Goal: Transaction & Acquisition: Book appointment/travel/reservation

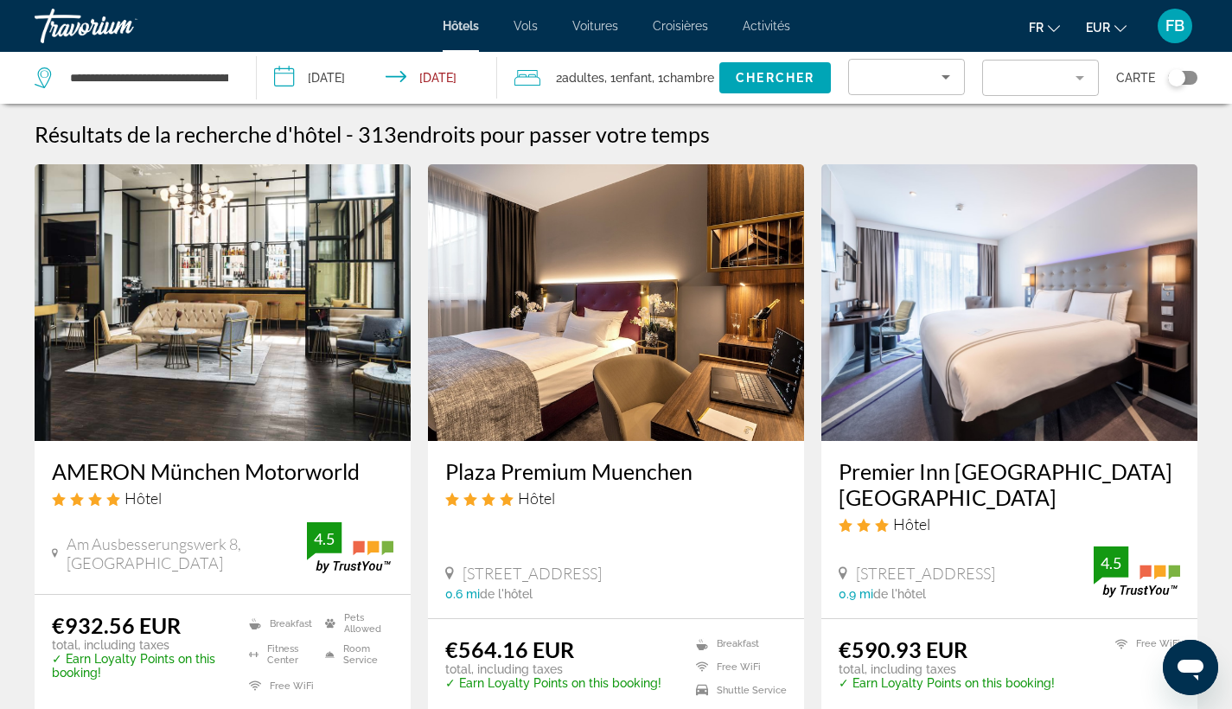
click at [342, 81] on input "**********" at bounding box center [380, 80] width 246 height 57
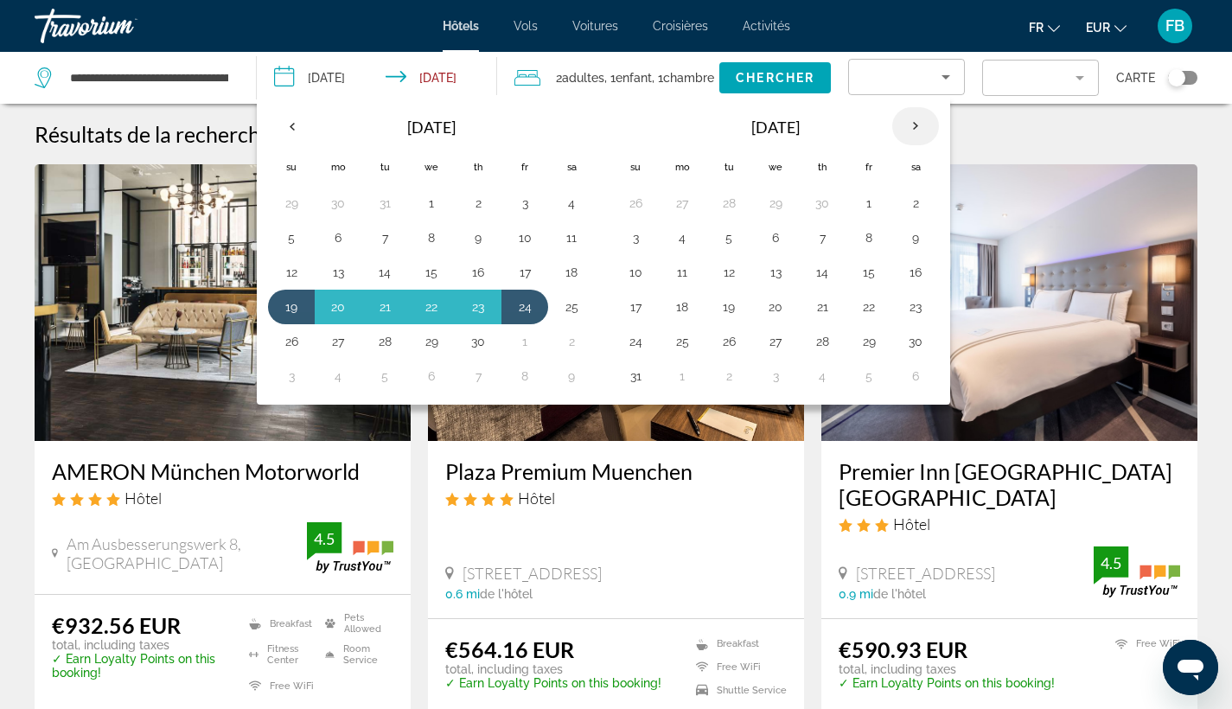
click at [909, 119] on th "Next month" at bounding box center [915, 126] width 47 height 38
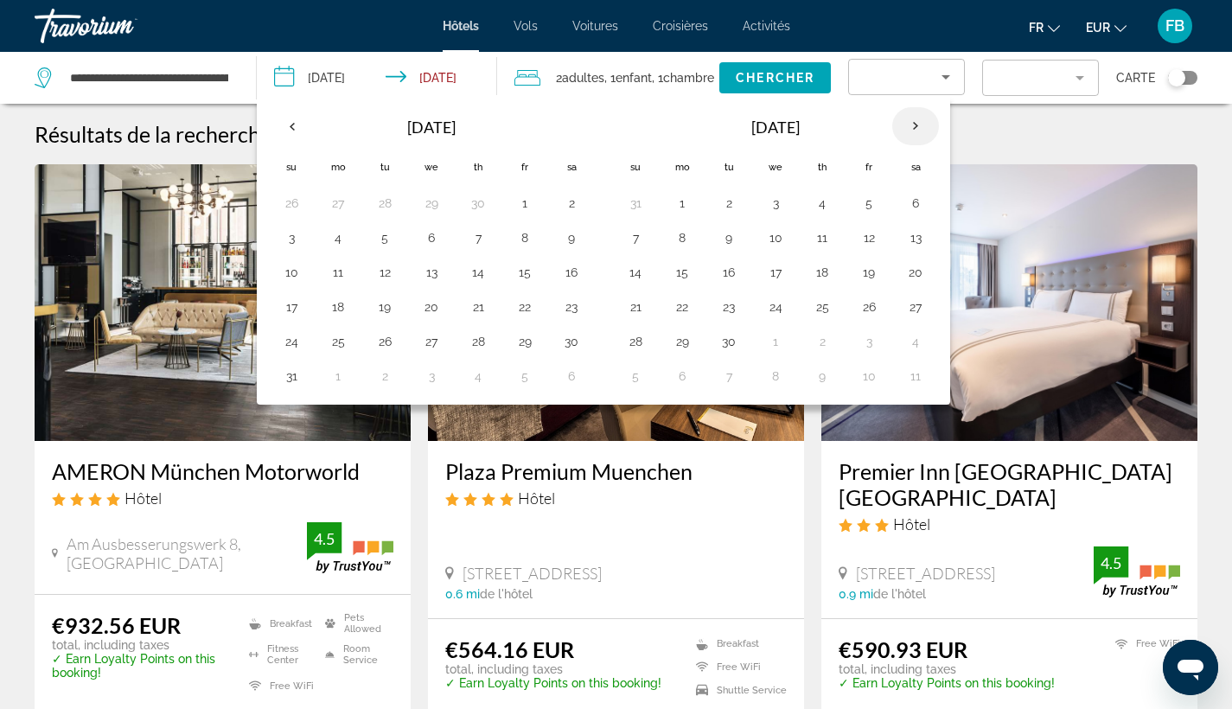
click at [909, 119] on th "Next month" at bounding box center [915, 126] width 47 height 38
click at [528, 340] on button "31" at bounding box center [525, 341] width 28 height 24
click at [640, 239] on button "2" at bounding box center [636, 238] width 28 height 24
type input "**********"
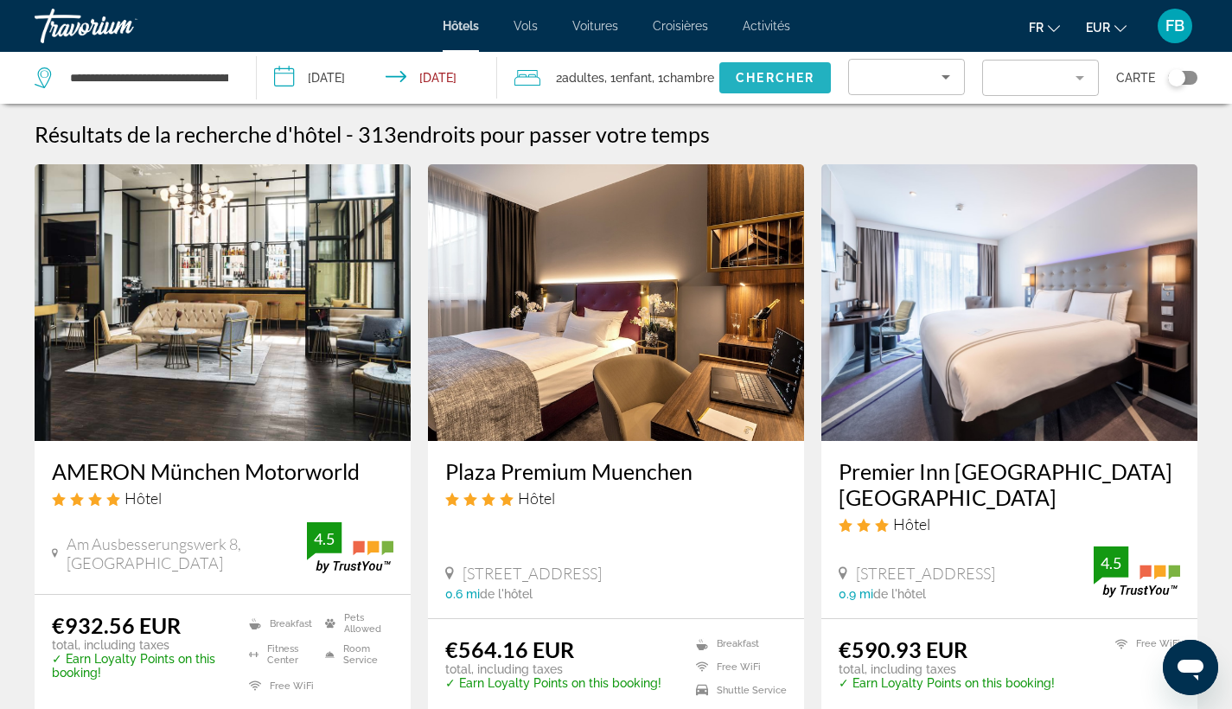
click at [766, 76] on span "Chercher" at bounding box center [775, 78] width 79 height 14
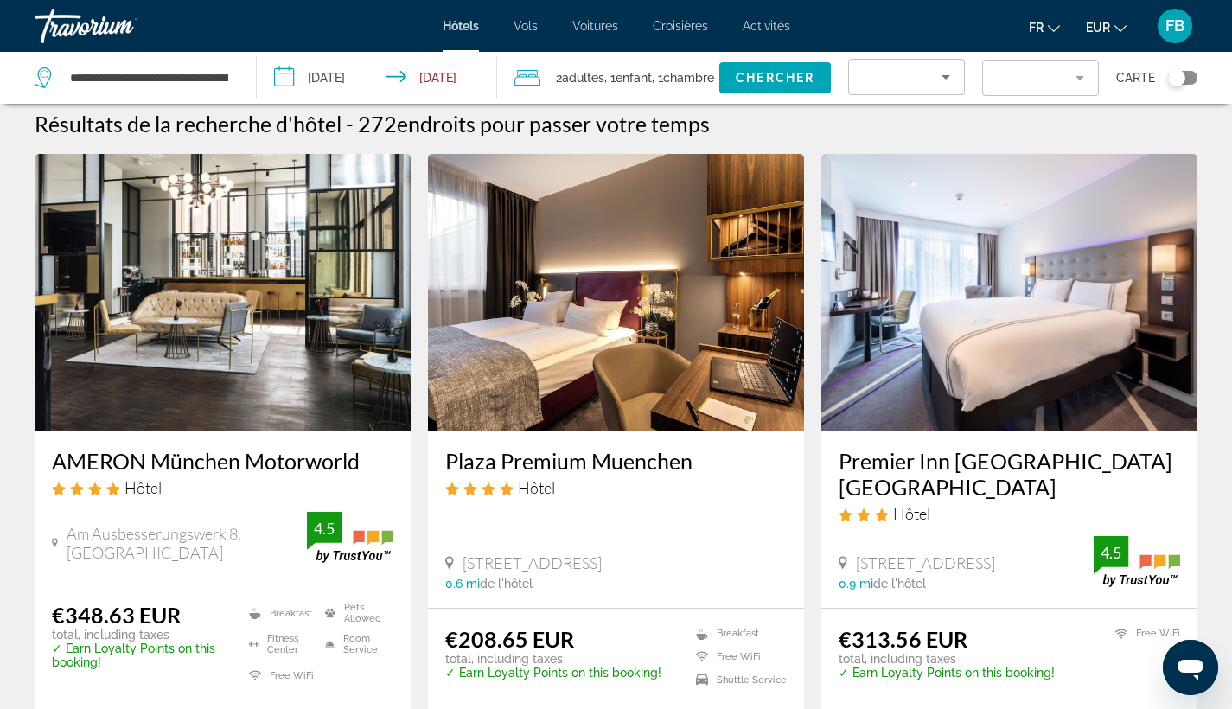
scroll to position [79, 0]
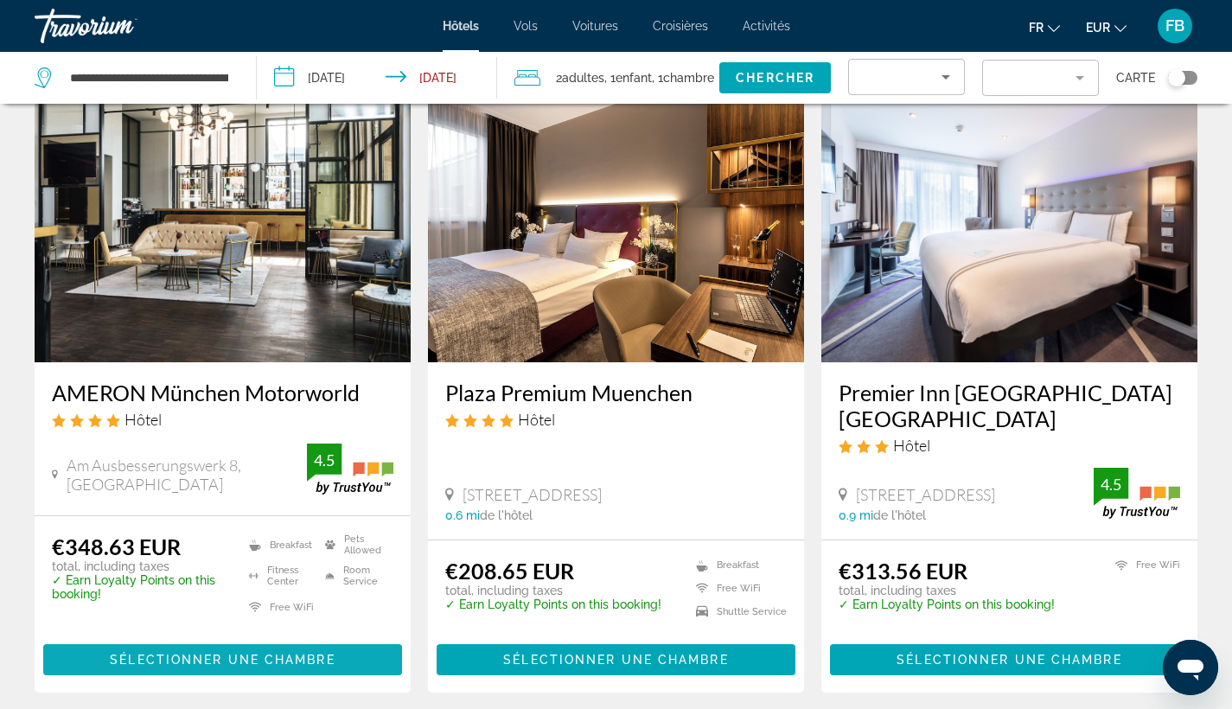
click at [347, 660] on span "Main content" at bounding box center [222, 659] width 359 height 41
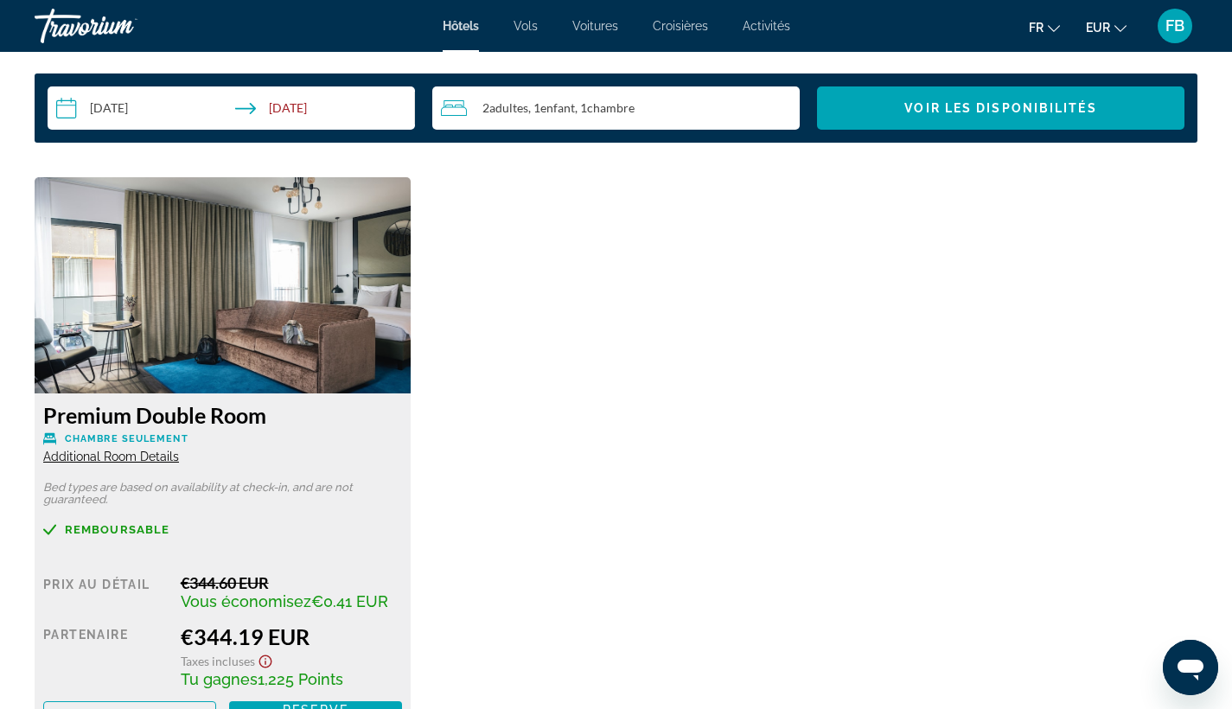
scroll to position [2350, 0]
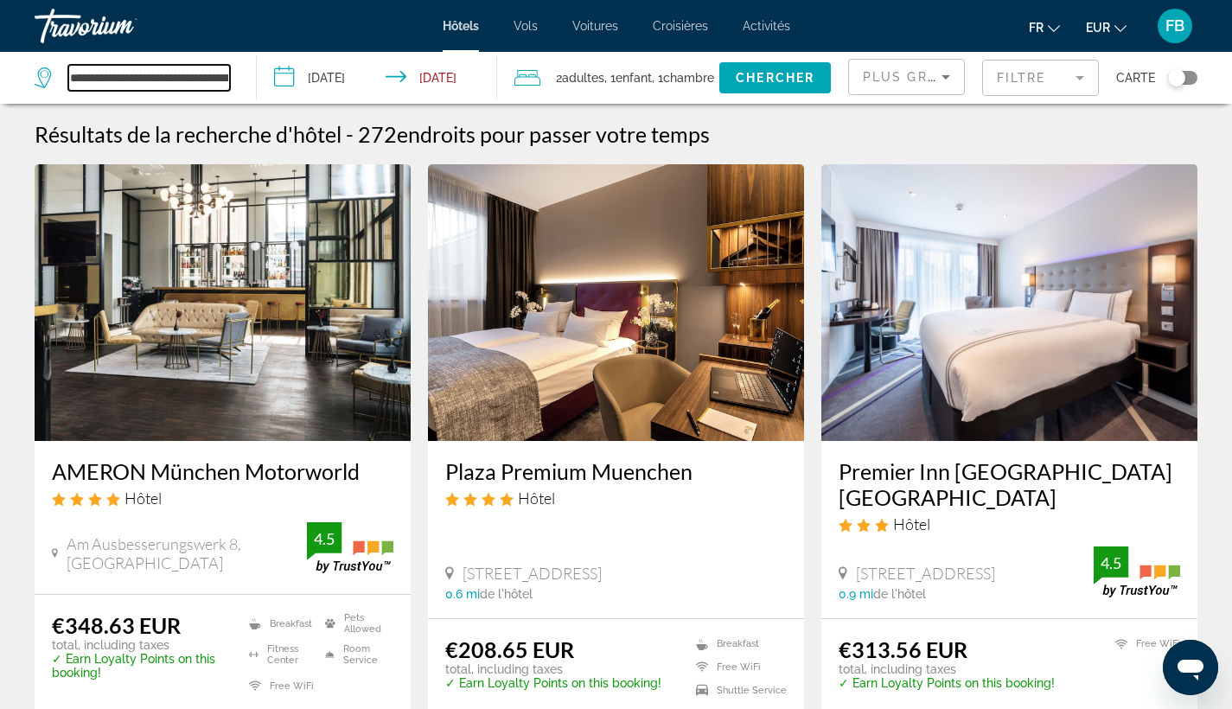
drag, startPoint x: 70, startPoint y: 77, endPoint x: 265, endPoint y: 79, distance: 194.5
click at [265, 79] on div "**********" at bounding box center [616, 78] width 1232 height 52
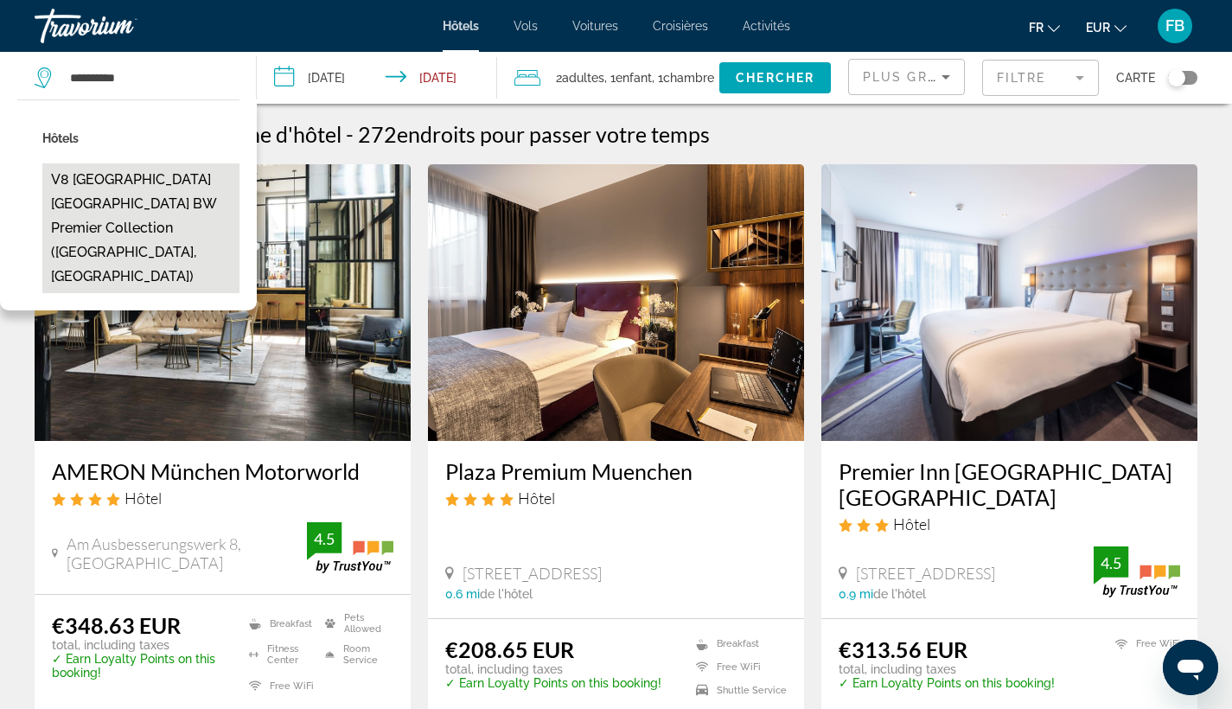
click at [105, 206] on button "V8 Hotel Motorworld Region Stuttgart BW Premier Collection (Boeblingen, DE)" at bounding box center [140, 228] width 197 height 130
type input "**********"
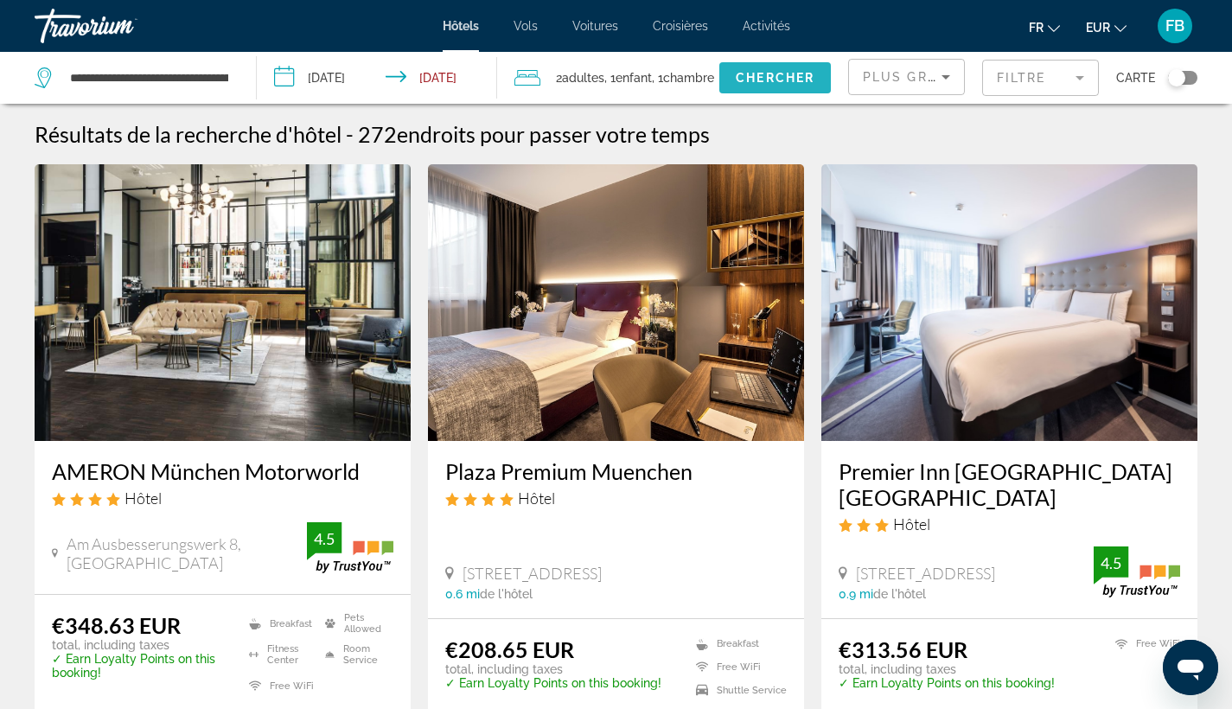
click at [804, 79] on span "Chercher" at bounding box center [775, 78] width 79 height 14
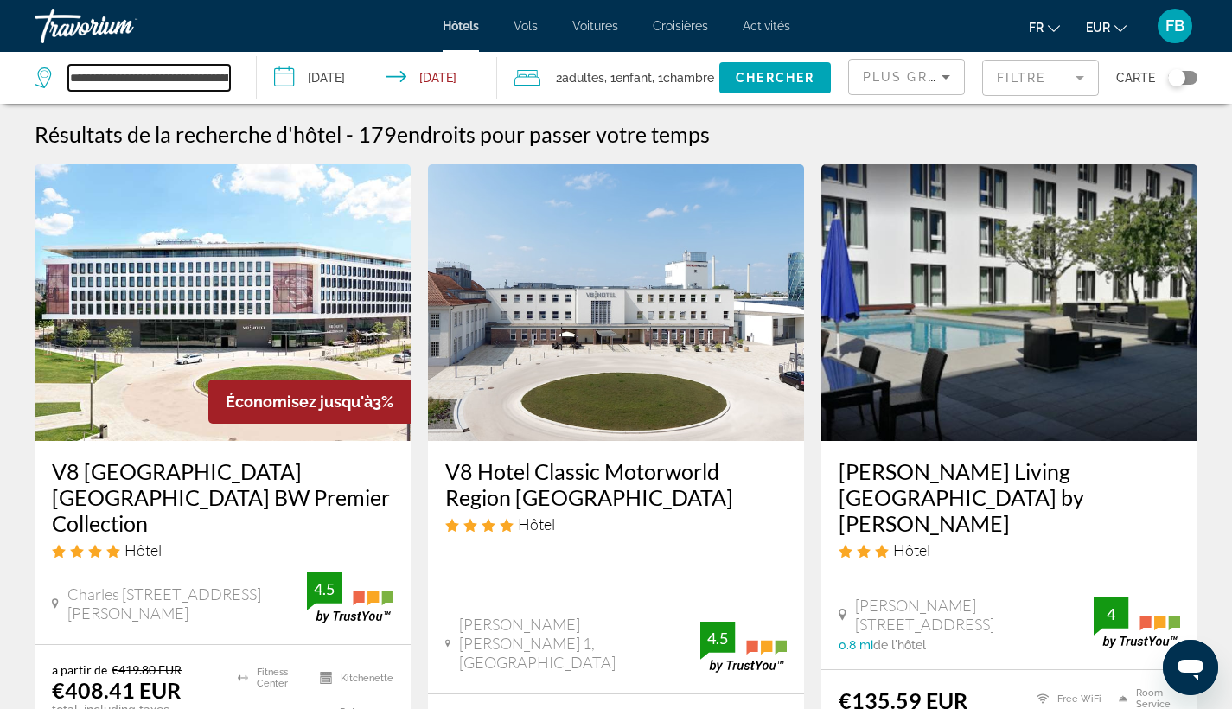
drag, startPoint x: 71, startPoint y: 75, endPoint x: 235, endPoint y: 67, distance: 164.5
click at [235, 67] on div "**********" at bounding box center [137, 78] width 204 height 52
click at [361, 80] on input "**********" at bounding box center [380, 80] width 246 height 57
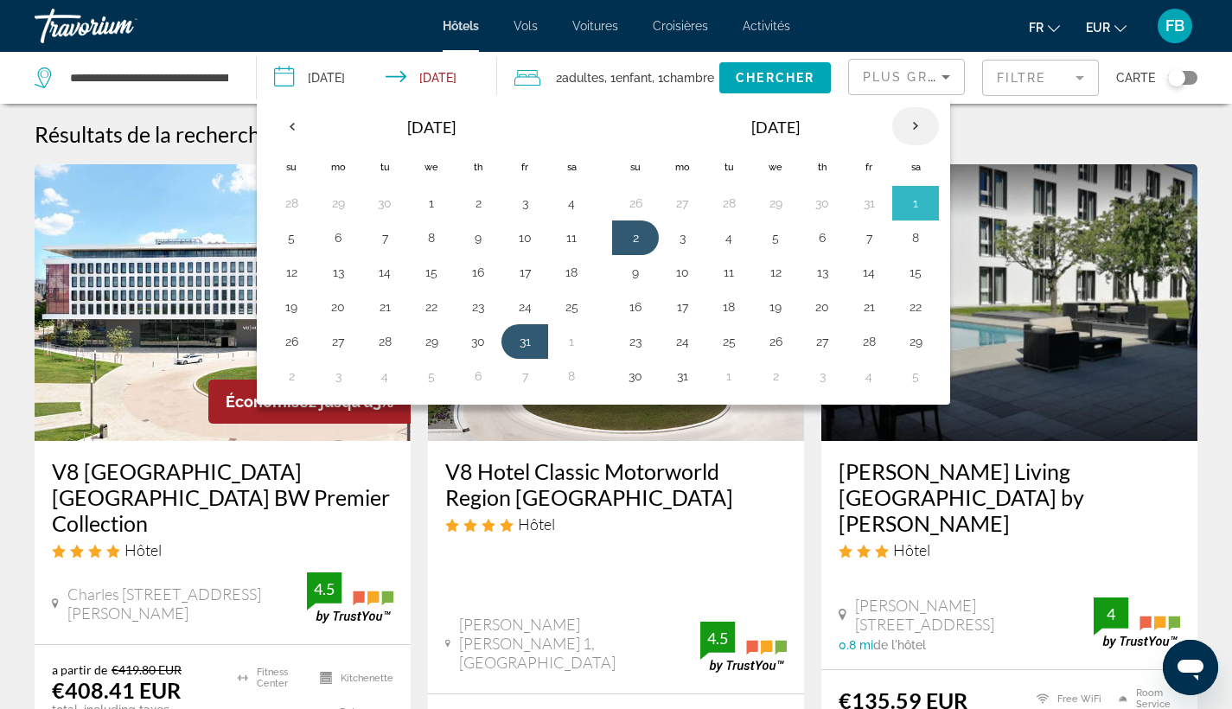
click at [912, 124] on th "Next month" at bounding box center [915, 126] width 47 height 38
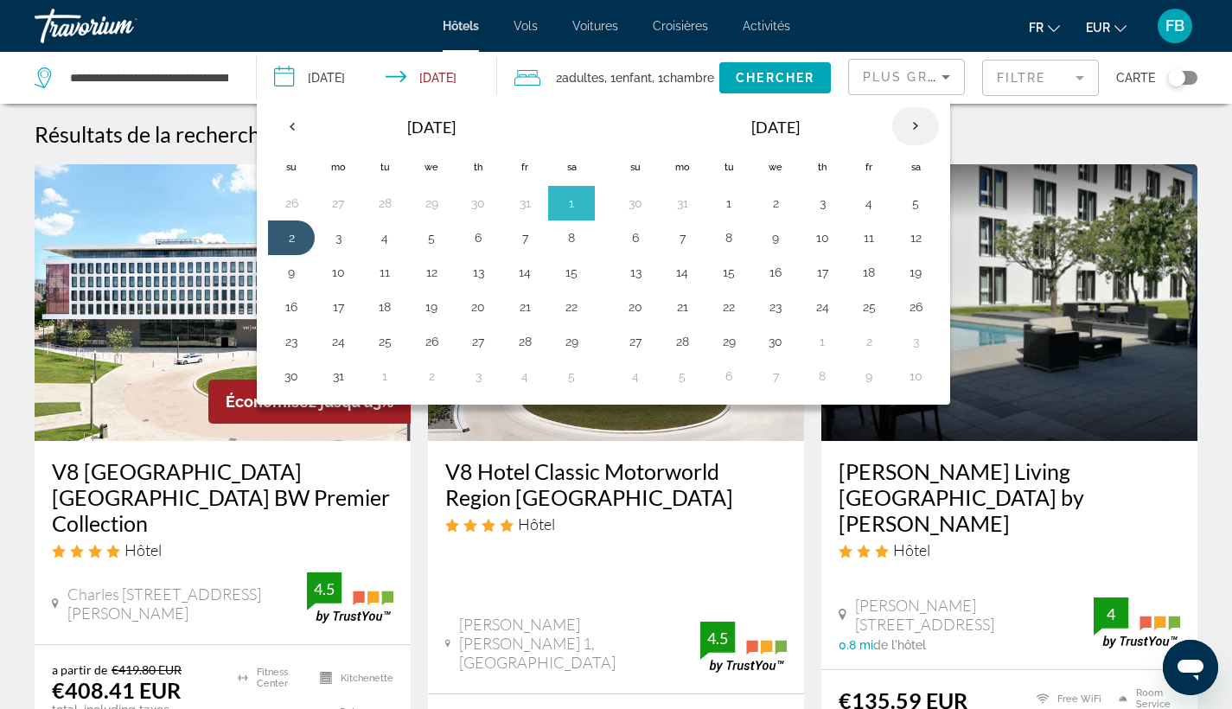
click at [912, 124] on th "Next month" at bounding box center [915, 126] width 47 height 38
click at [288, 124] on th "Previous month" at bounding box center [291, 126] width 47 height 38
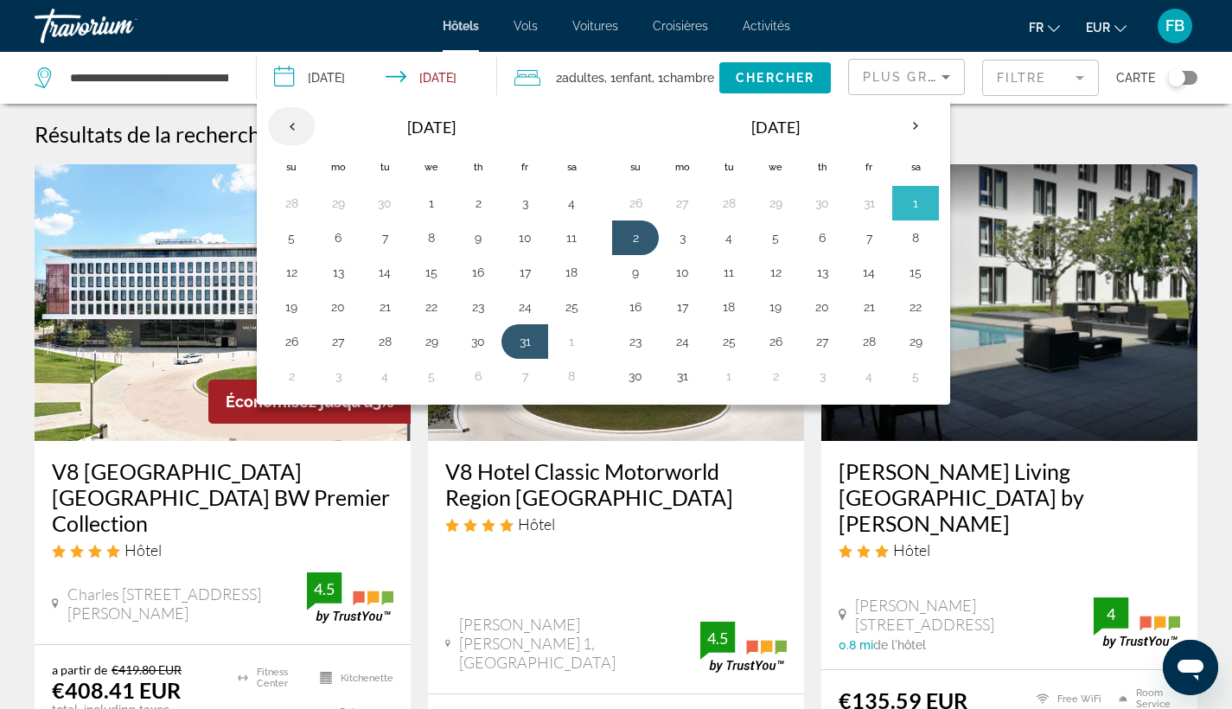
click at [288, 124] on th "Previous month" at bounding box center [291, 126] width 47 height 38
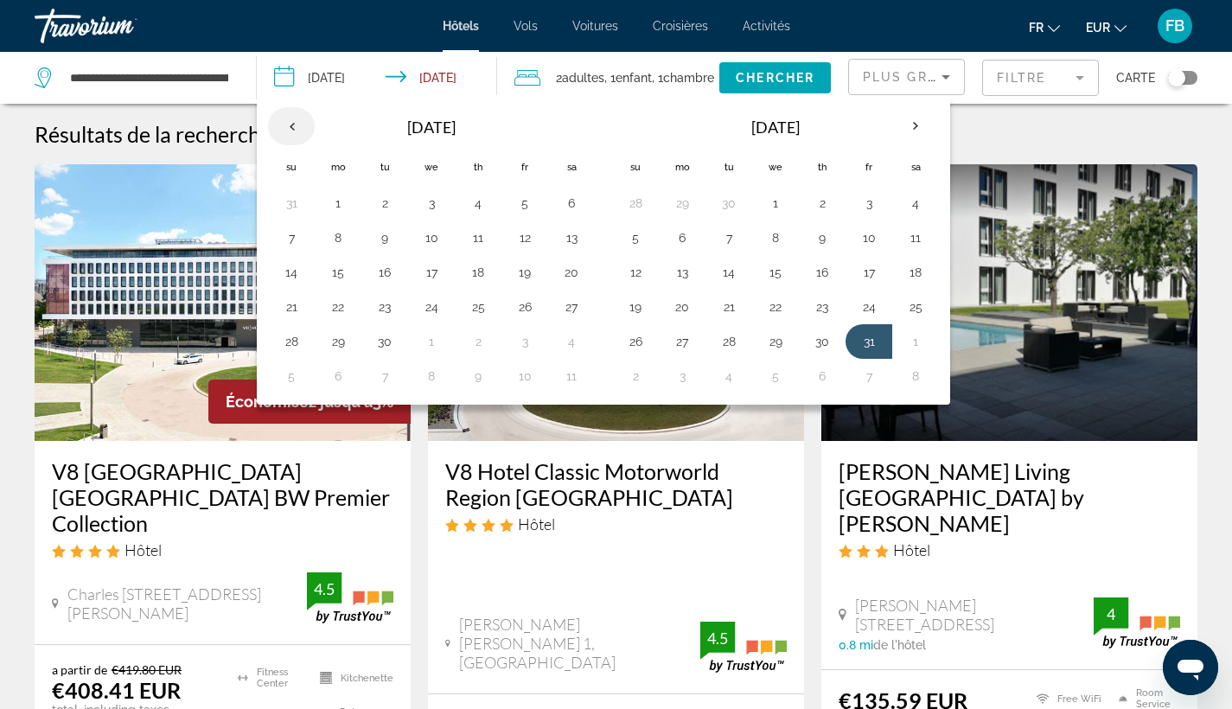
click at [288, 124] on th "Previous month" at bounding box center [291, 126] width 47 height 38
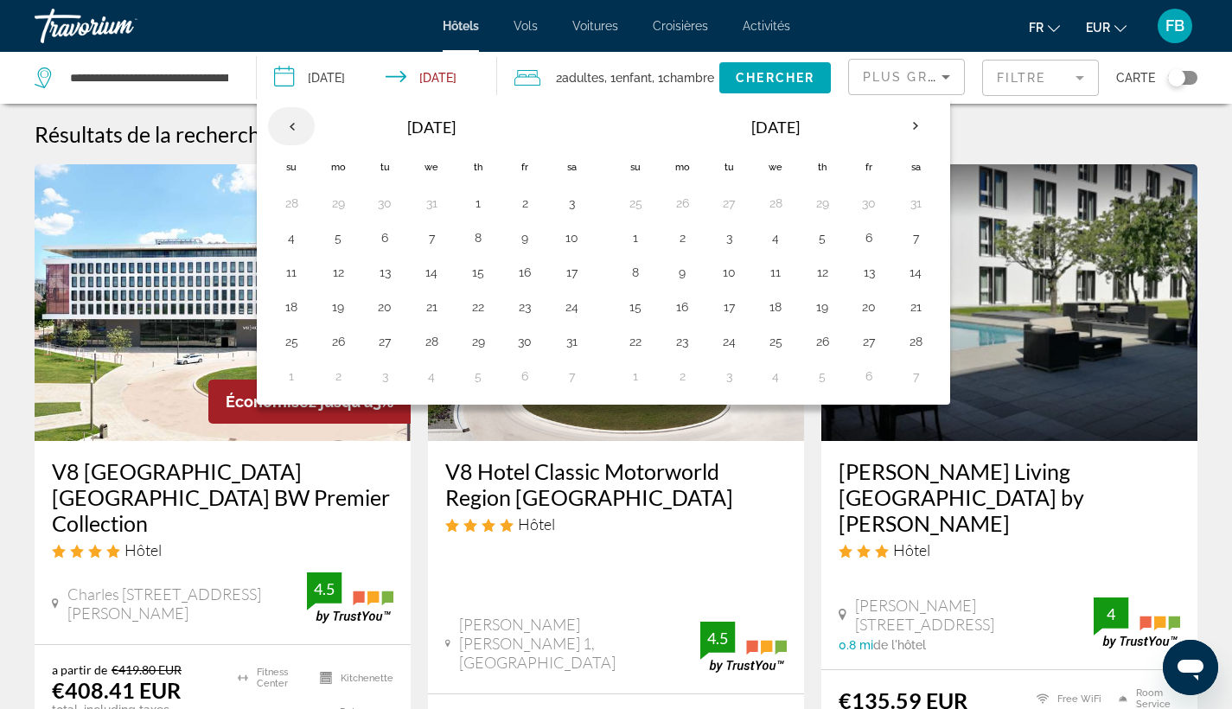
click at [288, 124] on th "Previous month" at bounding box center [291, 126] width 47 height 38
click at [630, 234] on button "5" at bounding box center [636, 238] width 28 height 24
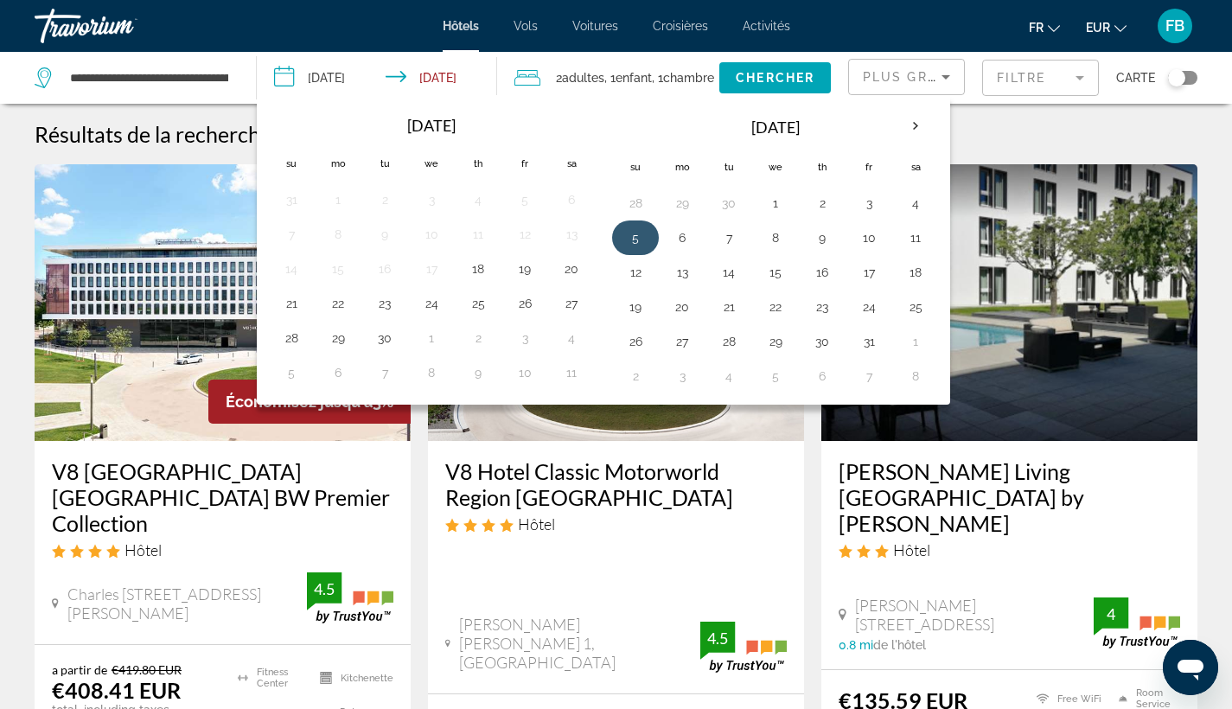
click at [641, 239] on button "5" at bounding box center [636, 238] width 28 height 24
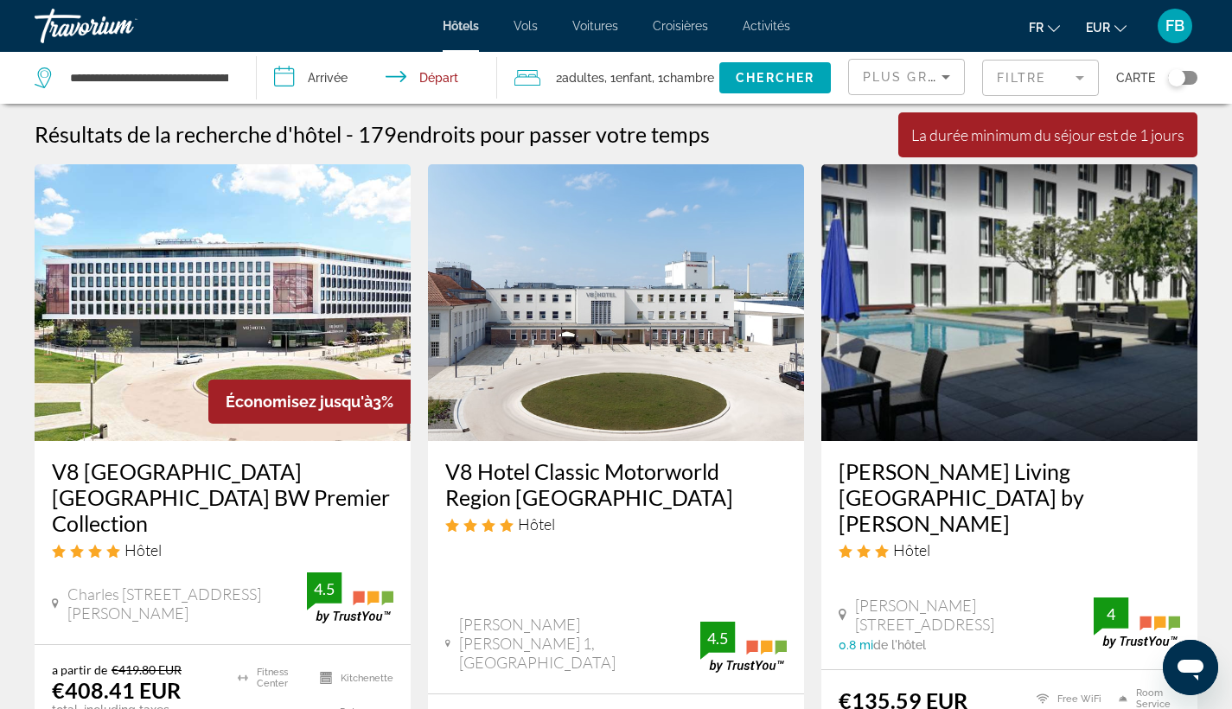
click at [329, 73] on input "**********" at bounding box center [380, 80] width 246 height 57
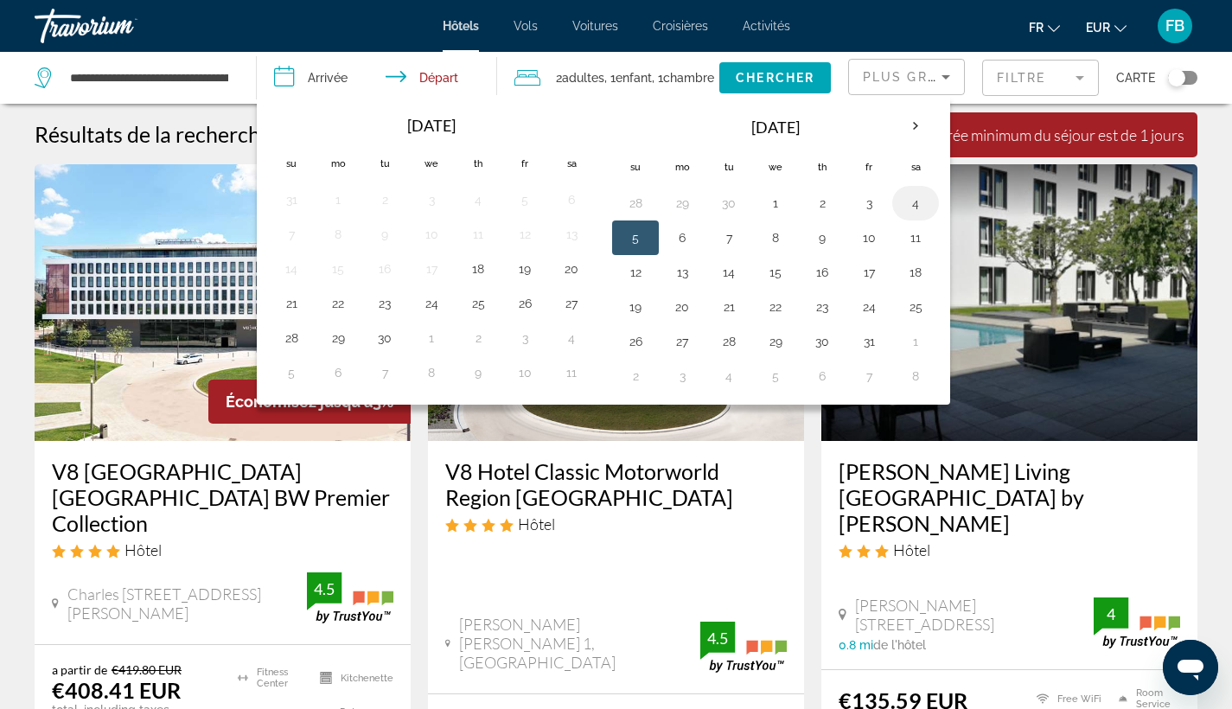
click at [931, 204] on td "4" at bounding box center [915, 203] width 47 height 35
click at [919, 203] on button "4" at bounding box center [916, 203] width 28 height 24
click at [778, 239] on button "8" at bounding box center [776, 238] width 28 height 24
type input "**********"
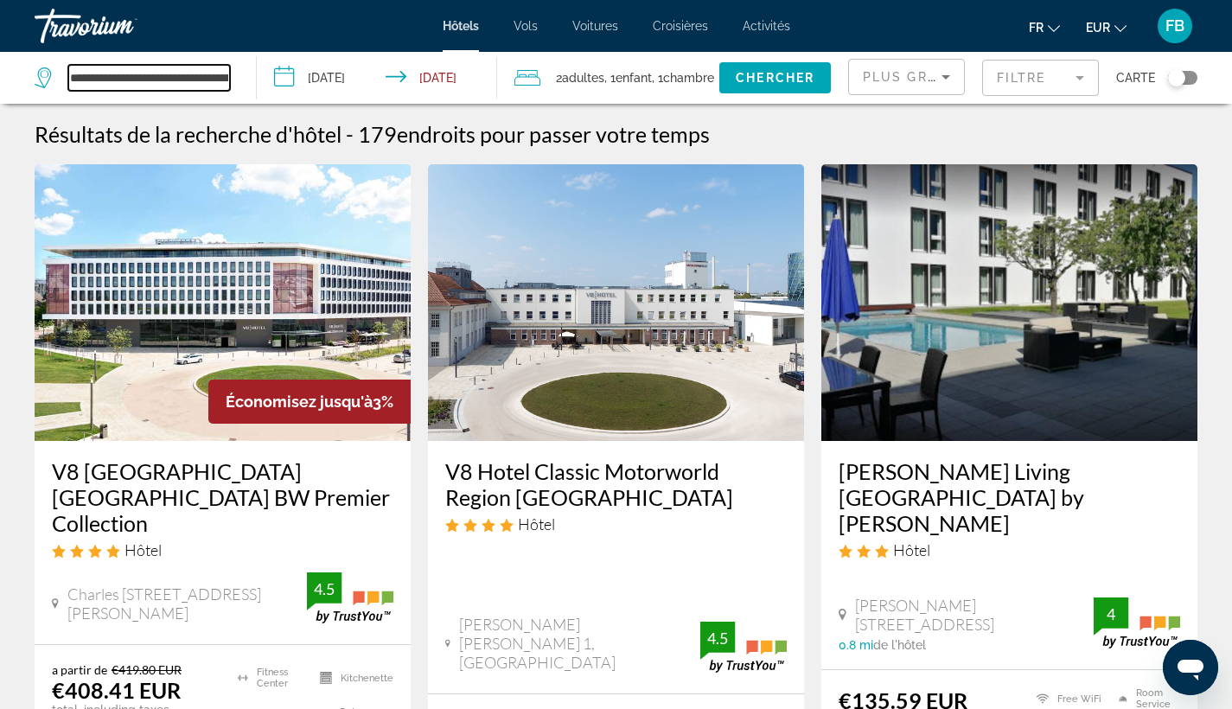
drag, startPoint x: 70, startPoint y: 80, endPoint x: 253, endPoint y: 97, distance: 184.0
click at [253, 97] on app-destination-search "**********" at bounding box center [128, 78] width 257 height 52
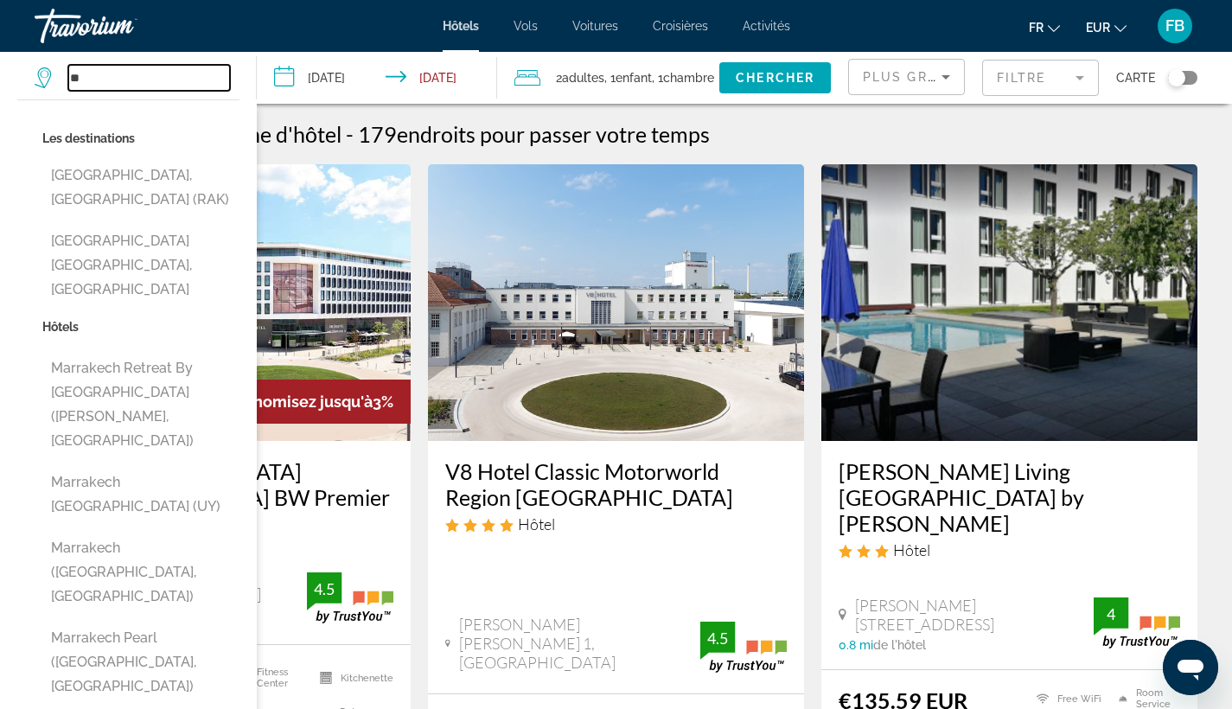
type input "*"
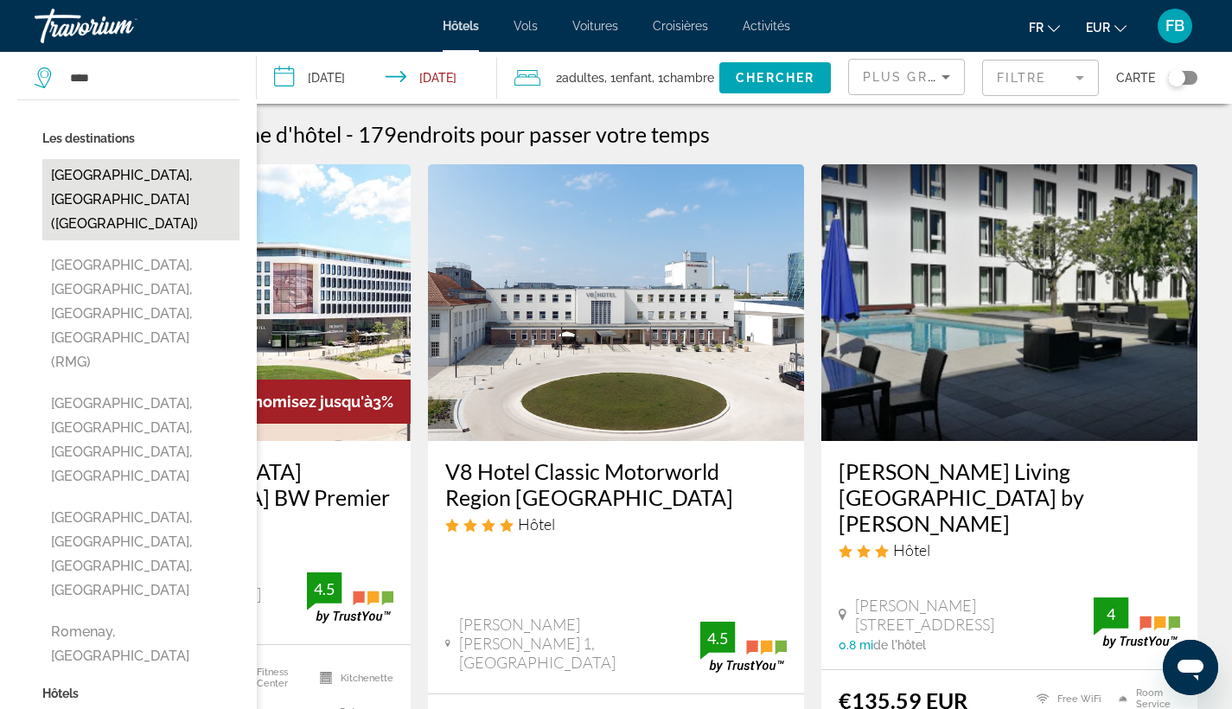
click at [184, 176] on button "Rome, Italy (ROM)" at bounding box center [140, 199] width 197 height 81
type input "**********"
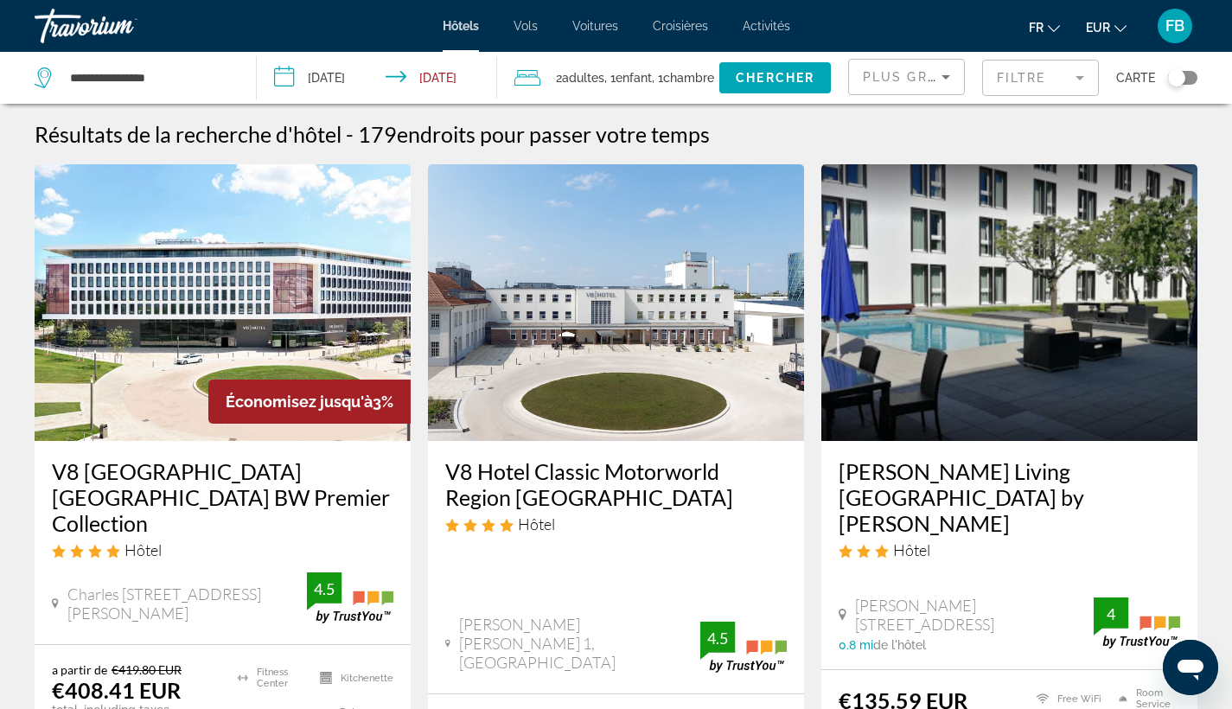
click at [639, 80] on span ", 1 Enfant Enfants" at bounding box center [628, 78] width 48 height 24
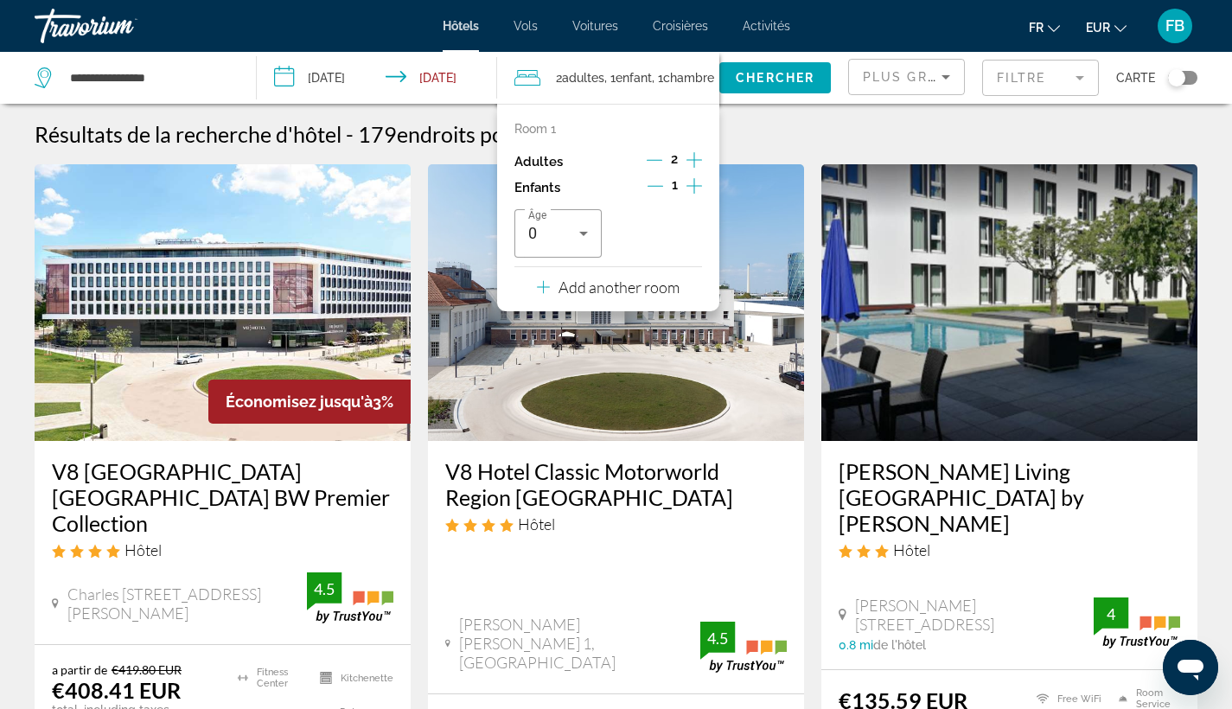
click at [648, 188] on icon "Decrement children" at bounding box center [656, 186] width 16 height 16
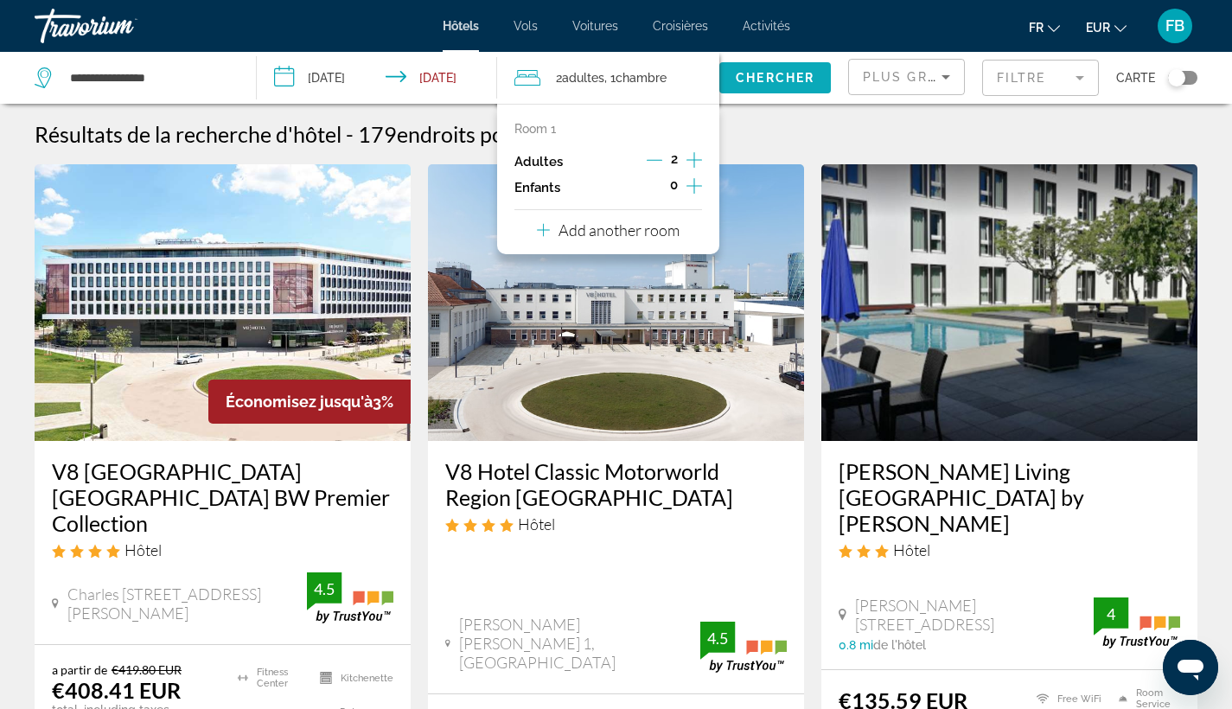
click at [777, 78] on span "Chercher" at bounding box center [775, 78] width 79 height 14
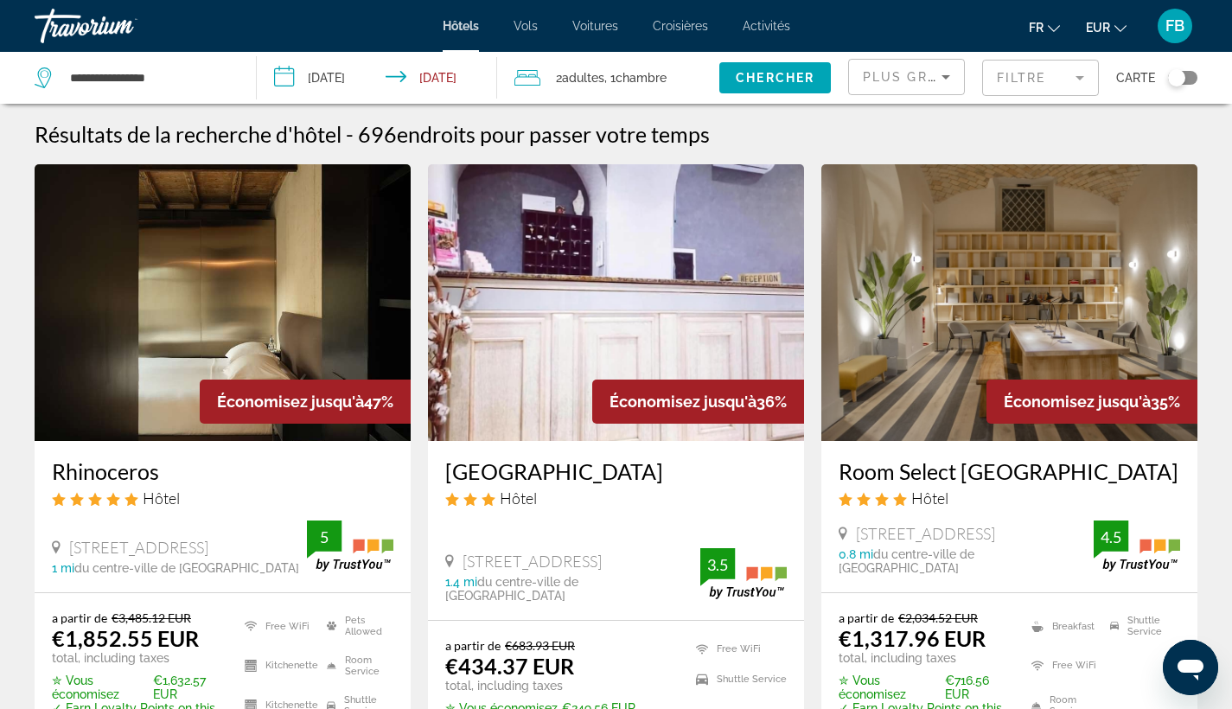
click at [947, 71] on icon "Sort by" at bounding box center [945, 77] width 21 height 21
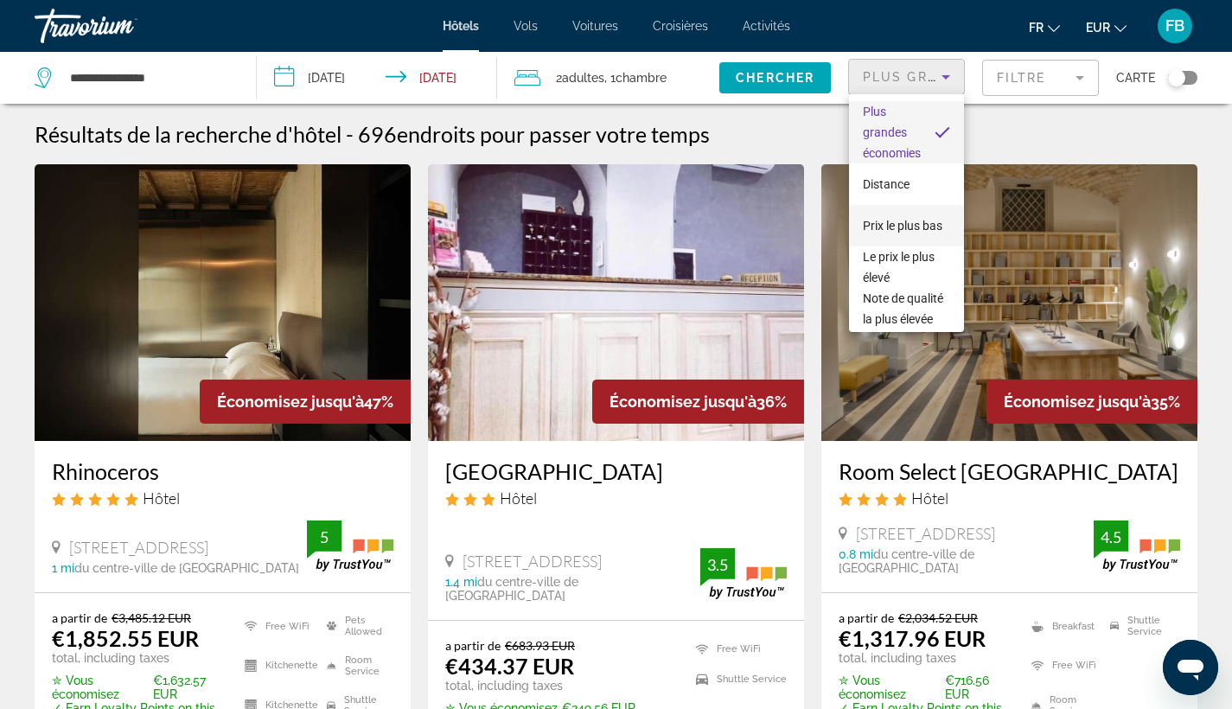
click at [932, 232] on span "Prix le plus bas" at bounding box center [903, 225] width 80 height 21
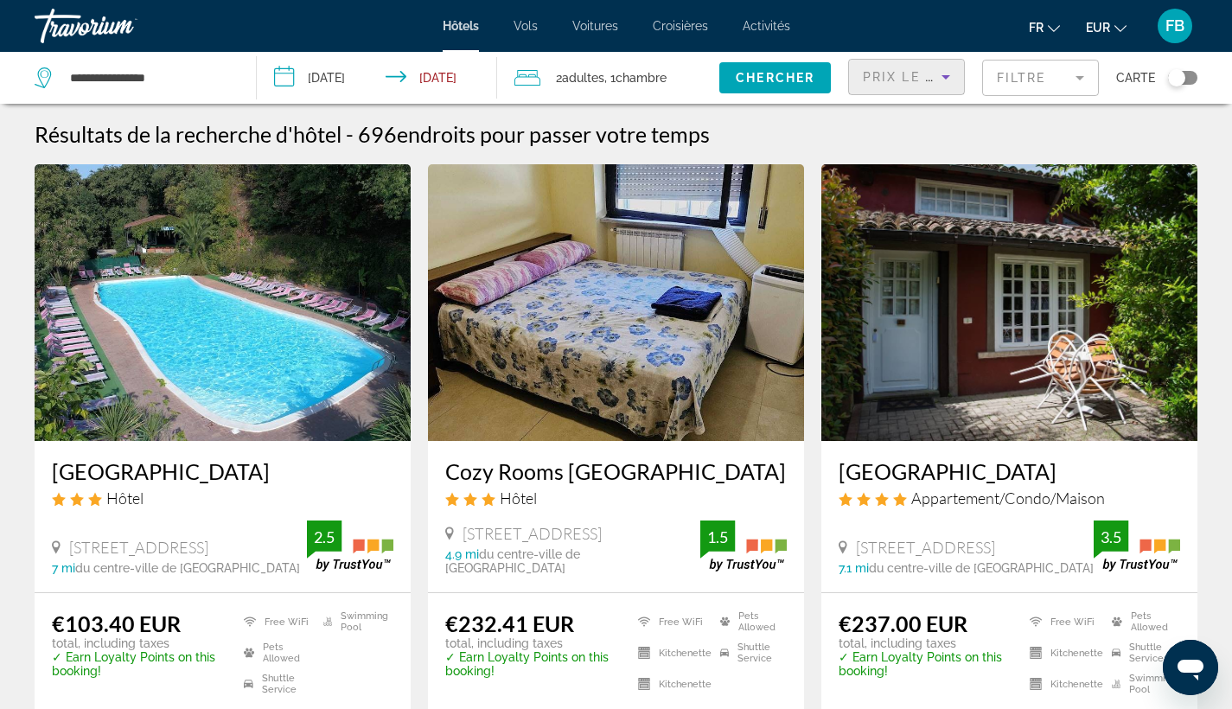
click at [362, 82] on input "**********" at bounding box center [380, 80] width 246 height 57
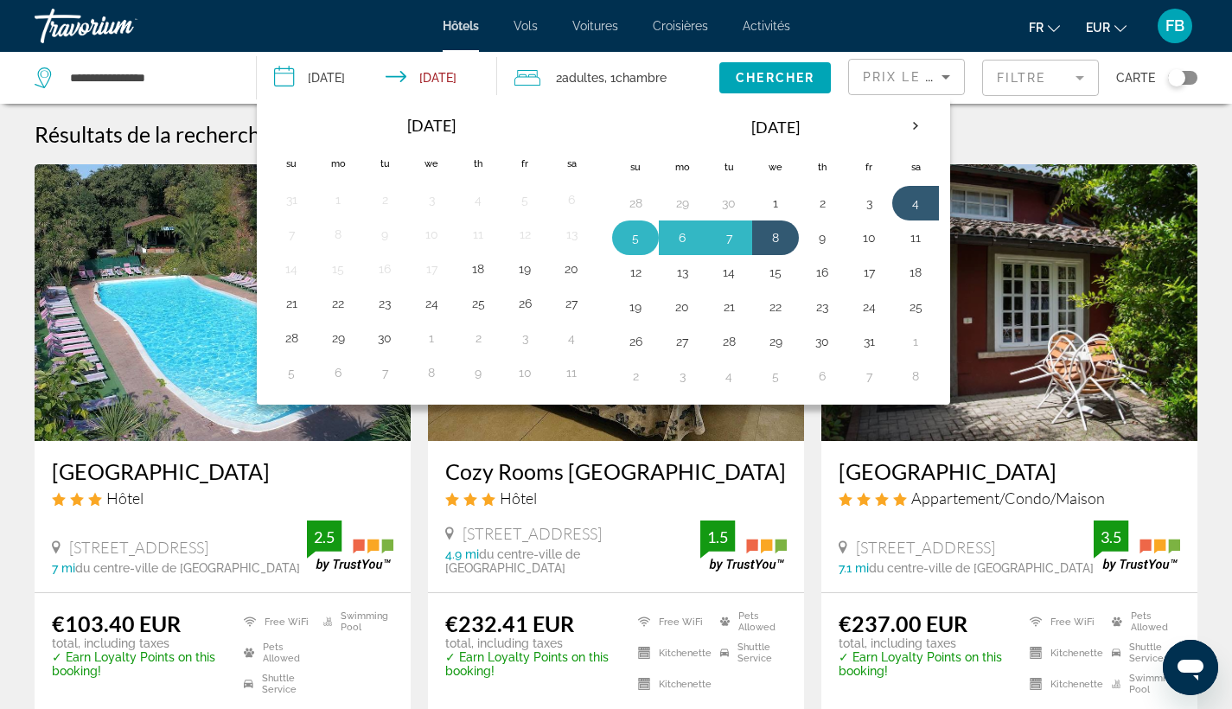
click at [631, 239] on button "5" at bounding box center [636, 238] width 28 height 24
click at [832, 234] on button "9" at bounding box center [822, 238] width 28 height 24
type input "**********"
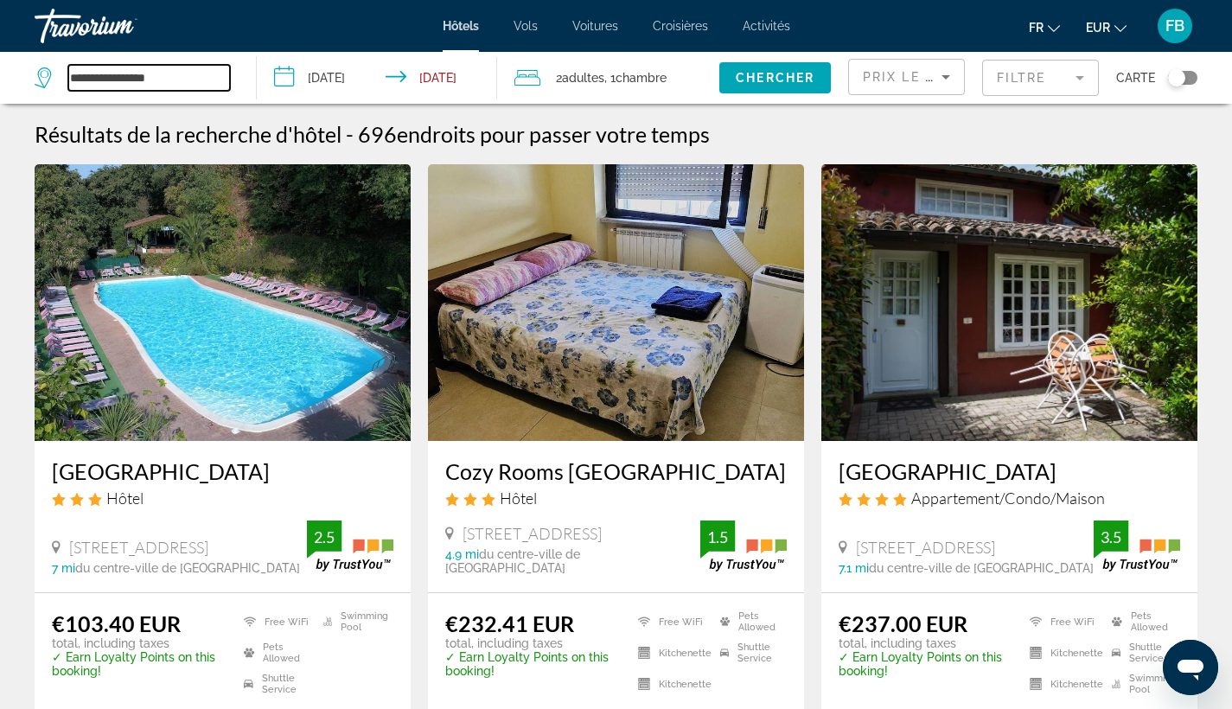
drag, startPoint x: 188, startPoint y: 71, endPoint x: 56, endPoint y: 76, distance: 131.5
click at [56, 76] on div "**********" at bounding box center [132, 78] width 195 height 26
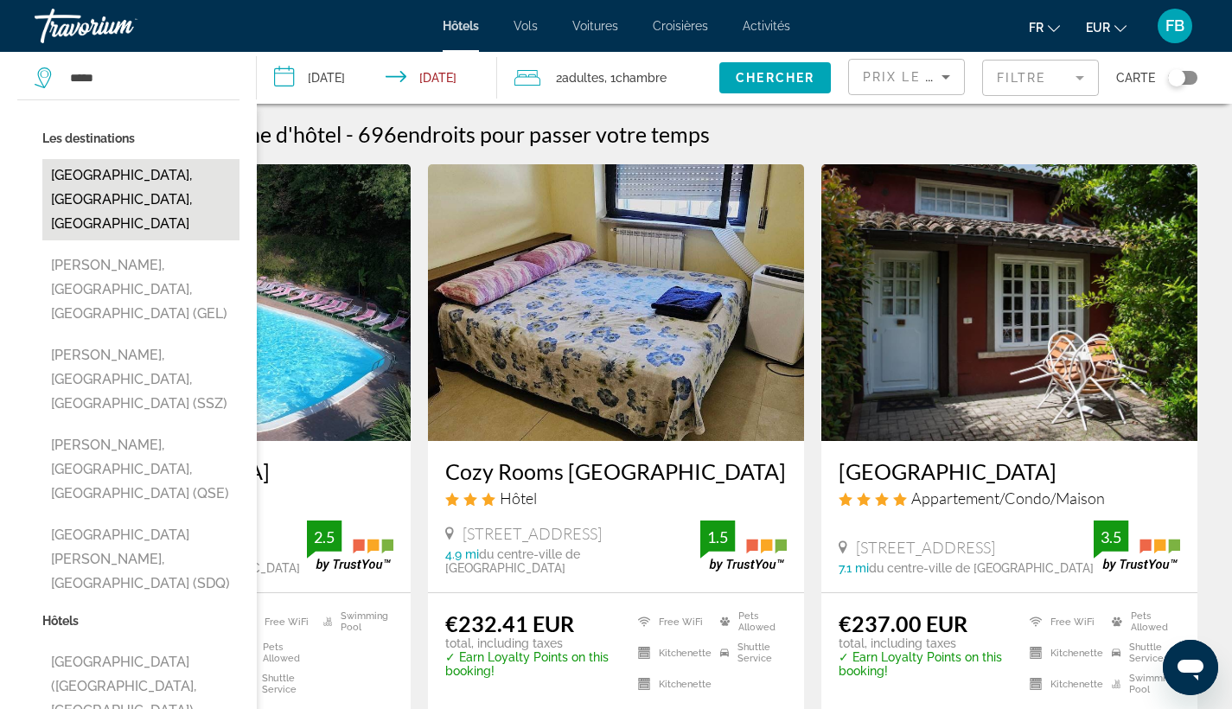
click at [177, 188] on button "Santorini, Santorini Island, Greece" at bounding box center [140, 199] width 197 height 81
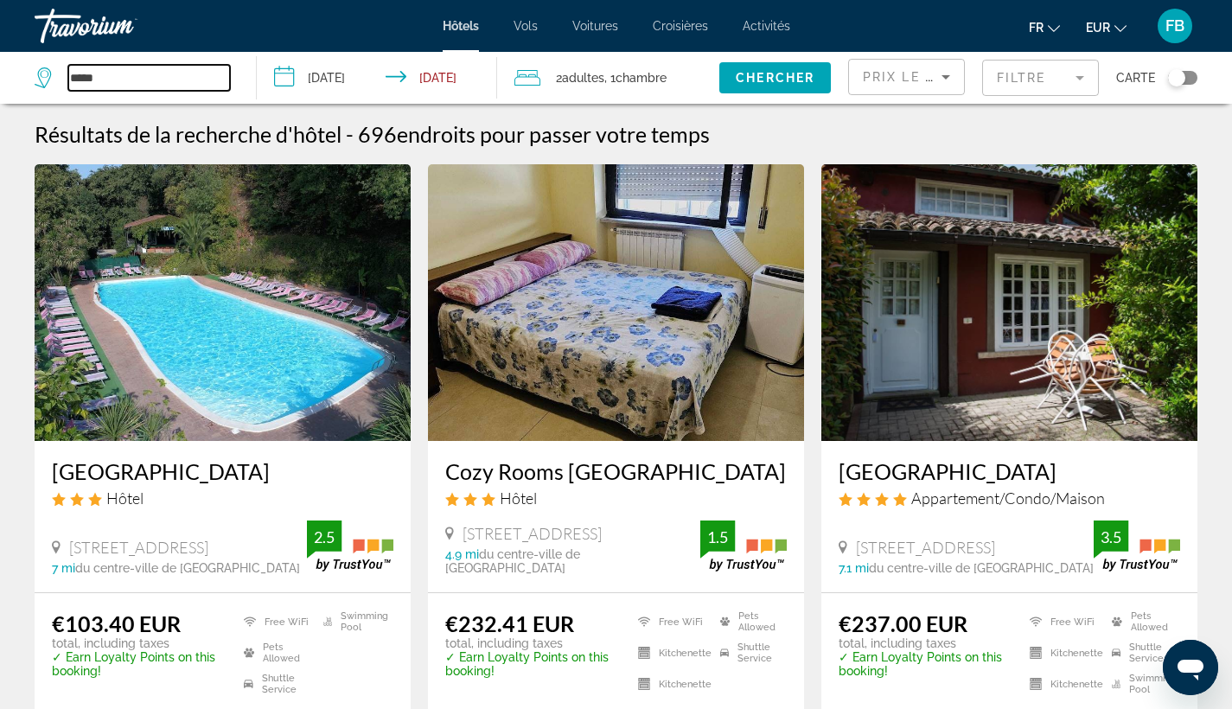
type input "**********"
click at [807, 84] on span "Chercher" at bounding box center [775, 78] width 79 height 14
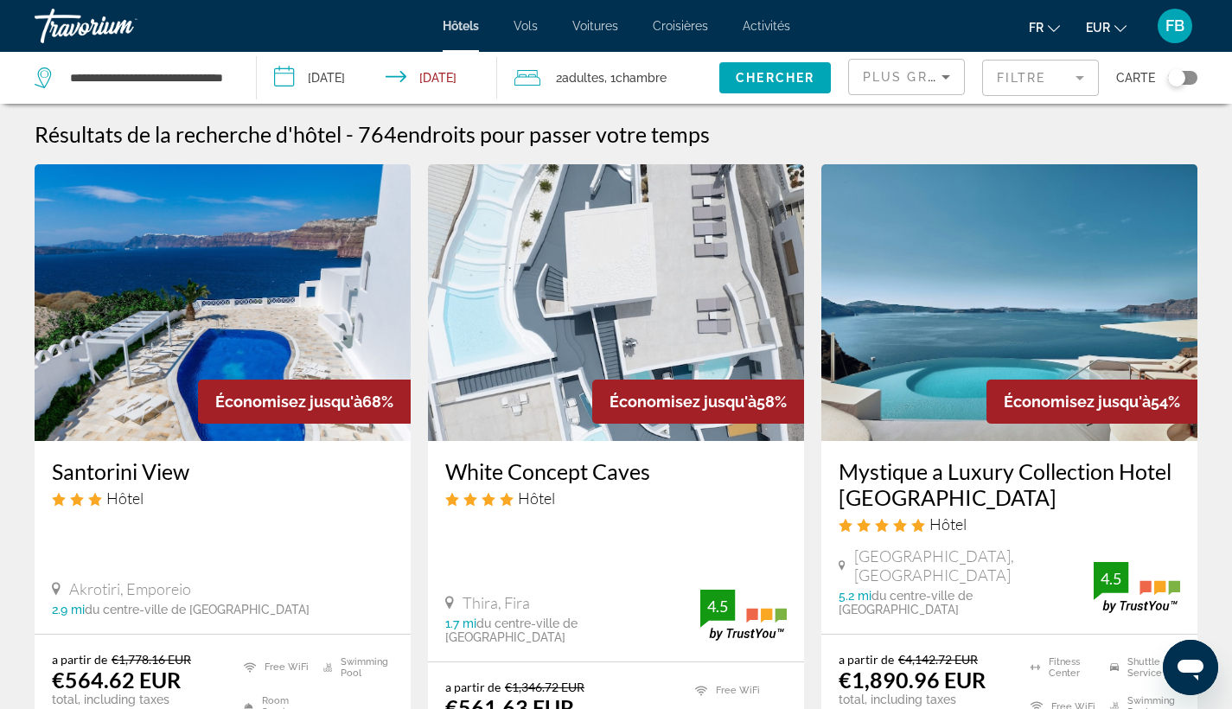
click at [927, 80] on span "Plus grandes économies" at bounding box center [966, 77] width 207 height 14
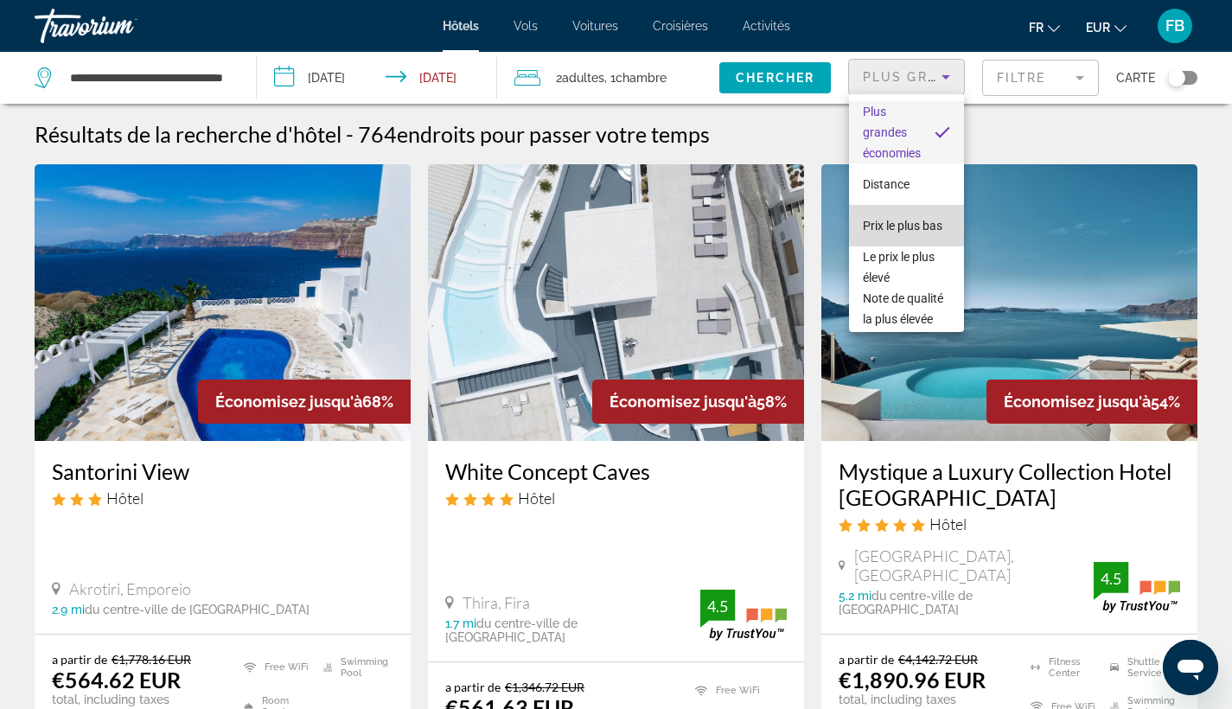
click at [926, 216] on span "Prix le plus bas" at bounding box center [903, 225] width 80 height 21
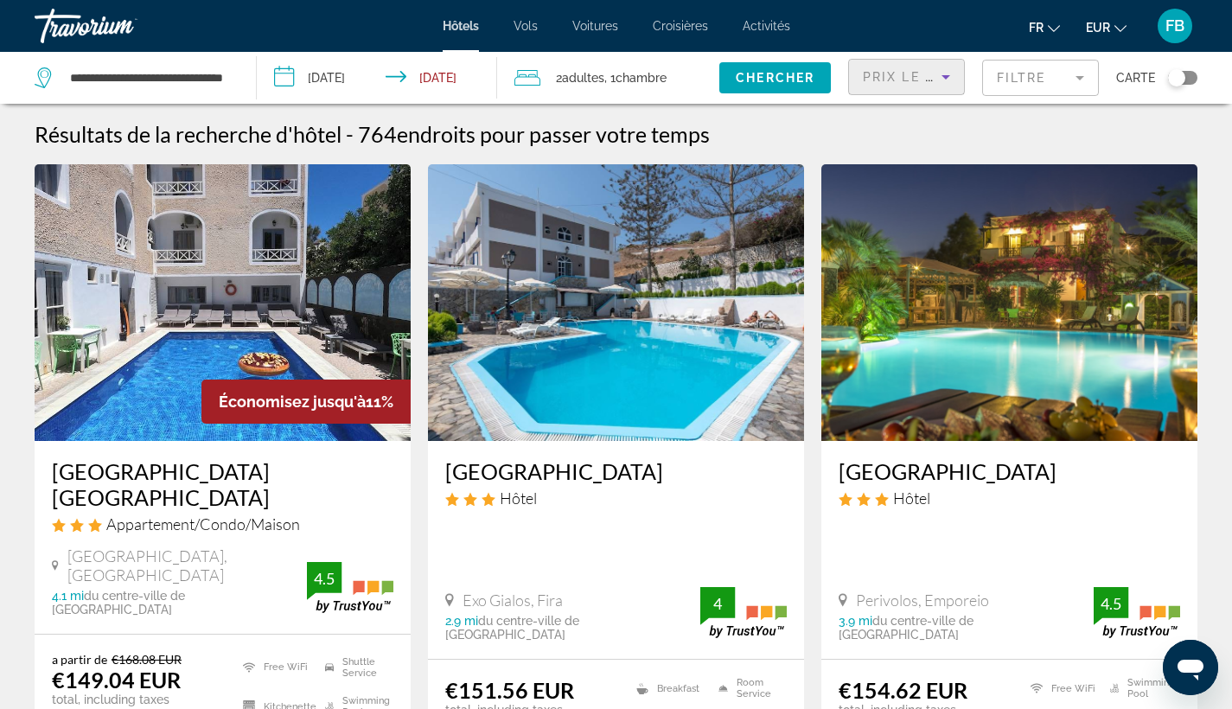
click at [1082, 80] on mat-form-field "Filtre" at bounding box center [1040, 78] width 117 height 36
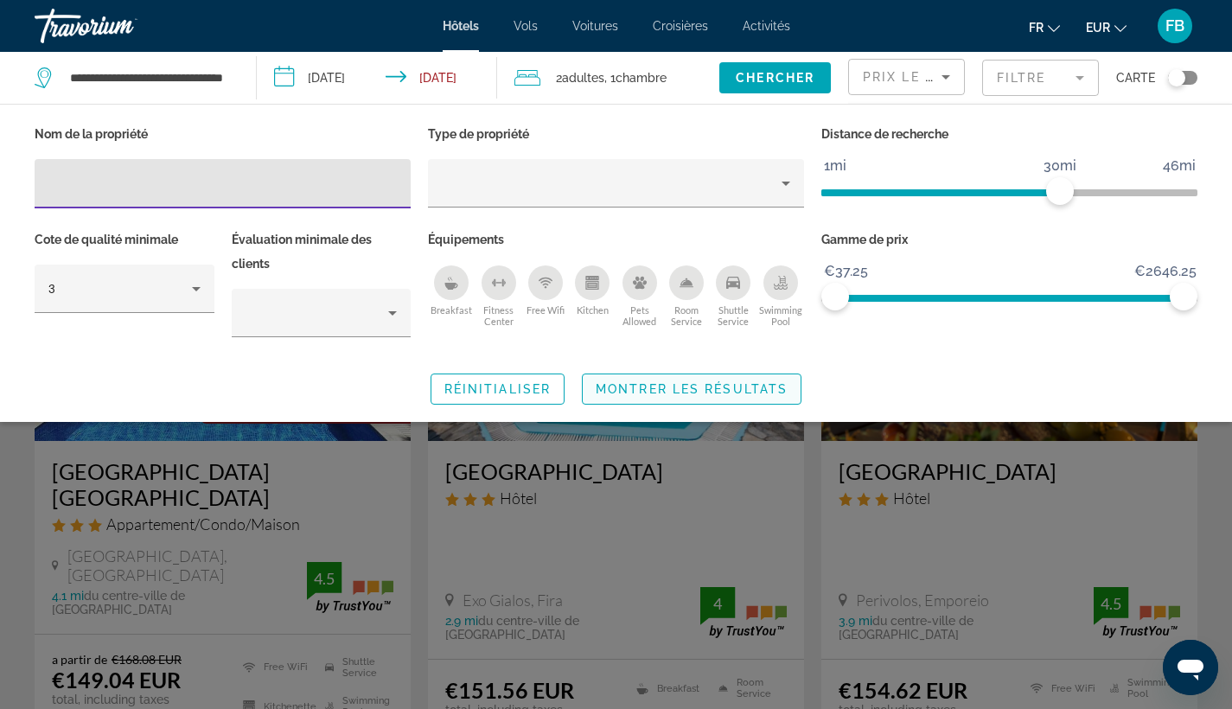
click at [615, 393] on span "Montrer les résultats" at bounding box center [692, 389] width 192 height 14
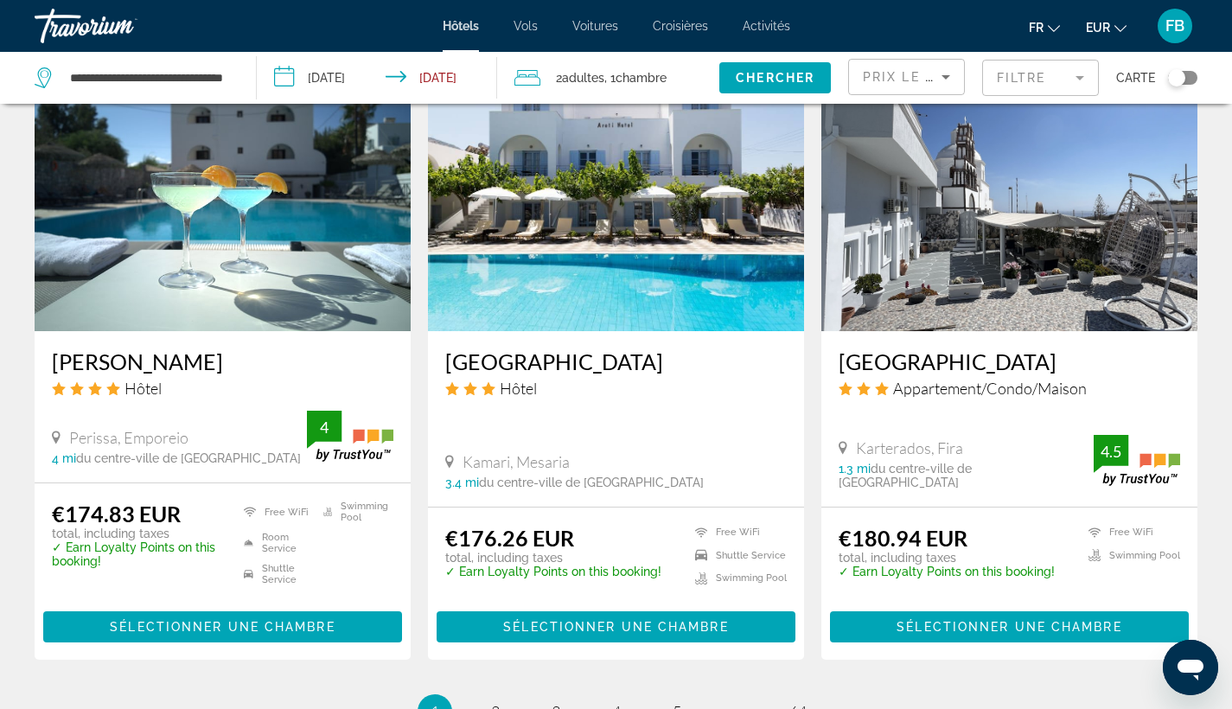
scroll to position [2297, 0]
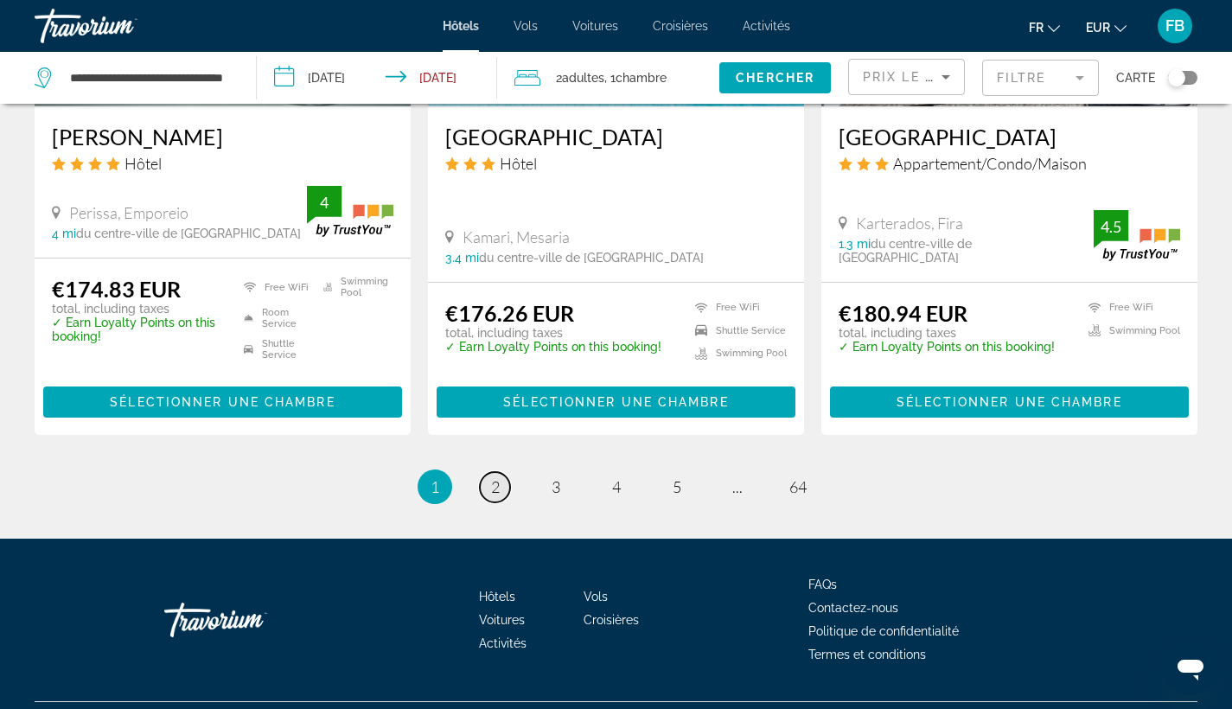
click at [486, 472] on link "page 2" at bounding box center [495, 487] width 30 height 30
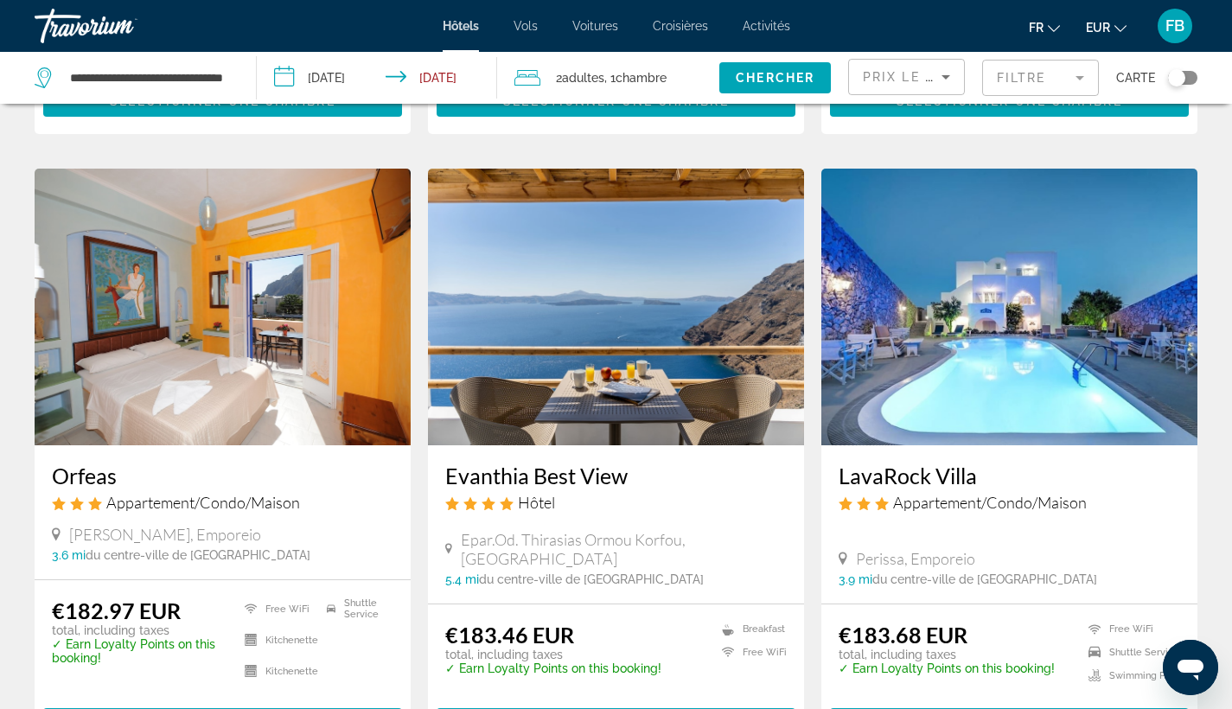
scroll to position [714, 0]
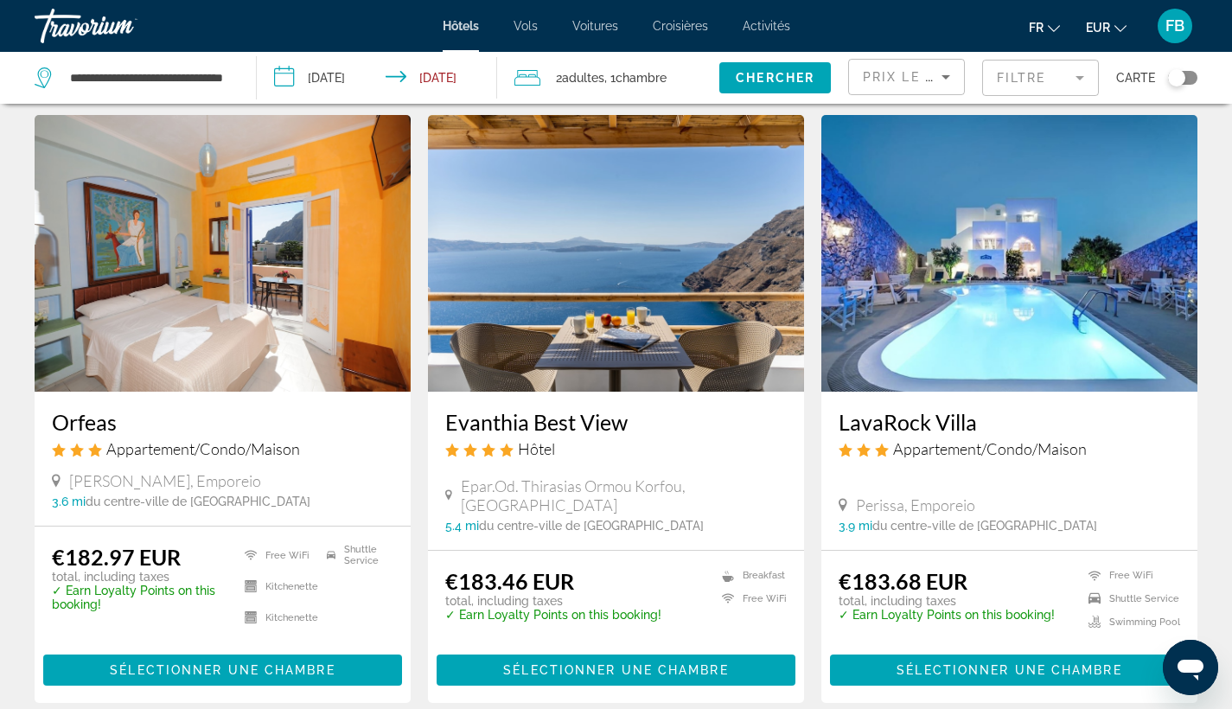
click at [718, 289] on img "Main content" at bounding box center [616, 253] width 376 height 277
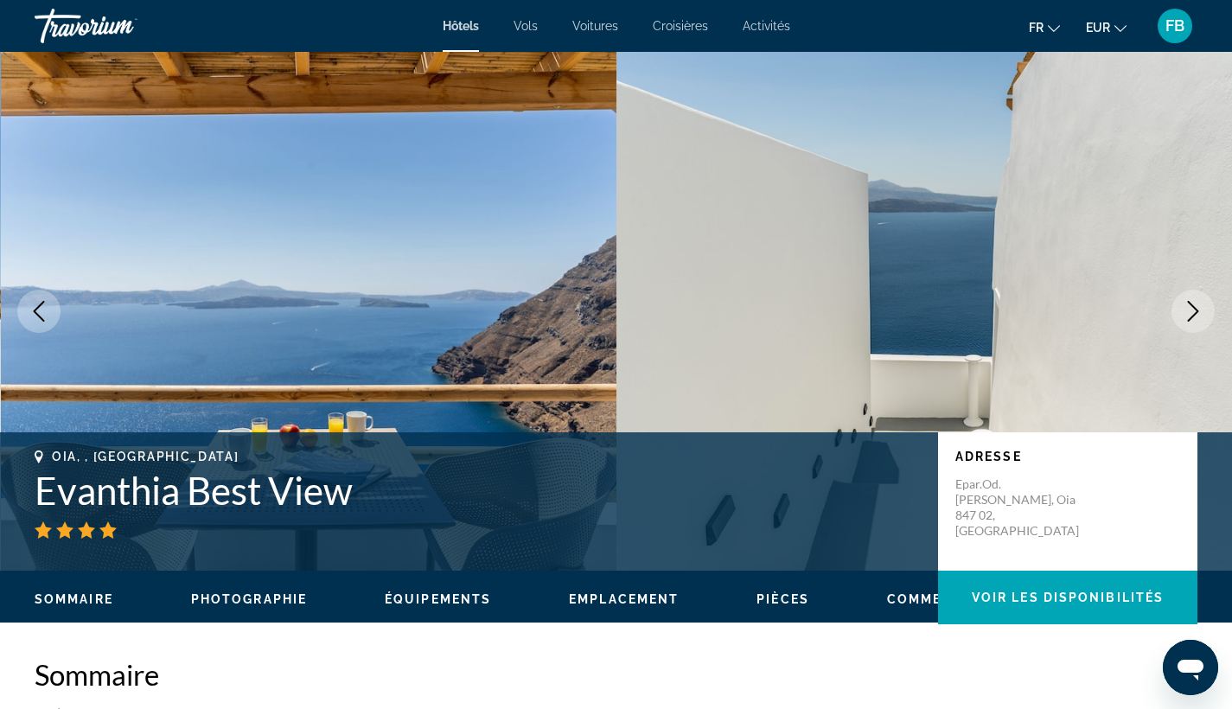
click at [1188, 310] on icon "Next image" at bounding box center [1193, 311] width 21 height 21
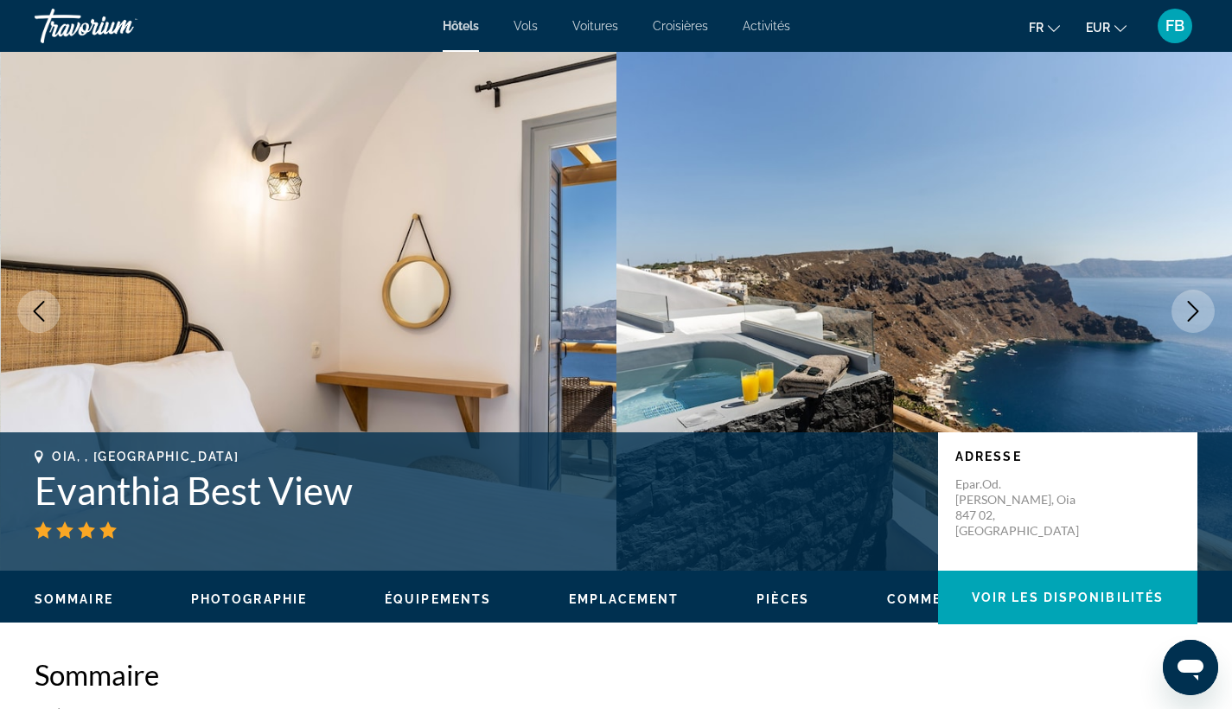
click at [1188, 310] on icon "Next image" at bounding box center [1193, 311] width 21 height 21
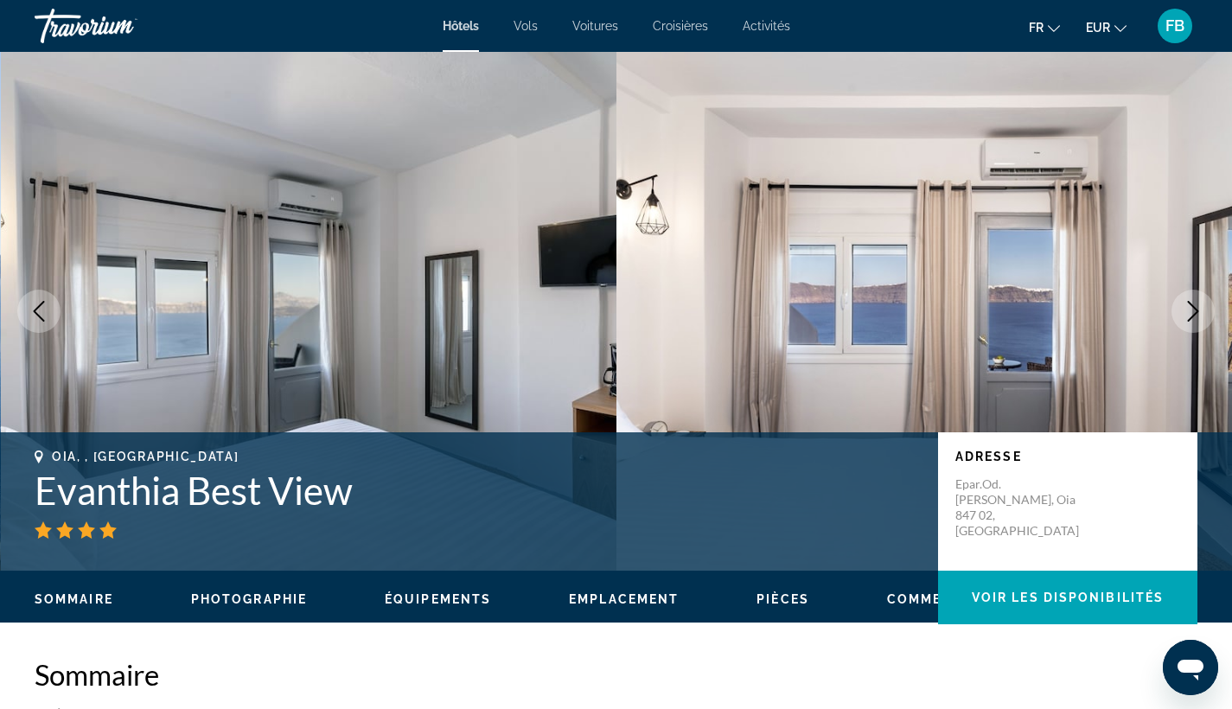
click at [1188, 310] on icon "Next image" at bounding box center [1193, 311] width 21 height 21
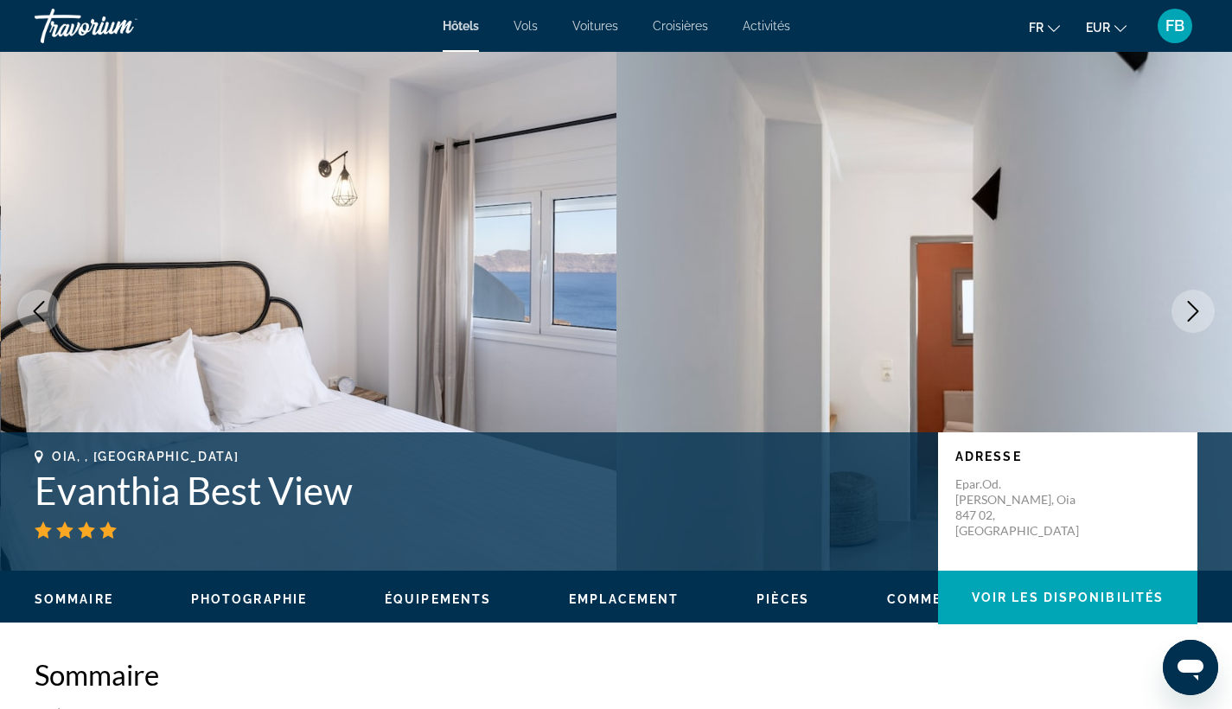
click at [1188, 310] on icon "Next image" at bounding box center [1193, 311] width 21 height 21
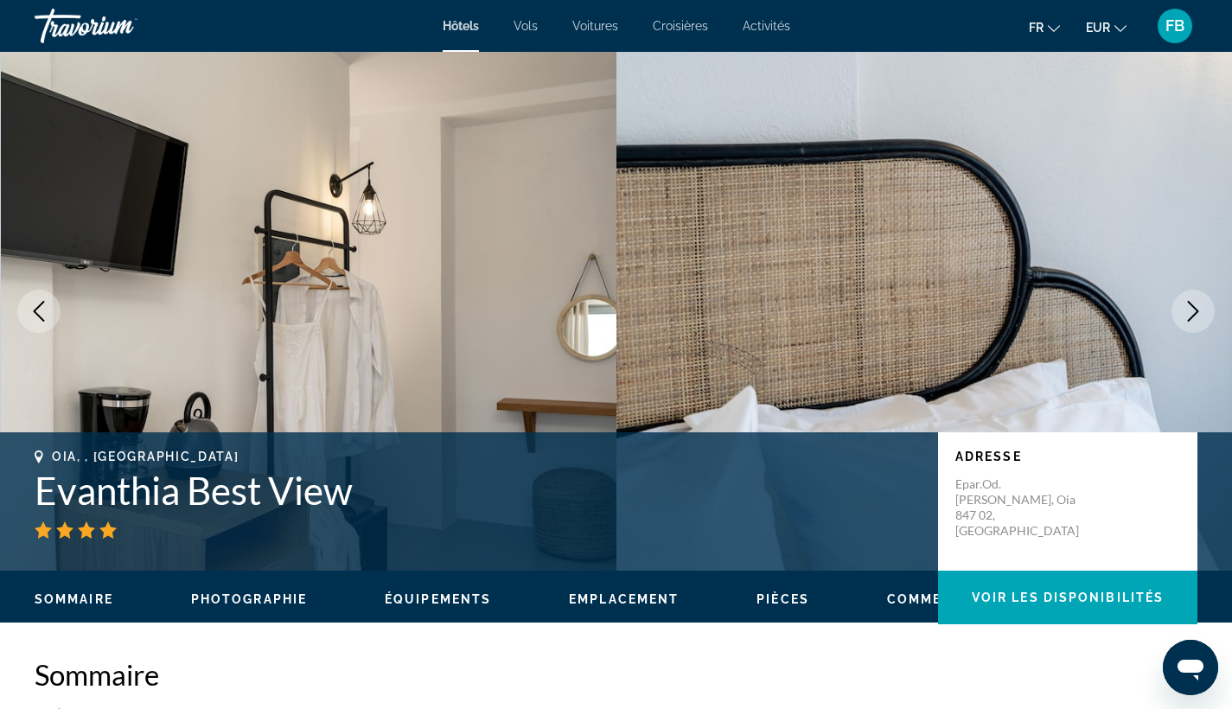
click at [1188, 310] on icon "Next image" at bounding box center [1193, 311] width 21 height 21
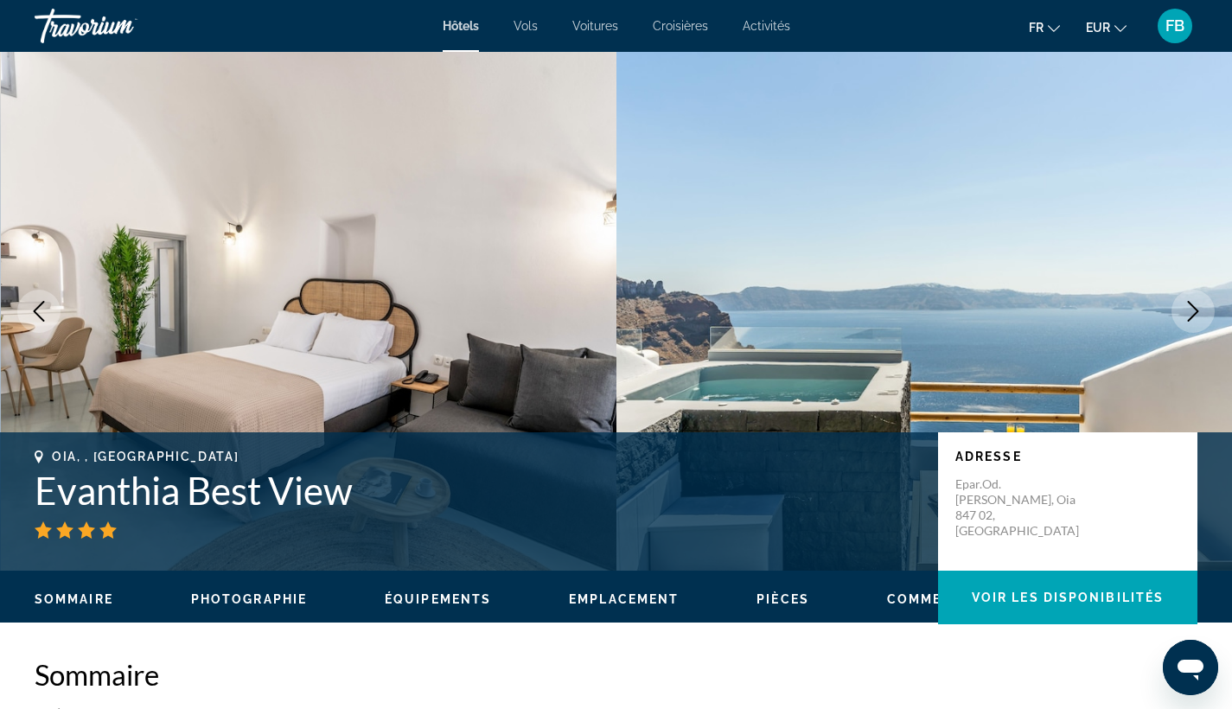
click at [1188, 310] on icon "Next image" at bounding box center [1193, 311] width 21 height 21
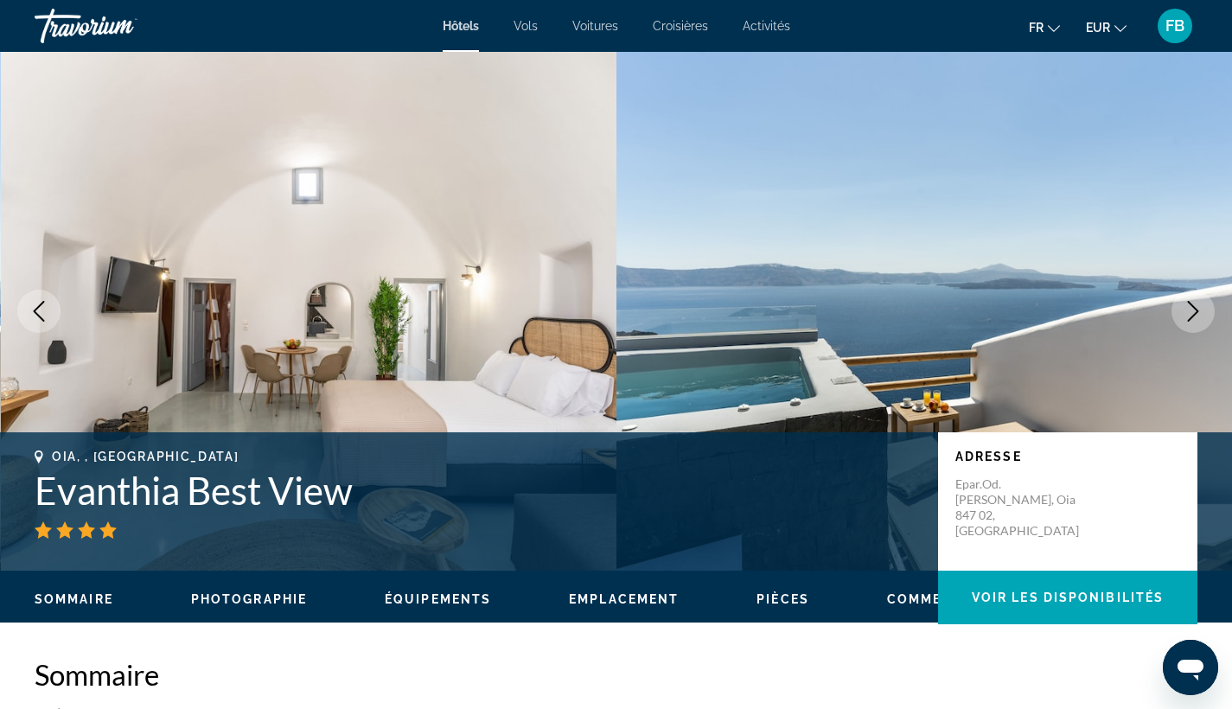
click at [1188, 310] on icon "Next image" at bounding box center [1193, 311] width 21 height 21
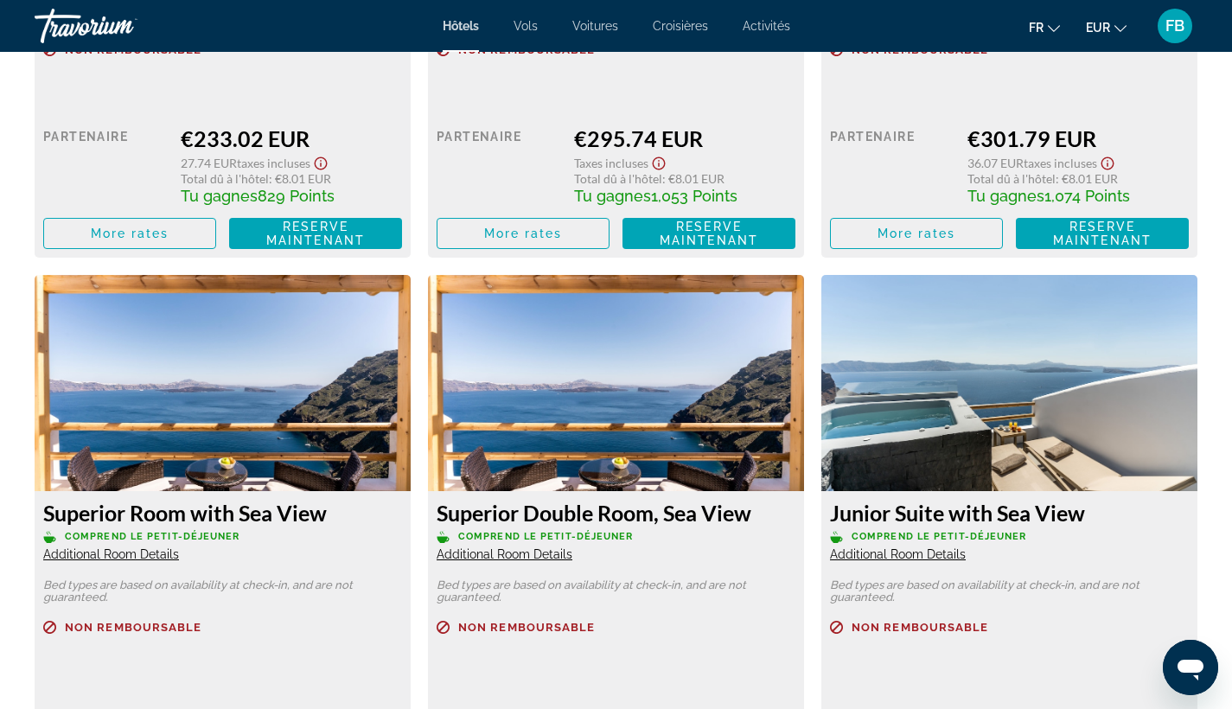
scroll to position [3486, 0]
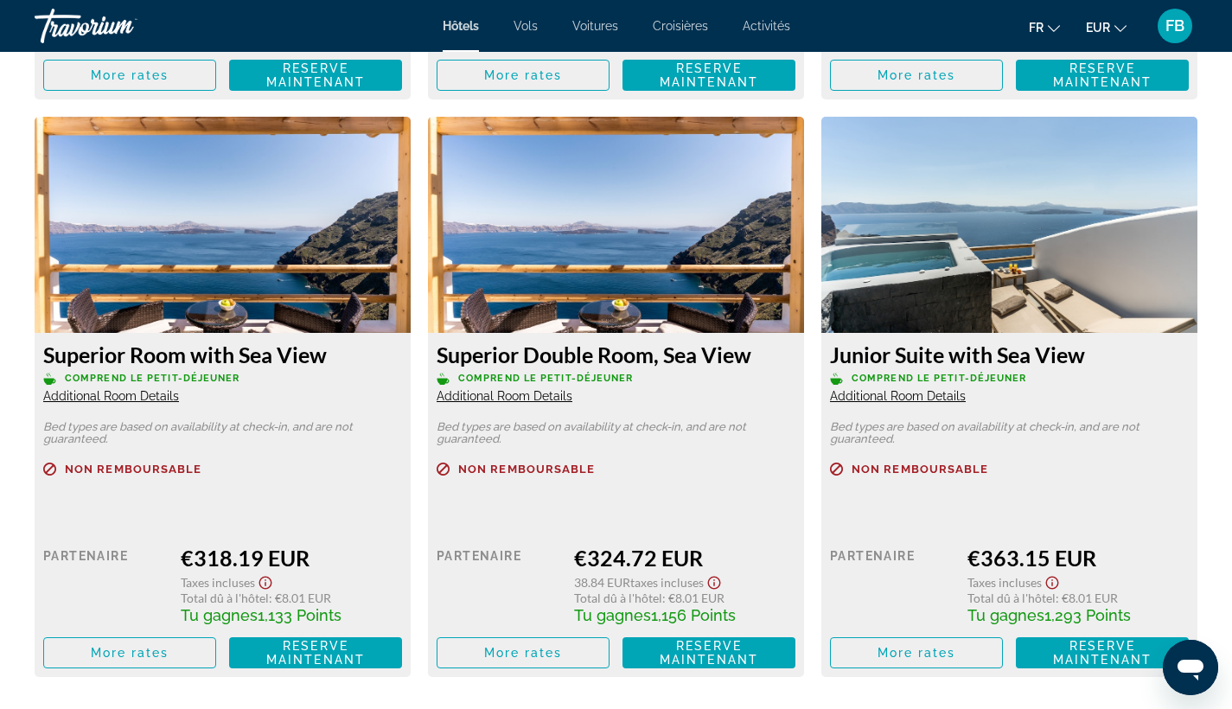
click at [1005, 297] on img "Main content" at bounding box center [1009, 225] width 376 height 216
click at [948, 654] on span "More rates" at bounding box center [917, 653] width 79 height 14
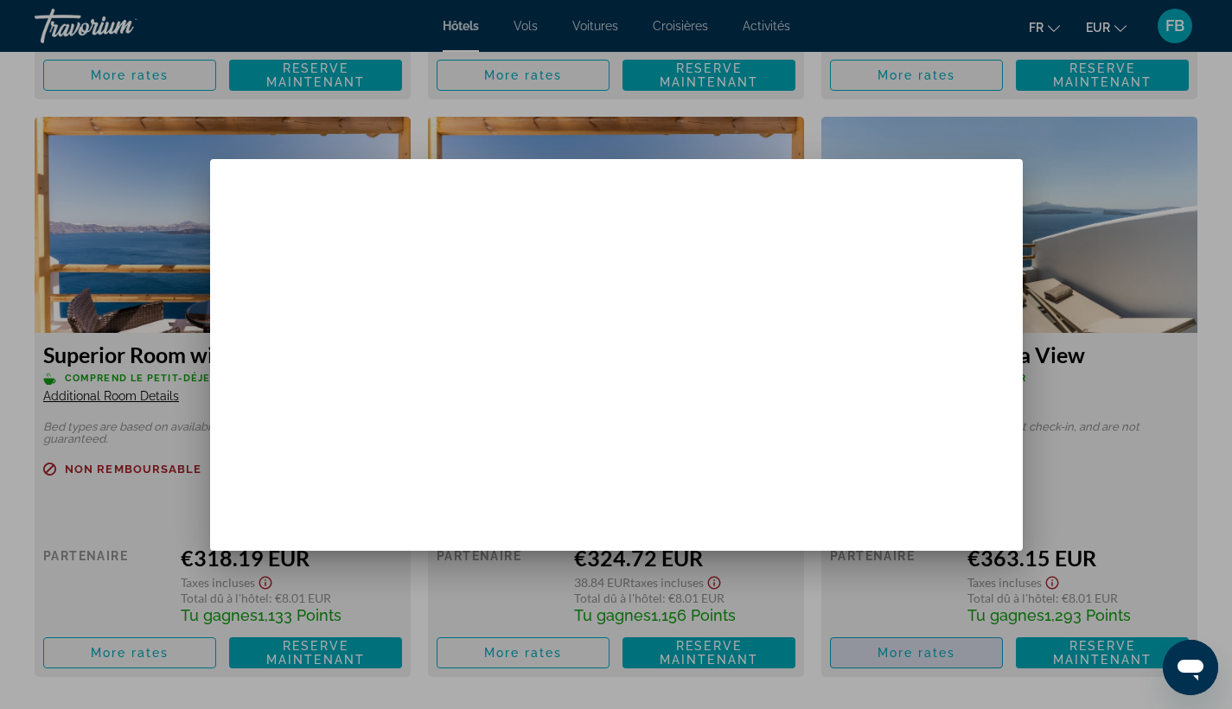
scroll to position [0, 0]
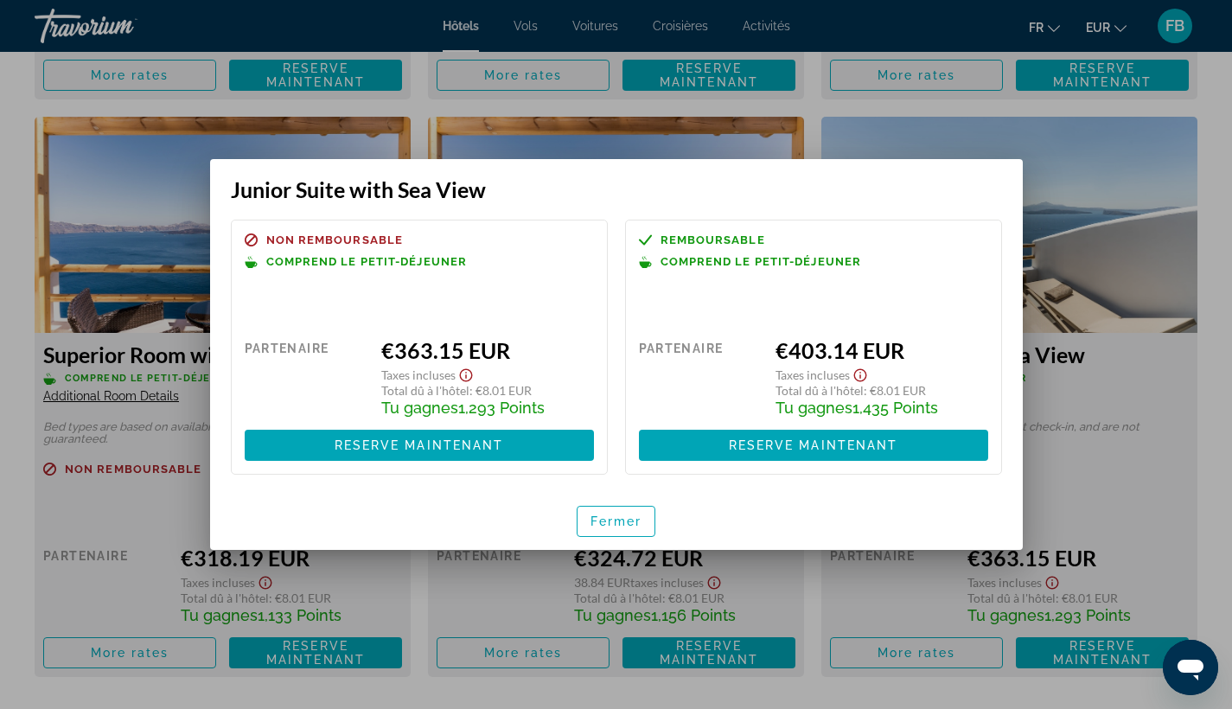
click at [1210, 425] on div at bounding box center [616, 354] width 1232 height 709
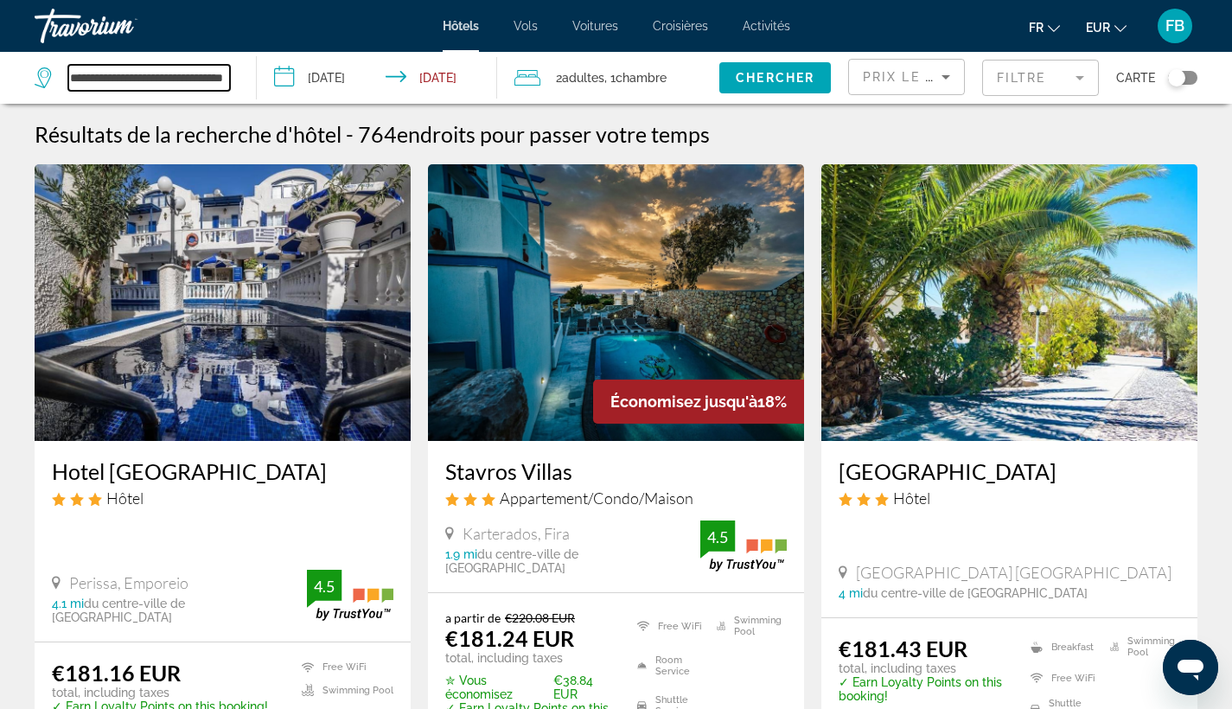
drag, startPoint x: 69, startPoint y: 75, endPoint x: 283, endPoint y: 74, distance: 213.5
click at [283, 74] on div "**********" at bounding box center [616, 78] width 1232 height 52
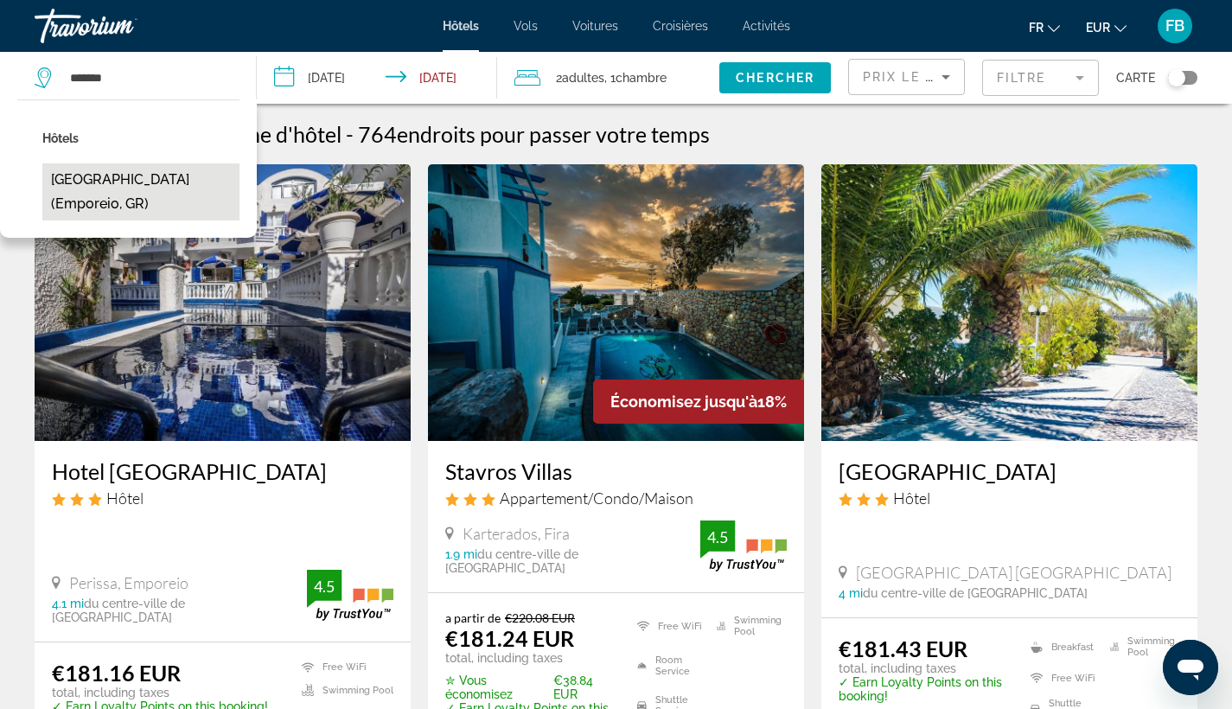
click at [210, 188] on button "Veggera Hotel (Emporeio, GR)" at bounding box center [140, 191] width 197 height 57
type input "**********"
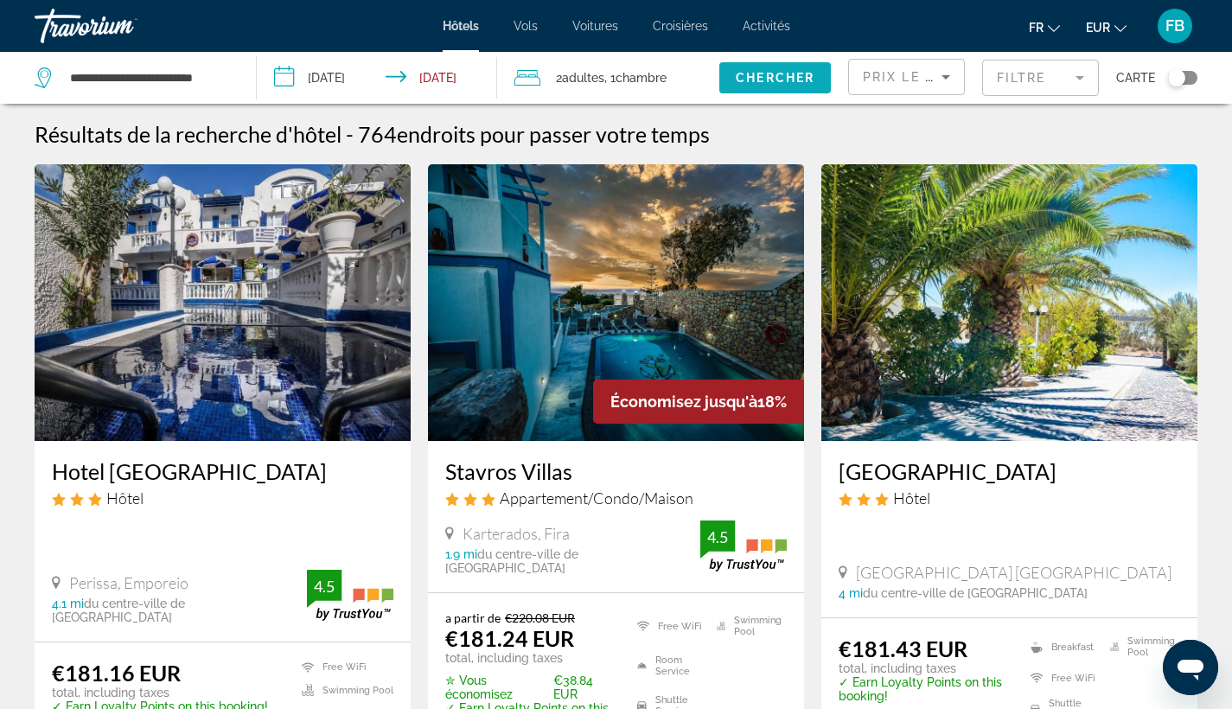
click at [779, 73] on span "Chercher" at bounding box center [775, 78] width 79 height 14
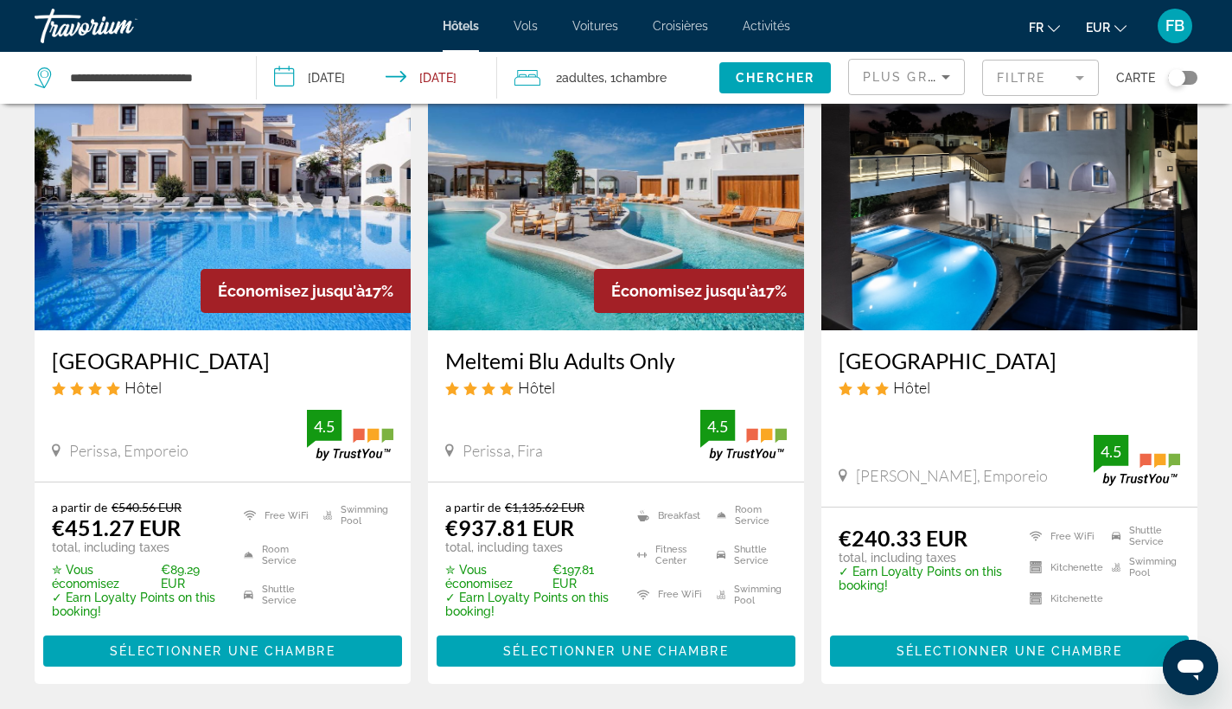
scroll to position [117, 0]
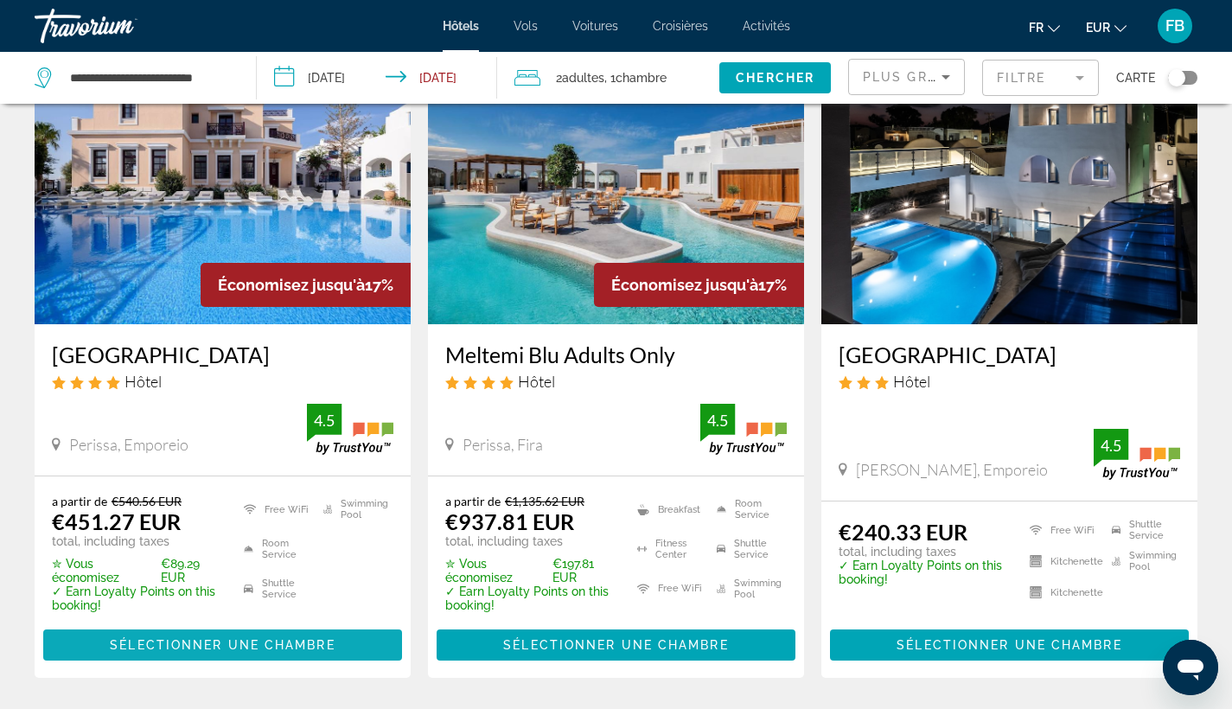
click at [328, 638] on span "Sélectionner une chambre" at bounding box center [222, 645] width 225 height 14
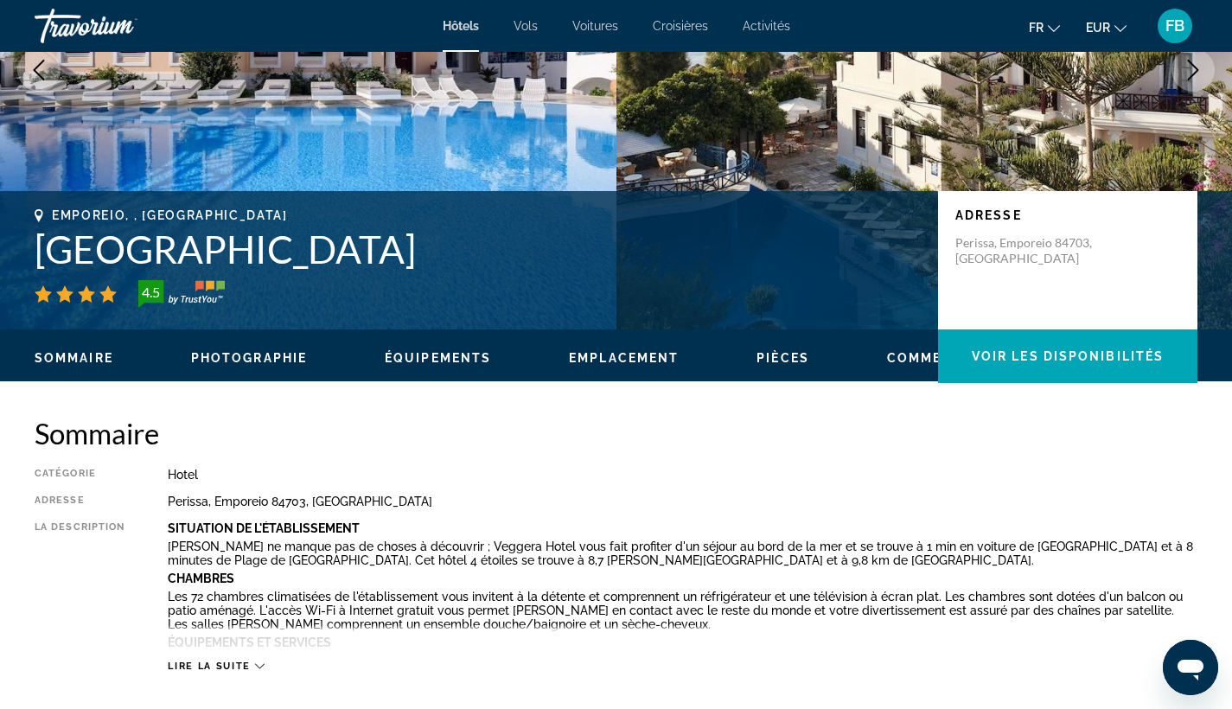
scroll to position [392, 0]
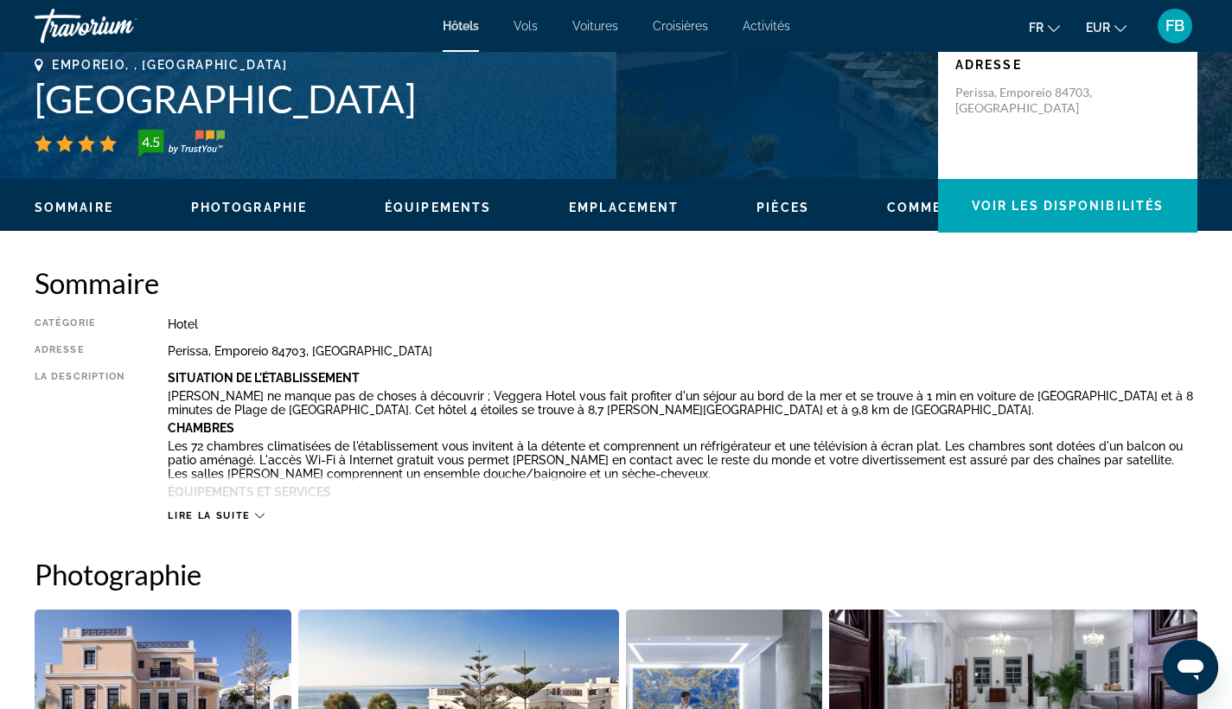
click at [220, 516] on span "Lire la suite" at bounding box center [209, 515] width 82 height 11
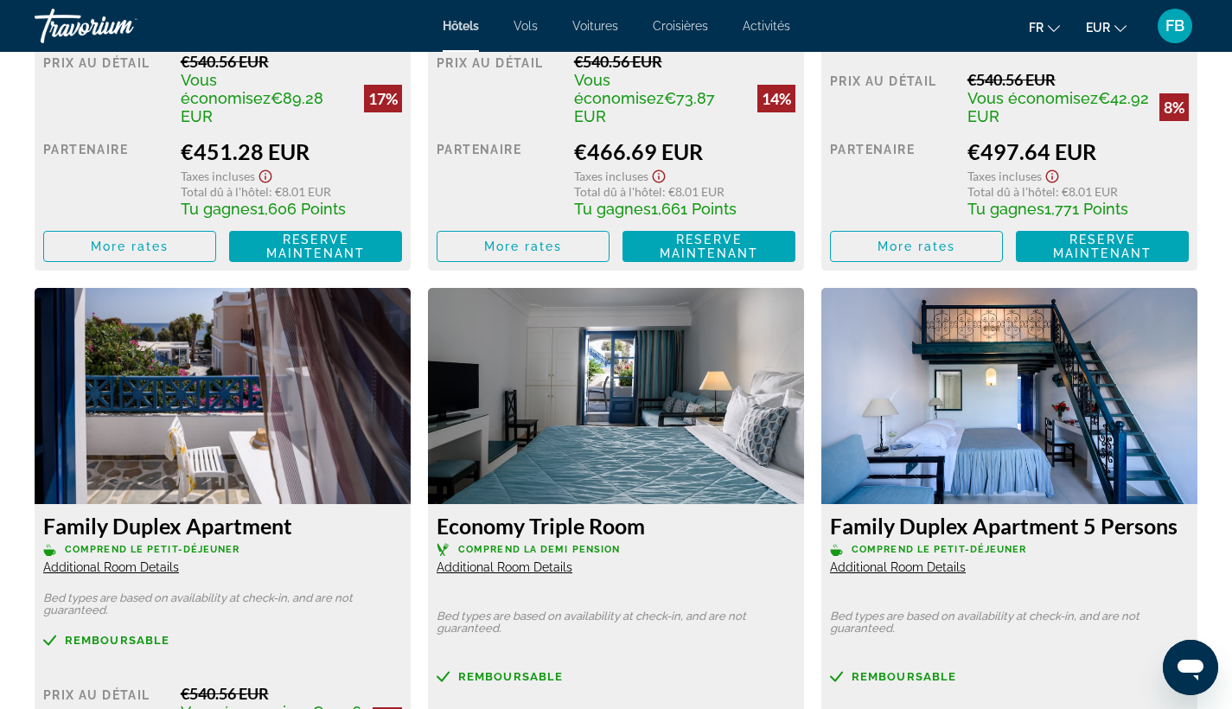
scroll to position [2412, 0]
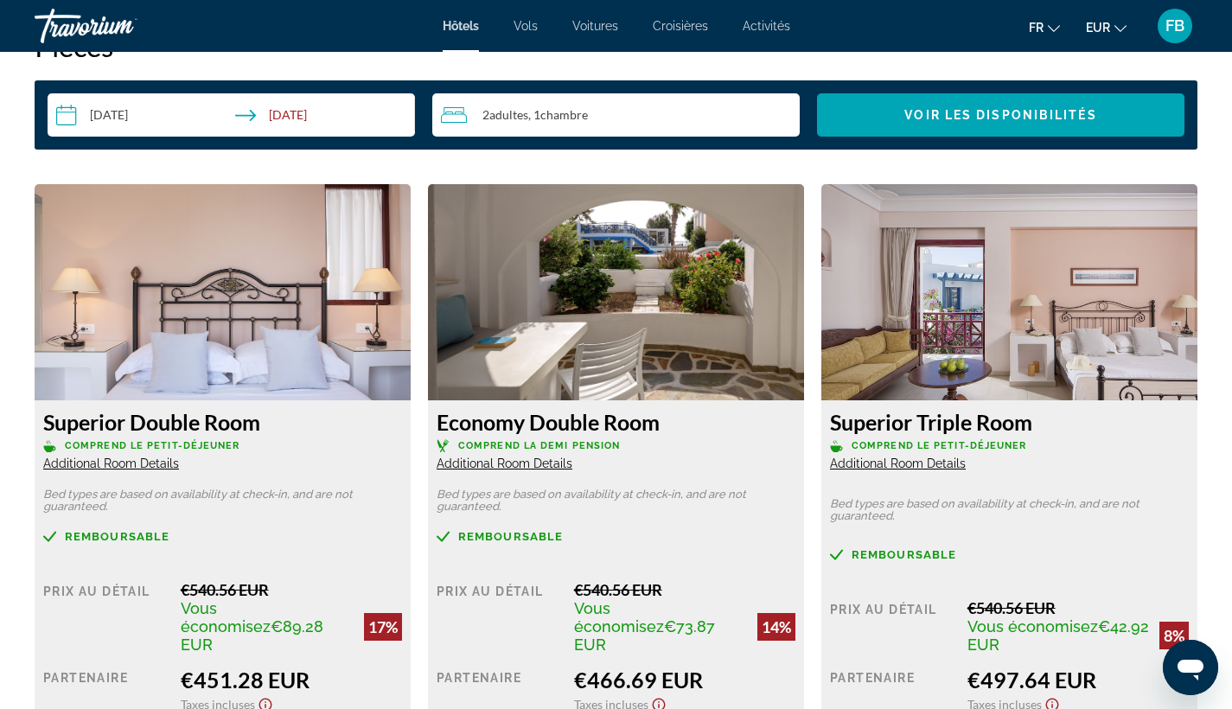
click at [731, 361] on img "Main content" at bounding box center [616, 292] width 376 height 216
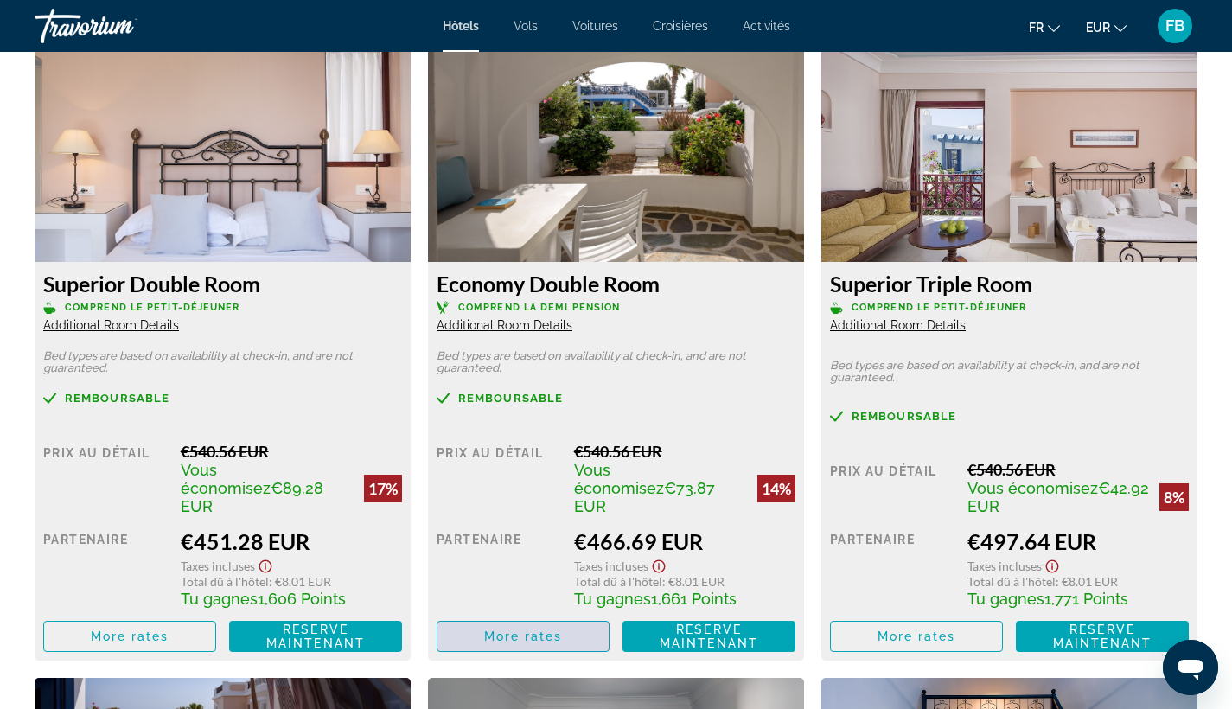
click at [554, 616] on span "Main content" at bounding box center [522, 636] width 171 height 41
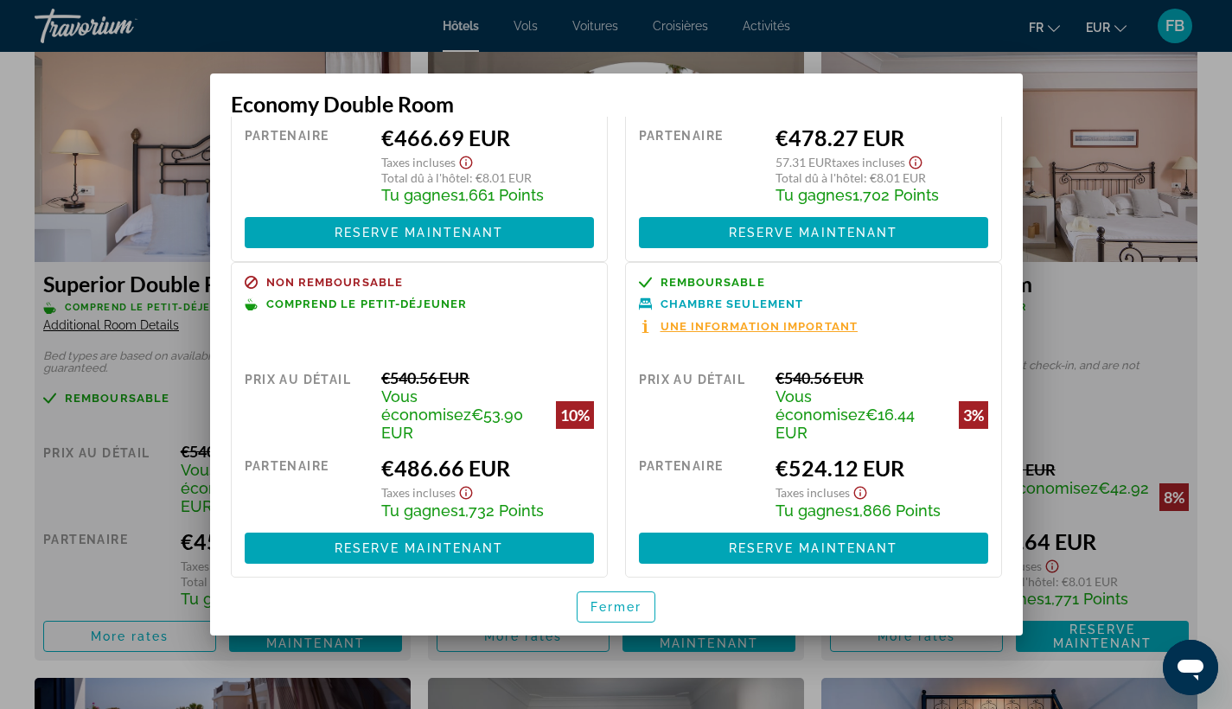
scroll to position [0, 0]
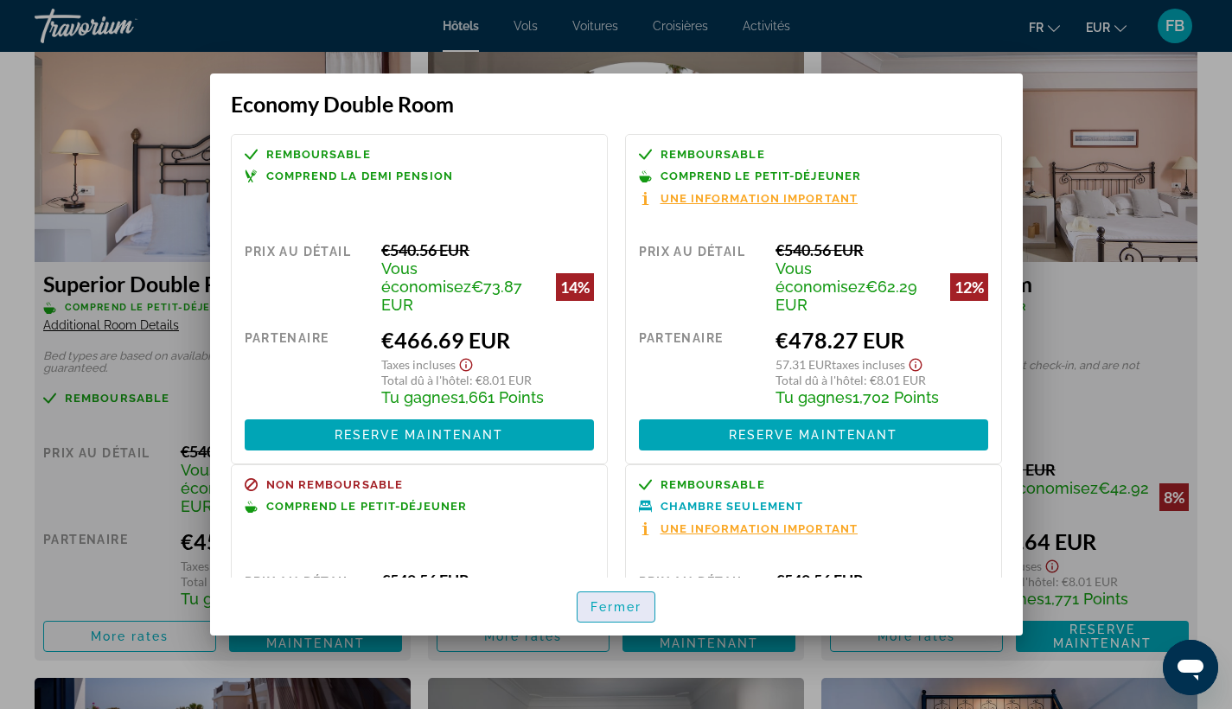
click at [607, 610] on span "Fermer" at bounding box center [616, 607] width 52 height 14
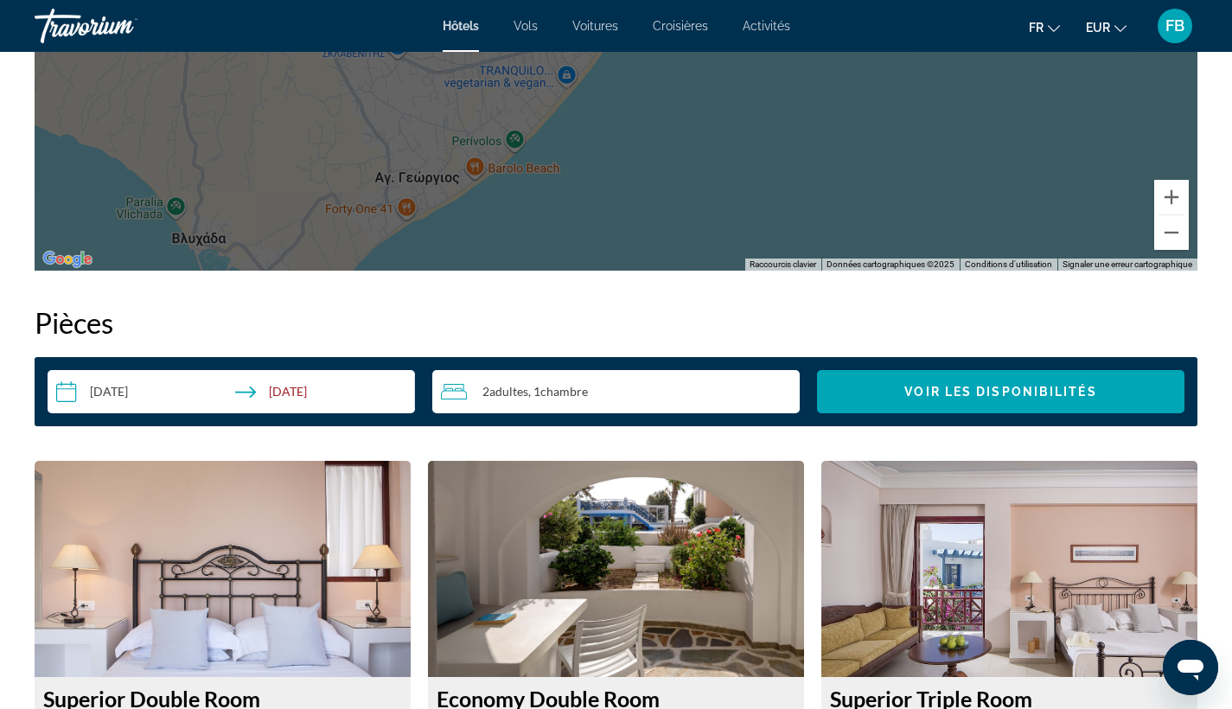
scroll to position [2139, 0]
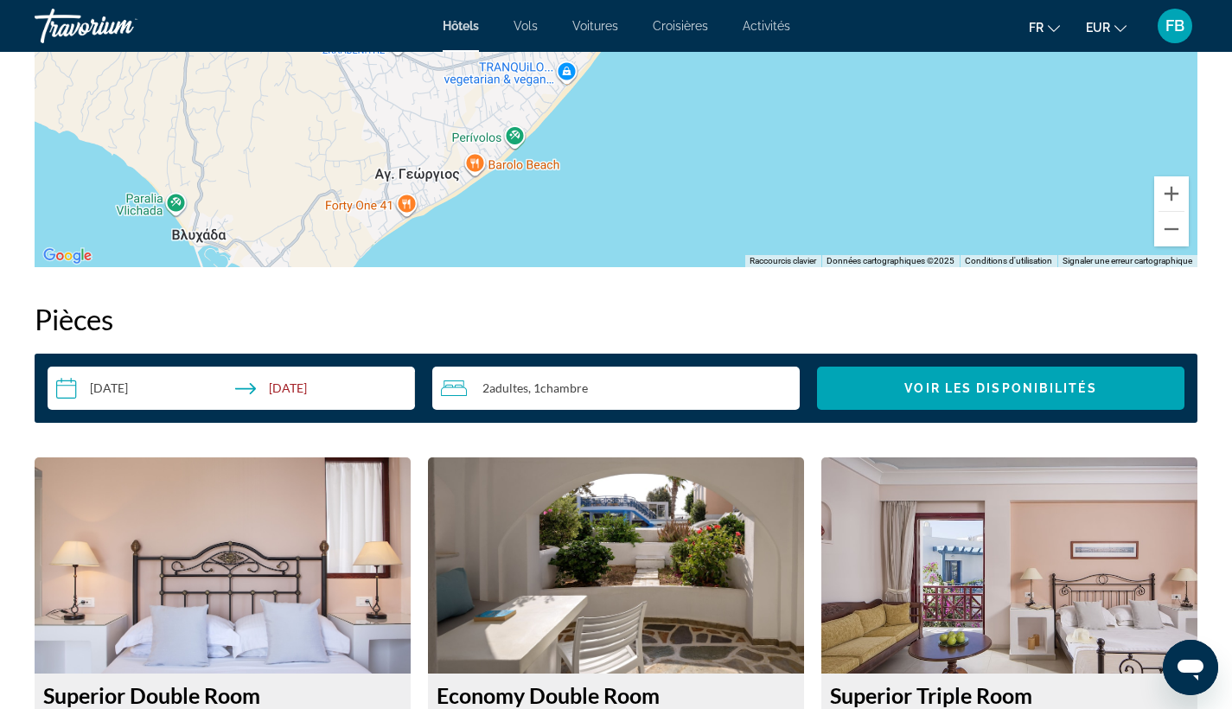
click at [142, 386] on input "**********" at bounding box center [235, 391] width 374 height 48
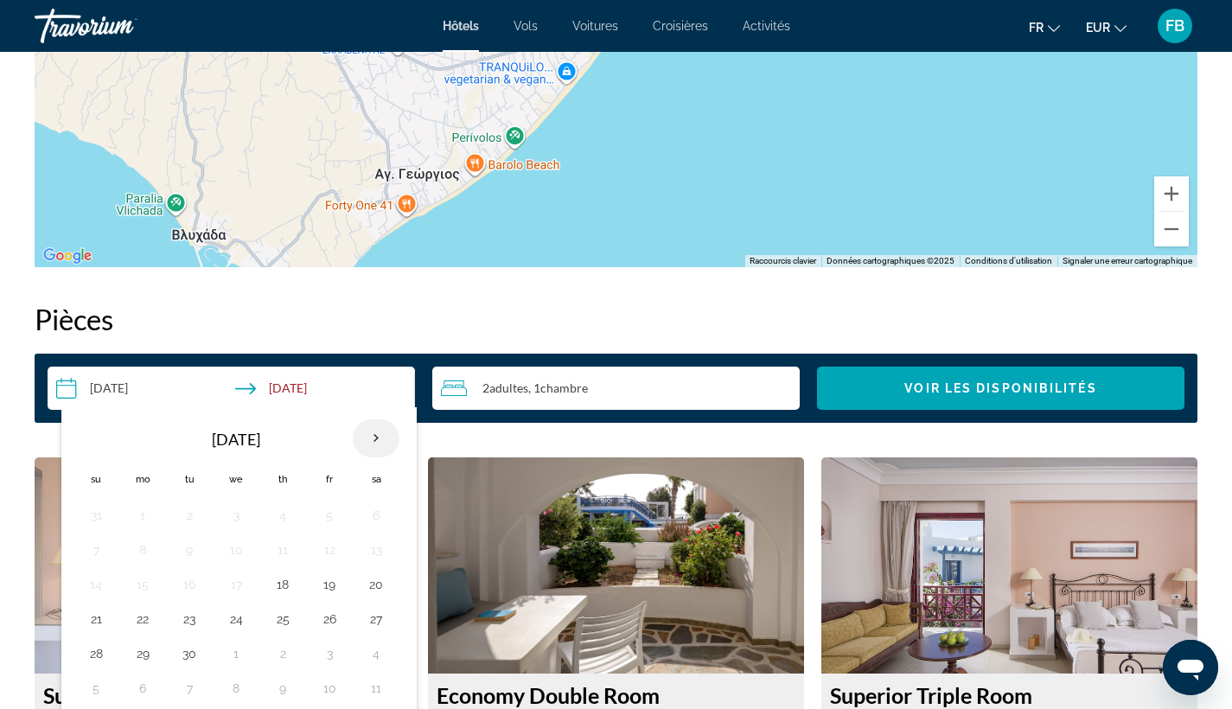
click at [382, 441] on th "Next month" at bounding box center [376, 438] width 47 height 38
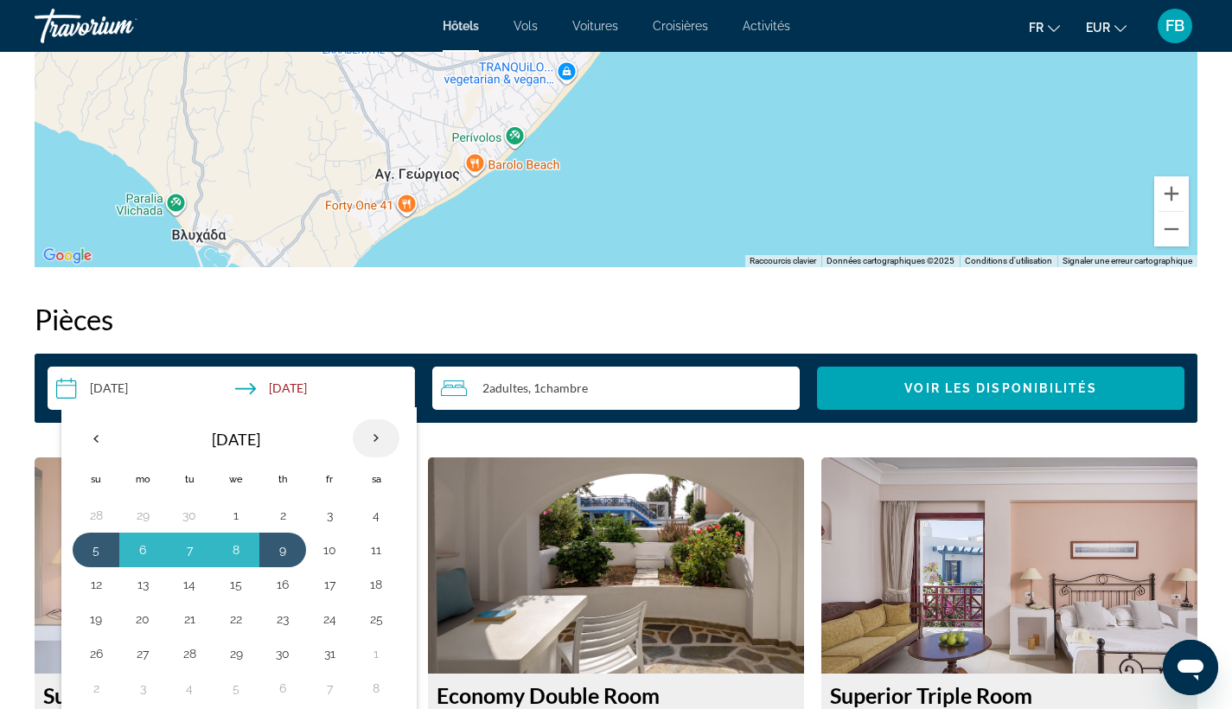
click at [382, 441] on th "Next month" at bounding box center [376, 438] width 47 height 38
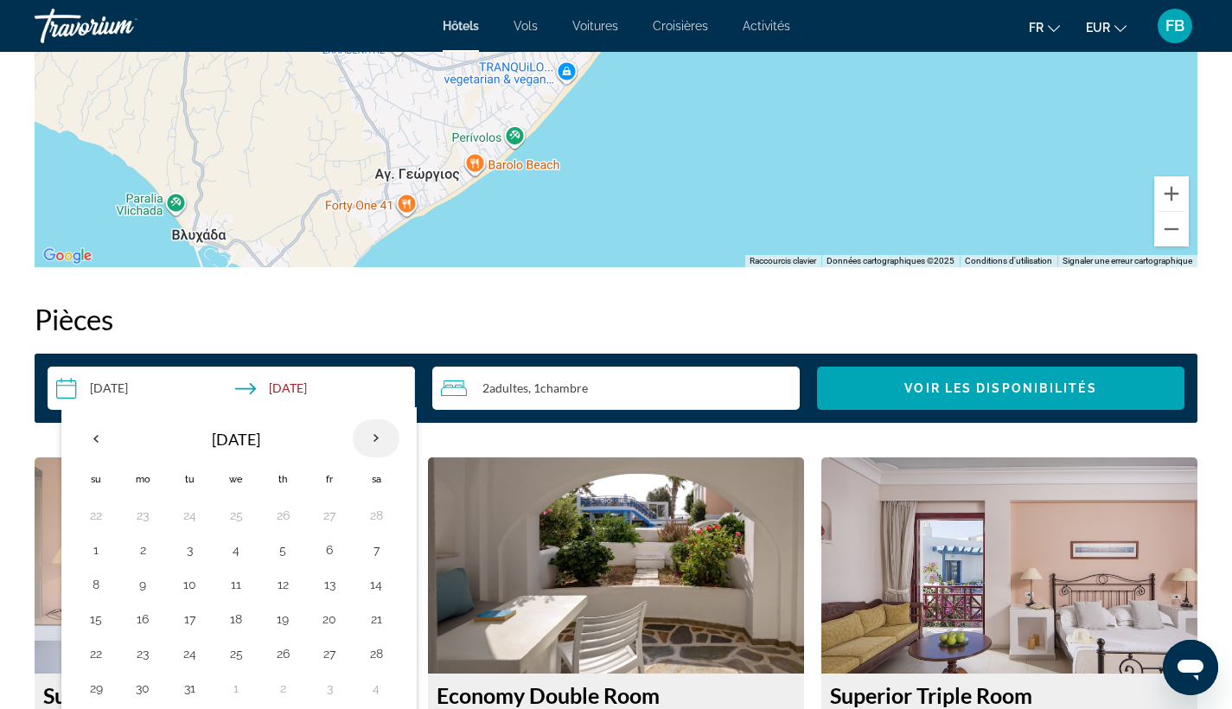
click at [382, 441] on th "Next month" at bounding box center [376, 438] width 47 height 38
click at [143, 624] on button "20" at bounding box center [143, 619] width 28 height 24
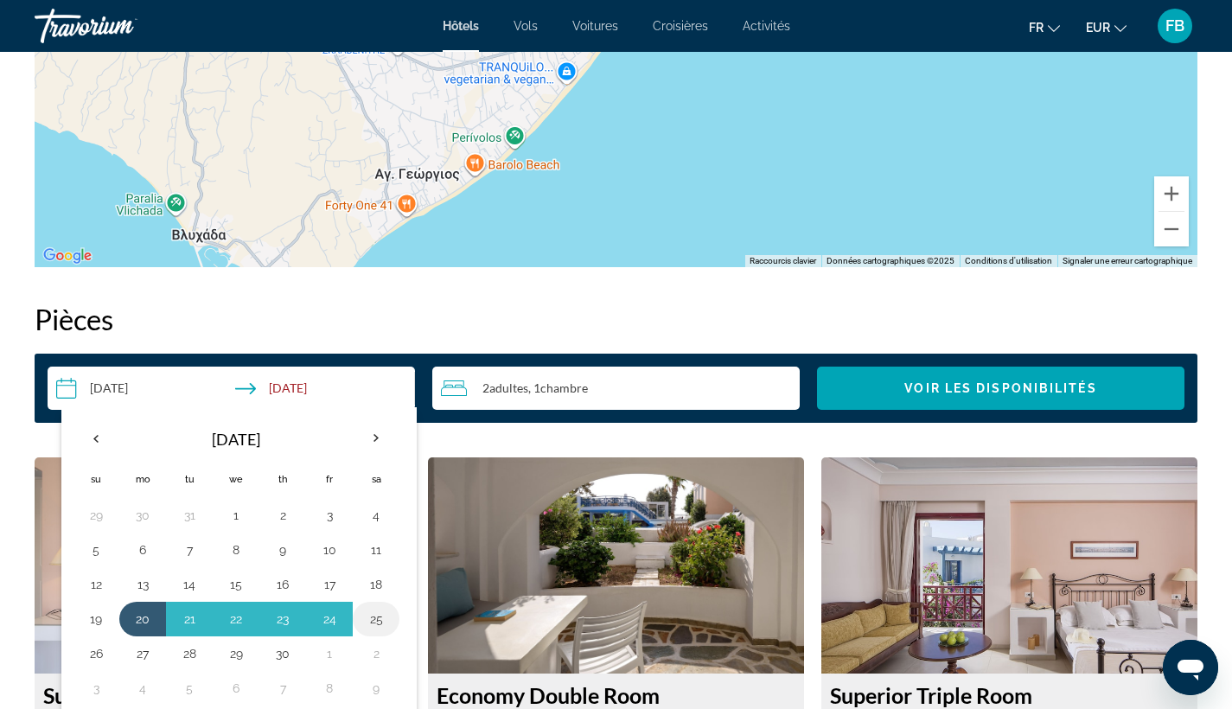
click at [381, 618] on button "25" at bounding box center [376, 619] width 28 height 24
type input "**********"
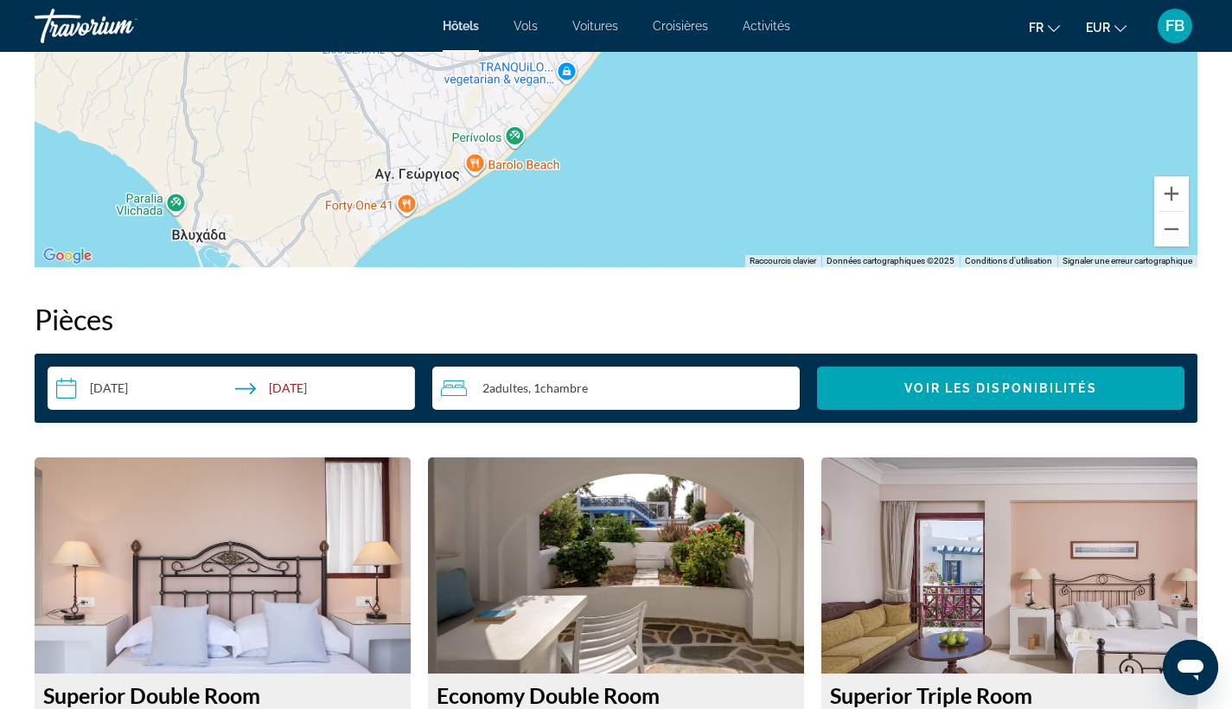
click at [559, 393] on span "Chambre" at bounding box center [564, 387] width 48 height 15
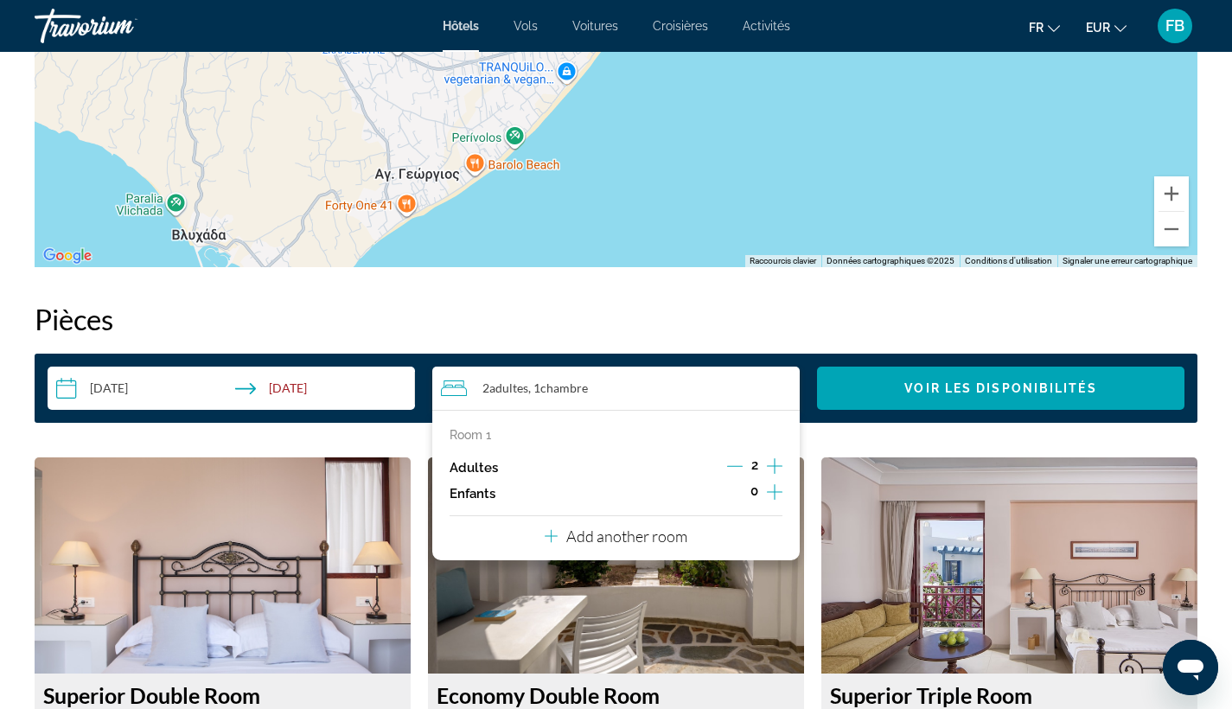
click at [774, 491] on icon "Increment children" at bounding box center [775, 492] width 16 height 21
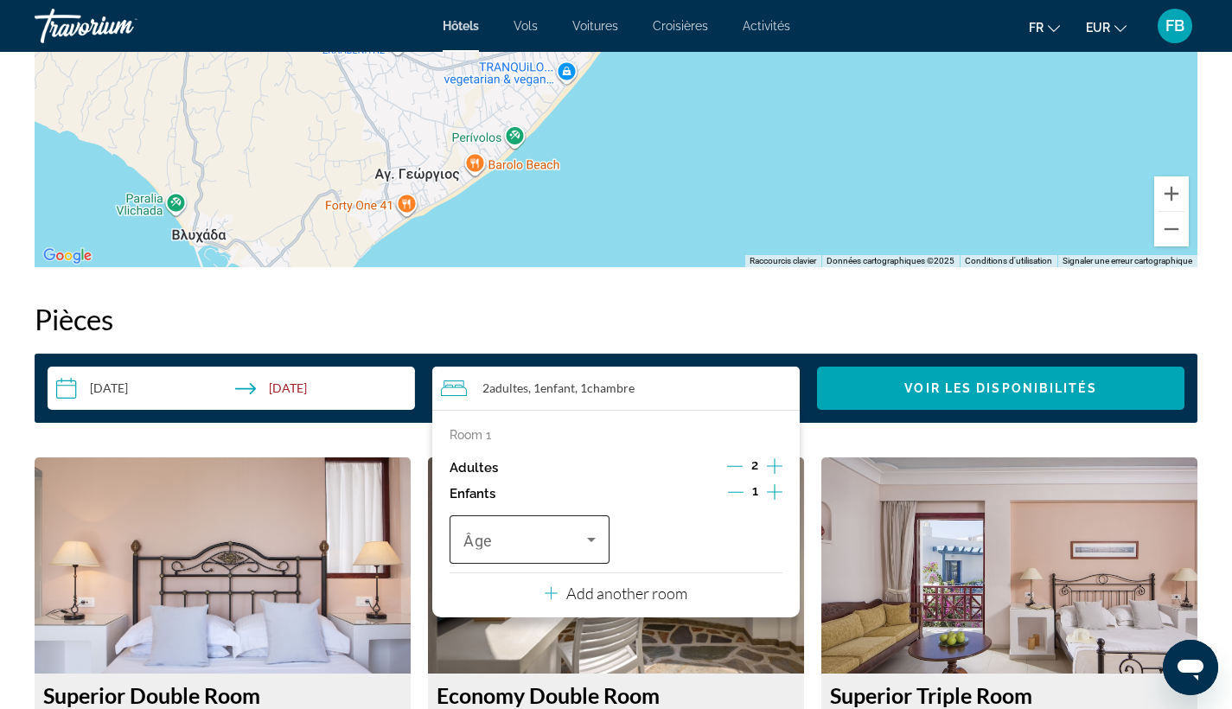
click at [569, 546] on span "Travelers: 2 adults, 1 child" at bounding box center [525, 539] width 124 height 21
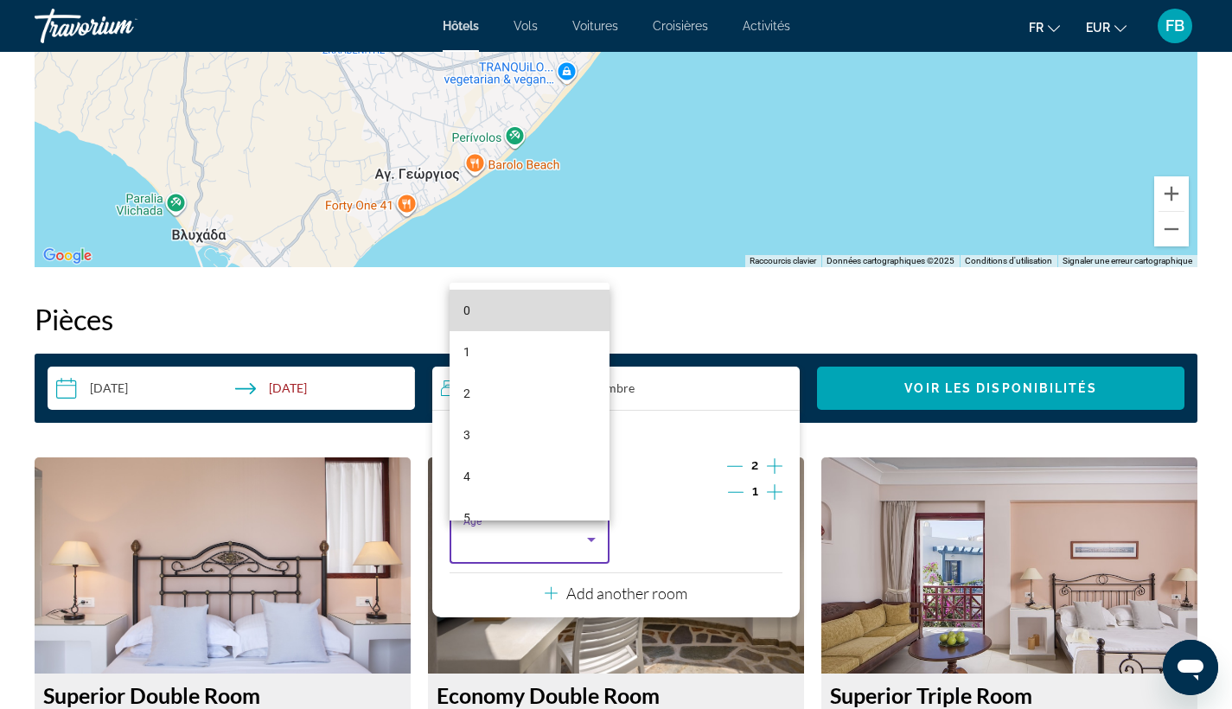
click at [539, 318] on mat-option "0" at bounding box center [530, 310] width 160 height 41
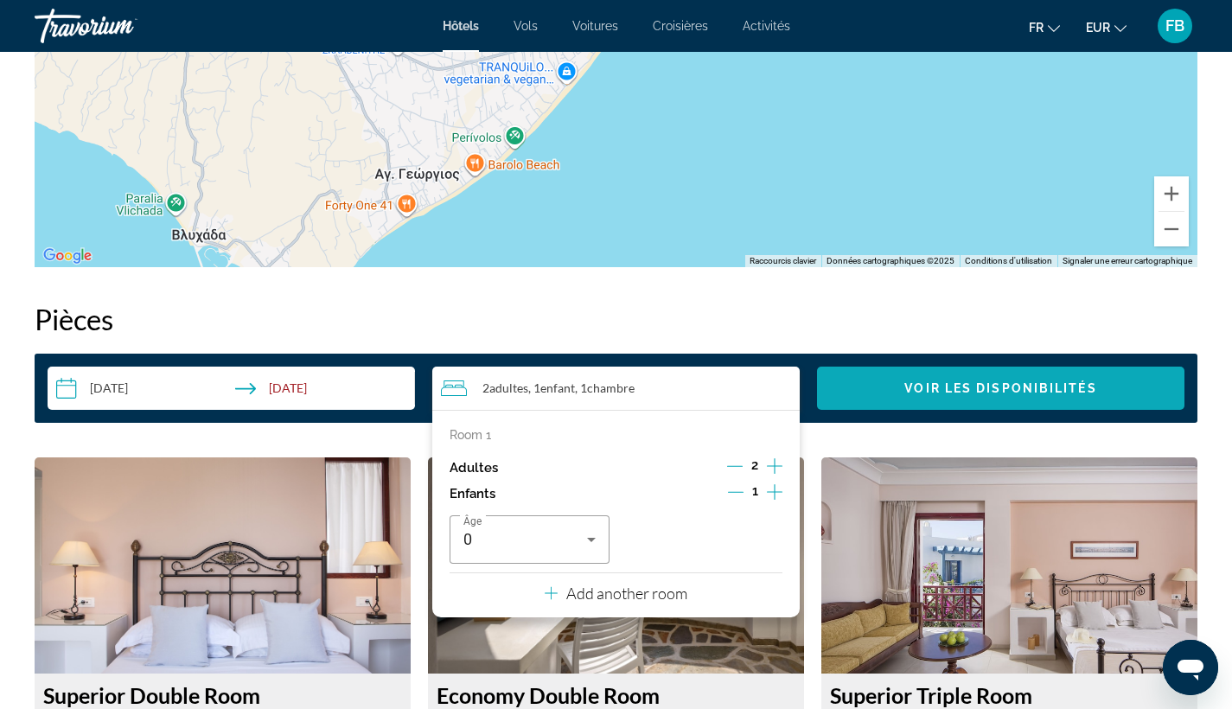
click at [881, 384] on span "Search widget" at bounding box center [1000, 387] width 367 height 41
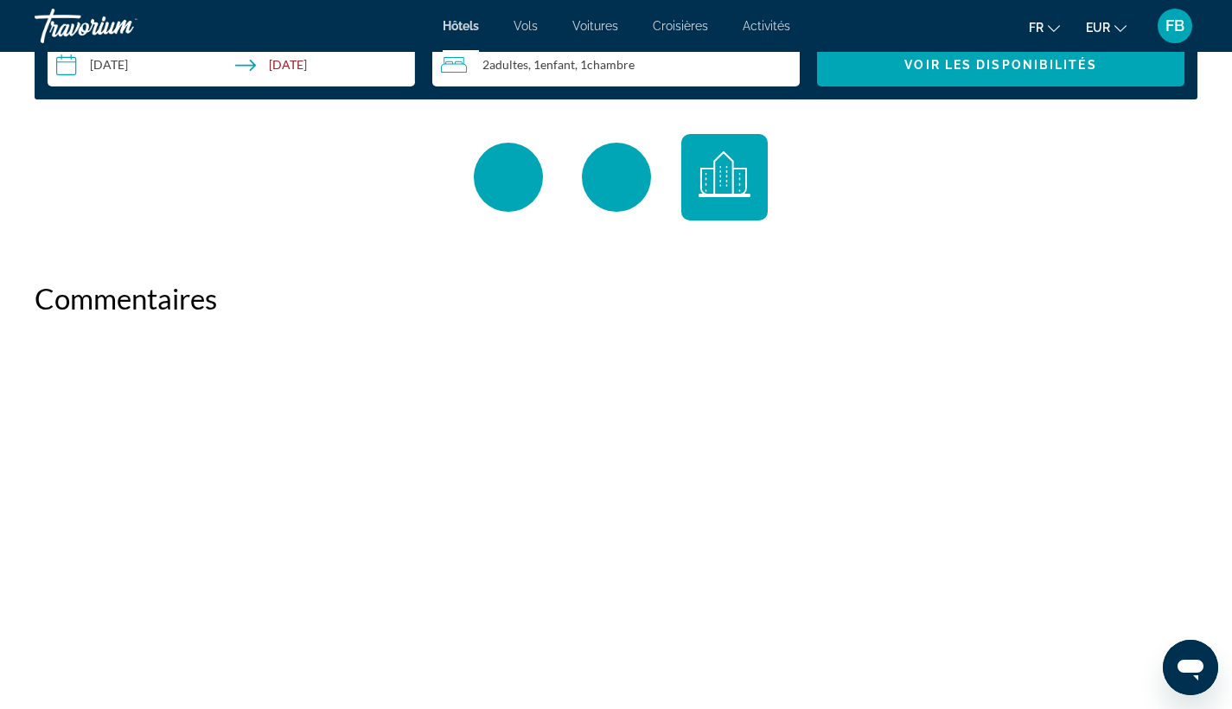
scroll to position [2323, 0]
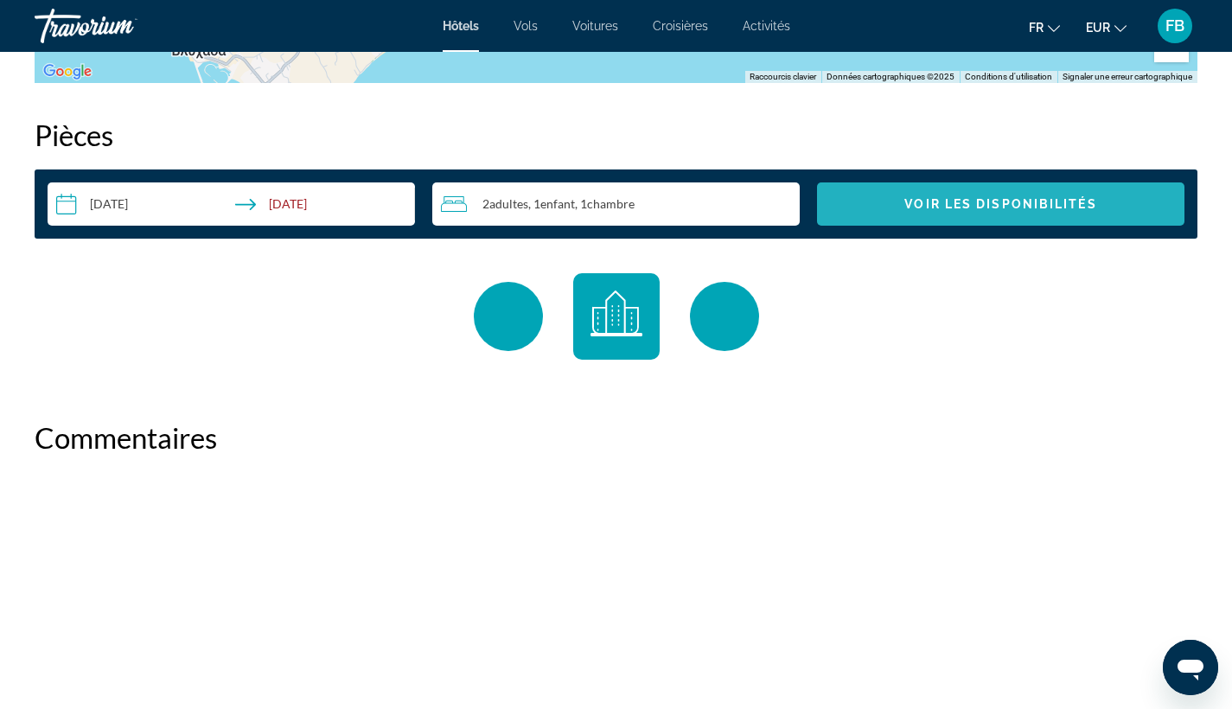
click at [943, 201] on span "Voir les disponibilités" at bounding box center [1000, 204] width 192 height 14
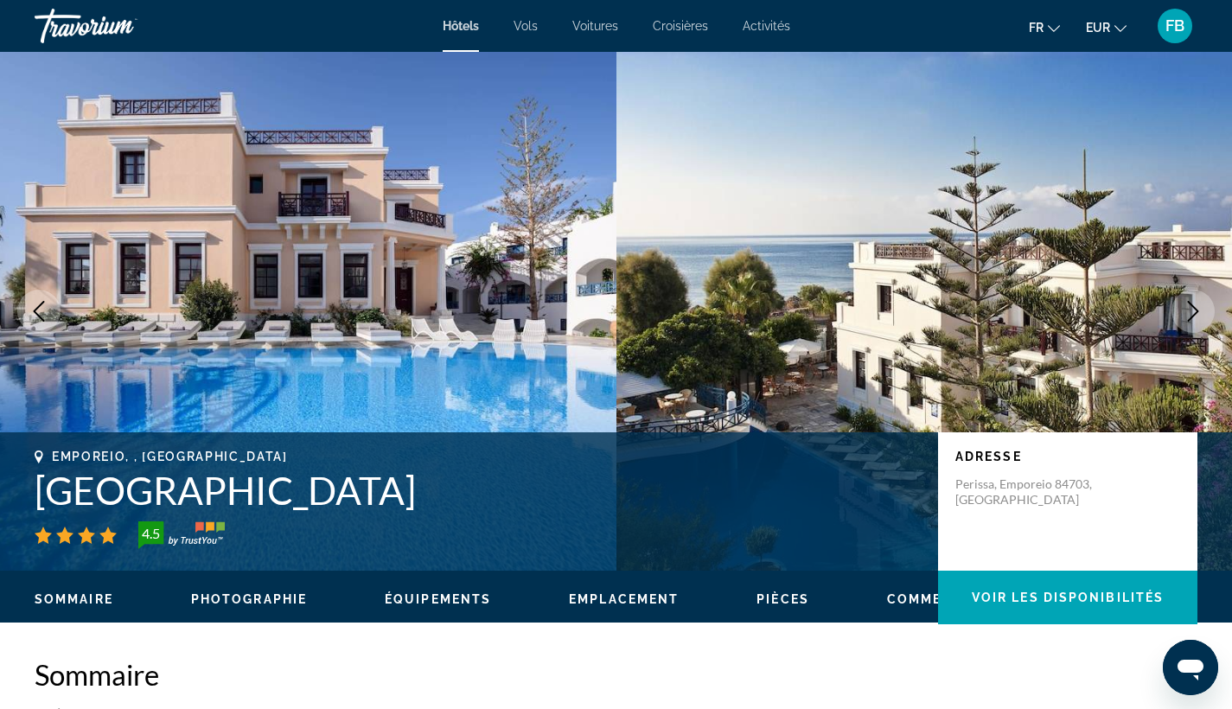
click at [129, 30] on div "Travorium" at bounding box center [121, 25] width 173 height 45
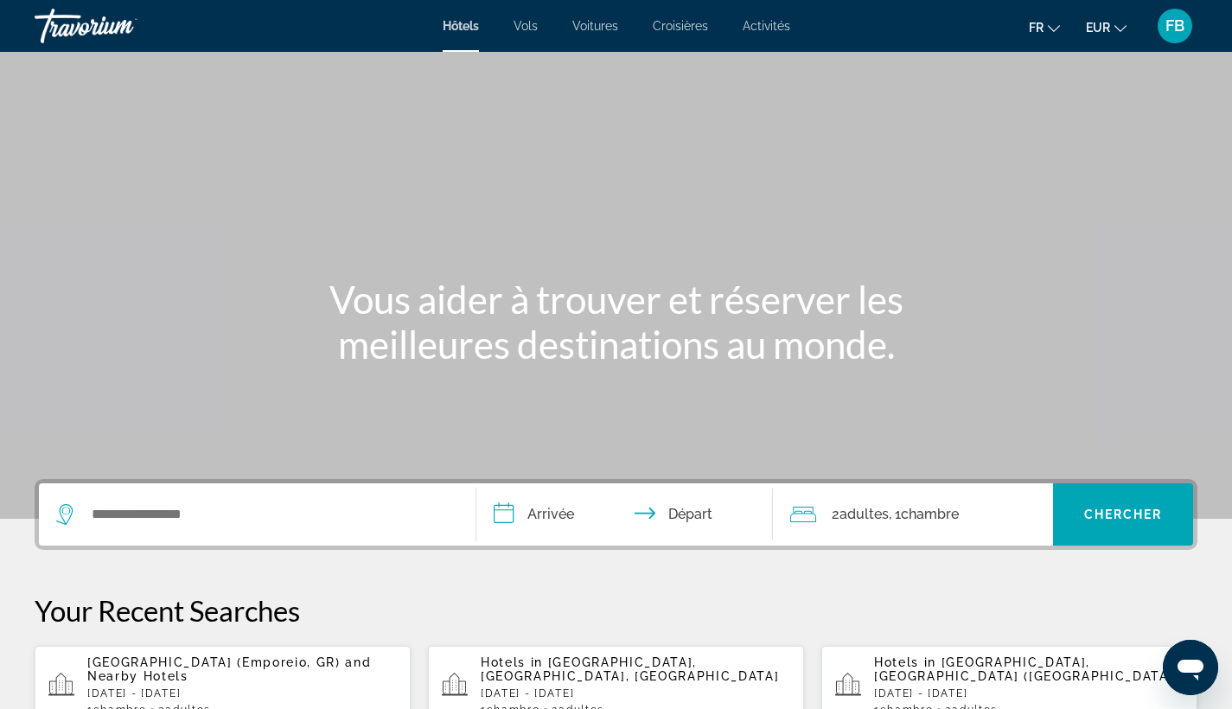
scroll to position [284, 0]
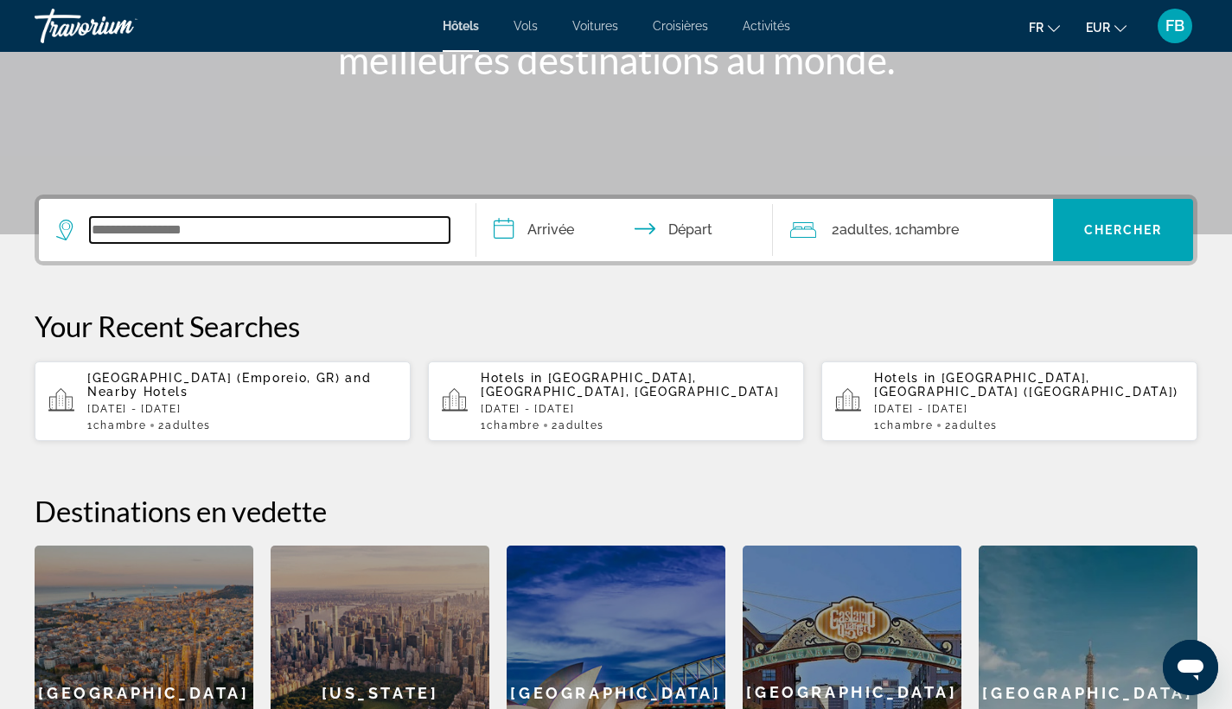
click at [372, 220] on input "Search widget" at bounding box center [270, 230] width 360 height 26
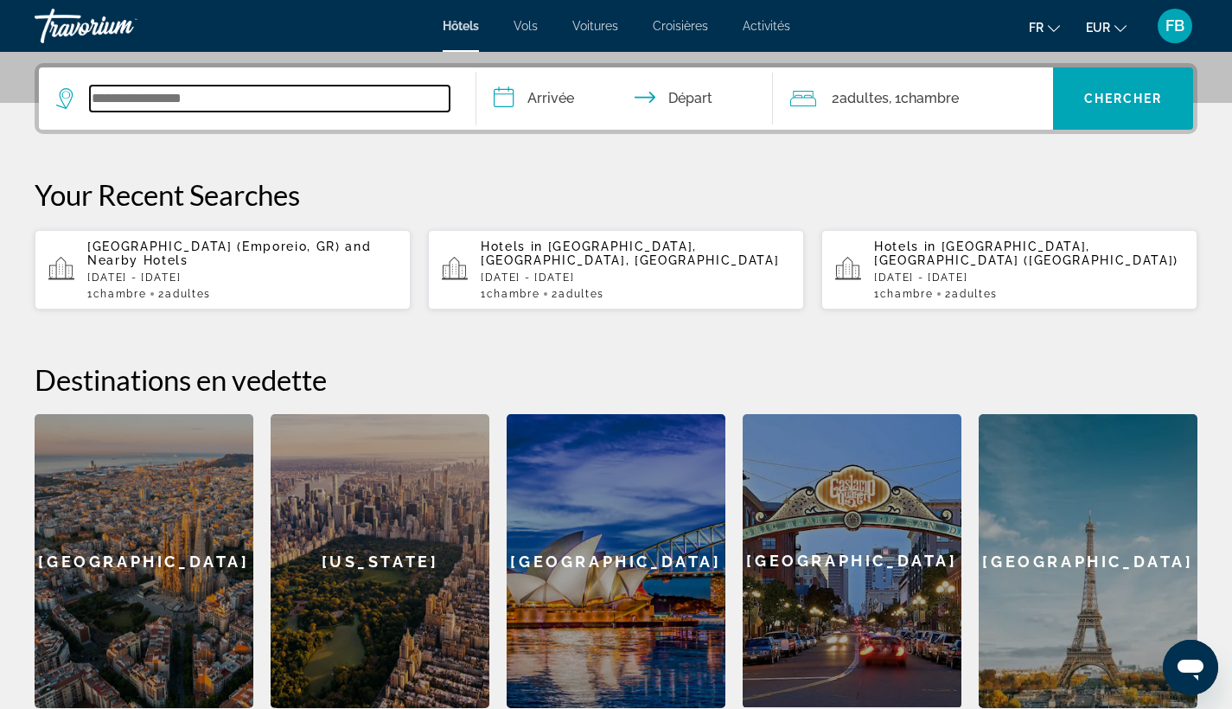
scroll to position [423, 0]
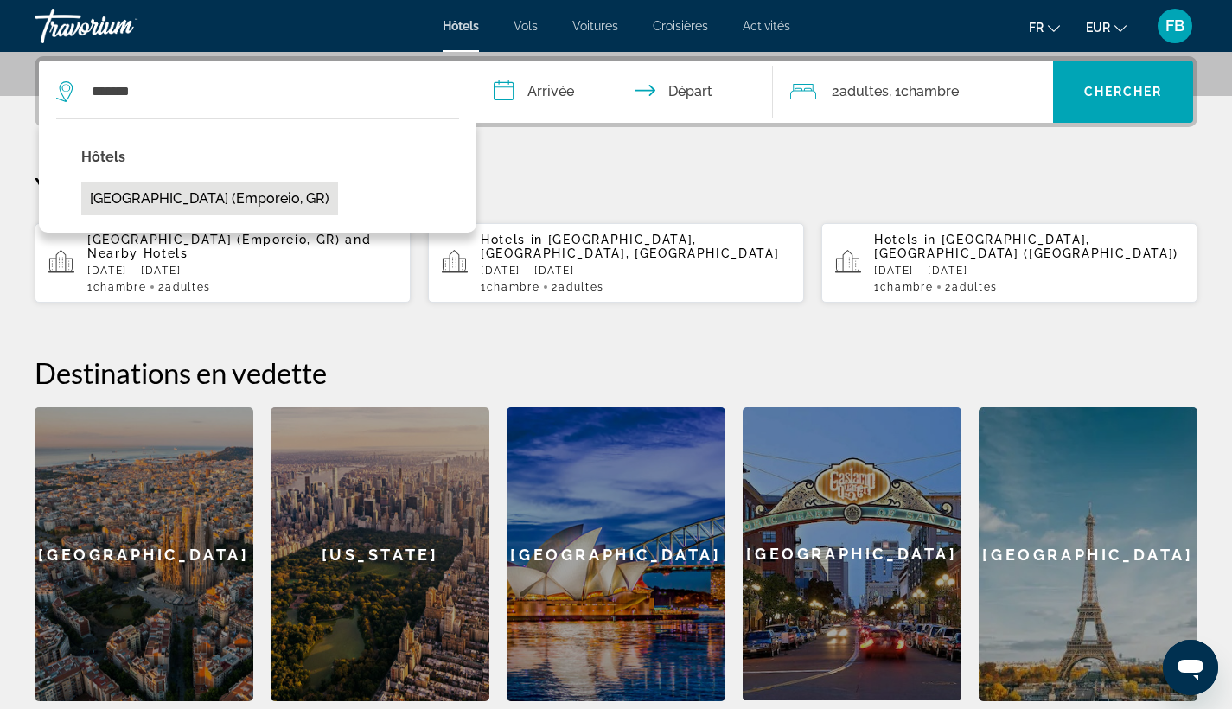
click at [244, 195] on button "Veggera Hotel (Emporeio, GR)" at bounding box center [209, 198] width 257 height 33
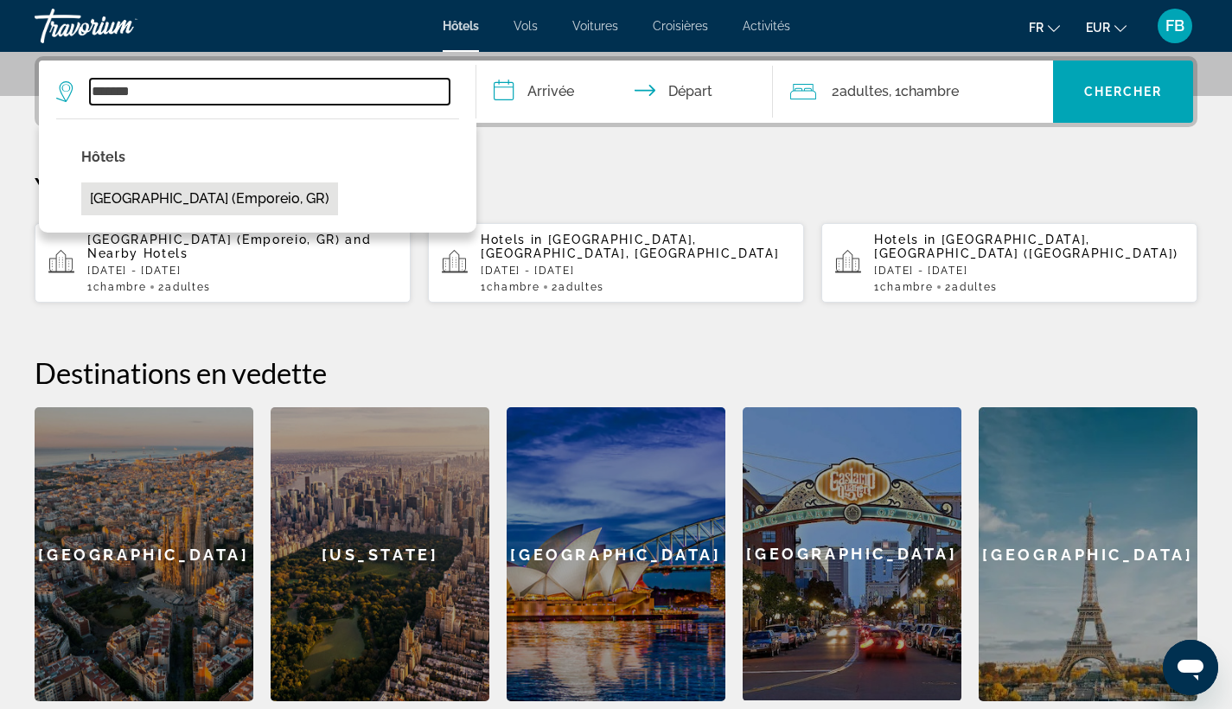
type input "**********"
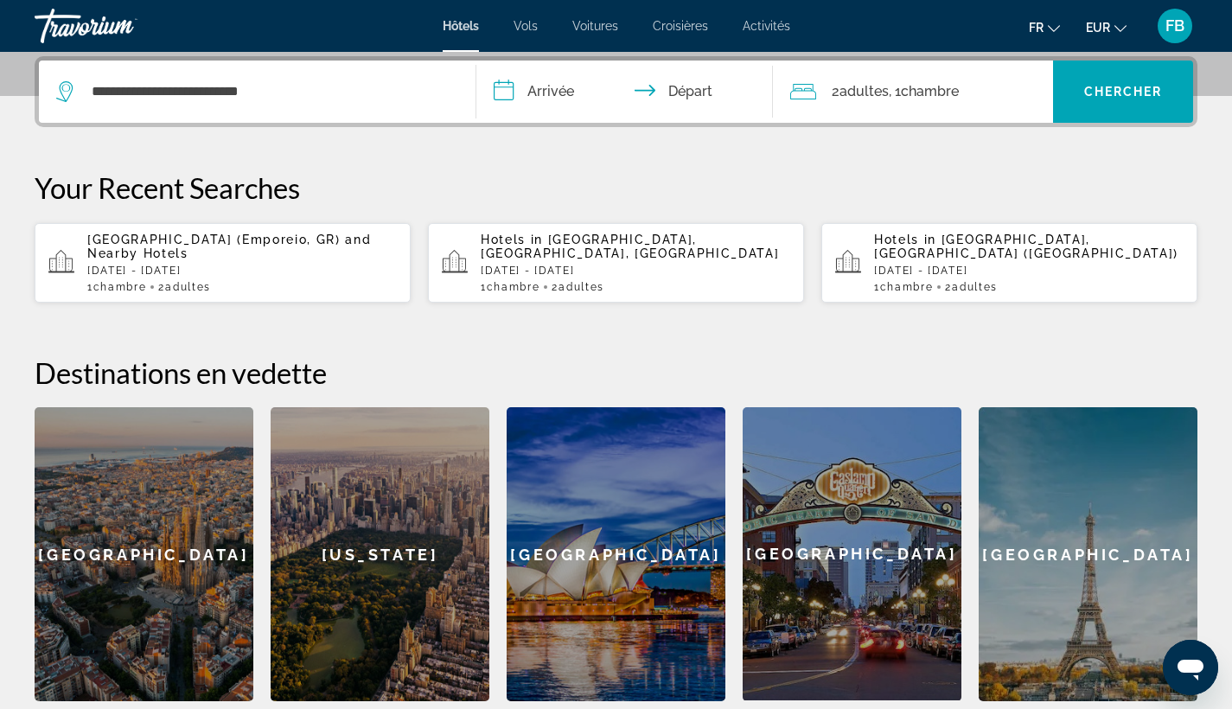
click at [570, 86] on input "**********" at bounding box center [628, 94] width 304 height 67
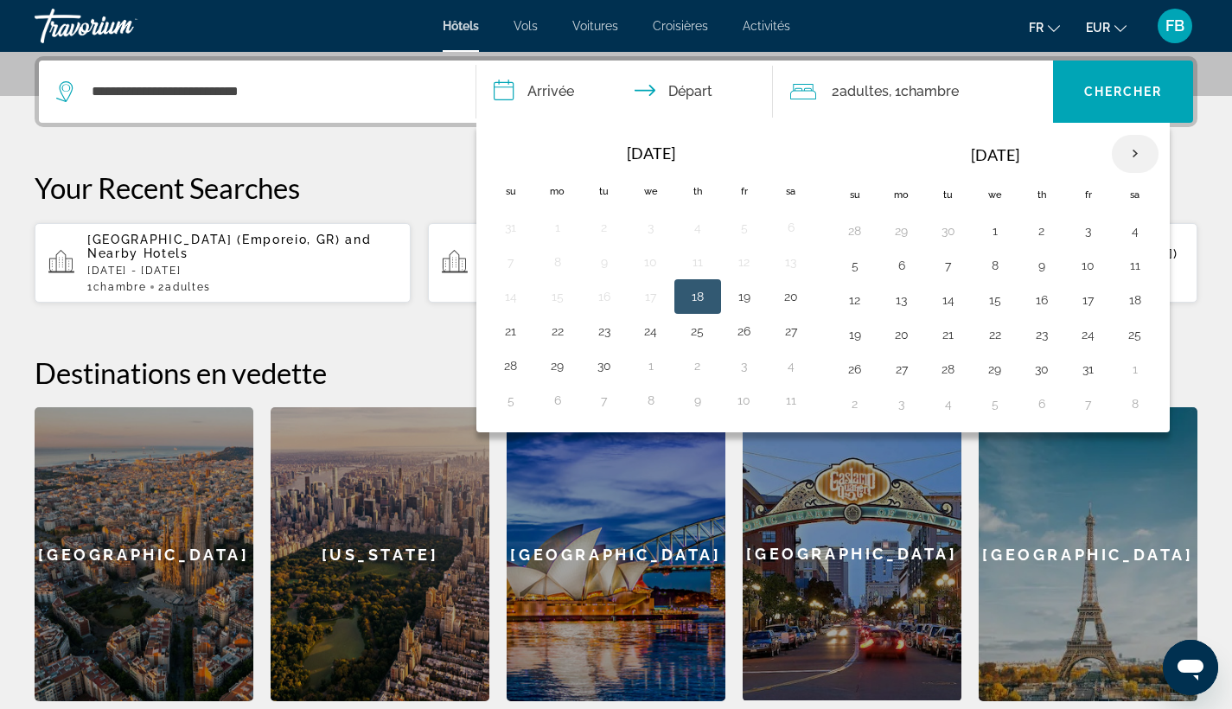
click at [1146, 150] on th "Next month" at bounding box center [1135, 154] width 47 height 38
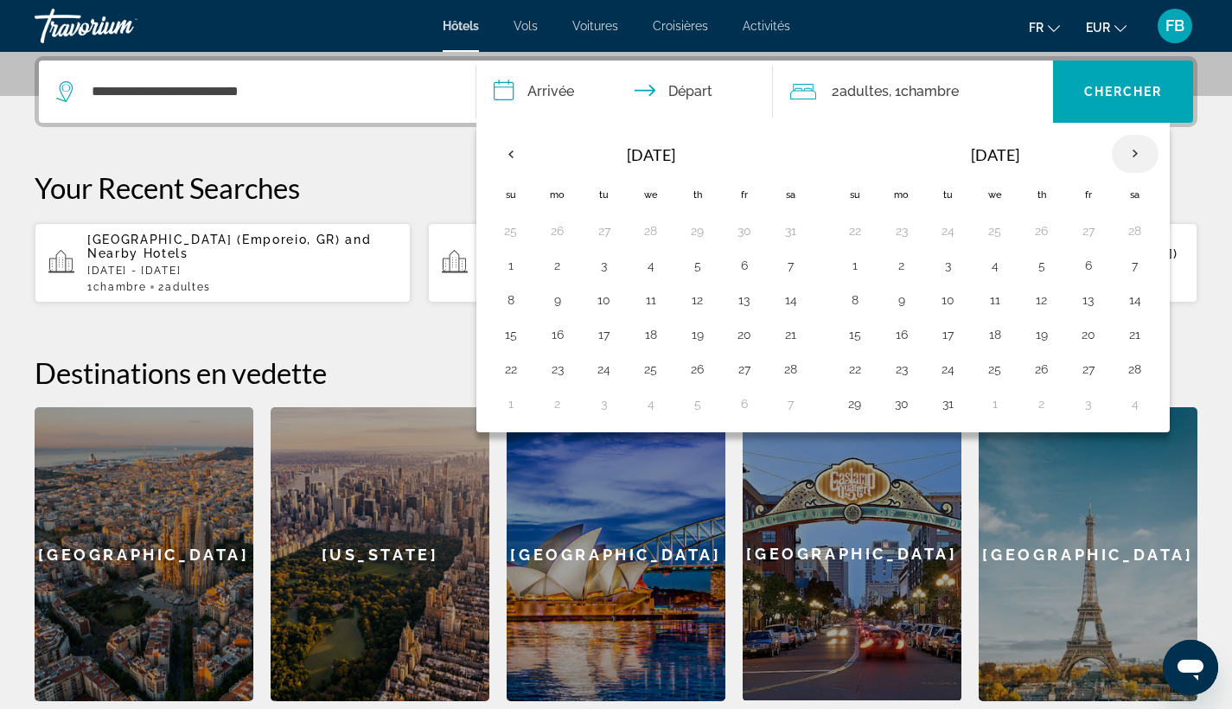
click at [1146, 150] on th "Next month" at bounding box center [1135, 154] width 47 height 38
click at [901, 333] on button "20" at bounding box center [902, 334] width 28 height 24
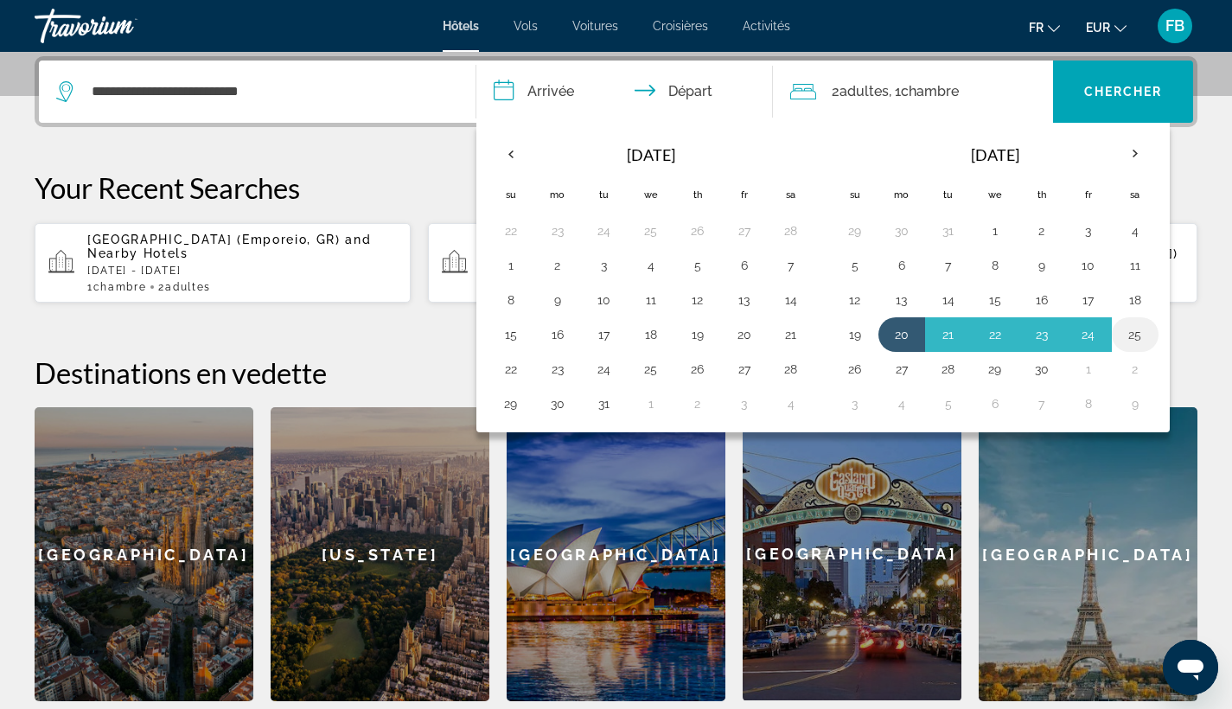
click at [1133, 339] on button "25" at bounding box center [1135, 334] width 28 height 24
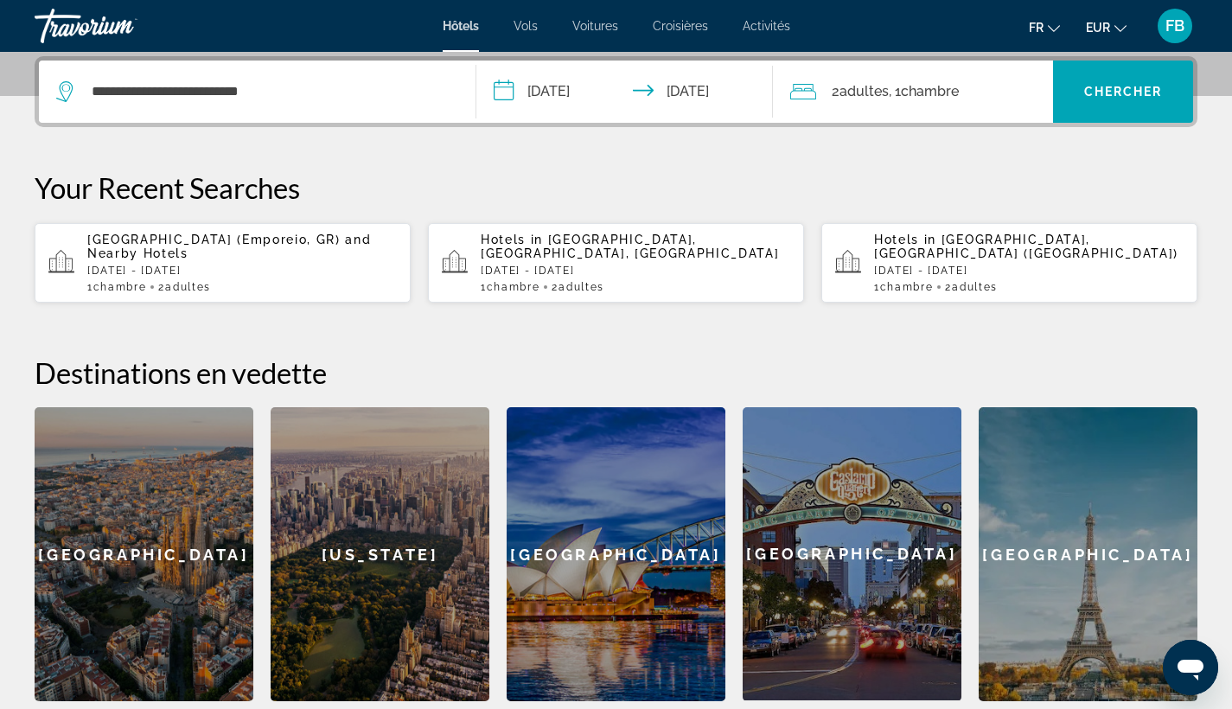
type input "**********"
click at [896, 86] on span ", 1 Chambre pièces" at bounding box center [924, 92] width 70 height 24
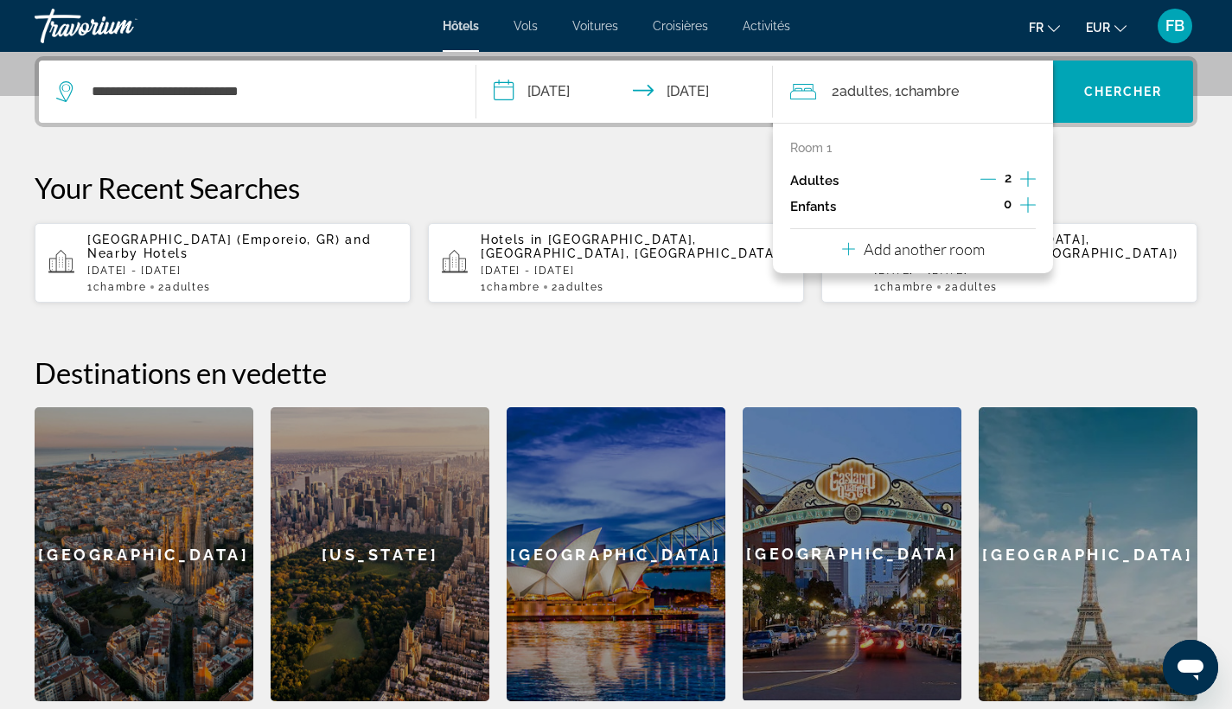
click at [1021, 202] on icon "Increment children" at bounding box center [1028, 205] width 16 height 21
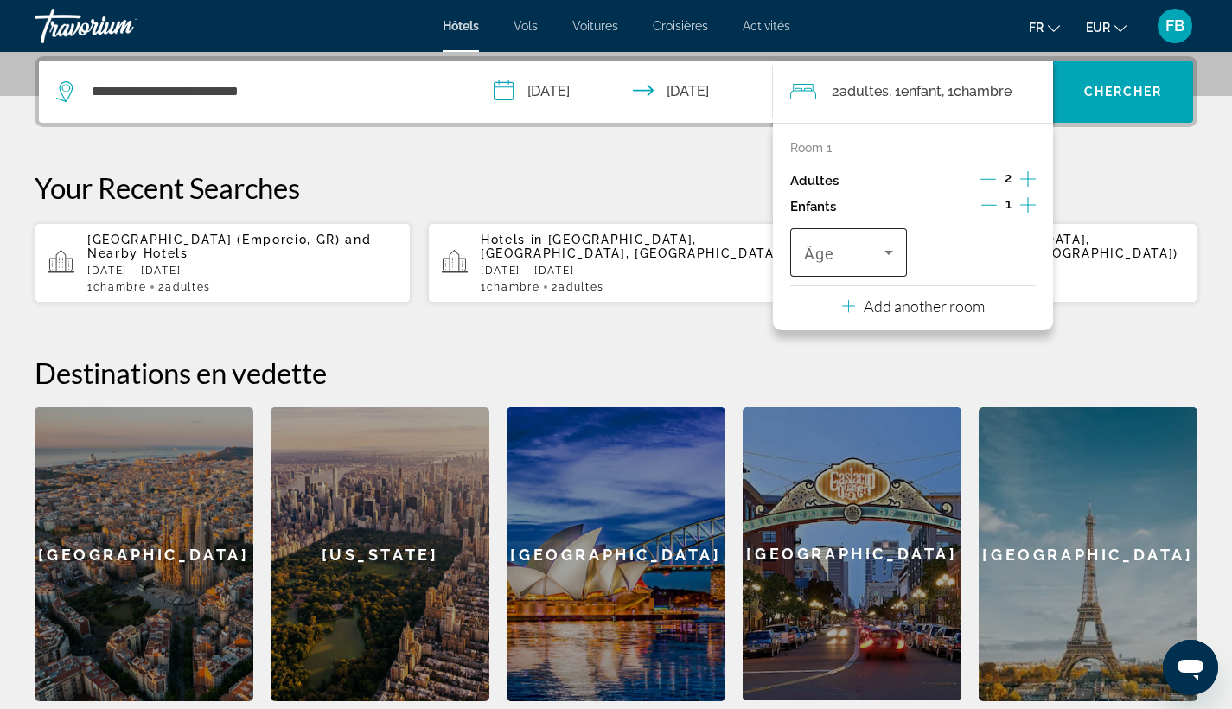
click at [871, 254] on span "Travelers: 2 adults, 1 child" at bounding box center [844, 252] width 80 height 21
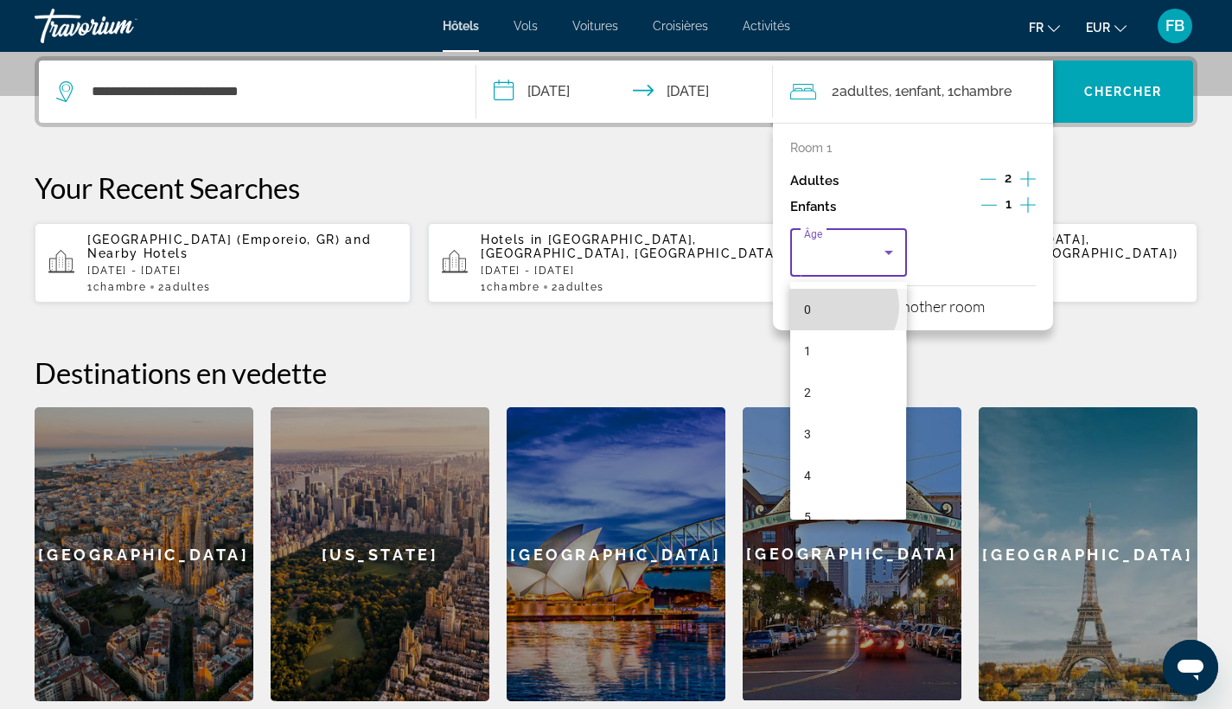
click at [840, 306] on mat-option "0" at bounding box center [848, 309] width 116 height 41
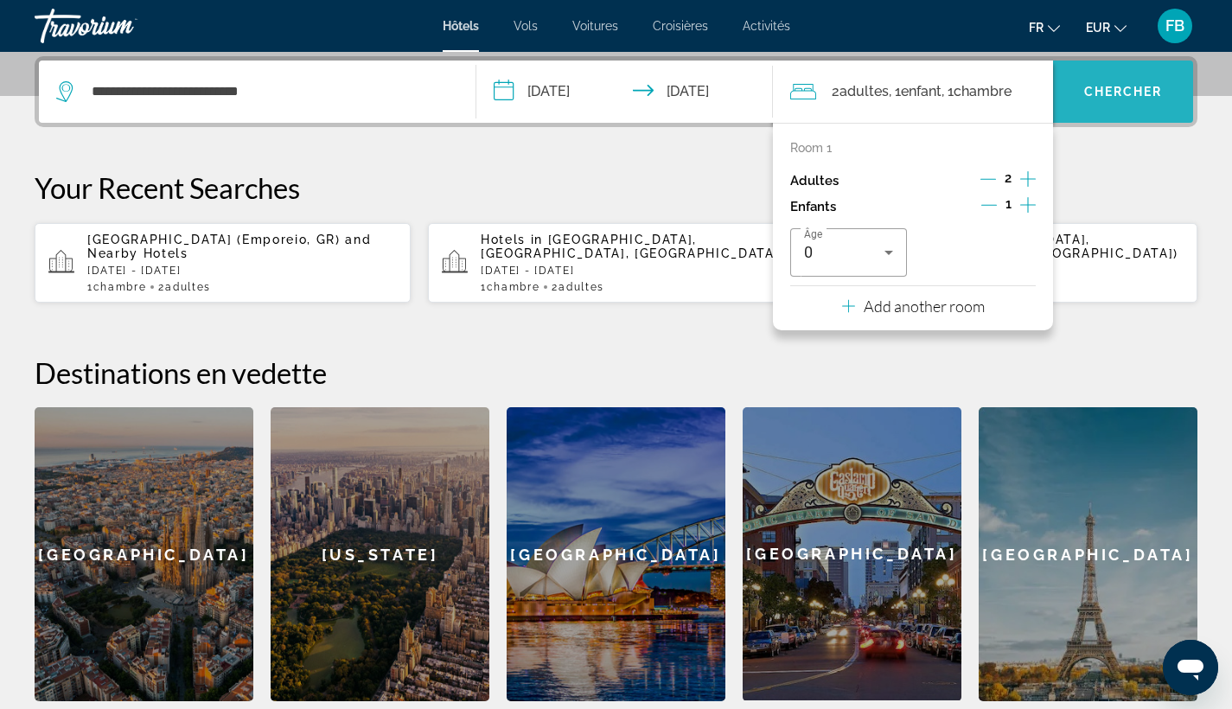
click at [1155, 88] on span "Chercher" at bounding box center [1123, 92] width 79 height 14
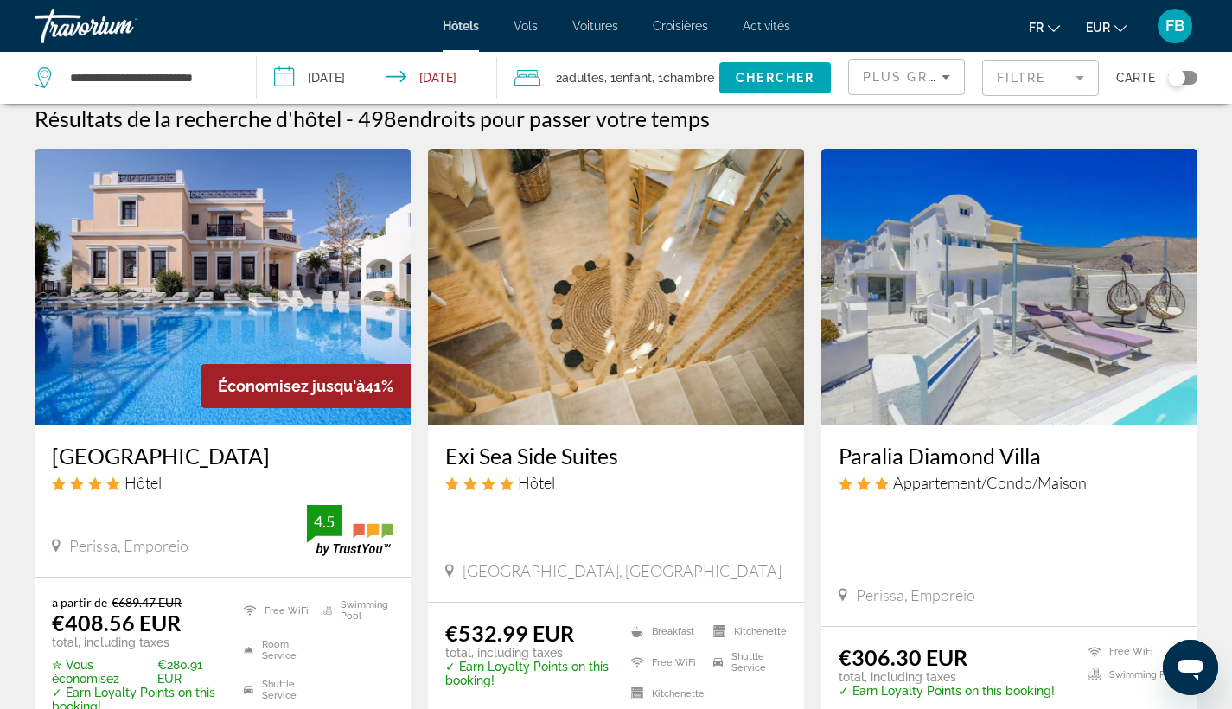
scroll to position [44, 0]
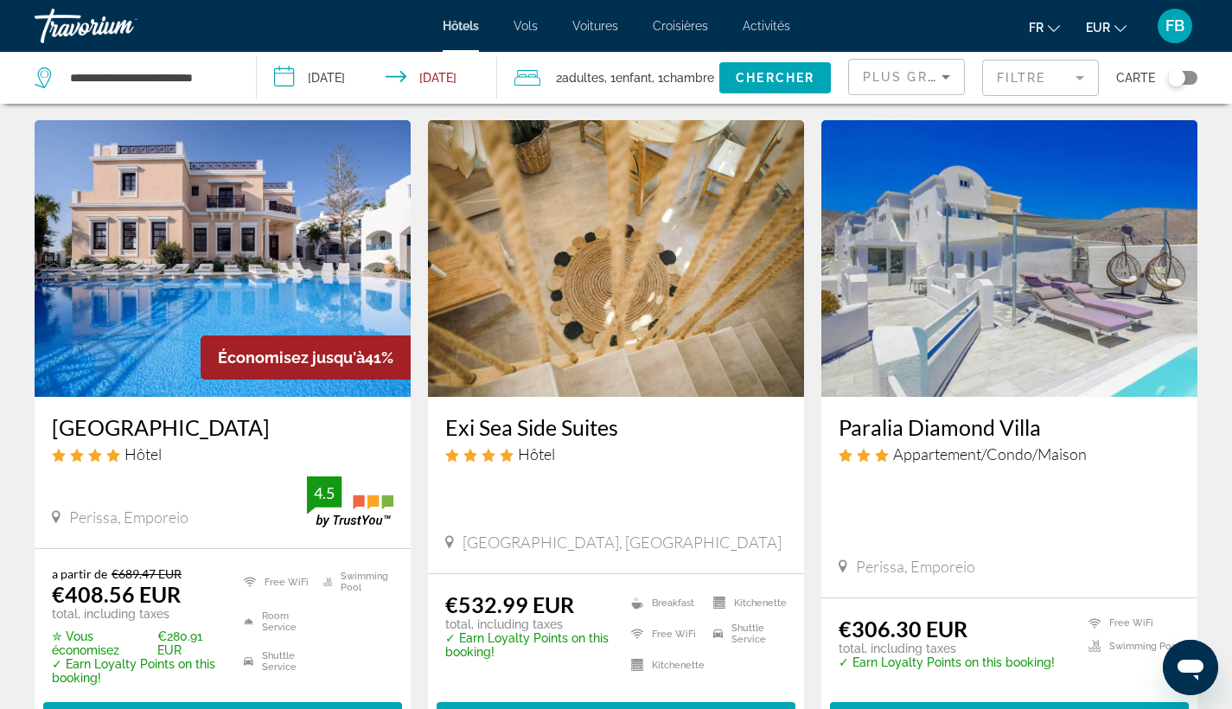
click at [303, 305] on img "Main content" at bounding box center [223, 258] width 376 height 277
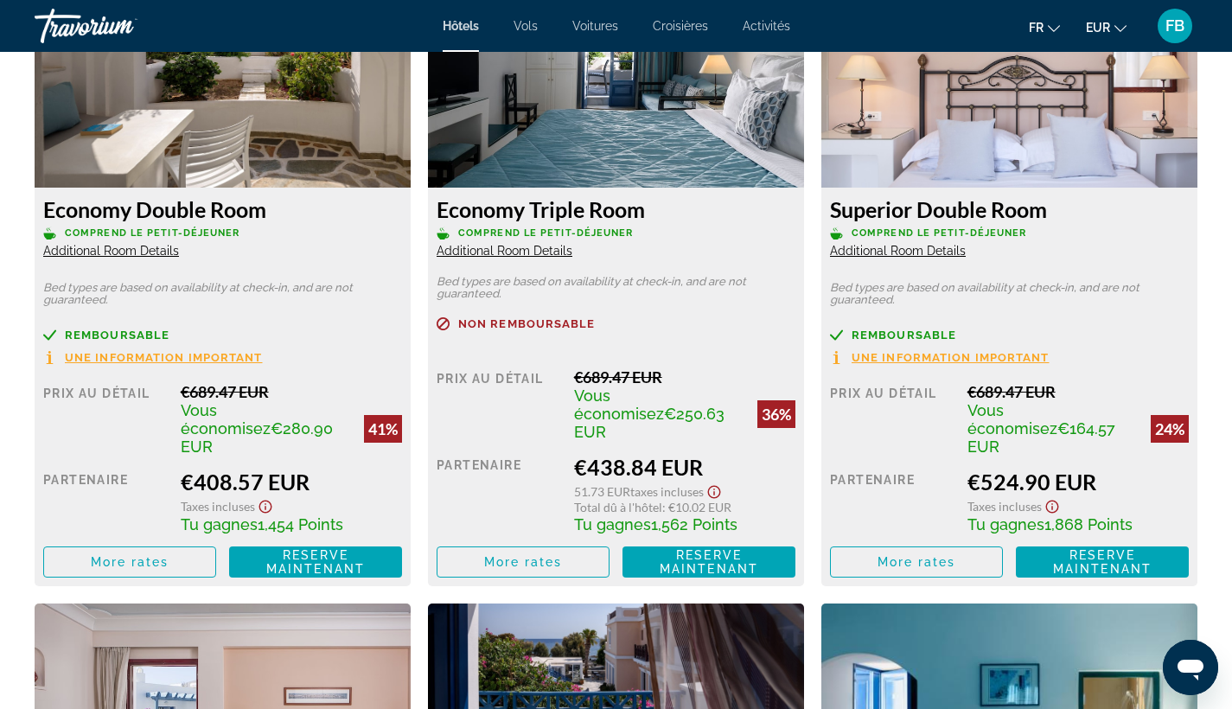
scroll to position [2579, 0]
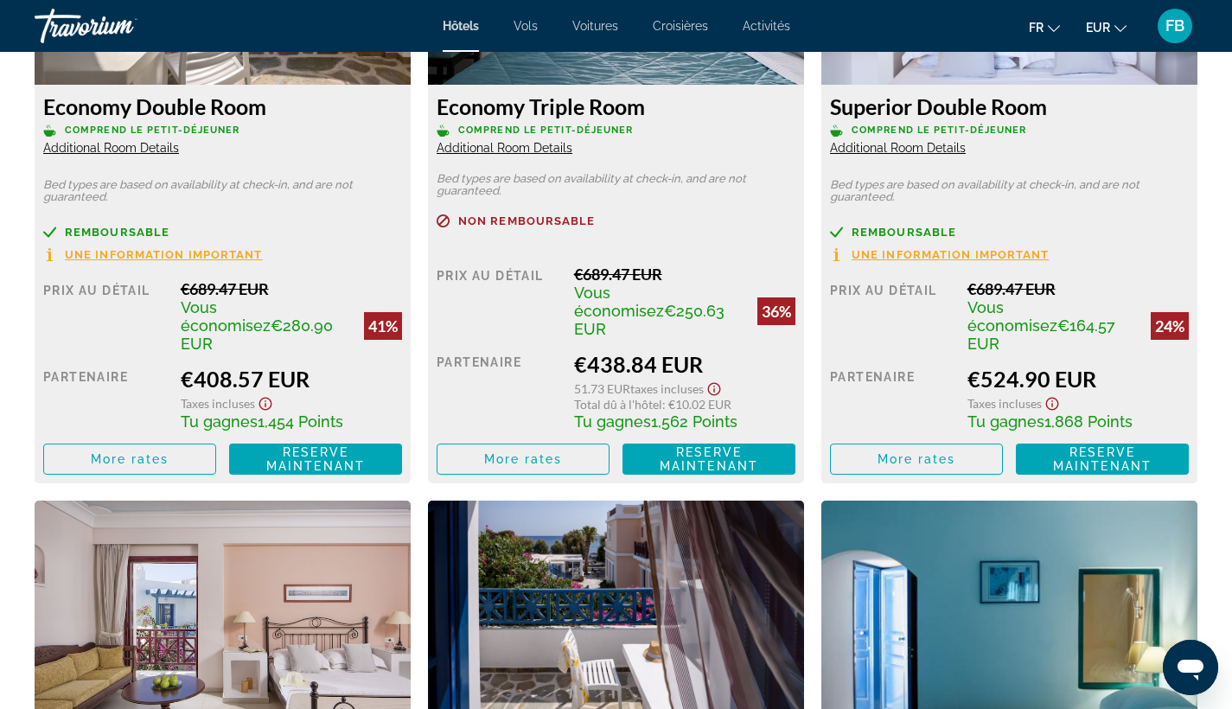
click at [725, 229] on div "Non remboursable" at bounding box center [616, 230] width 359 height 33
click at [512, 152] on span "Additional Room Details" at bounding box center [505, 148] width 136 height 14
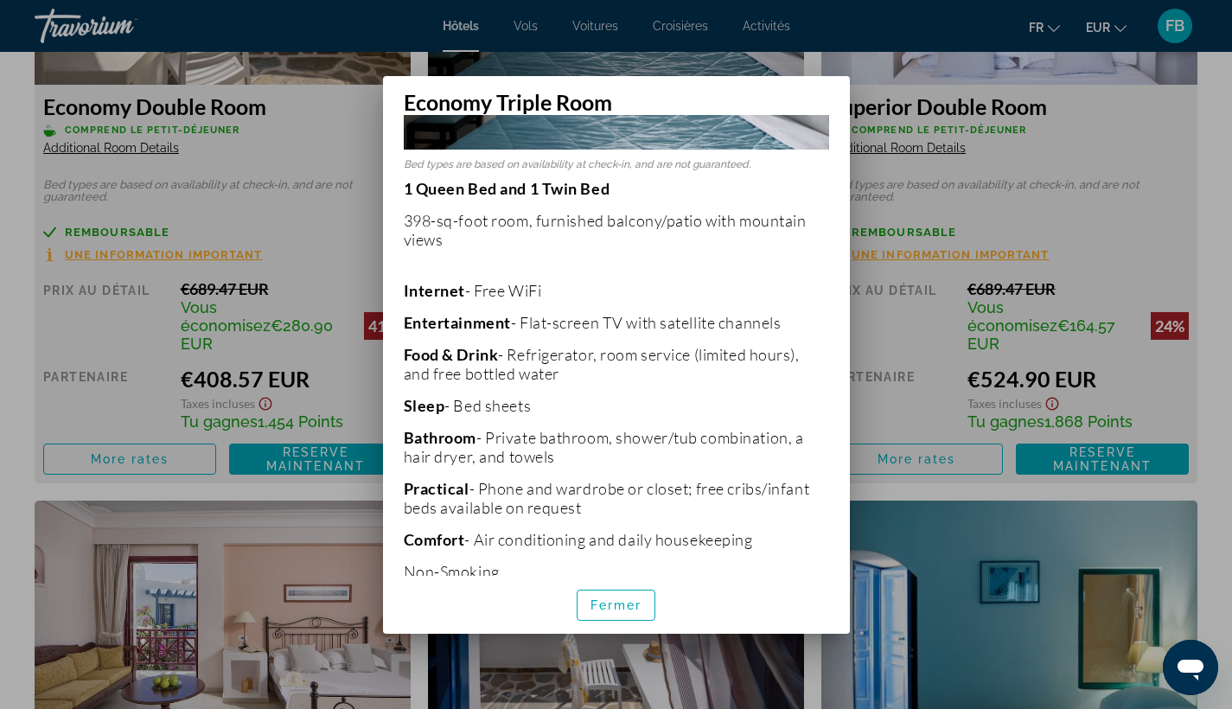
scroll to position [233, 0]
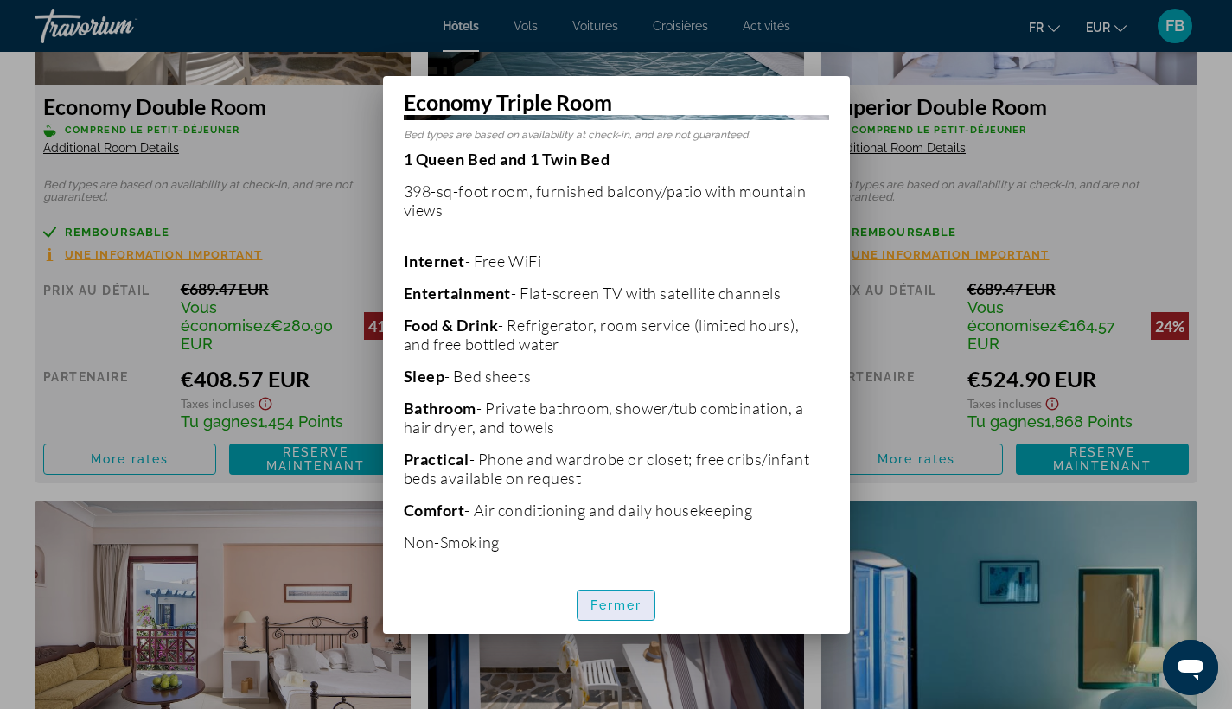
click at [629, 589] on span "button" at bounding box center [617, 604] width 78 height 41
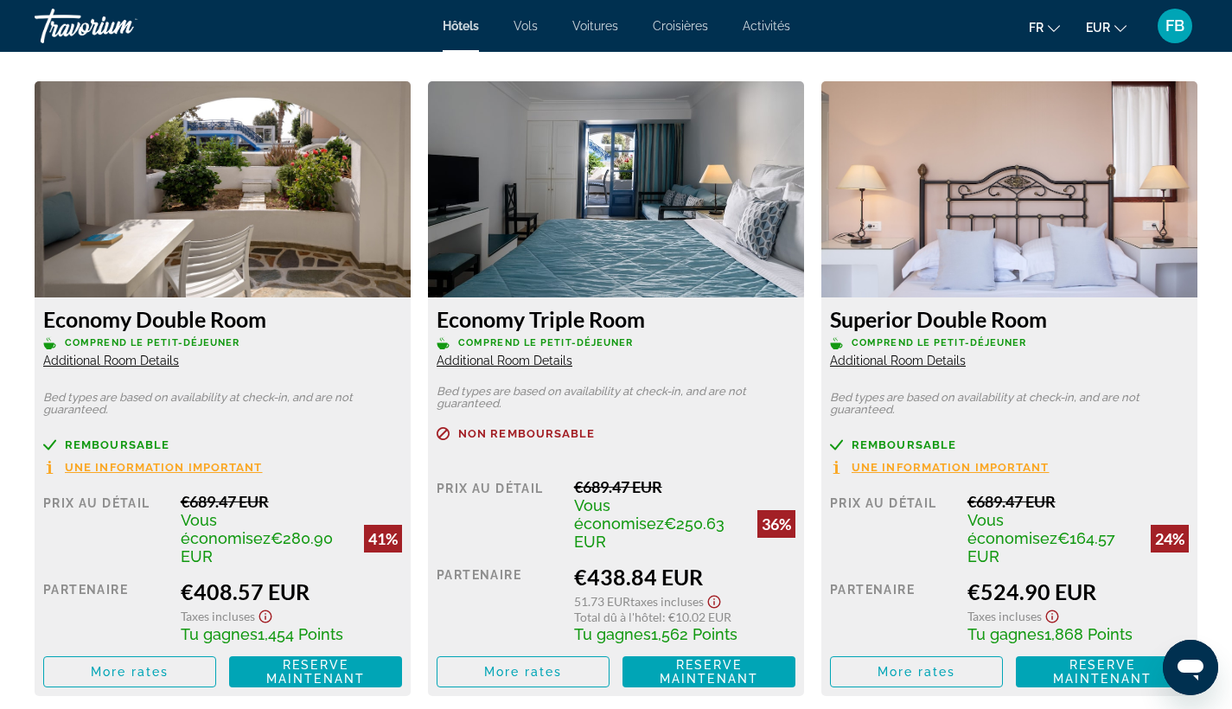
scroll to position [2311, 0]
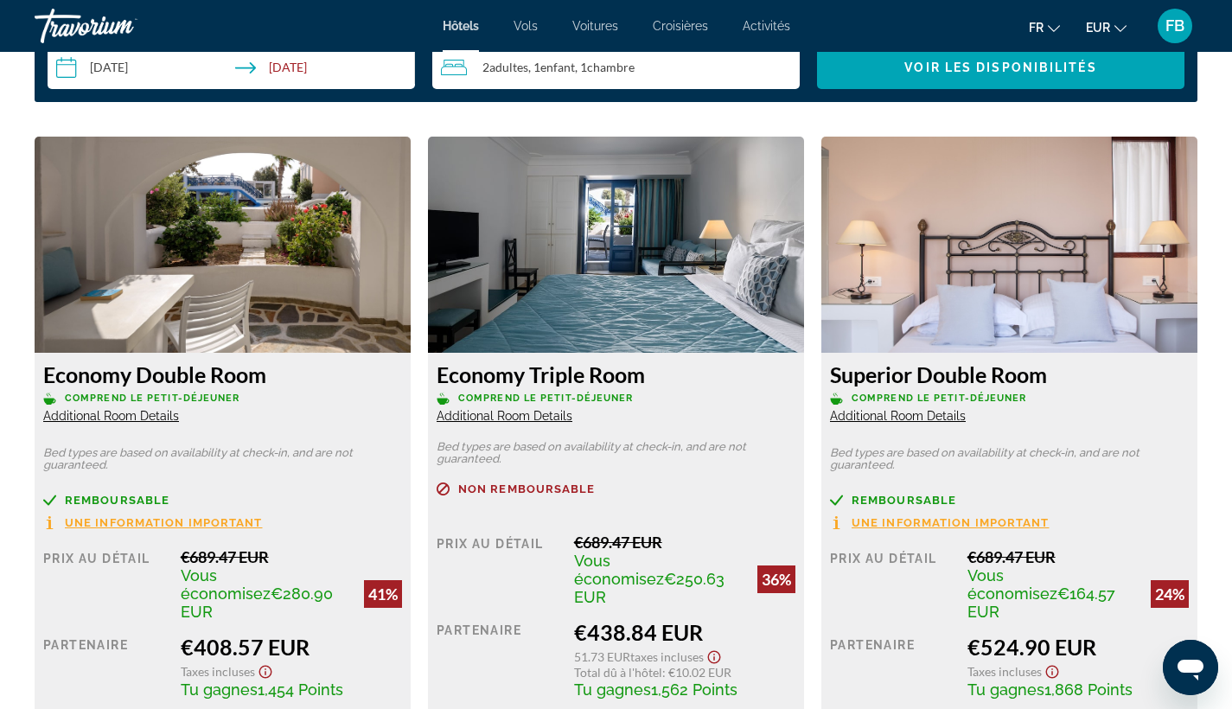
click at [638, 75] on div "2 Adulte Adultes , 1 Enfant Enfants , 1 Chambre pièces" at bounding box center [620, 67] width 359 height 21
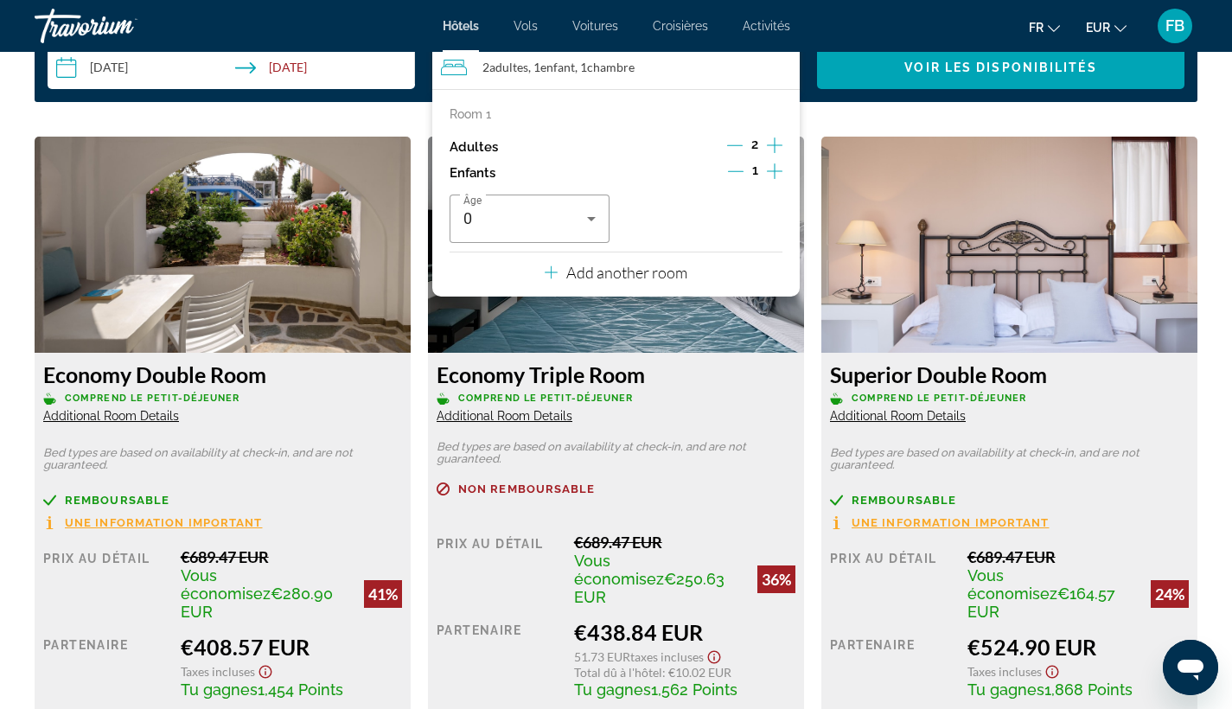
click at [737, 173] on icon "Decrement children" at bounding box center [736, 171] width 16 height 16
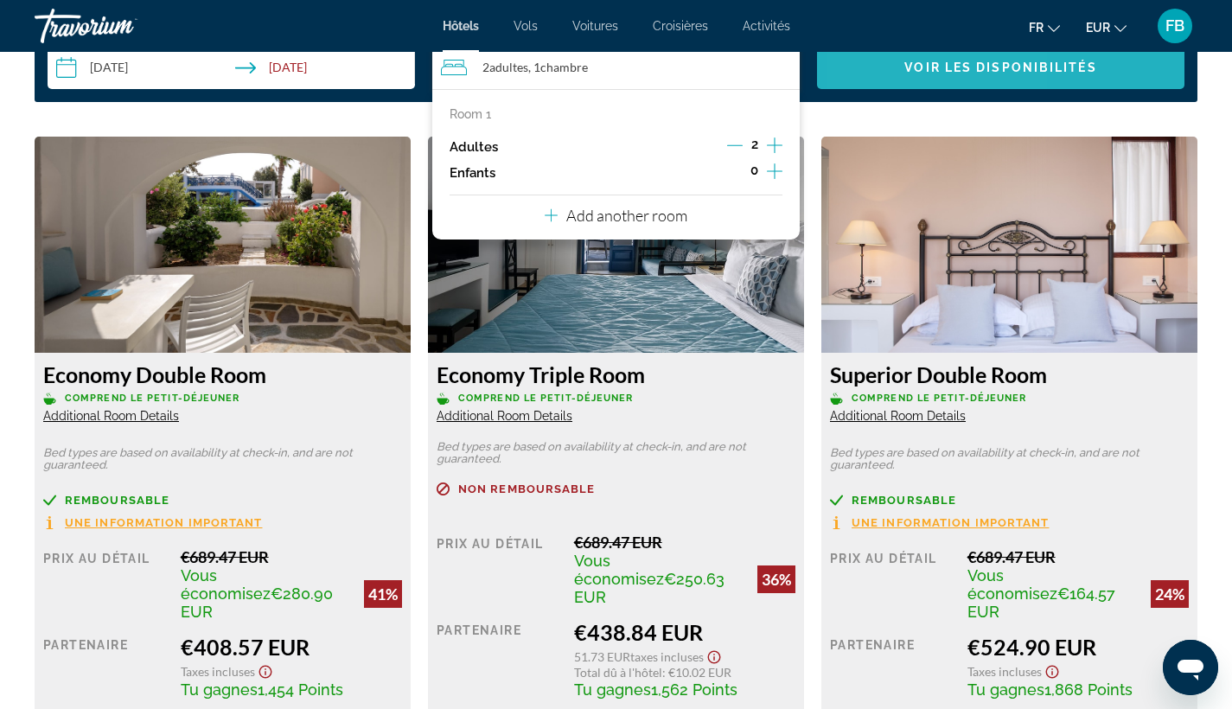
click at [897, 76] on span "Search widget" at bounding box center [1000, 67] width 367 height 41
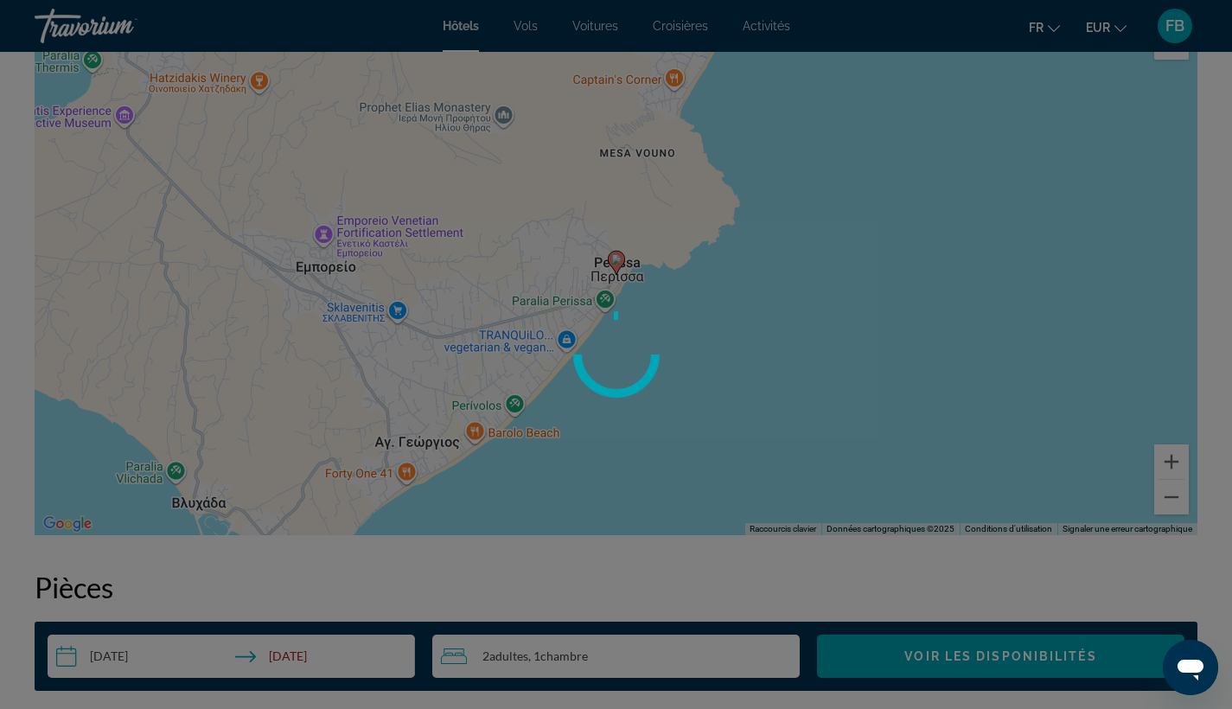
scroll to position [292, 0]
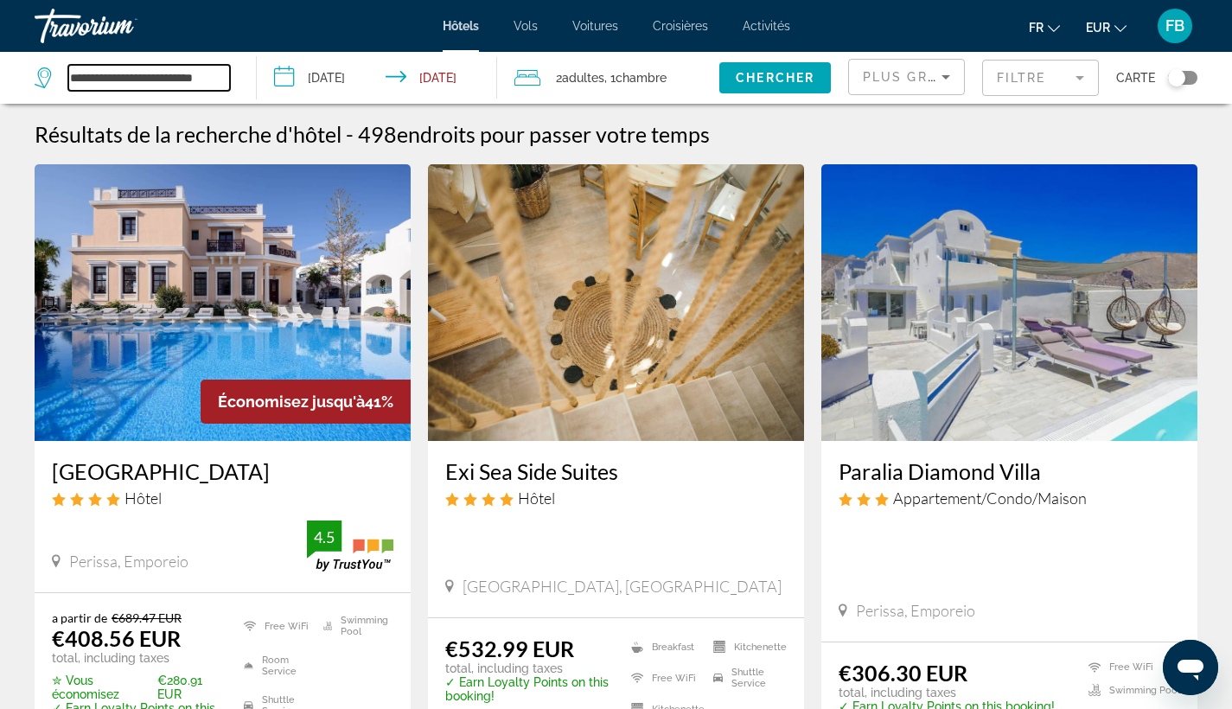
drag, startPoint x: 91, startPoint y: 74, endPoint x: 256, endPoint y: 75, distance: 165.1
click at [256, 75] on app-destination-search "**********" at bounding box center [128, 78] width 257 height 52
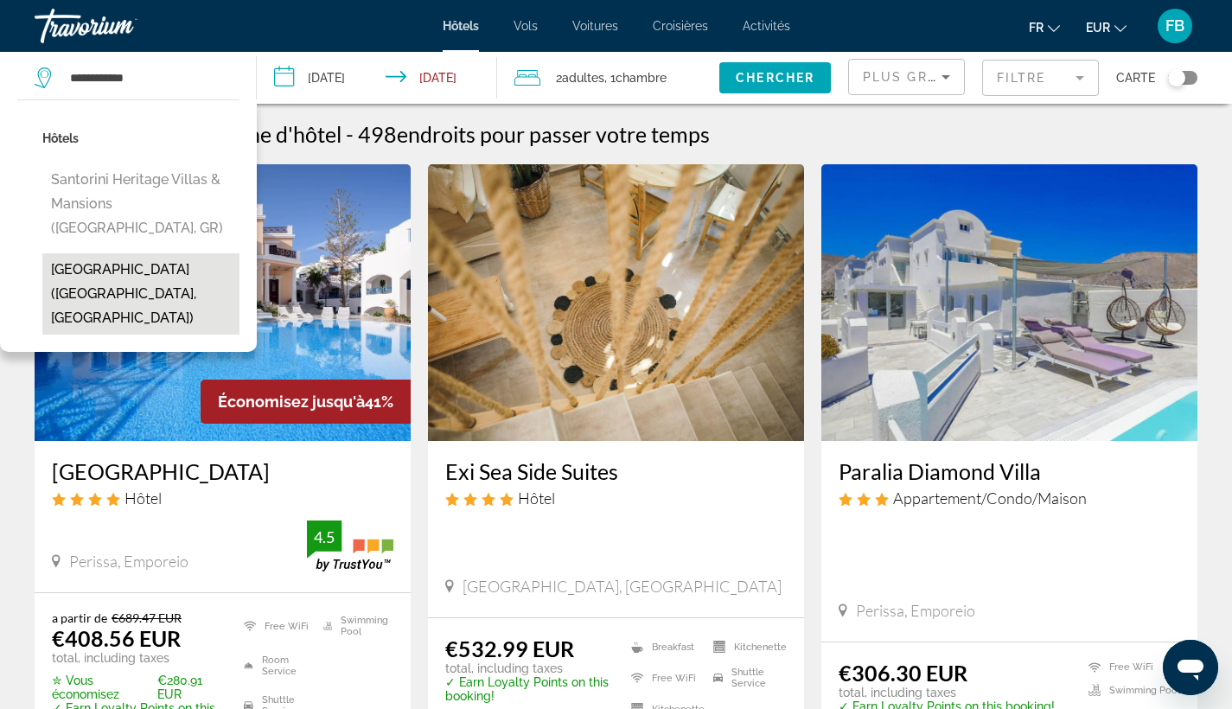
click at [137, 270] on button "[GEOGRAPHIC_DATA] ([GEOGRAPHIC_DATA], [GEOGRAPHIC_DATA])" at bounding box center [140, 293] width 197 height 81
type input "**********"
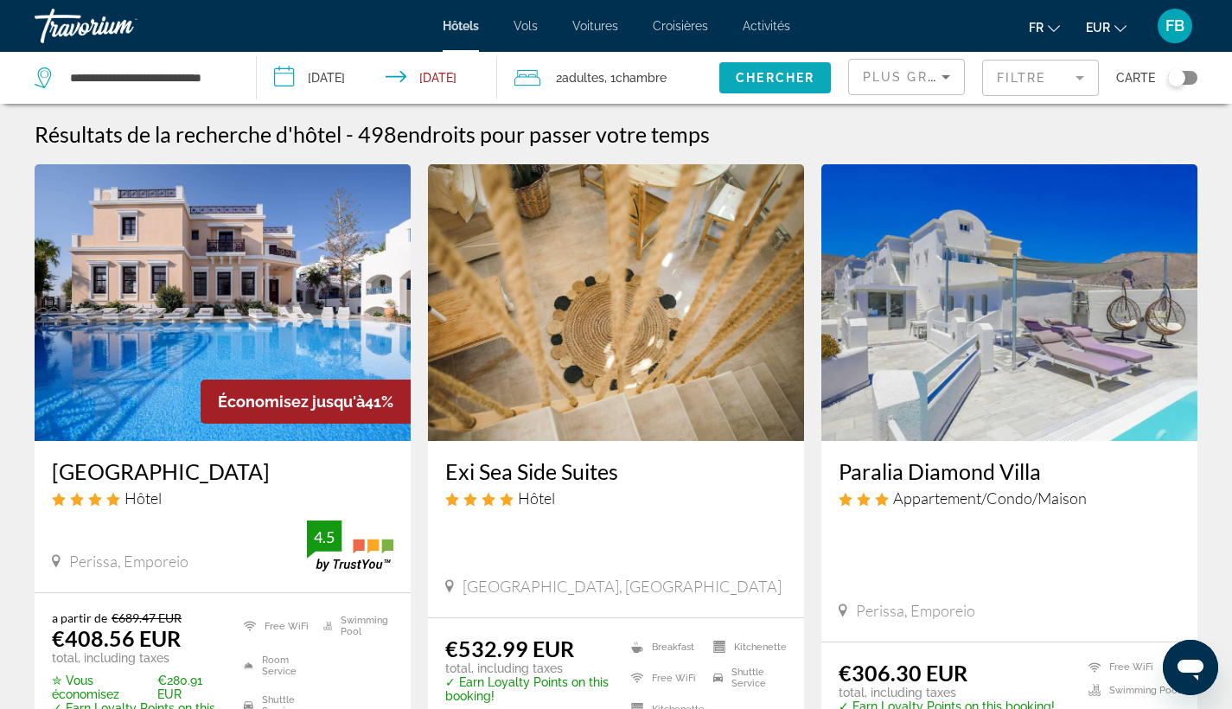
click at [801, 73] on span "Chercher" at bounding box center [775, 78] width 79 height 14
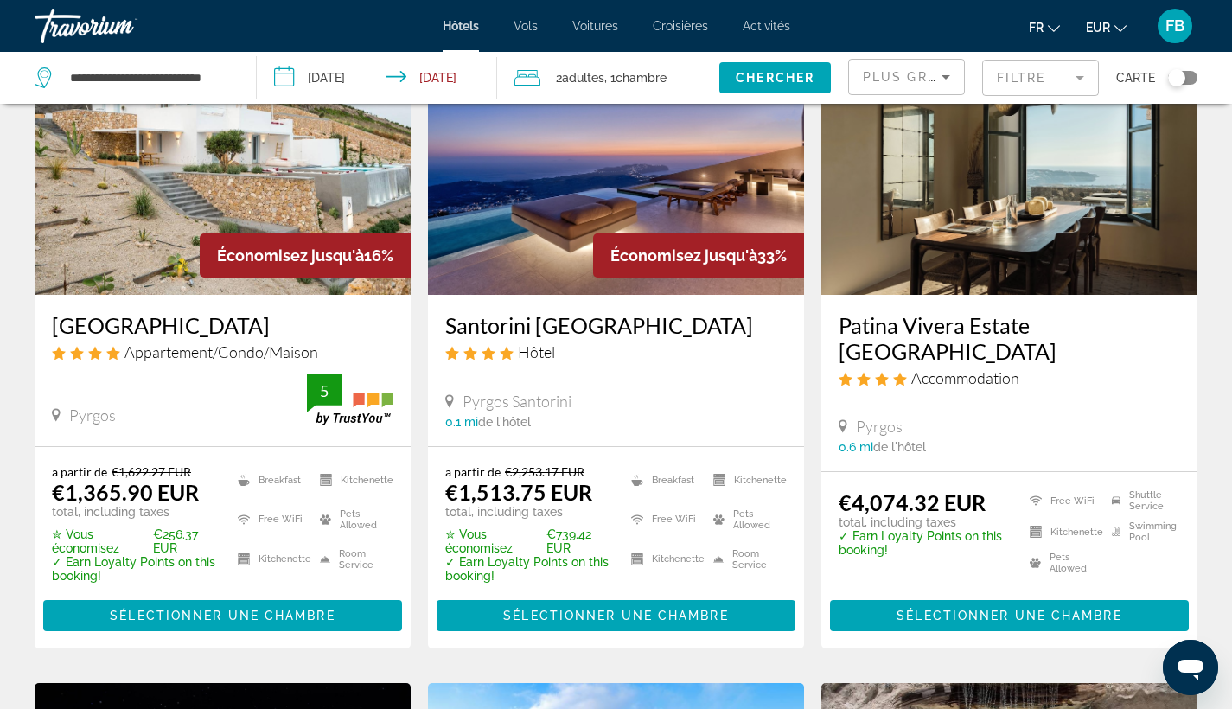
scroll to position [170, 0]
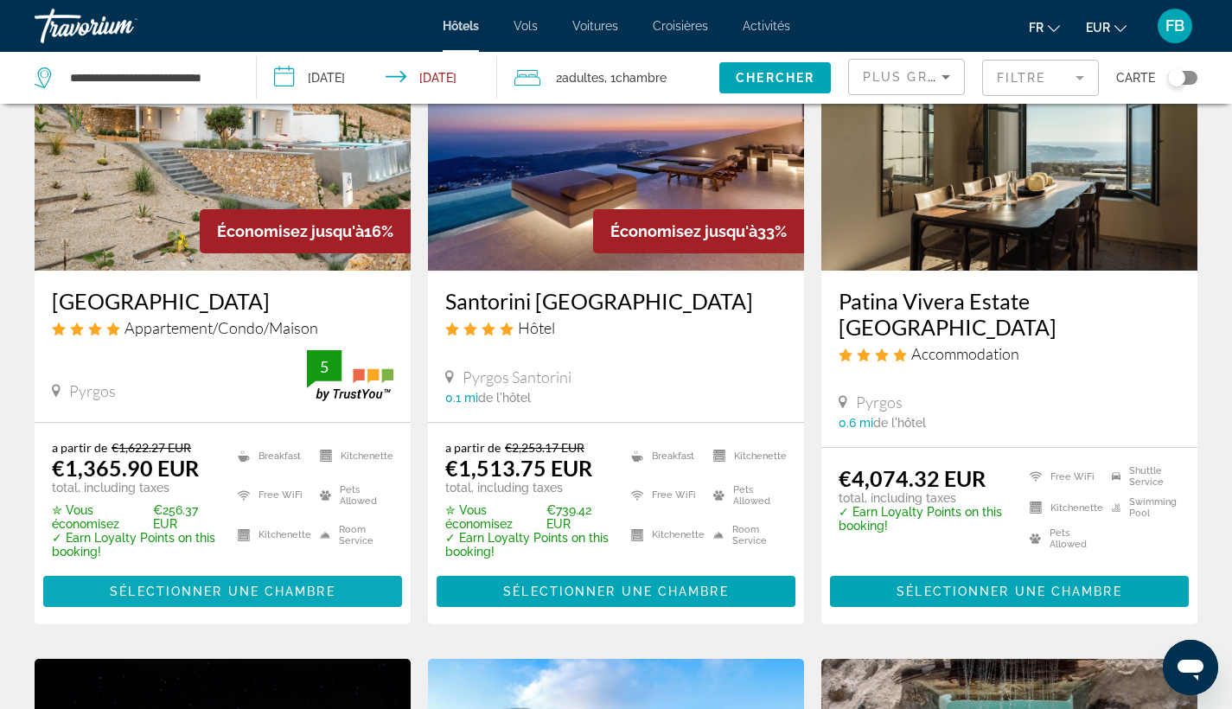
click at [310, 587] on span "Sélectionner une chambre" at bounding box center [222, 591] width 225 height 14
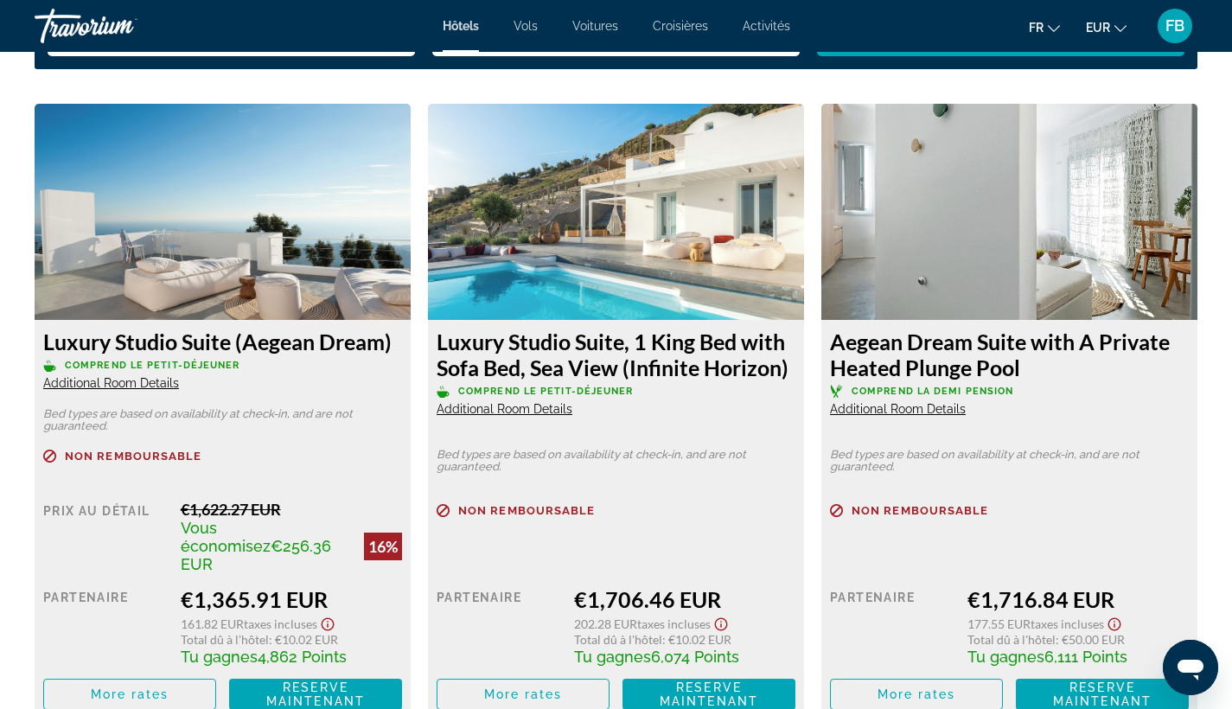
scroll to position [2282, 0]
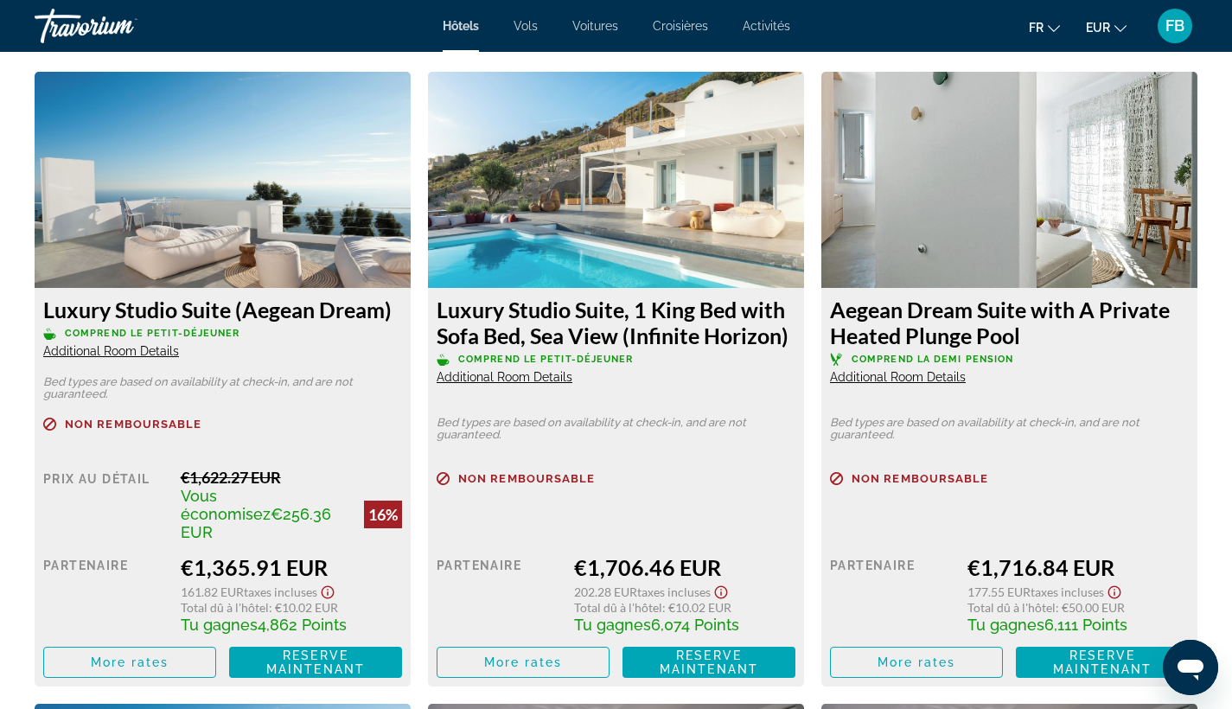
click at [154, 352] on span "Additional Room Details" at bounding box center [111, 351] width 136 height 14
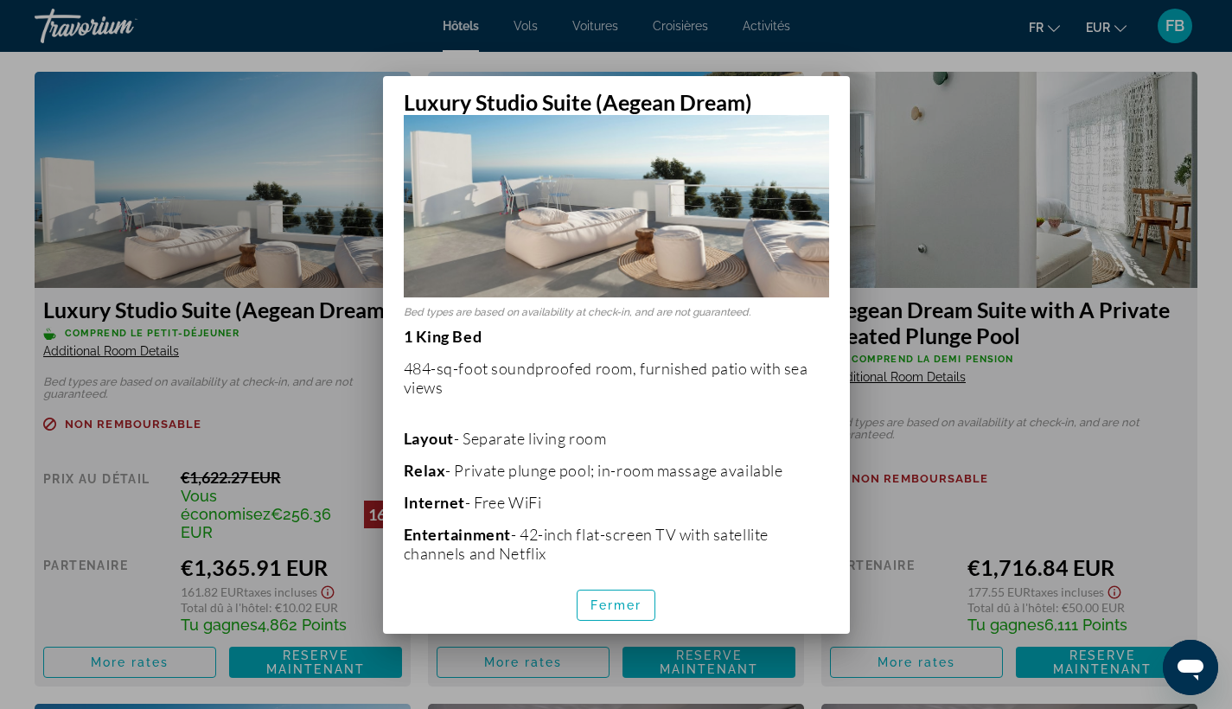
scroll to position [269, 0]
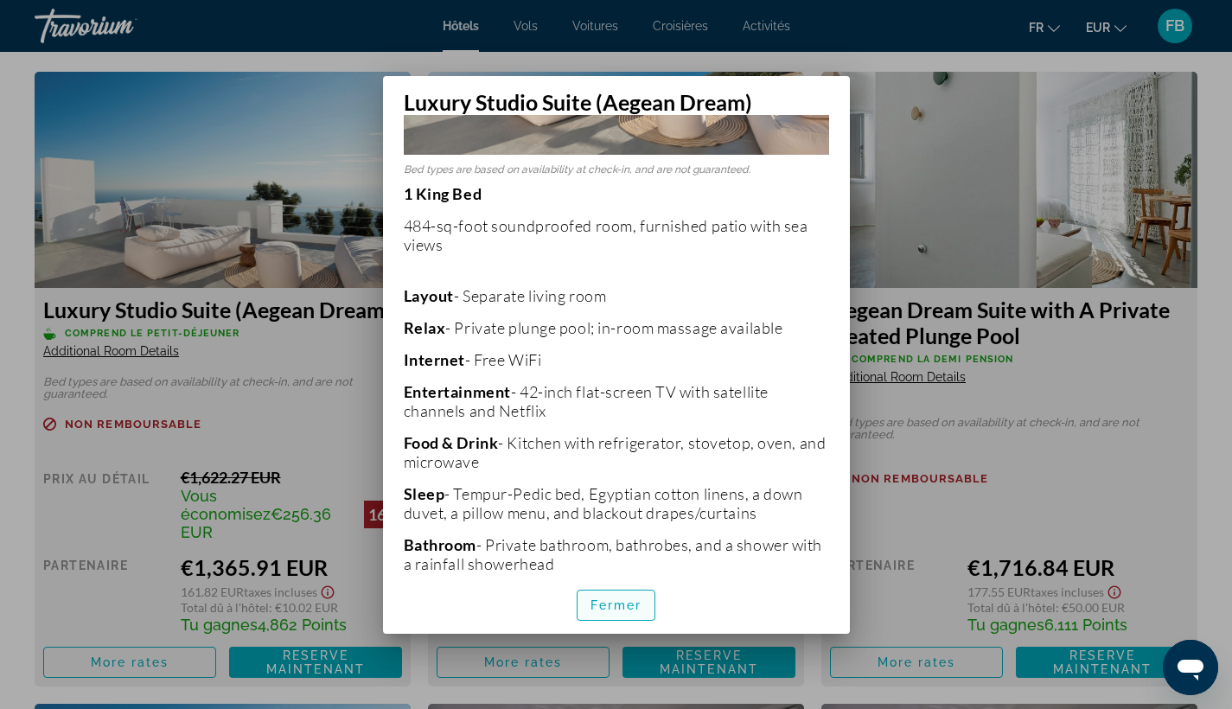
click at [630, 591] on span "button" at bounding box center [617, 604] width 78 height 41
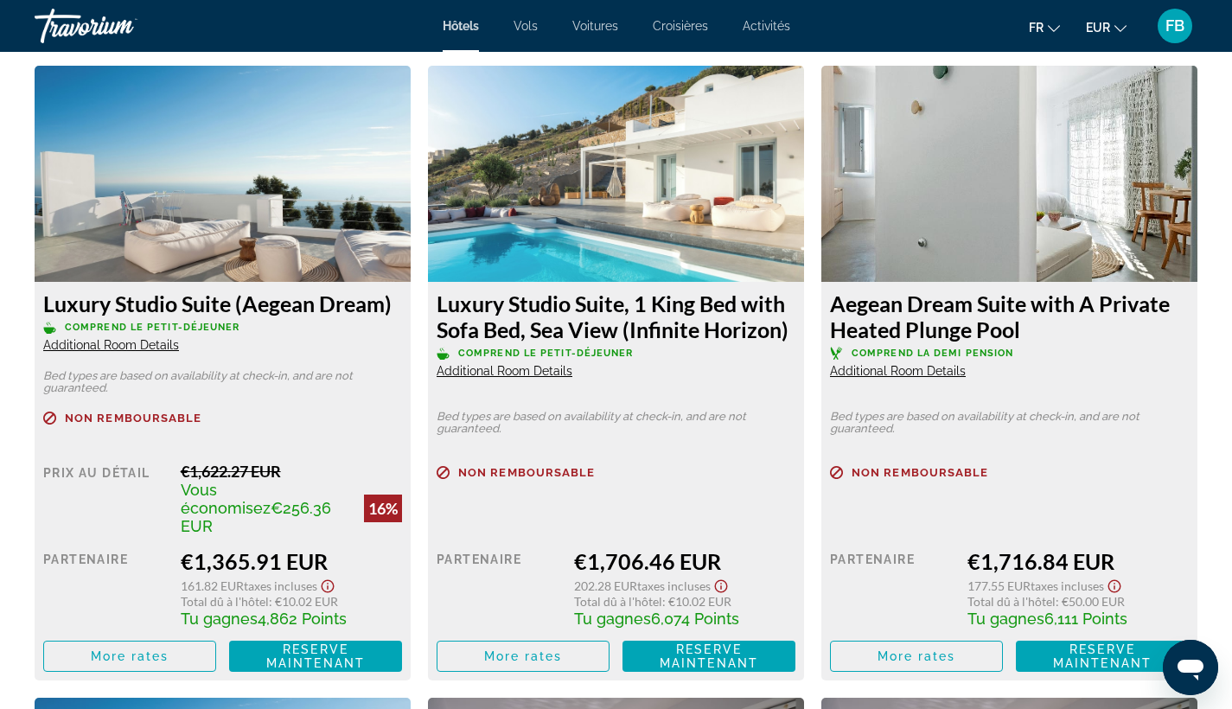
scroll to position [2362, 0]
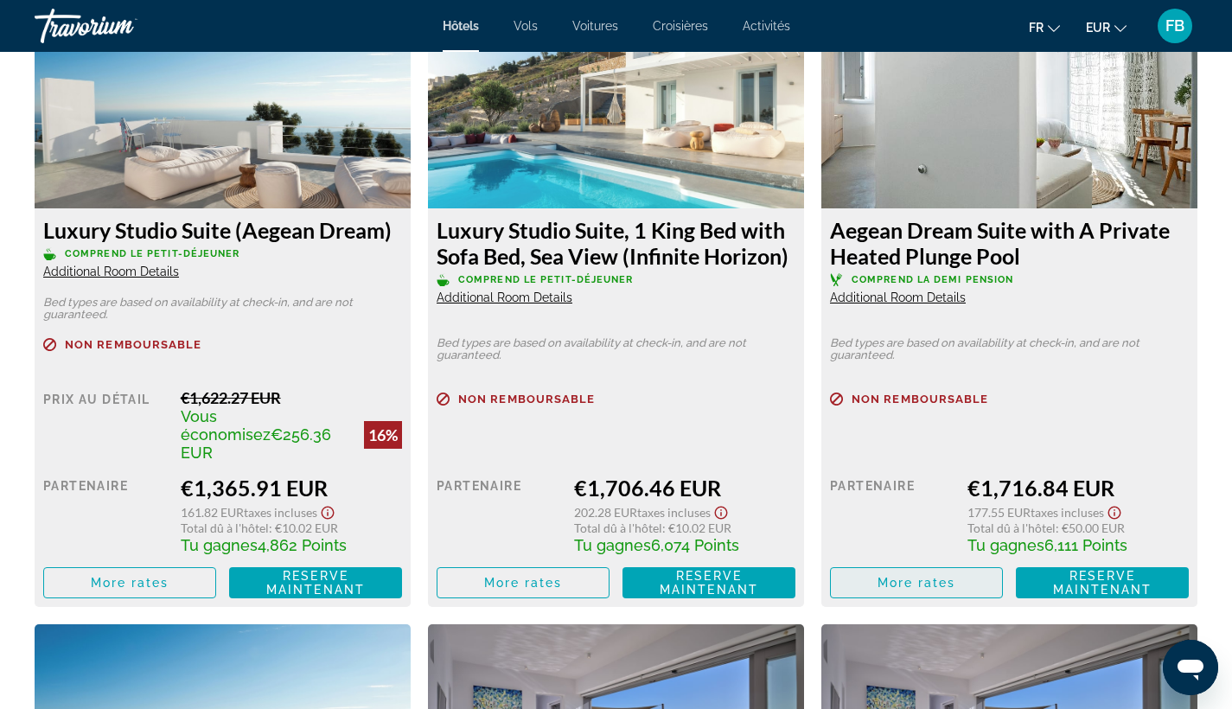
click at [971, 562] on span "Main content" at bounding box center [916, 582] width 171 height 41
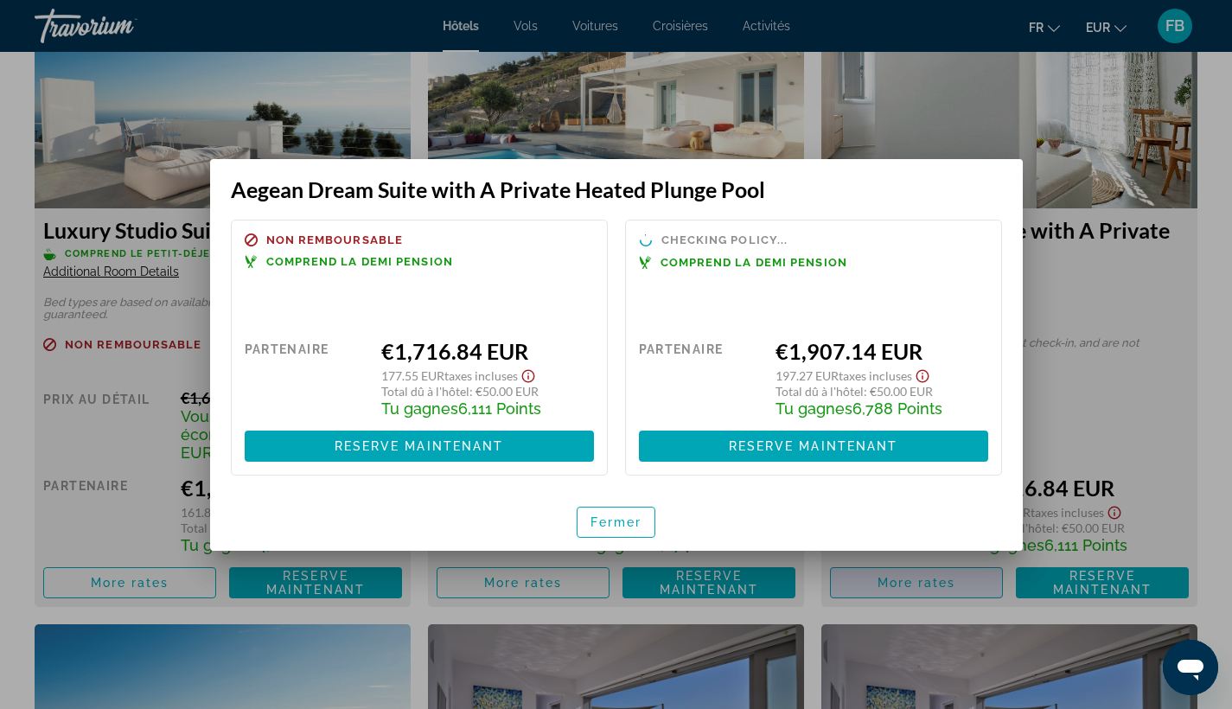
scroll to position [0, 0]
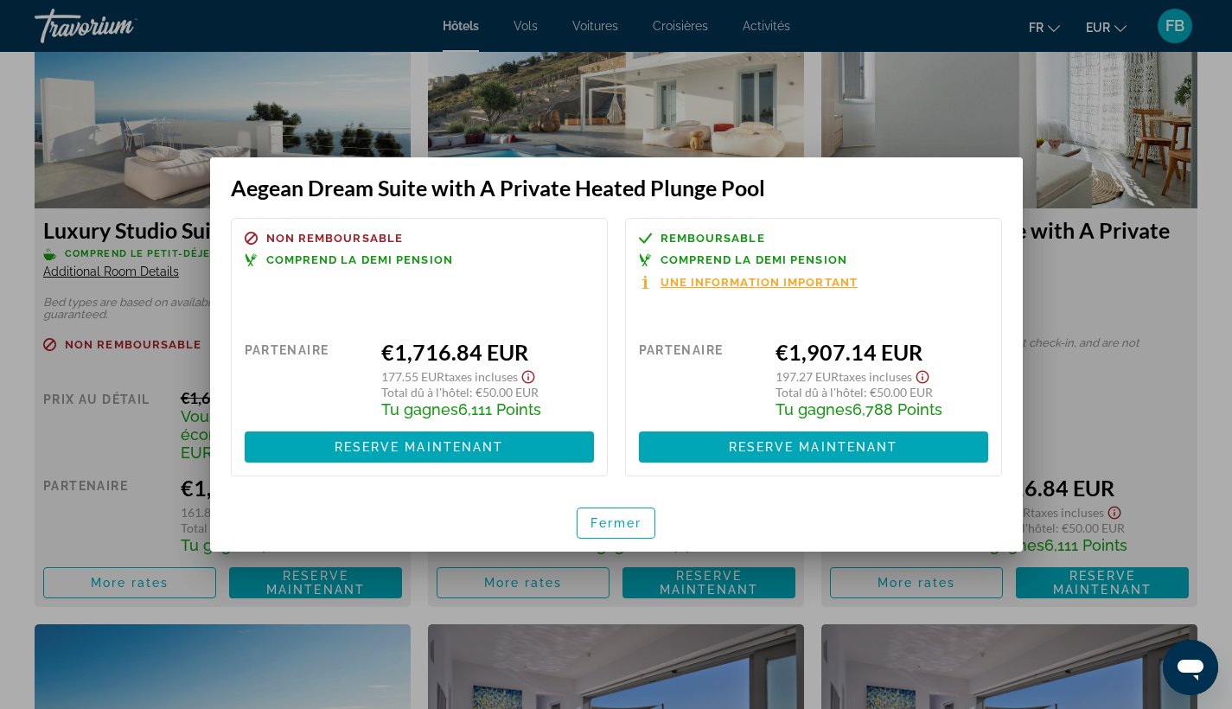
click at [752, 282] on span "Une information important" at bounding box center [760, 282] width 198 height 11
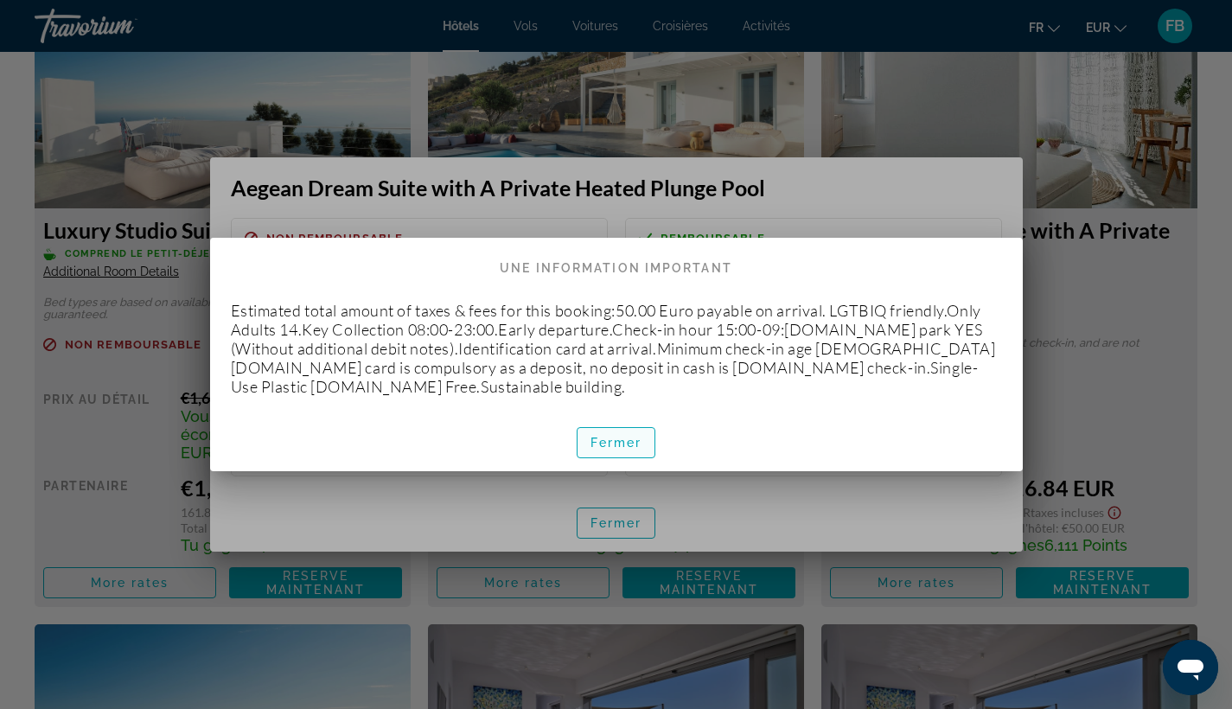
click at [614, 437] on span "Fermer" at bounding box center [616, 443] width 52 height 14
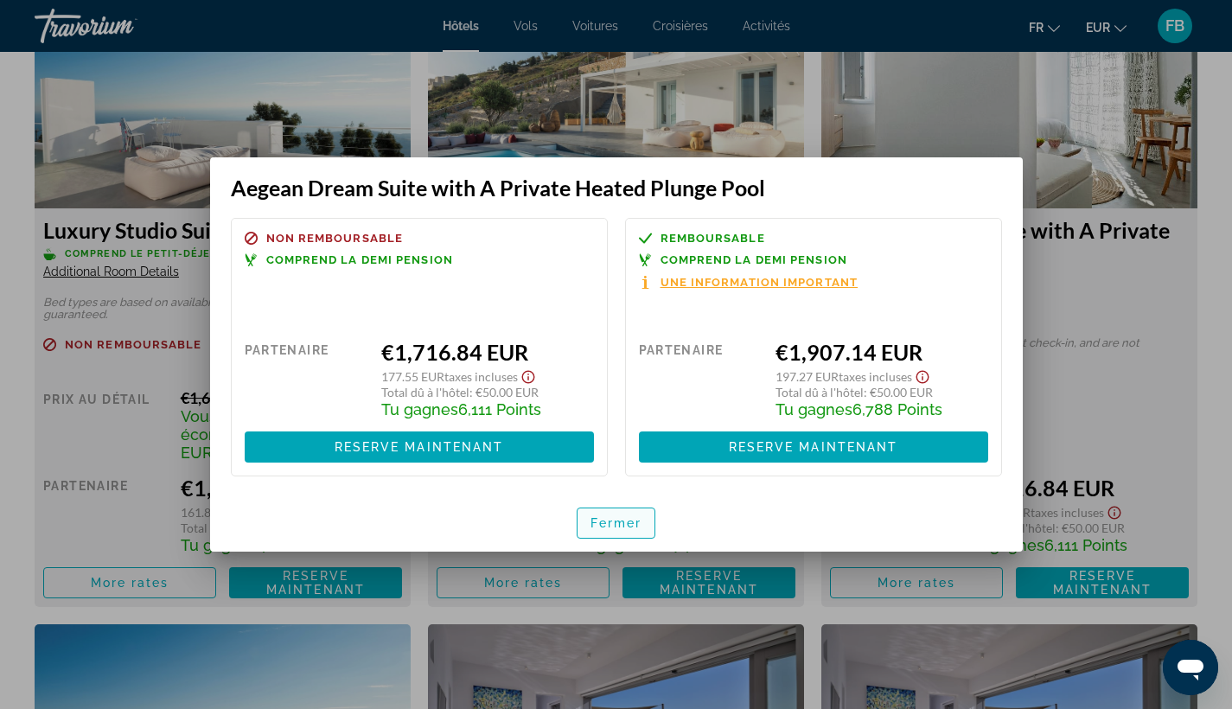
click at [643, 524] on span "button" at bounding box center [617, 522] width 78 height 41
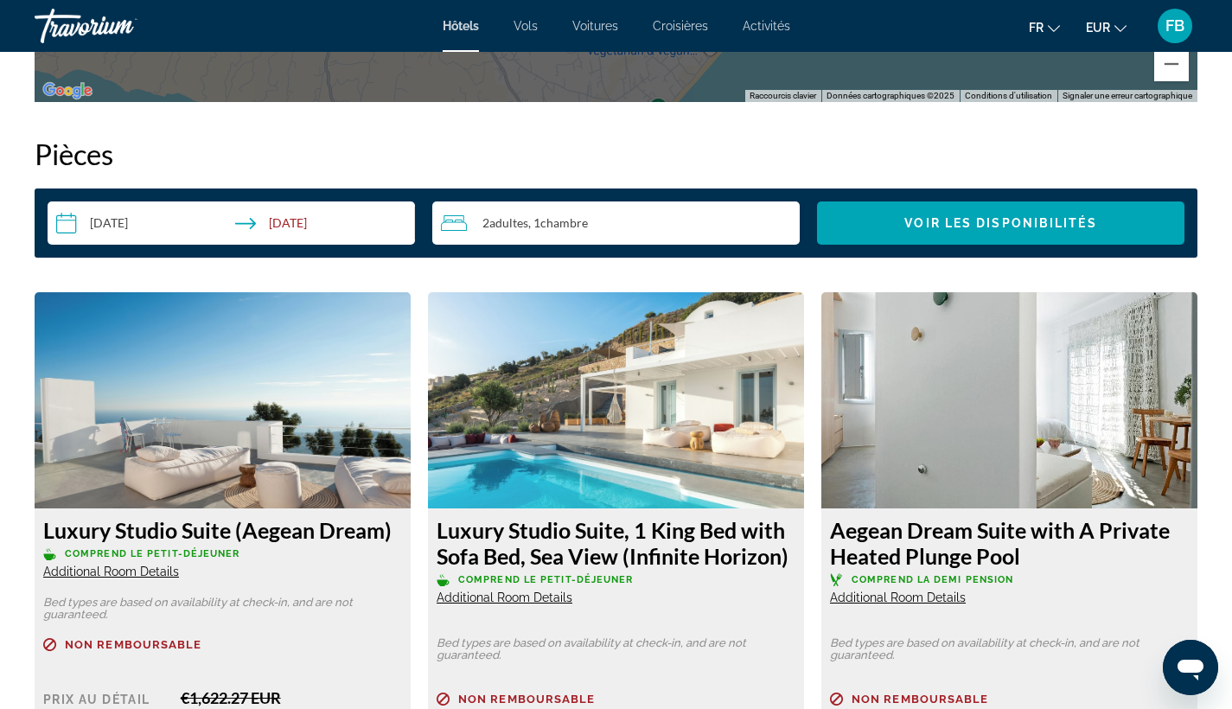
scroll to position [615, 0]
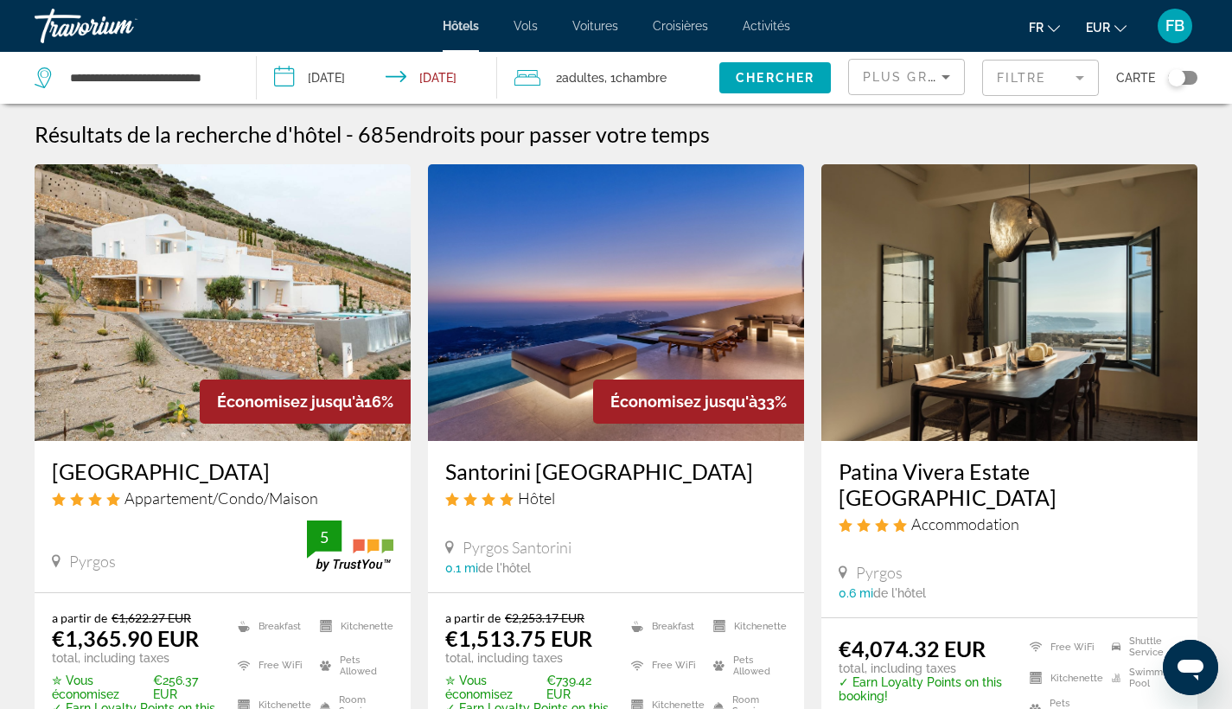
click at [348, 79] on input "**********" at bounding box center [380, 80] width 246 height 57
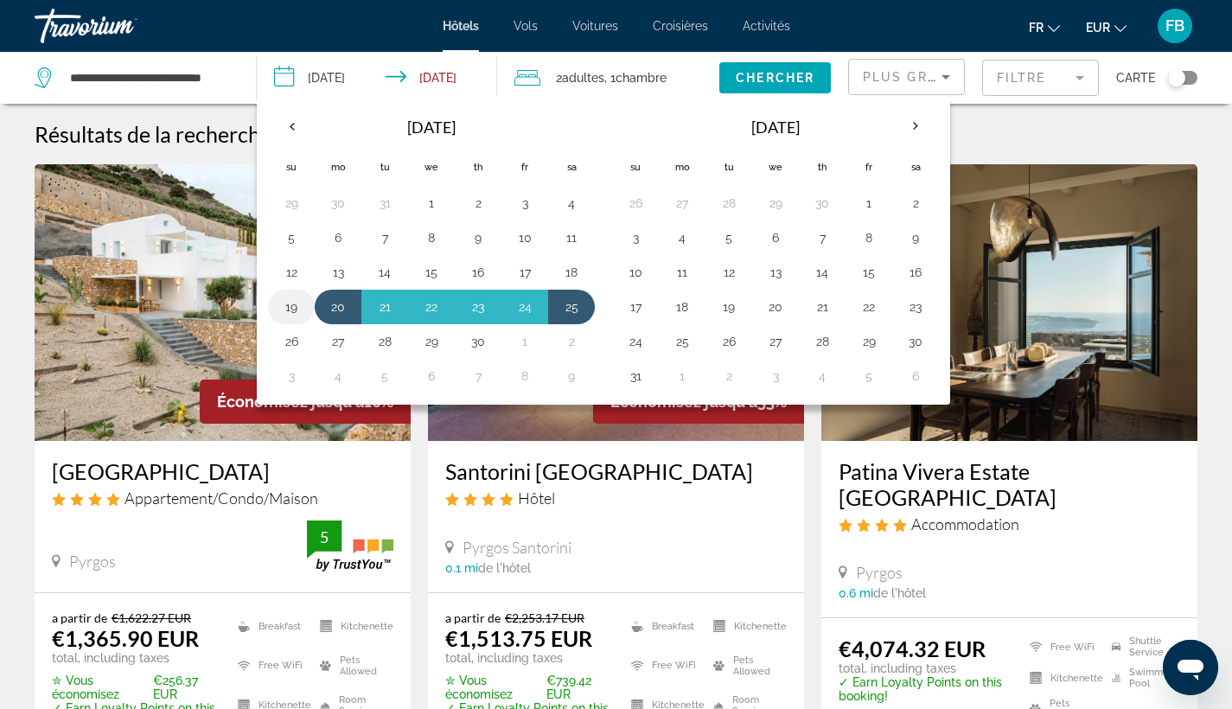
click at [287, 302] on button "19" at bounding box center [292, 307] width 28 height 24
click at [298, 342] on button "26" at bounding box center [292, 341] width 28 height 24
type input "**********"
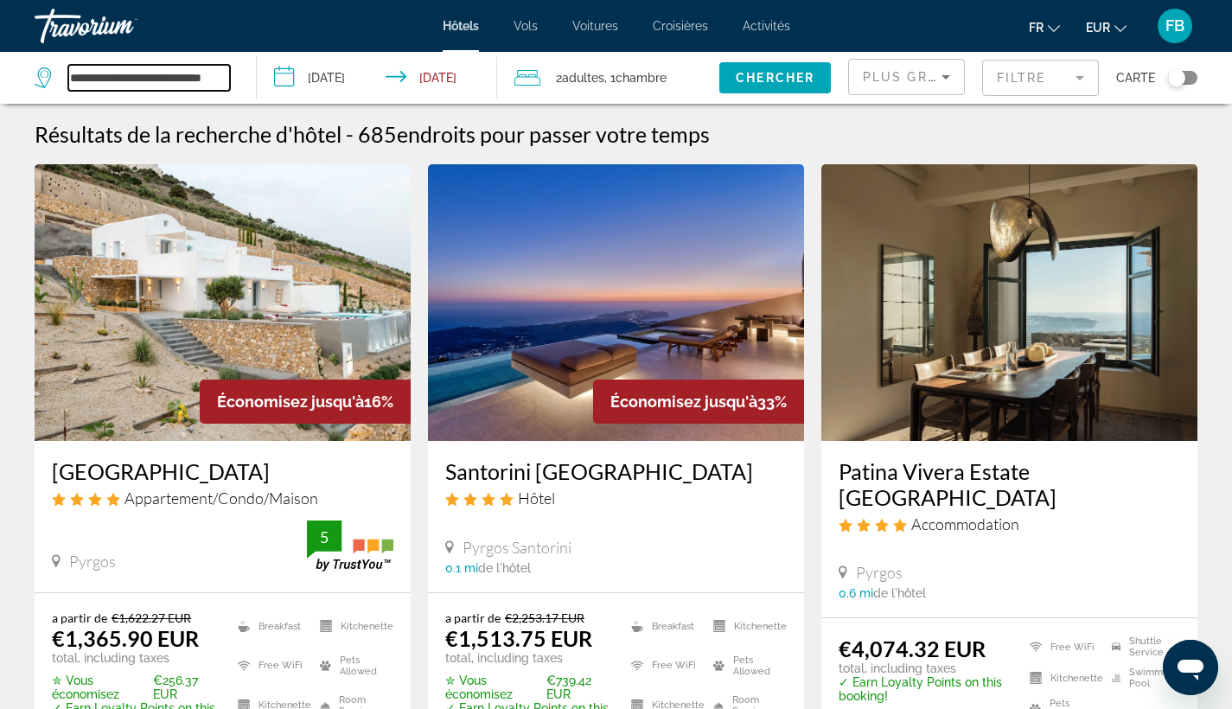
drag, startPoint x: 70, startPoint y: 80, endPoint x: 240, endPoint y: 78, distance: 170.3
click at [240, 78] on app-destination-search "**********" at bounding box center [128, 78] width 257 height 52
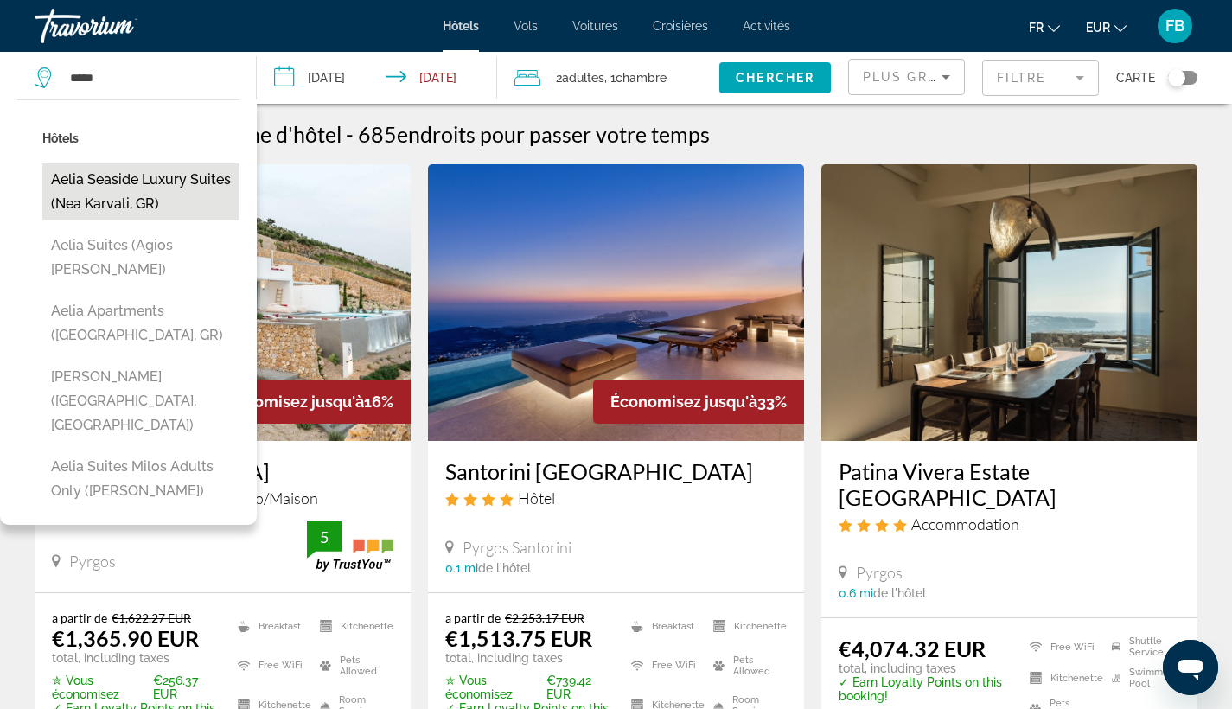
drag, startPoint x: 1105, startPoint y: 1, endPoint x: 198, endPoint y: 193, distance: 927.0
click at [198, 193] on button "Aelia Seaside Luxury Suites (Nea Karvali, GR)" at bounding box center [140, 191] width 197 height 57
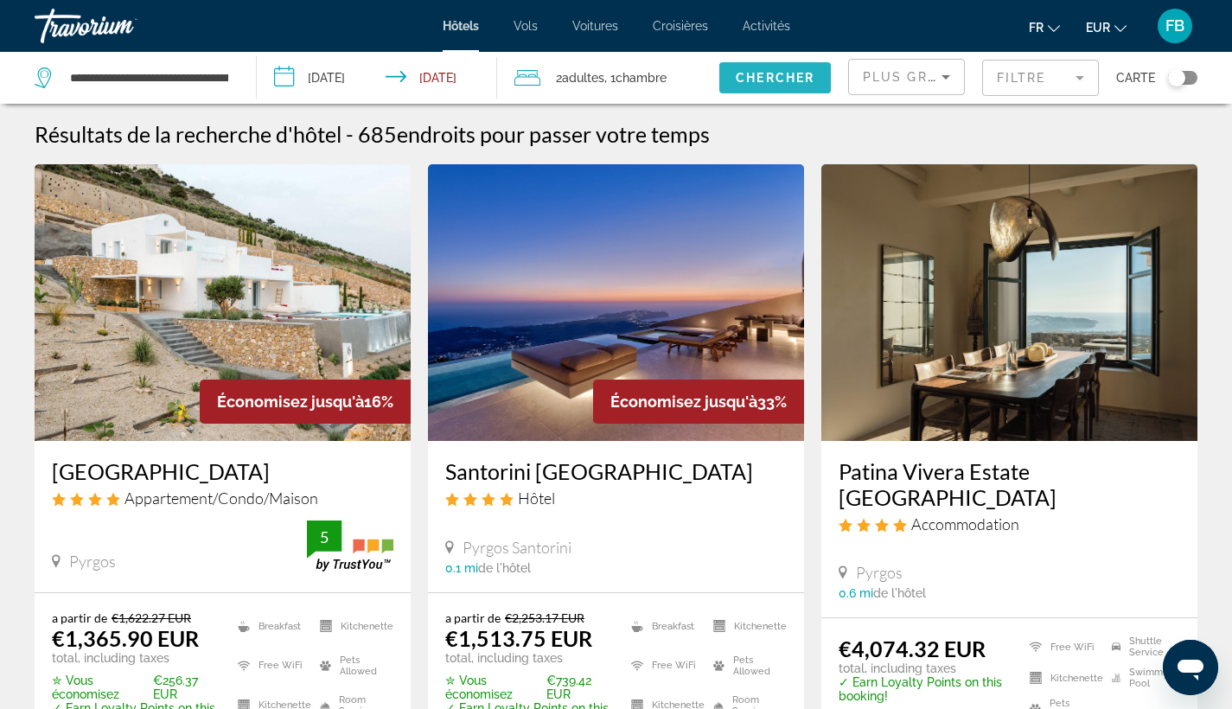
click at [801, 78] on span "Chercher" at bounding box center [775, 78] width 79 height 14
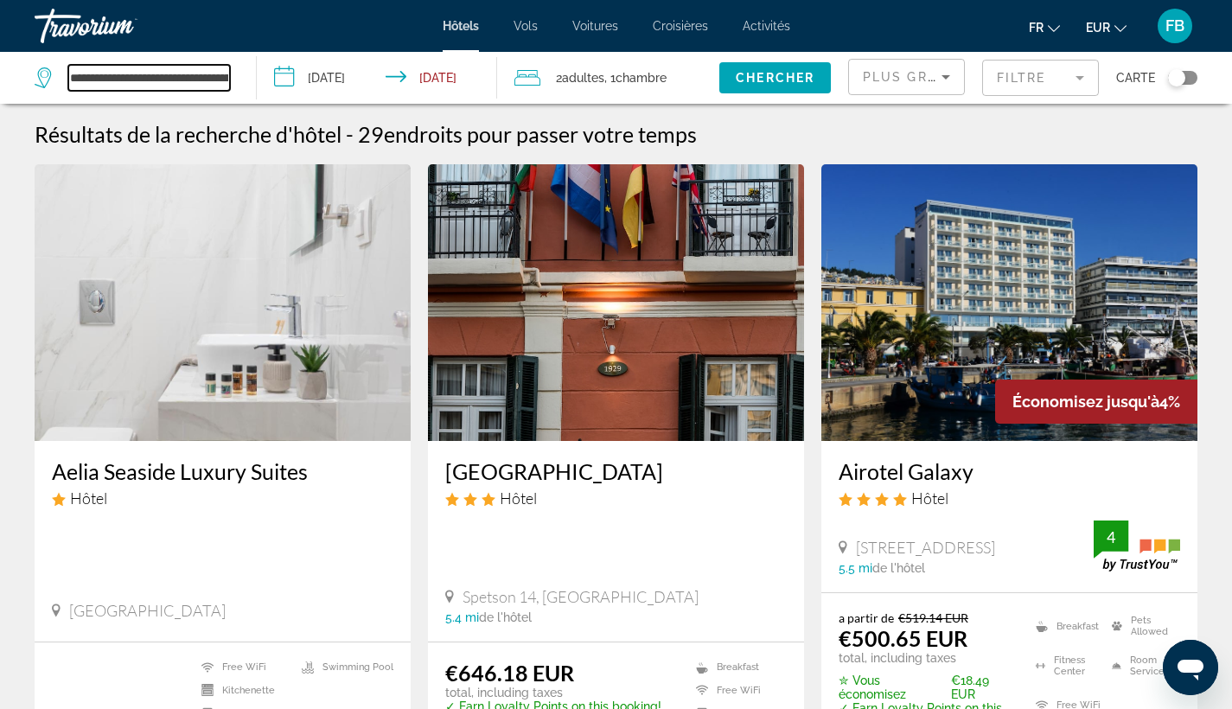
click at [150, 82] on input "**********" at bounding box center [149, 78] width 162 height 26
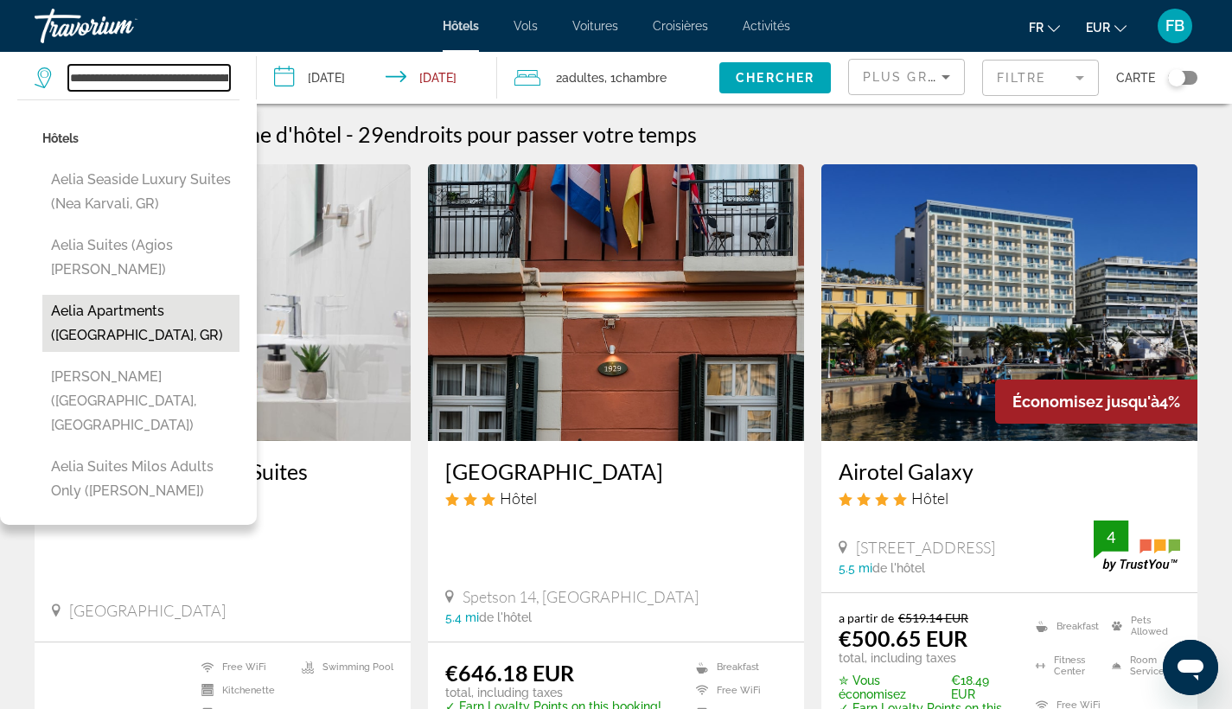
scroll to position [25, 0]
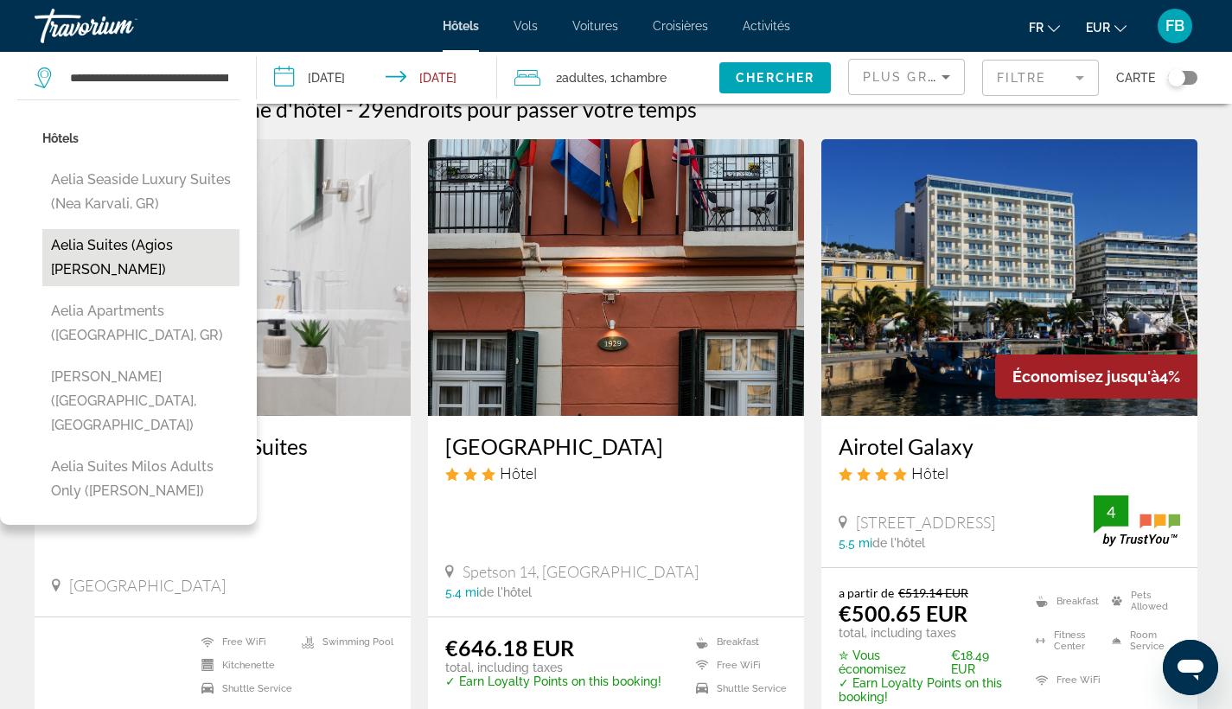
click at [169, 256] on button "Aelia Suites (Agios [PERSON_NAME])" at bounding box center [140, 257] width 197 height 57
type input "**********"
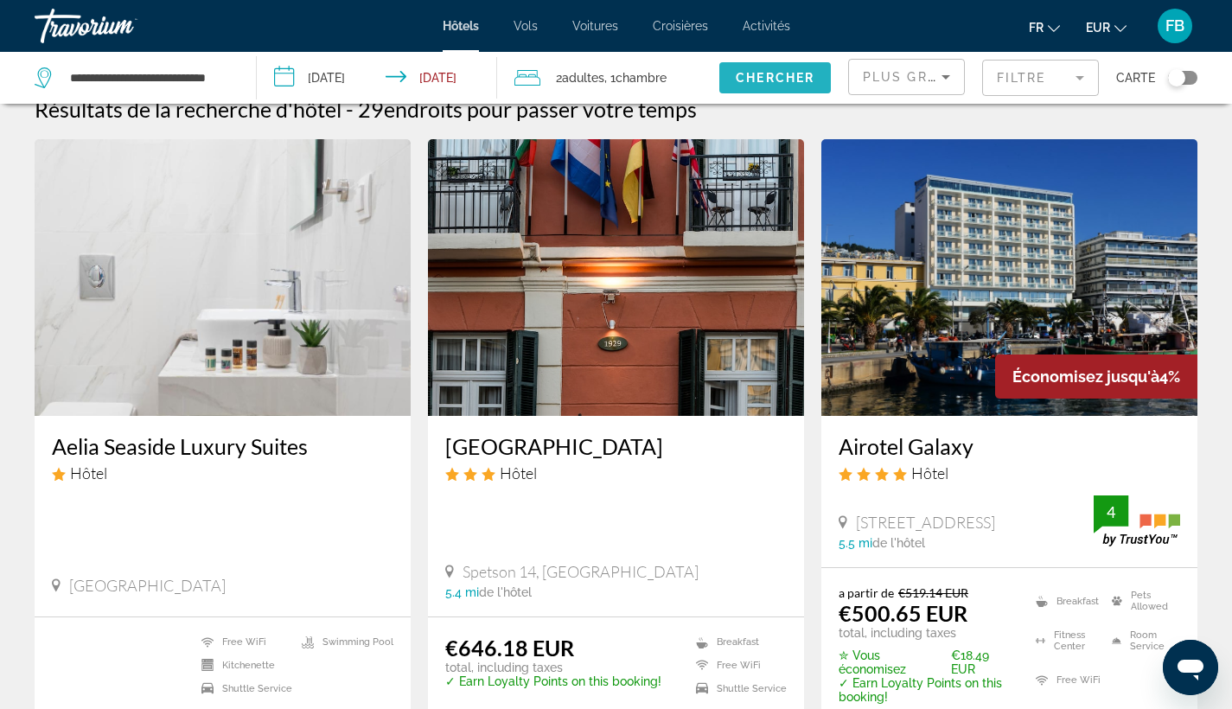
click at [755, 72] on span "Chercher" at bounding box center [775, 78] width 79 height 14
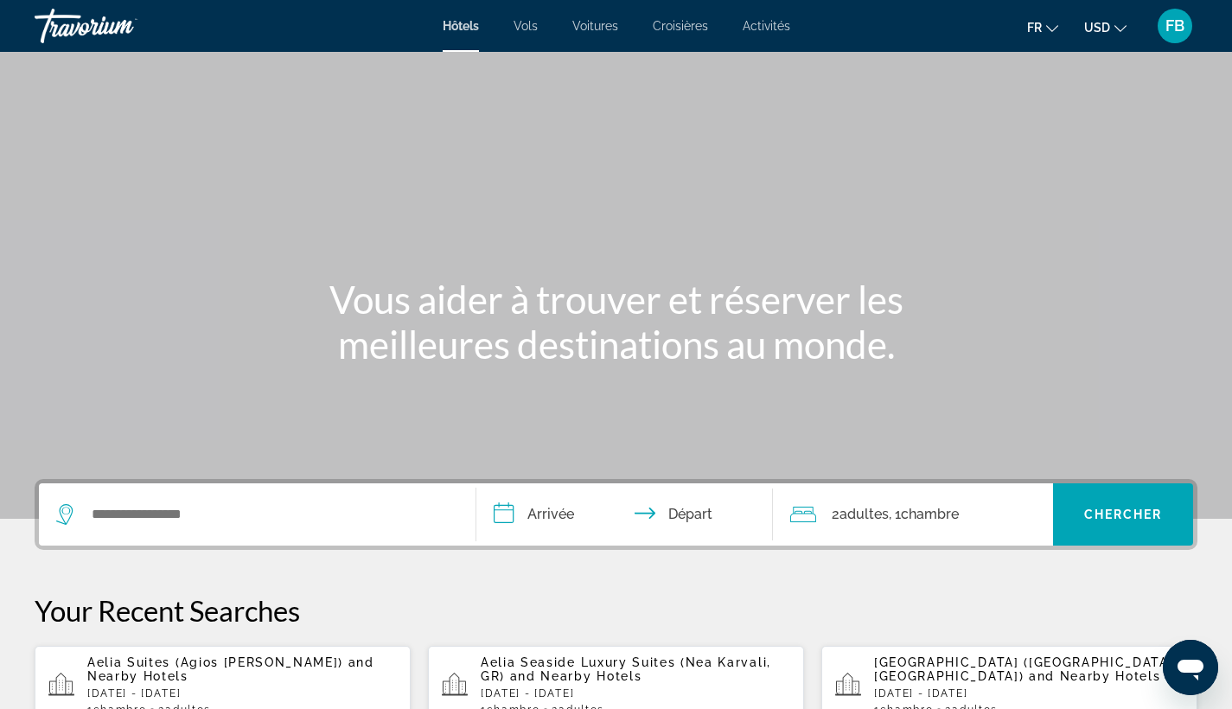
click at [1139, 23] on ul "fr English Español Français Italiano Português русский USD USD ($) MXN (Mex$) C…" at bounding box center [1089, 26] width 125 height 28
click at [1113, 31] on button "USD USD ($) MXN (Mex$) CAD (Can$) GBP (£) EUR (€) AUD (A$) NZD (NZ$) CNY (CN¥)" at bounding box center [1105, 27] width 42 height 25
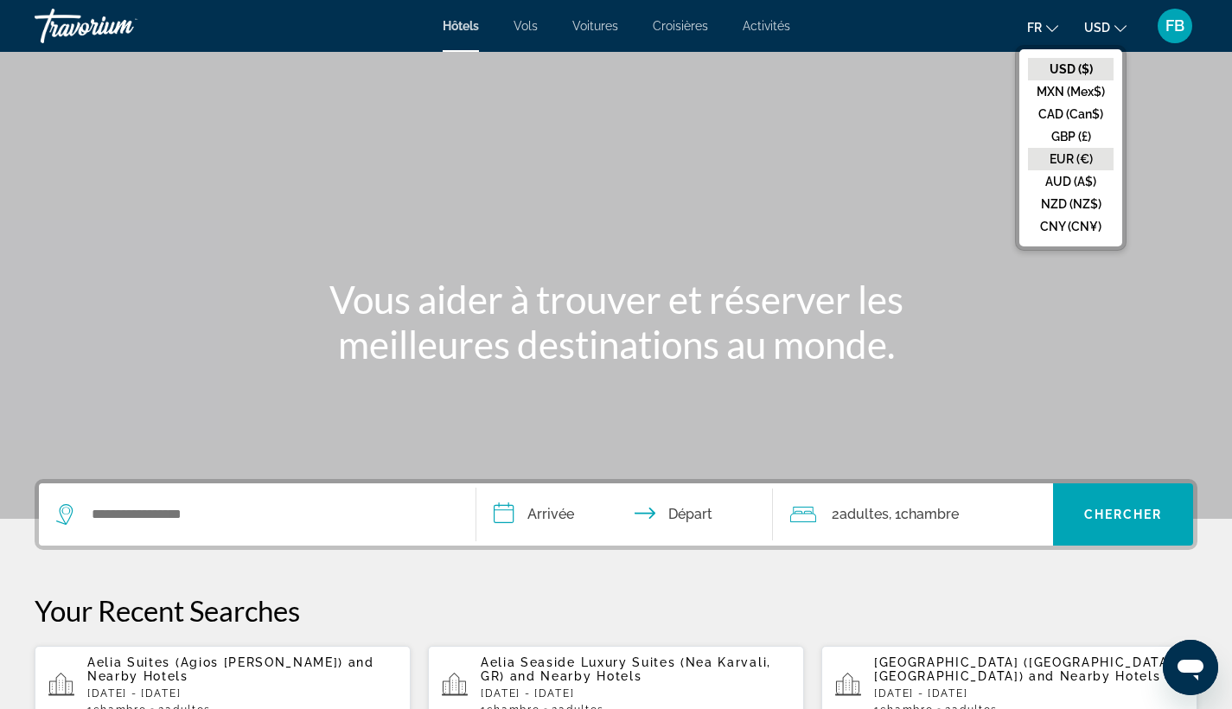
click at [1076, 152] on button "EUR (€)" at bounding box center [1071, 159] width 86 height 22
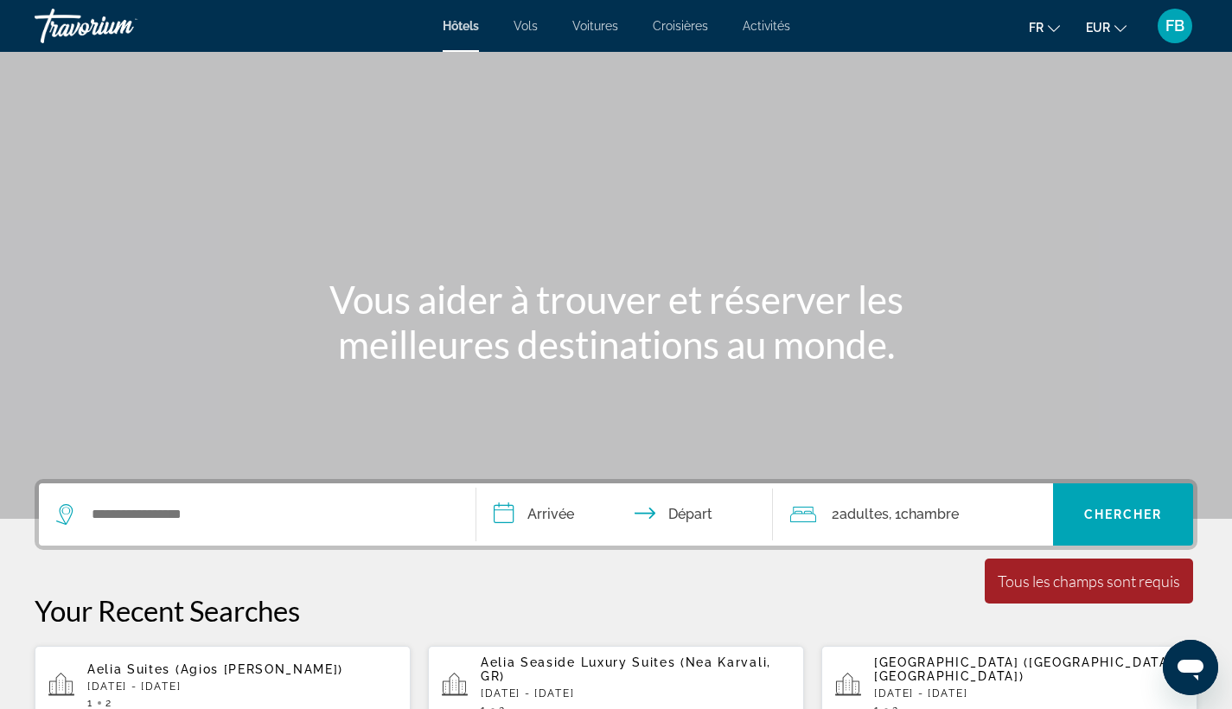
click at [1121, 25] on icon "Change currency" at bounding box center [1120, 28] width 12 height 12
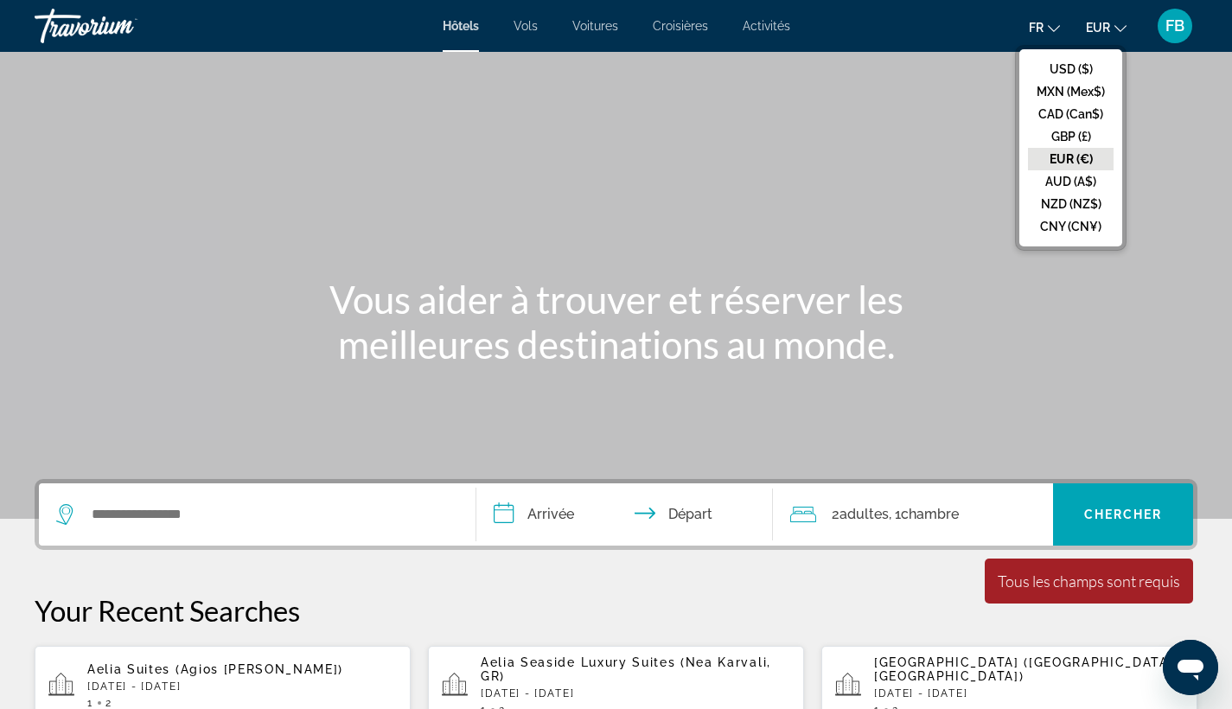
click at [1146, 38] on ul "fr English Español Français Italiano Português русский EUR USD ($) MXN (Mex$) C…" at bounding box center [1091, 26] width 124 height 28
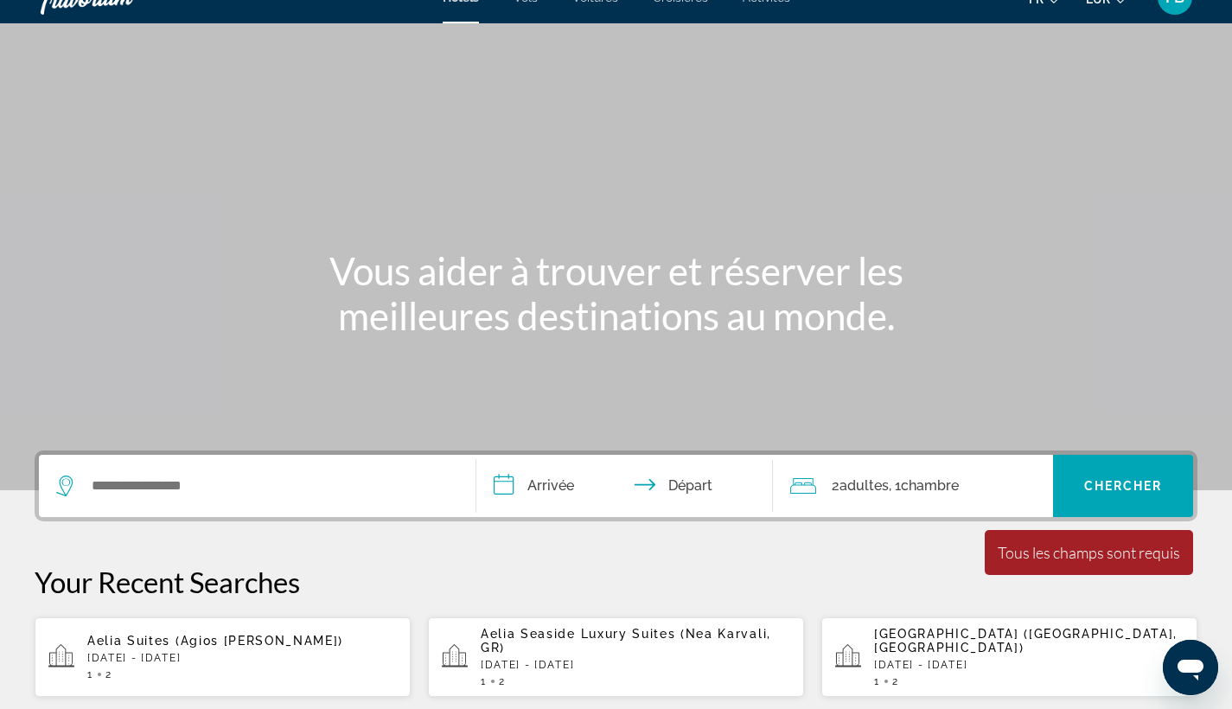
scroll to position [92, 0]
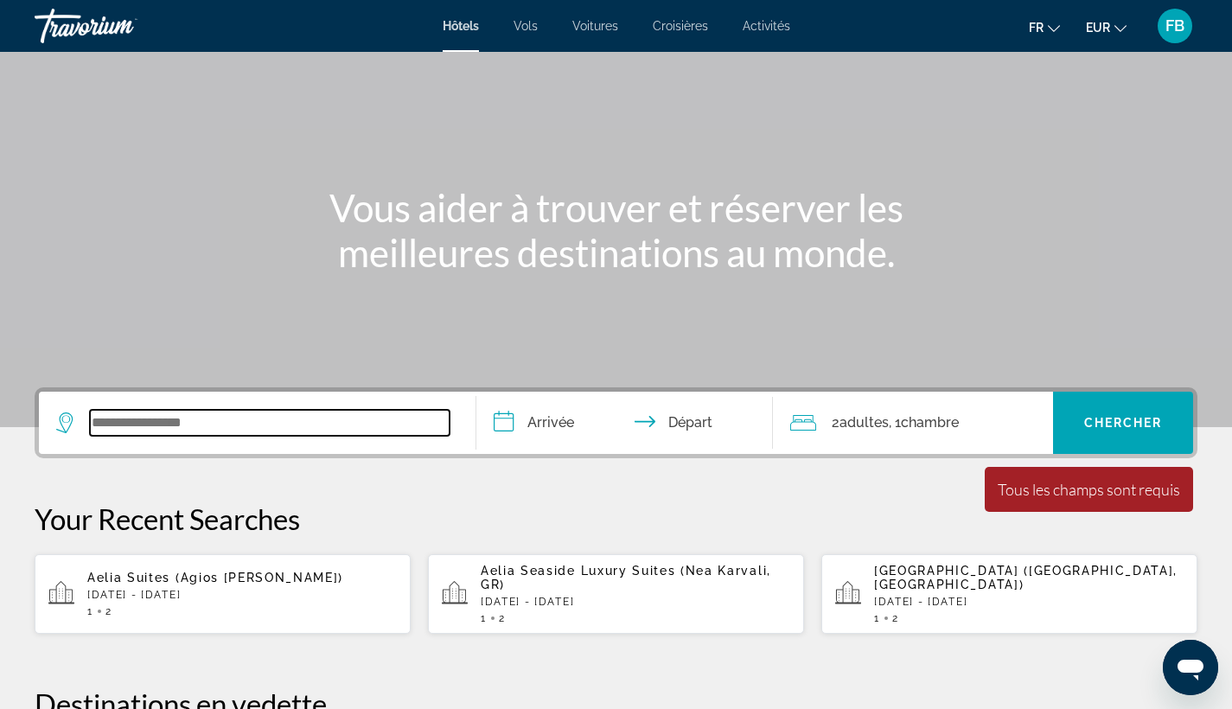
click at [308, 424] on input "Search widget" at bounding box center [270, 423] width 360 height 26
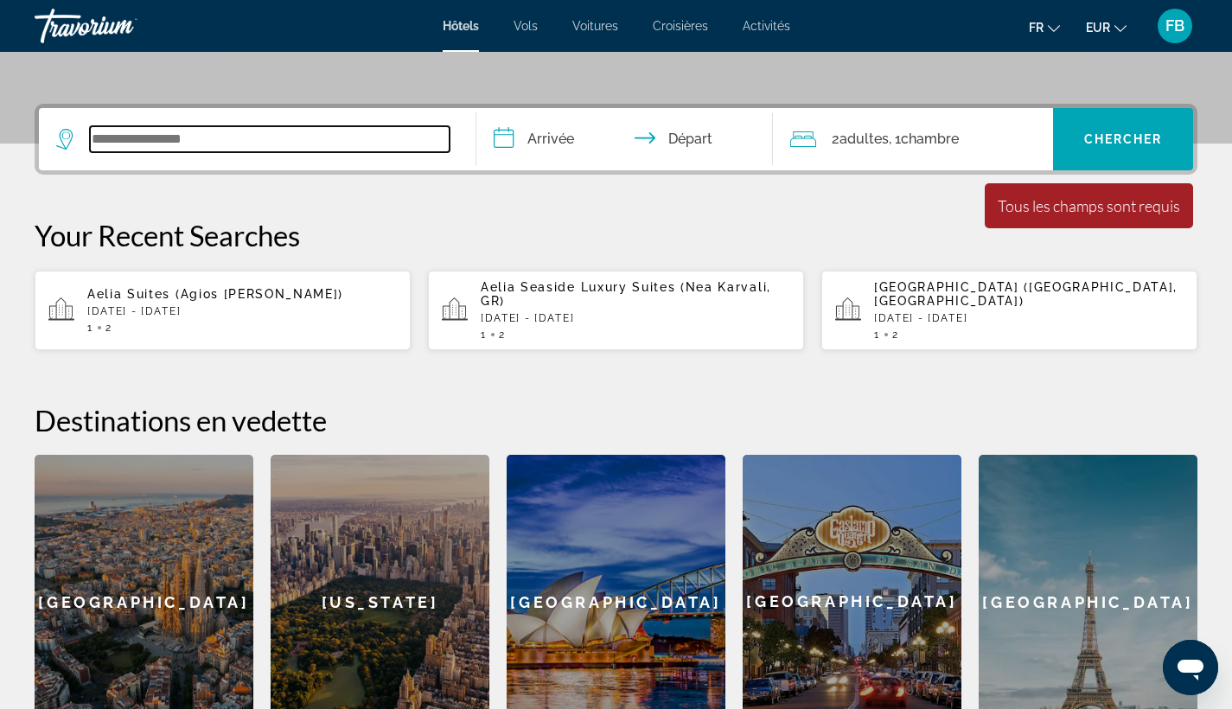
scroll to position [423, 0]
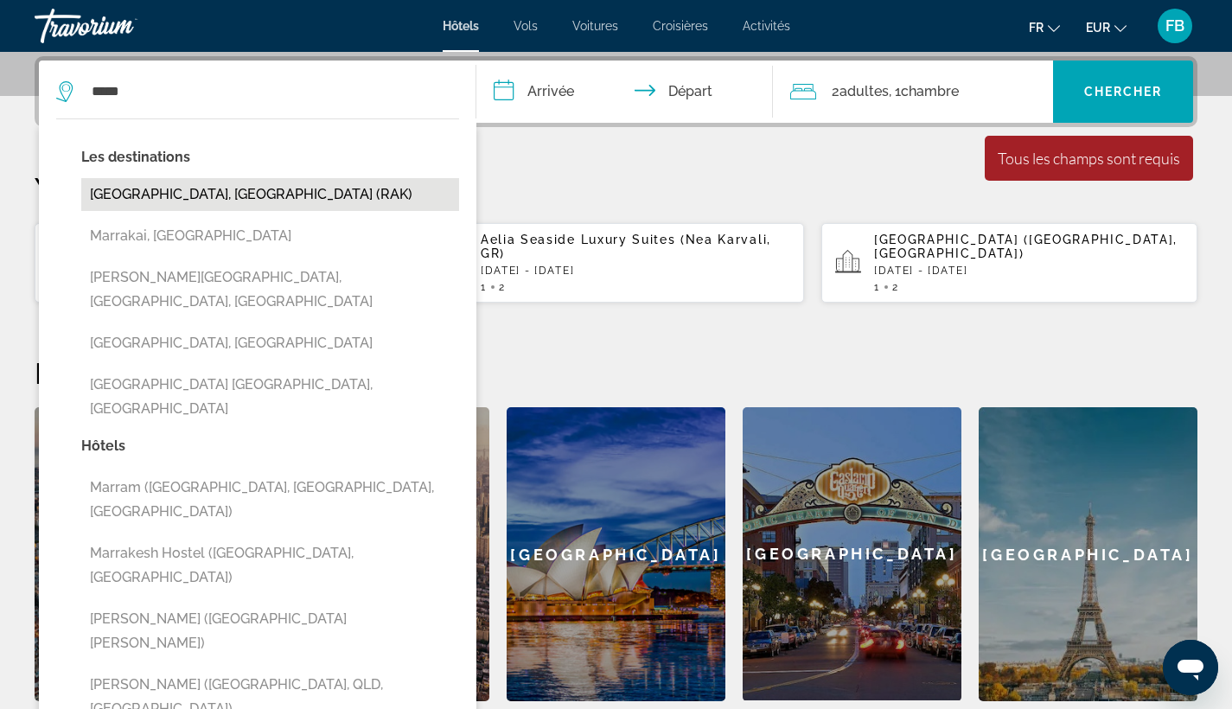
click at [257, 190] on button "[GEOGRAPHIC_DATA], [GEOGRAPHIC_DATA] (RAK)" at bounding box center [270, 194] width 378 height 33
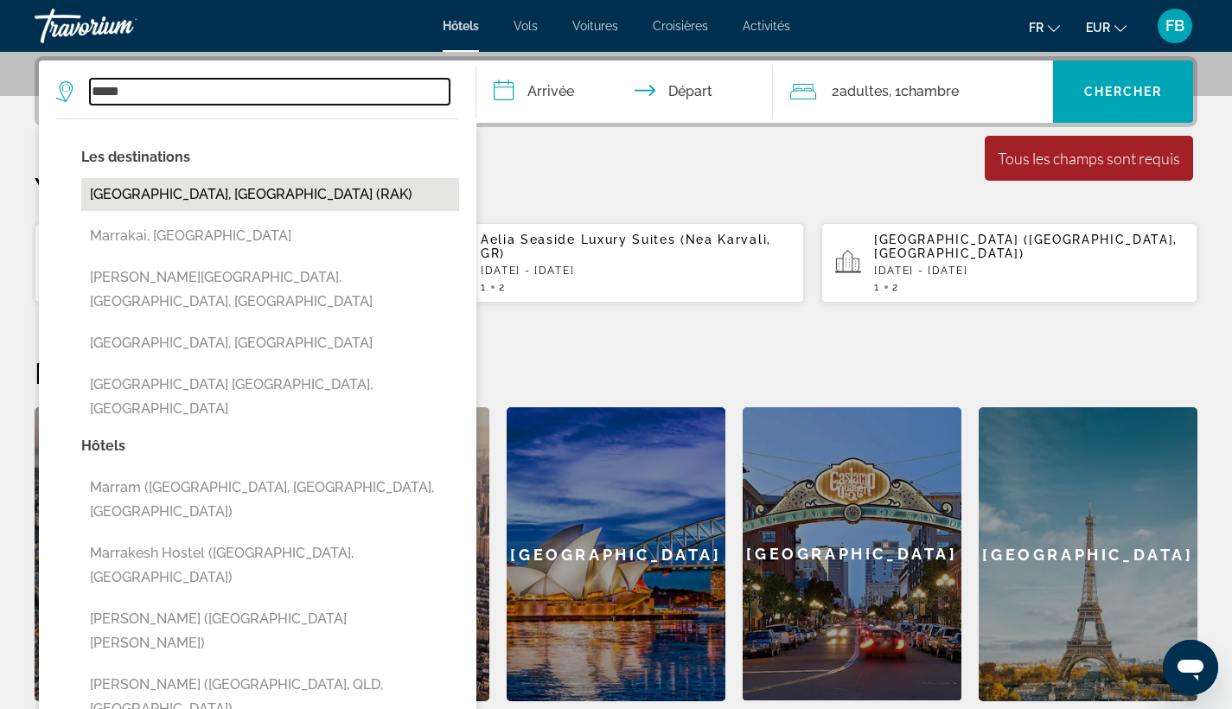
type input "**********"
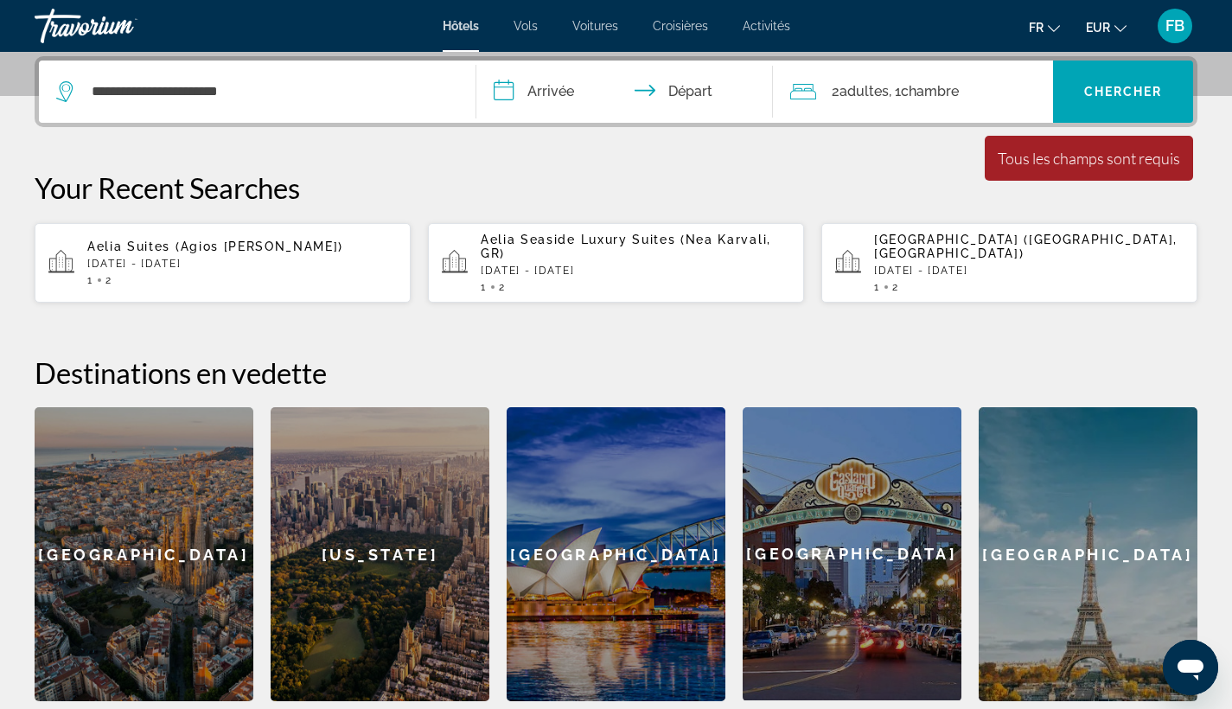
click at [564, 97] on input "**********" at bounding box center [628, 94] width 304 height 67
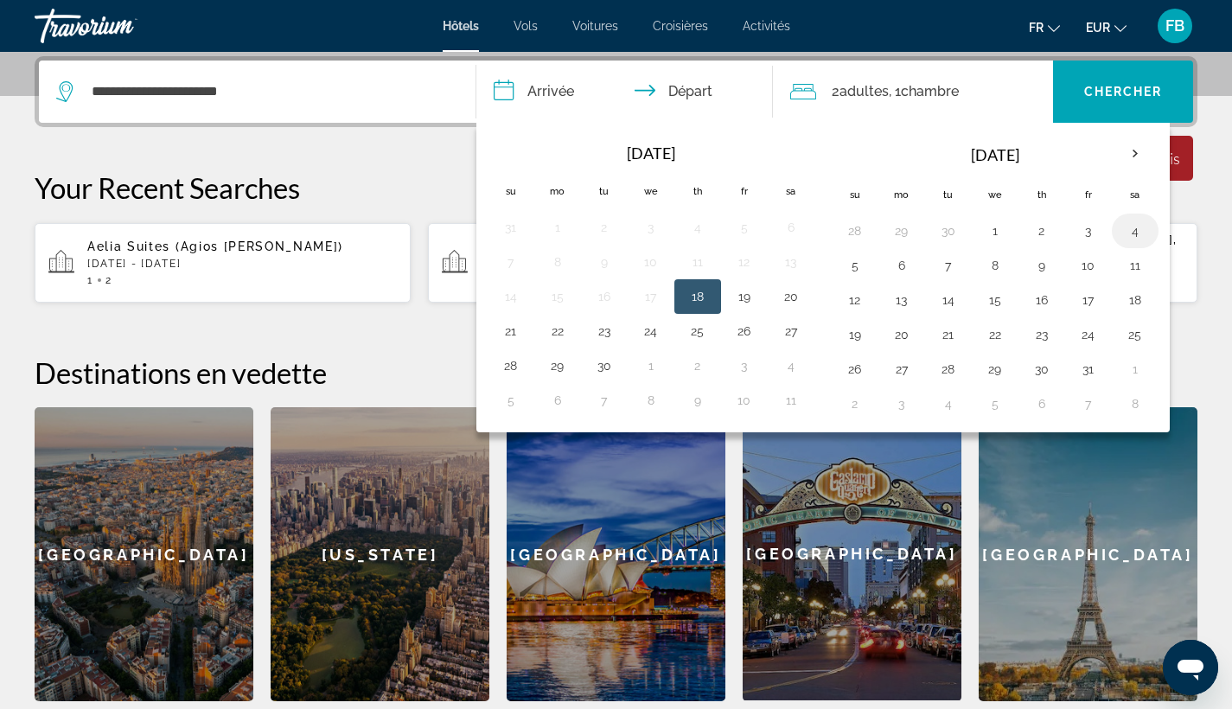
click at [1135, 229] on button "4" at bounding box center [1135, 231] width 28 height 24
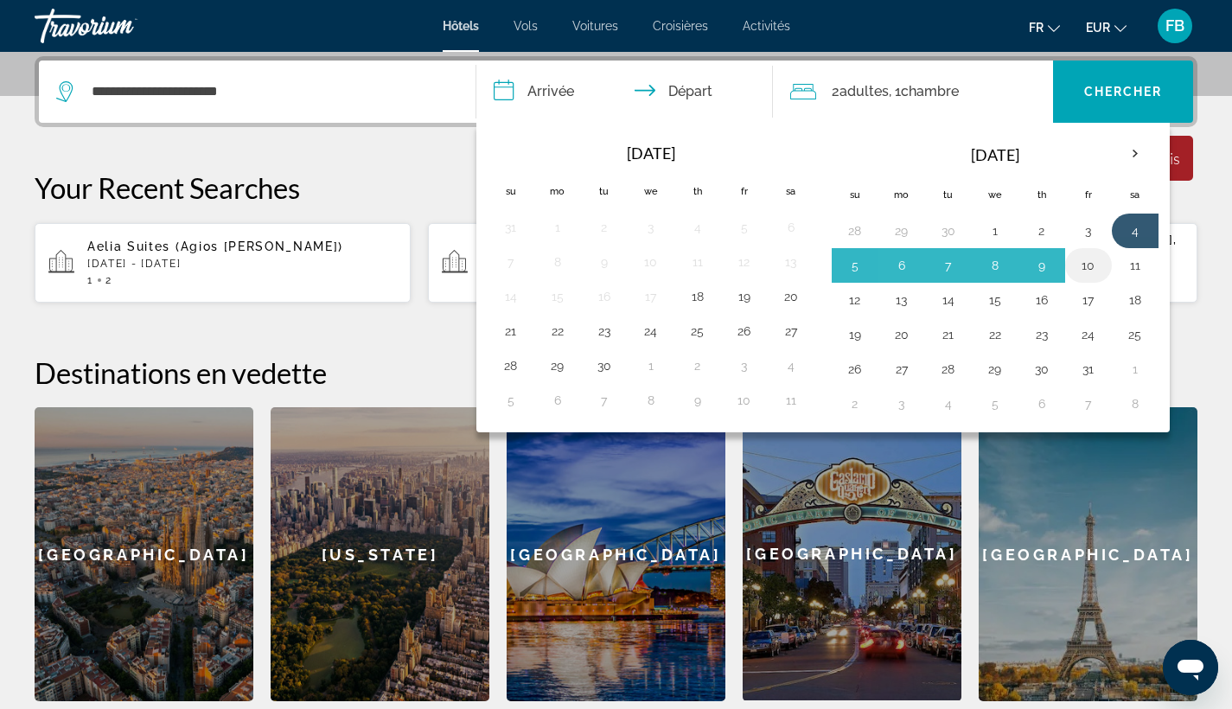
click at [1082, 269] on button "10" at bounding box center [1089, 265] width 28 height 24
type input "**********"
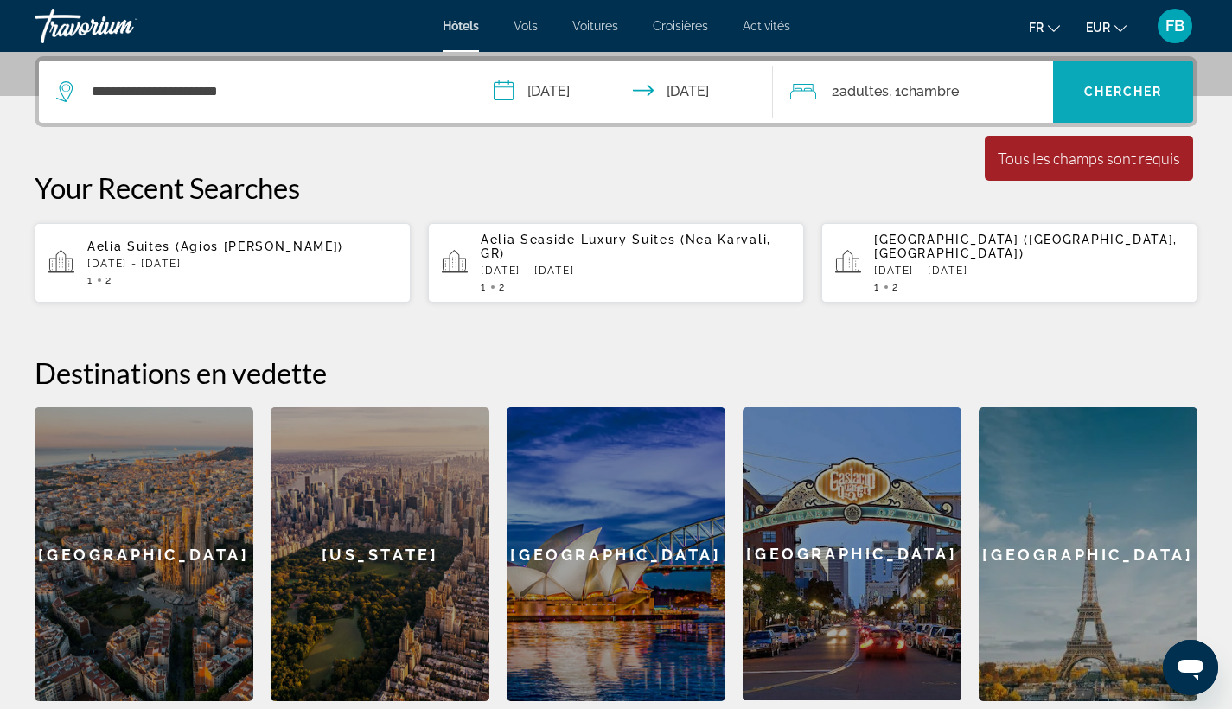
click at [1107, 112] on span "Search widget" at bounding box center [1123, 91] width 140 height 41
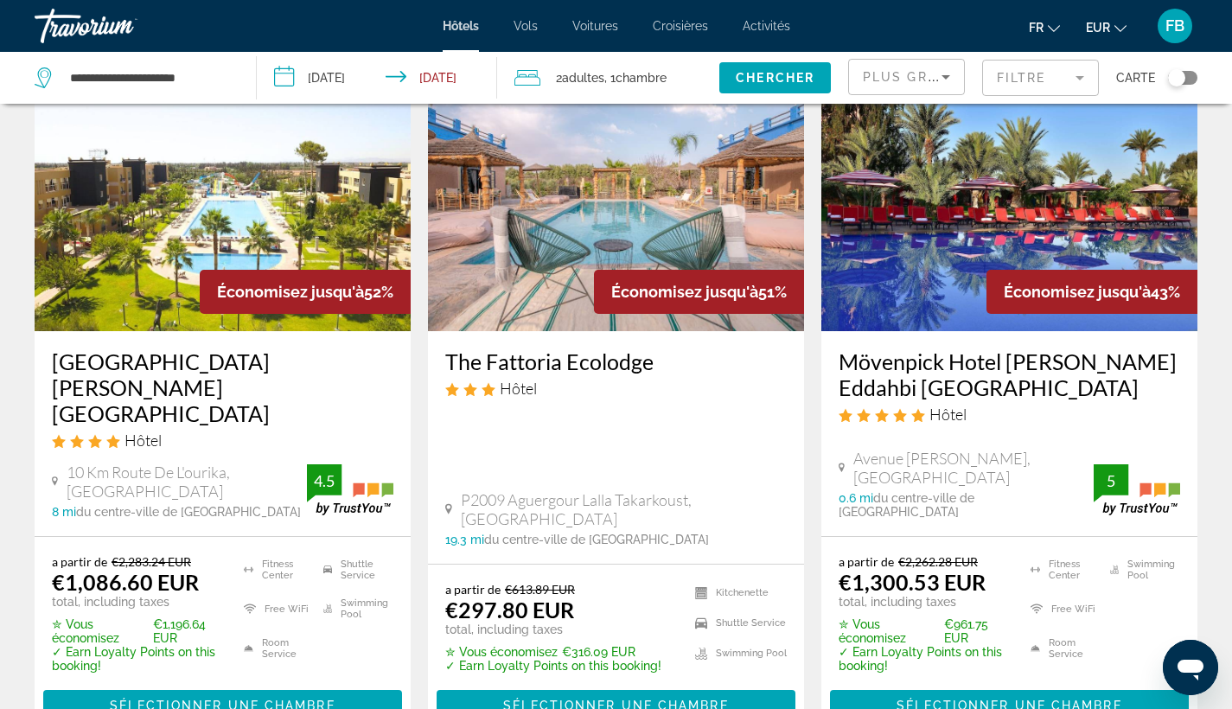
scroll to position [88, 0]
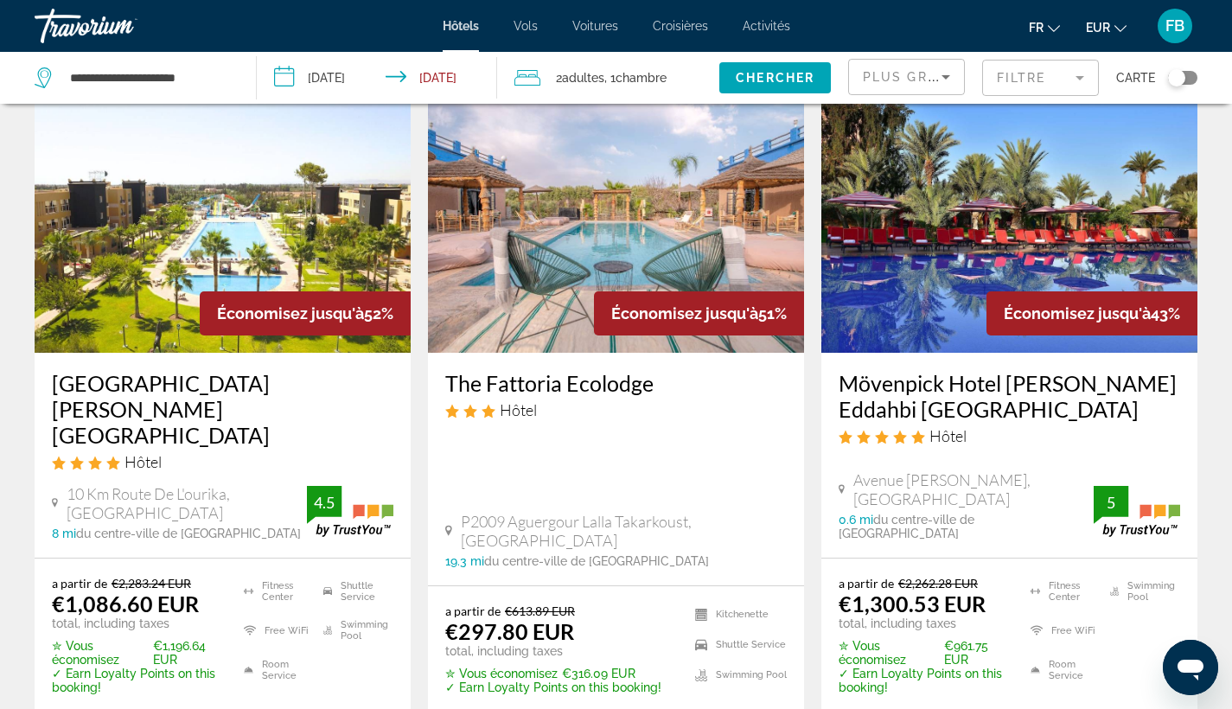
click at [1045, 77] on mat-form-field "Filtre" at bounding box center [1040, 78] width 117 height 36
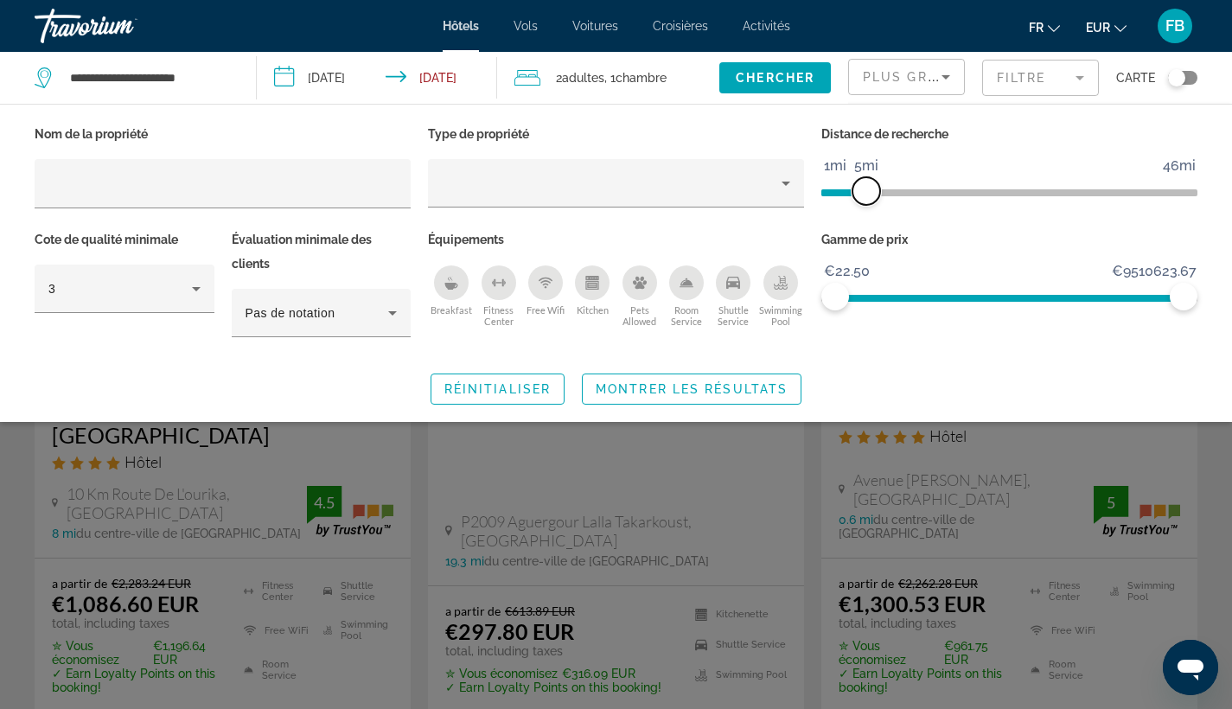
drag, startPoint x: 1066, startPoint y: 188, endPoint x: 868, endPoint y: 207, distance: 198.9
click at [868, 207] on div "Distance de recherche 1mi 46mi 5mi" at bounding box center [1009, 174] width 393 height 105
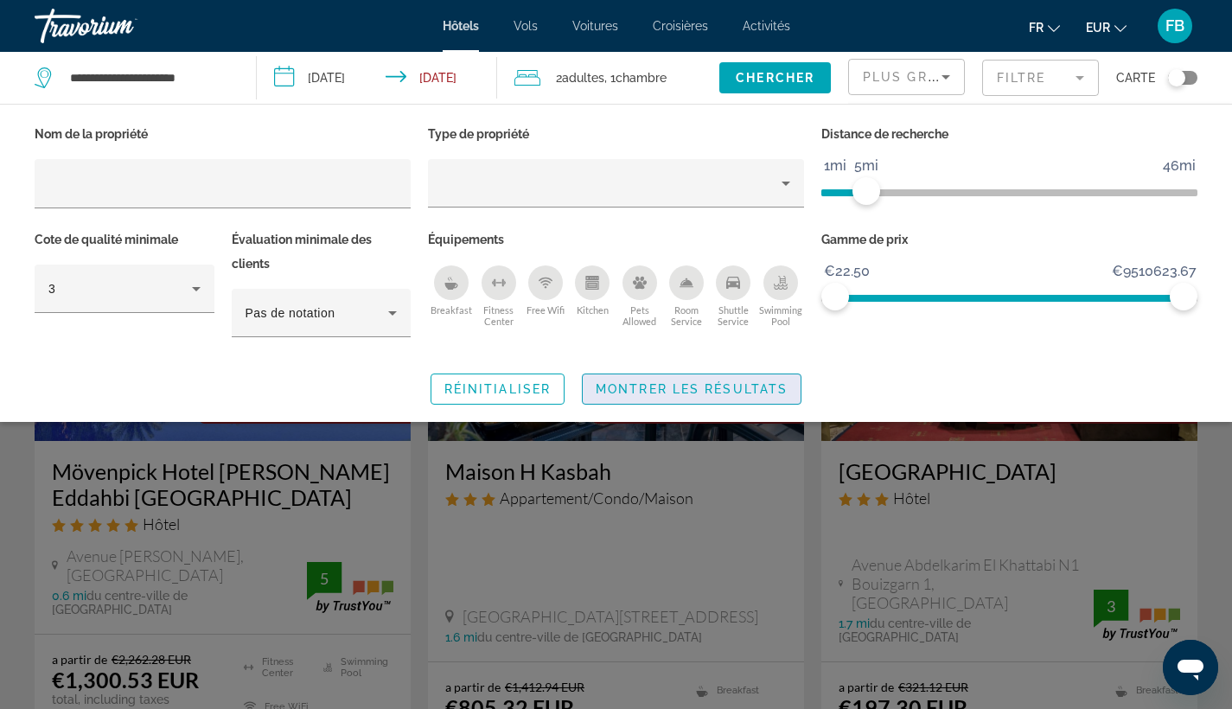
click at [745, 383] on span "Montrer les résultats" at bounding box center [692, 389] width 192 height 14
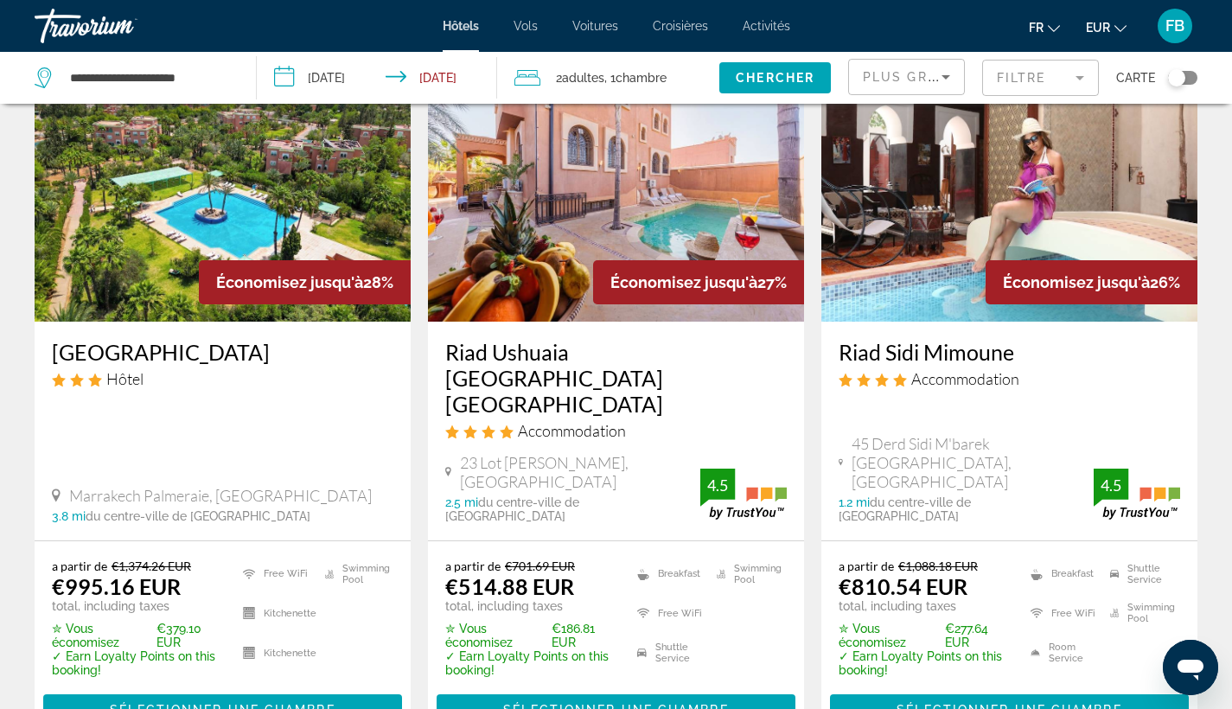
scroll to position [2276, 0]
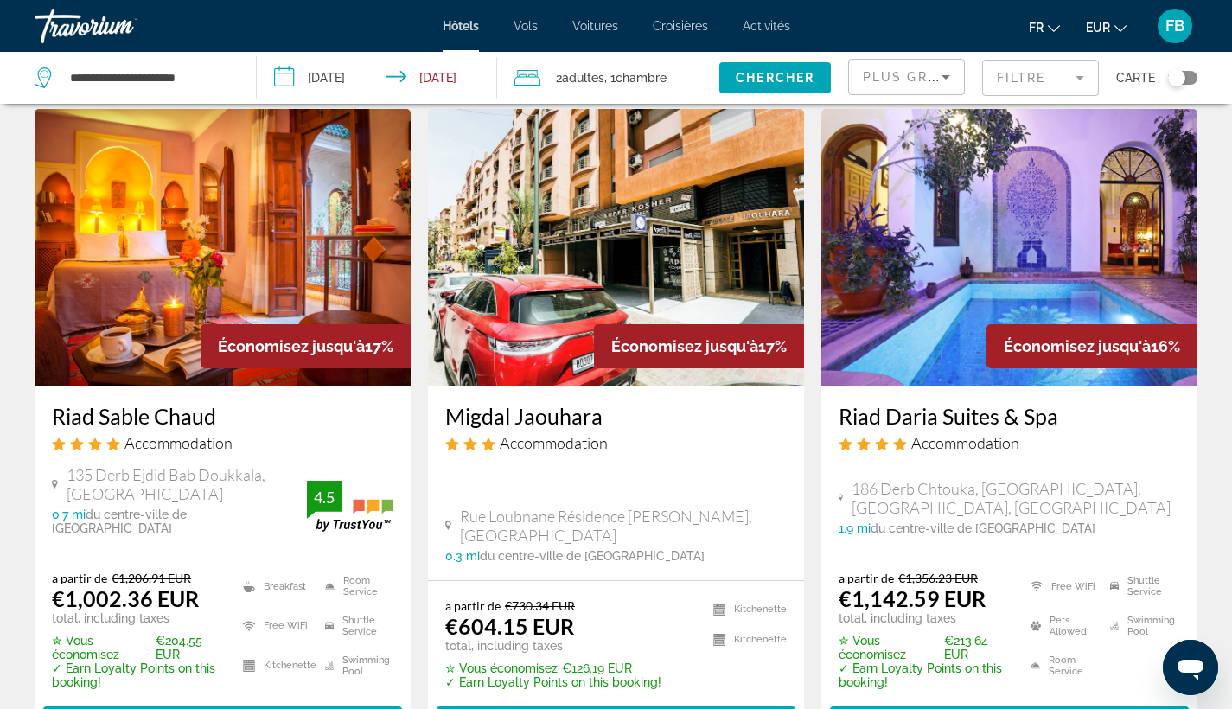
scroll to position [2248, 0]
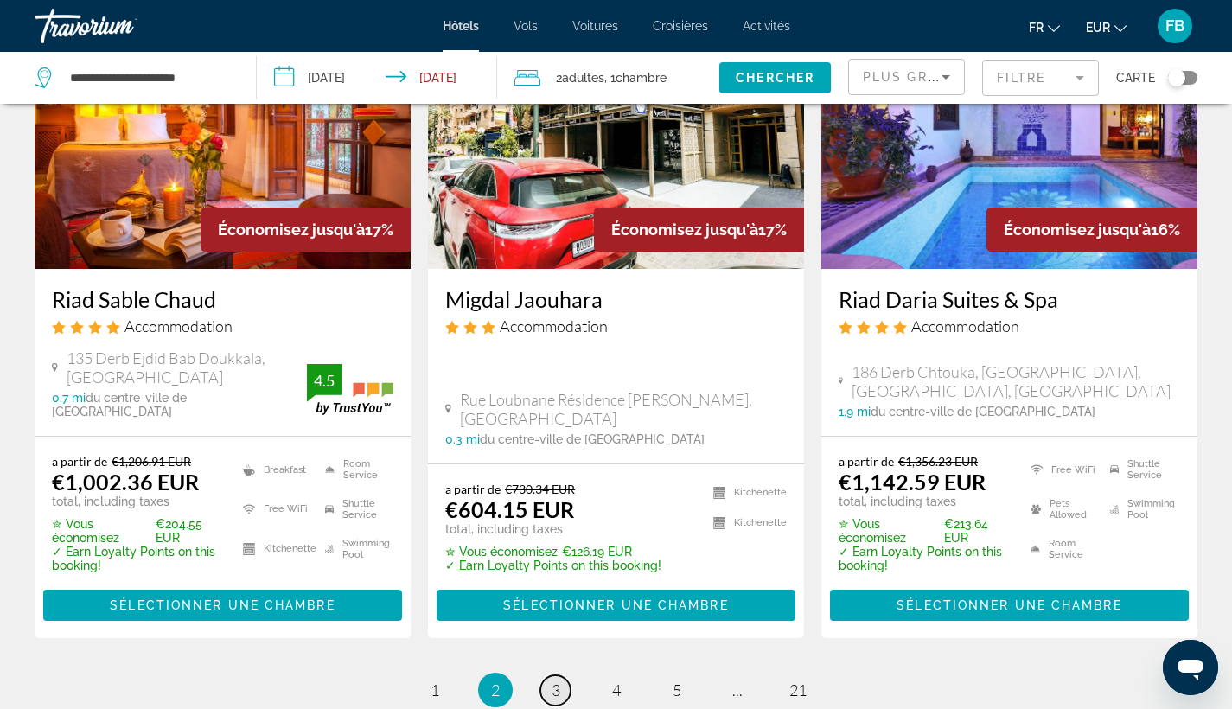
click at [556, 680] on span "3" at bounding box center [556, 689] width 9 height 19
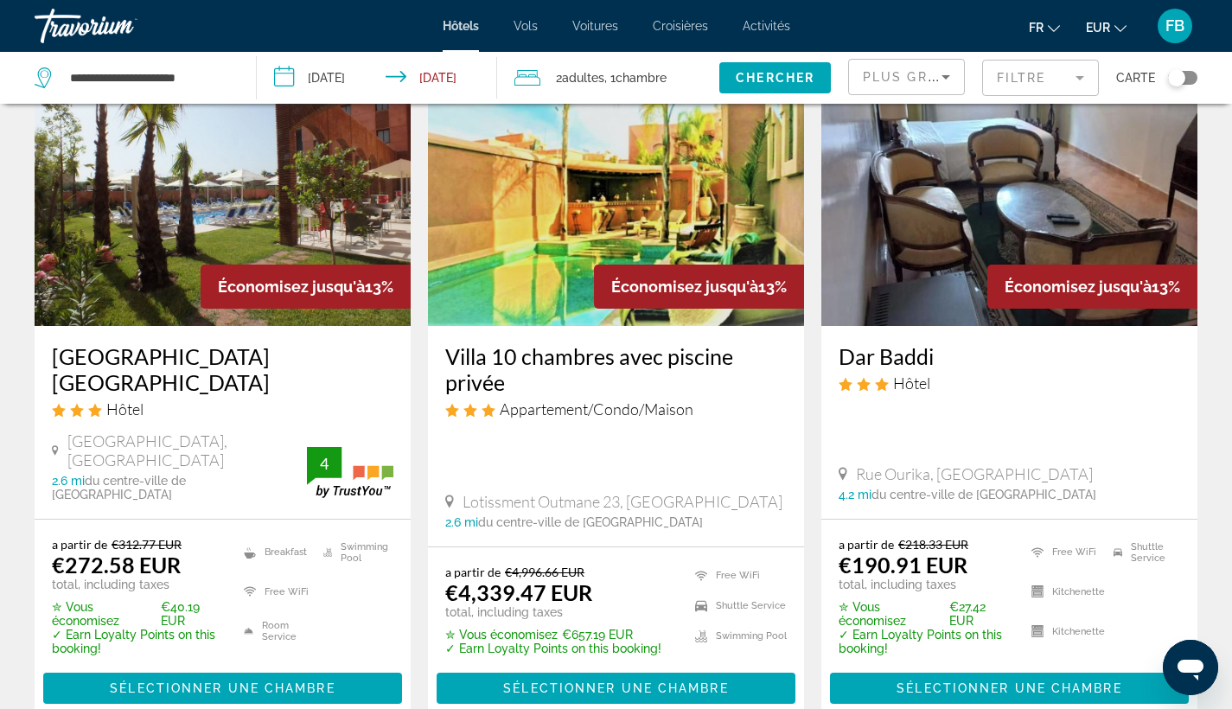
scroll to position [2295, 0]
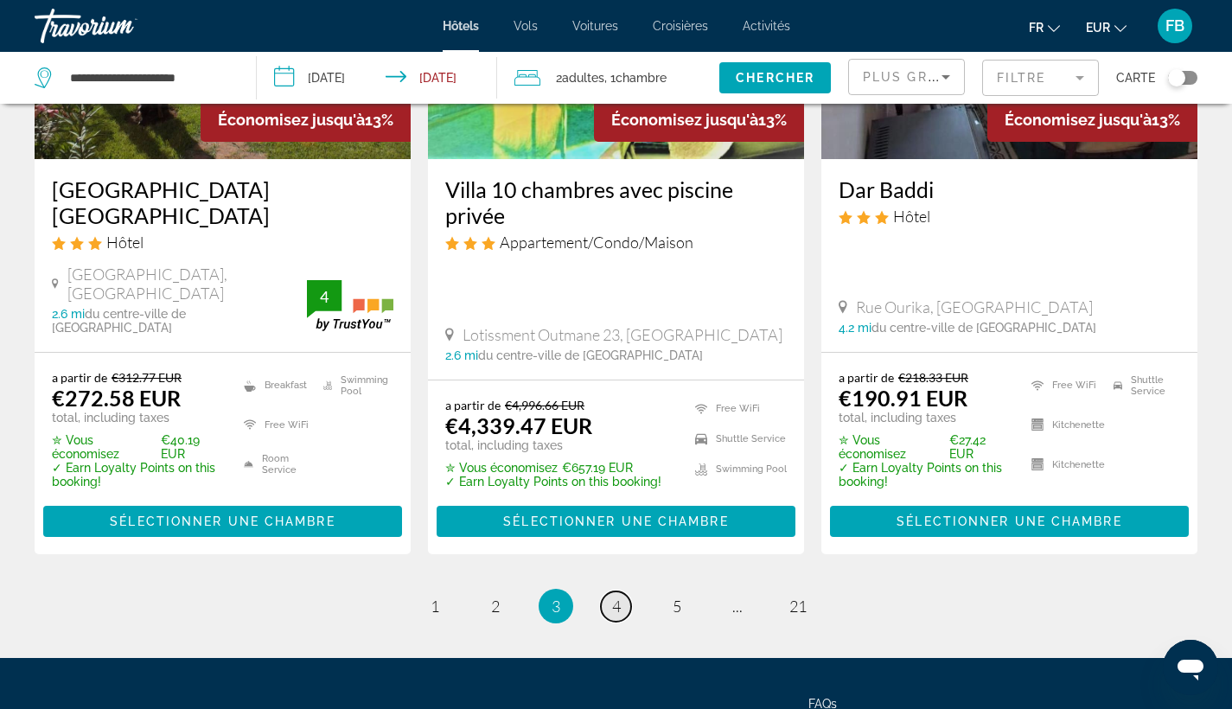
click at [621, 591] on link "page 4" at bounding box center [616, 606] width 30 height 30
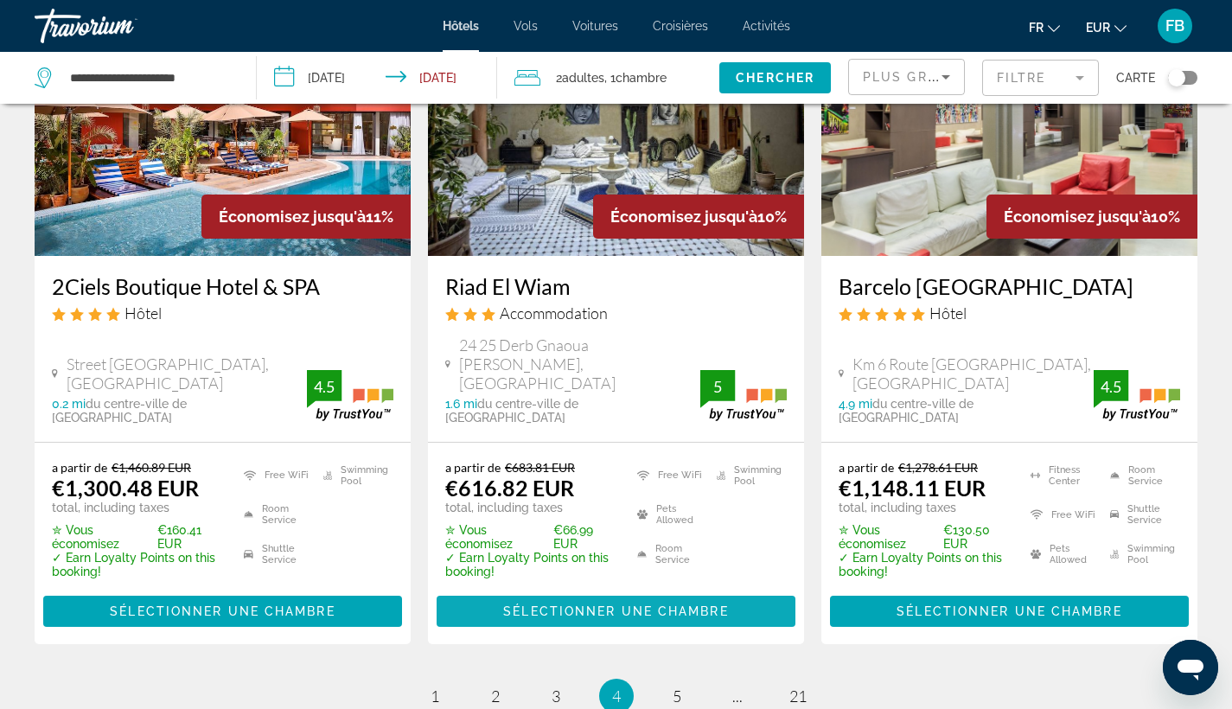
scroll to position [2344, 0]
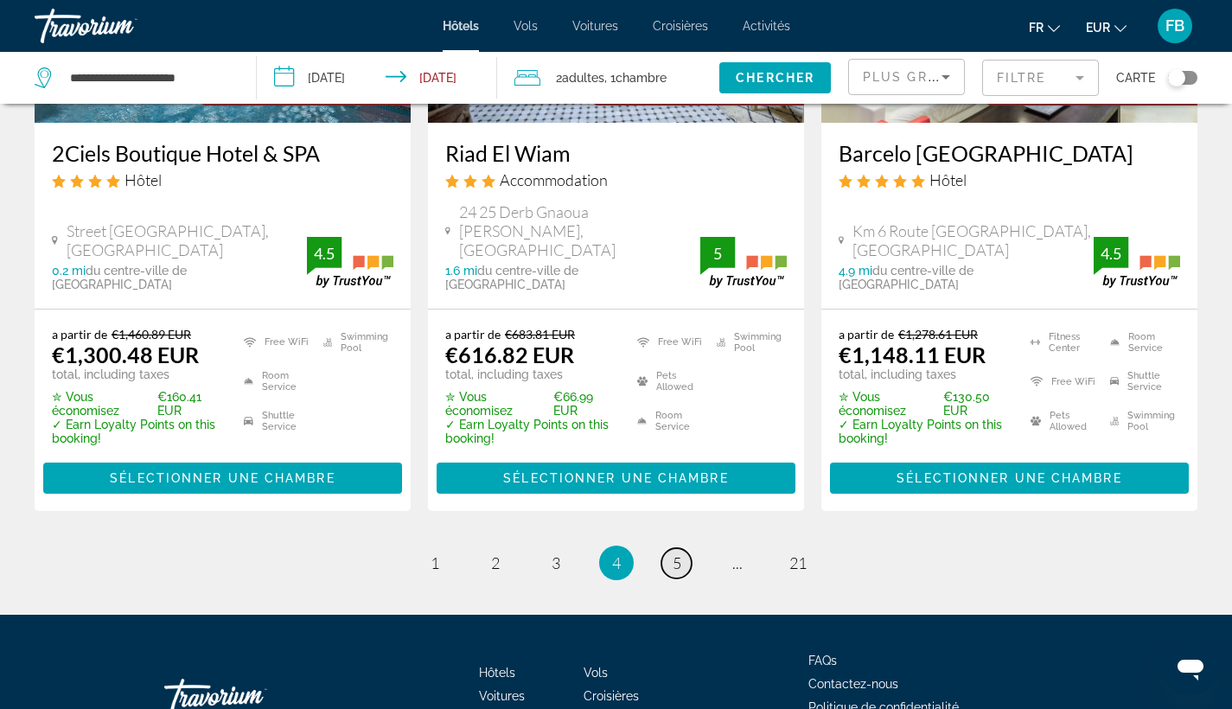
click at [676, 553] on span "5" at bounding box center [677, 562] width 9 height 19
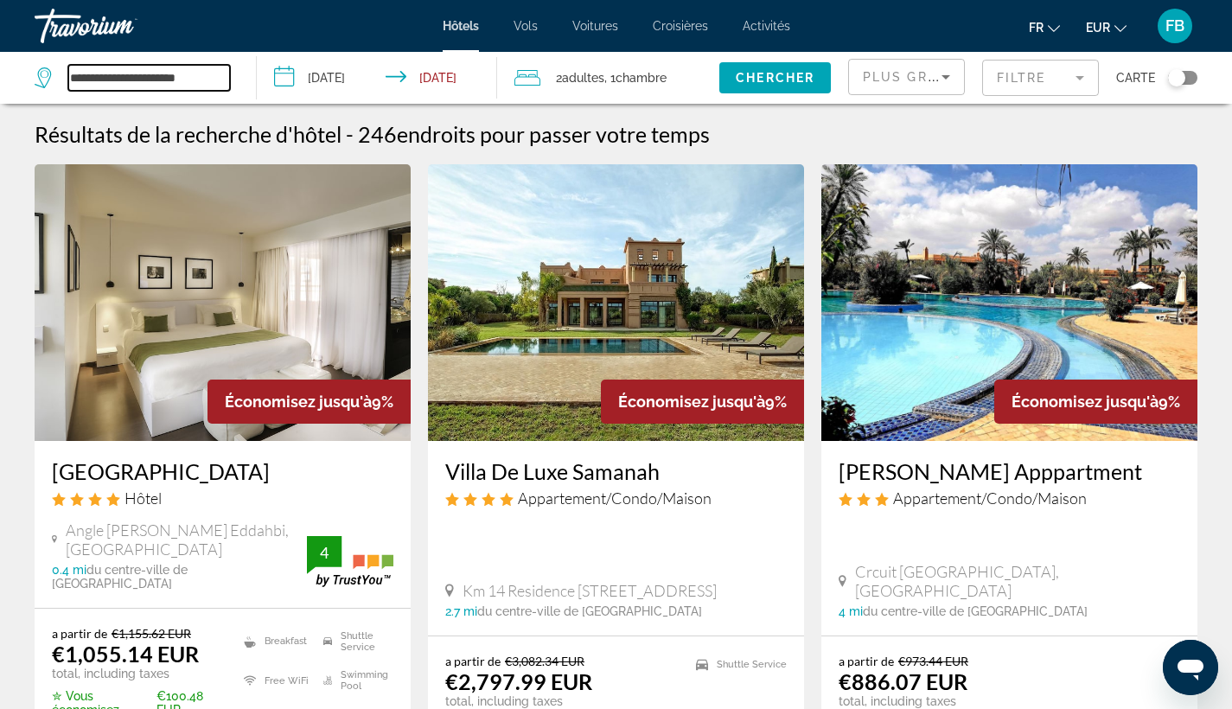
drag, startPoint x: 70, startPoint y: 76, endPoint x: 229, endPoint y: 78, distance: 159.1
click at [229, 78] on input "**********" at bounding box center [149, 78] width 162 height 26
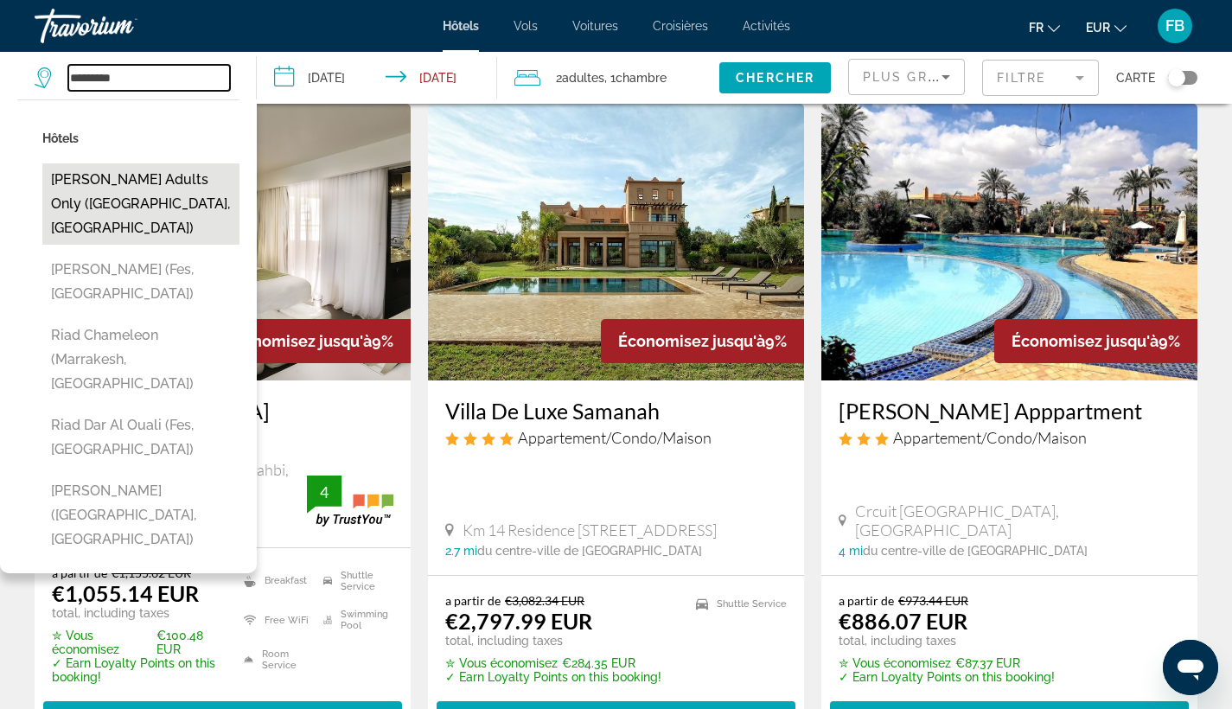
scroll to position [103, 0]
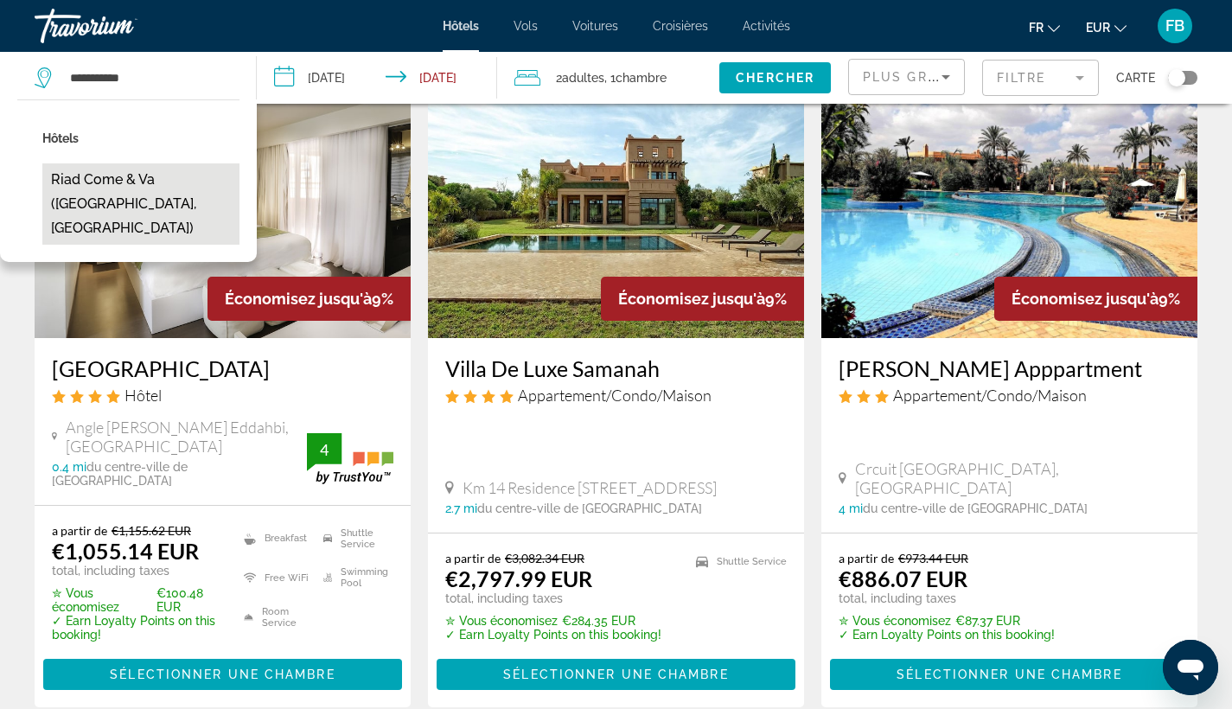
click at [152, 208] on button "Riad Come & Va ([GEOGRAPHIC_DATA], [GEOGRAPHIC_DATA])" at bounding box center [140, 203] width 197 height 81
type input "**********"
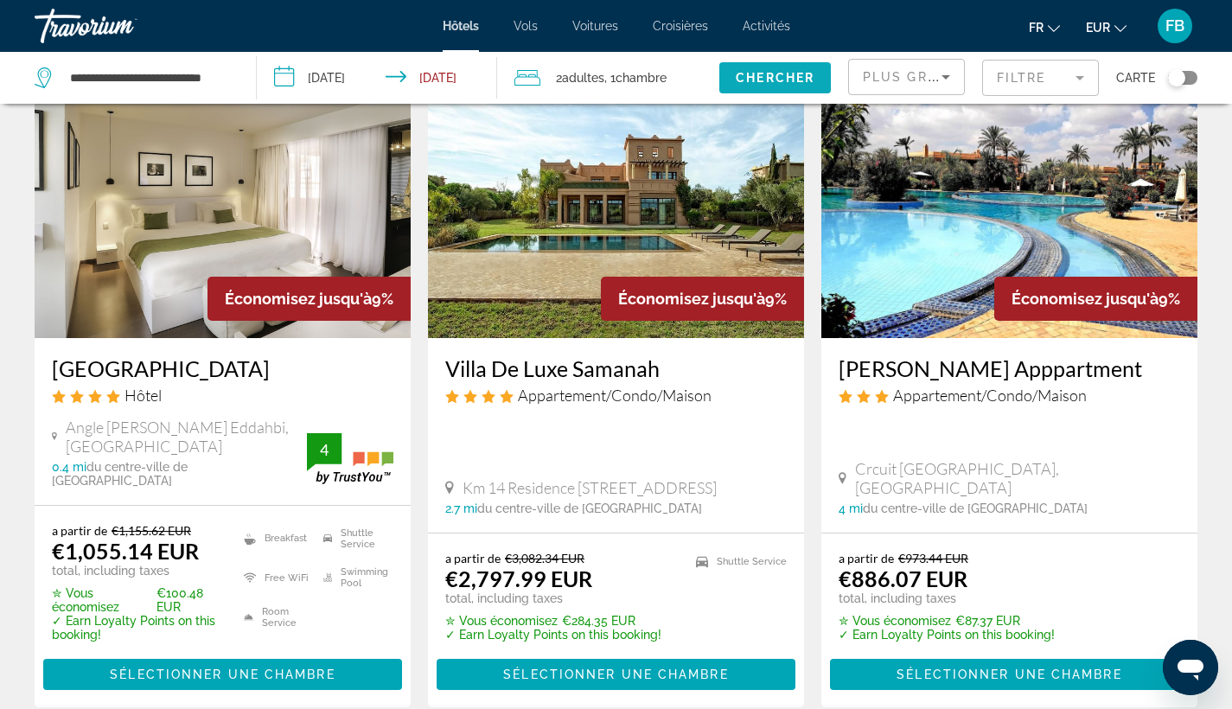
click at [789, 83] on span "Chercher" at bounding box center [775, 78] width 79 height 14
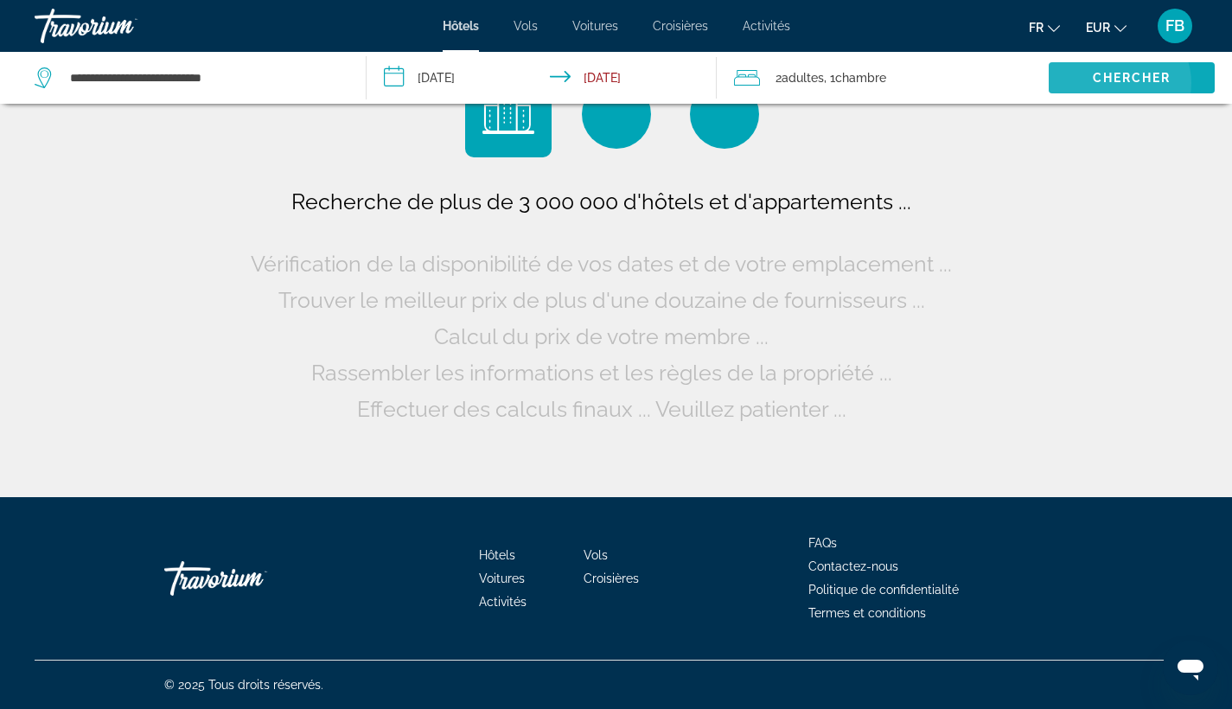
scroll to position [0, 0]
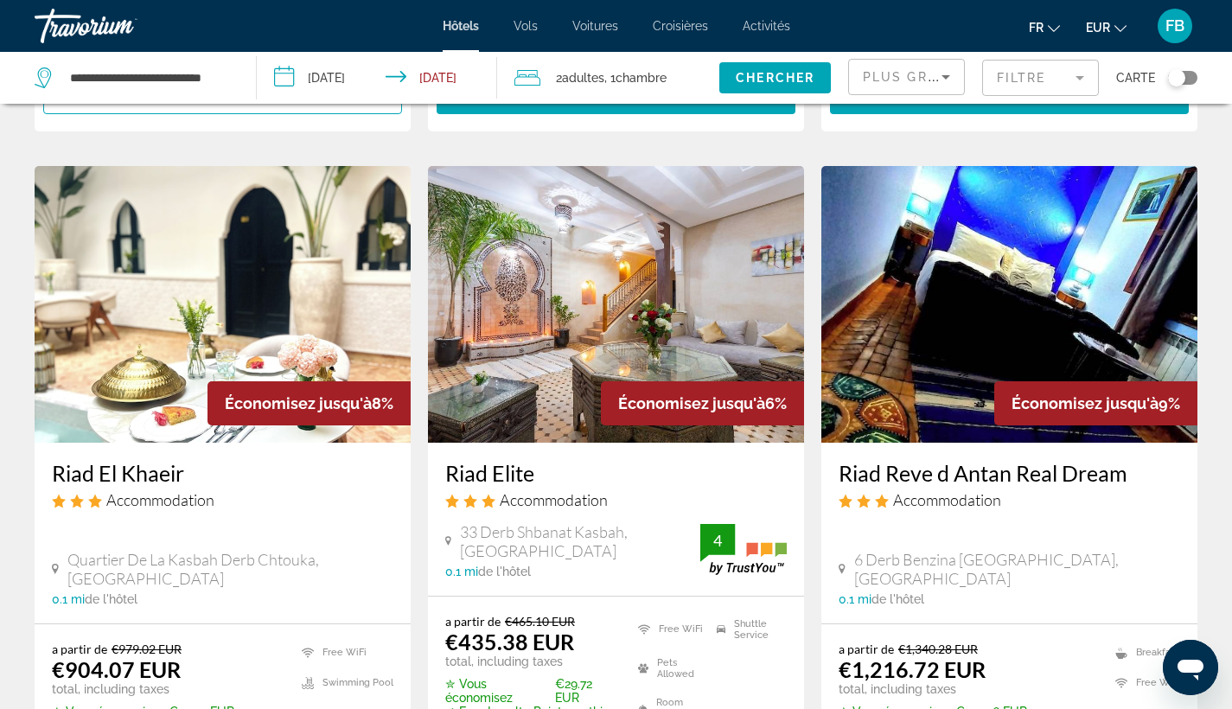
scroll to position [686, 0]
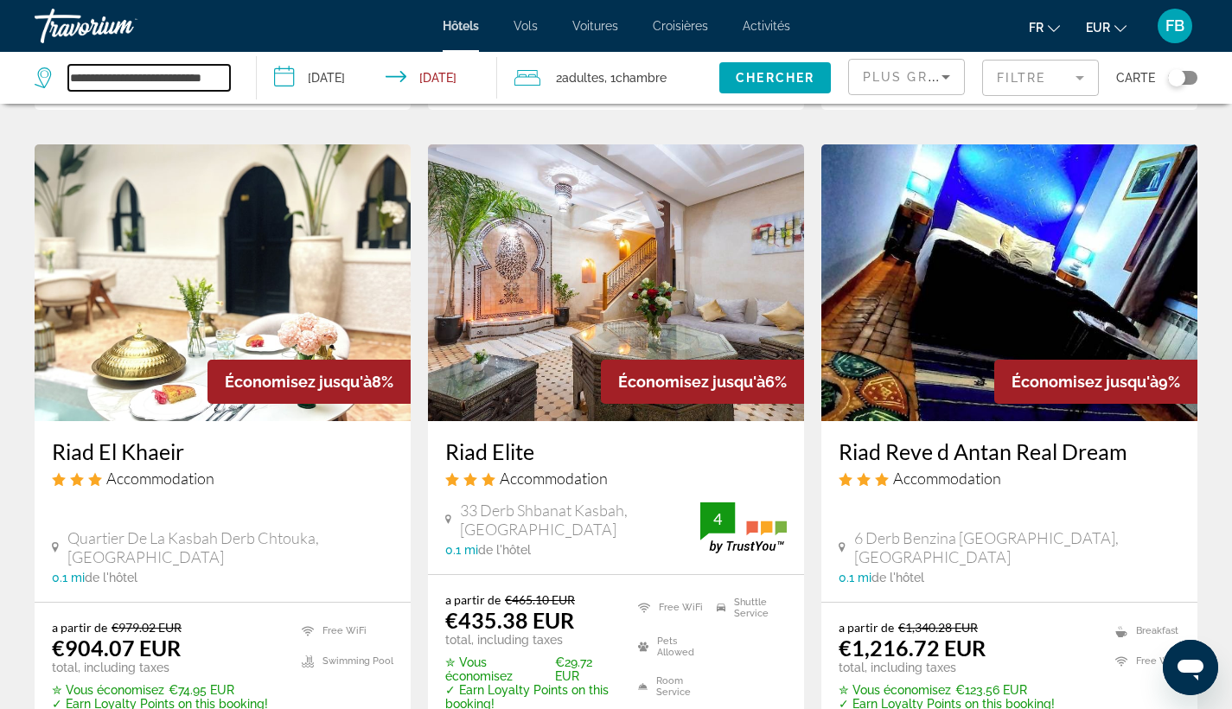
drag, startPoint x: 73, startPoint y: 78, endPoint x: 290, endPoint y: 80, distance: 217.0
click at [290, 80] on div "**********" at bounding box center [616, 78] width 1232 height 52
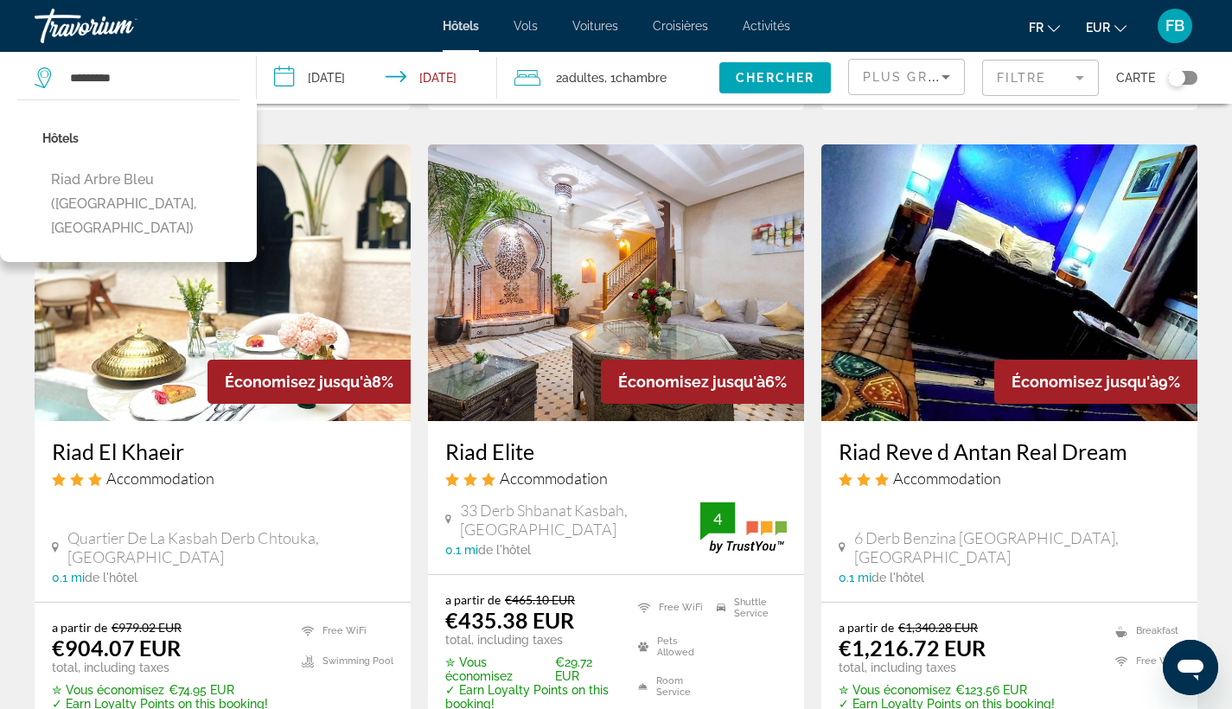
click at [191, 178] on button "Riad Arbre Bleu ([GEOGRAPHIC_DATA], [GEOGRAPHIC_DATA])" at bounding box center [140, 203] width 197 height 81
type input "**********"
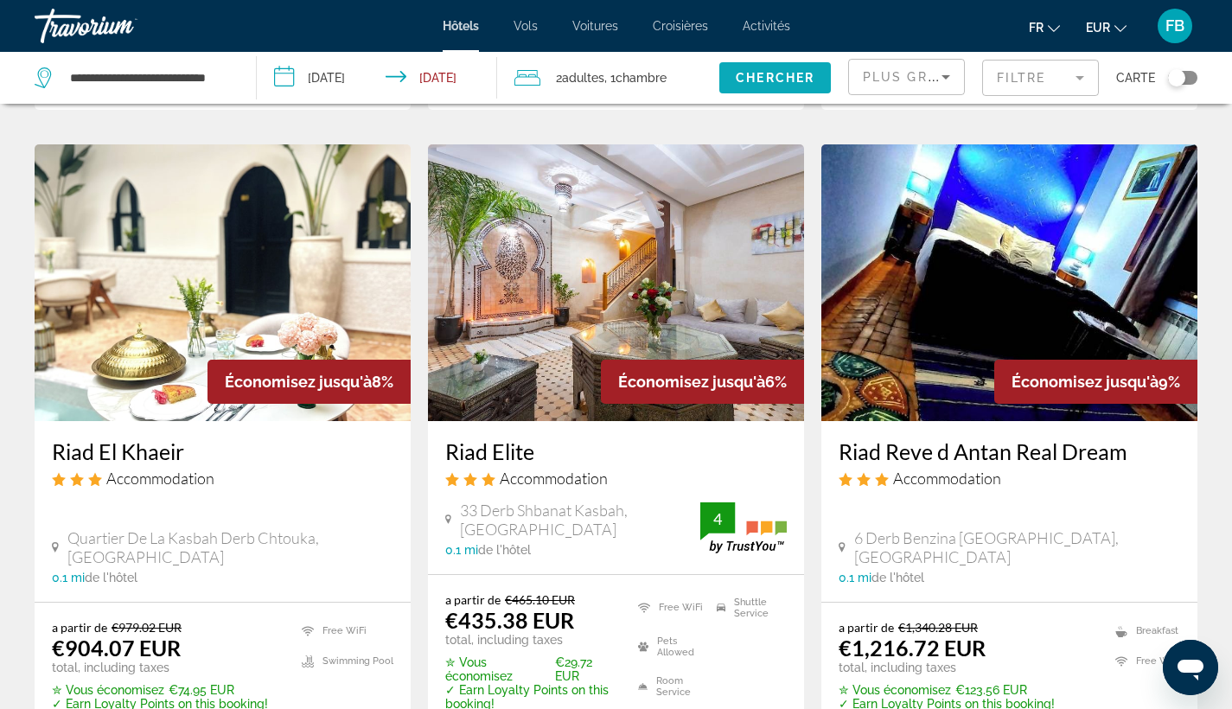
click at [790, 73] on span "Chercher" at bounding box center [775, 78] width 79 height 14
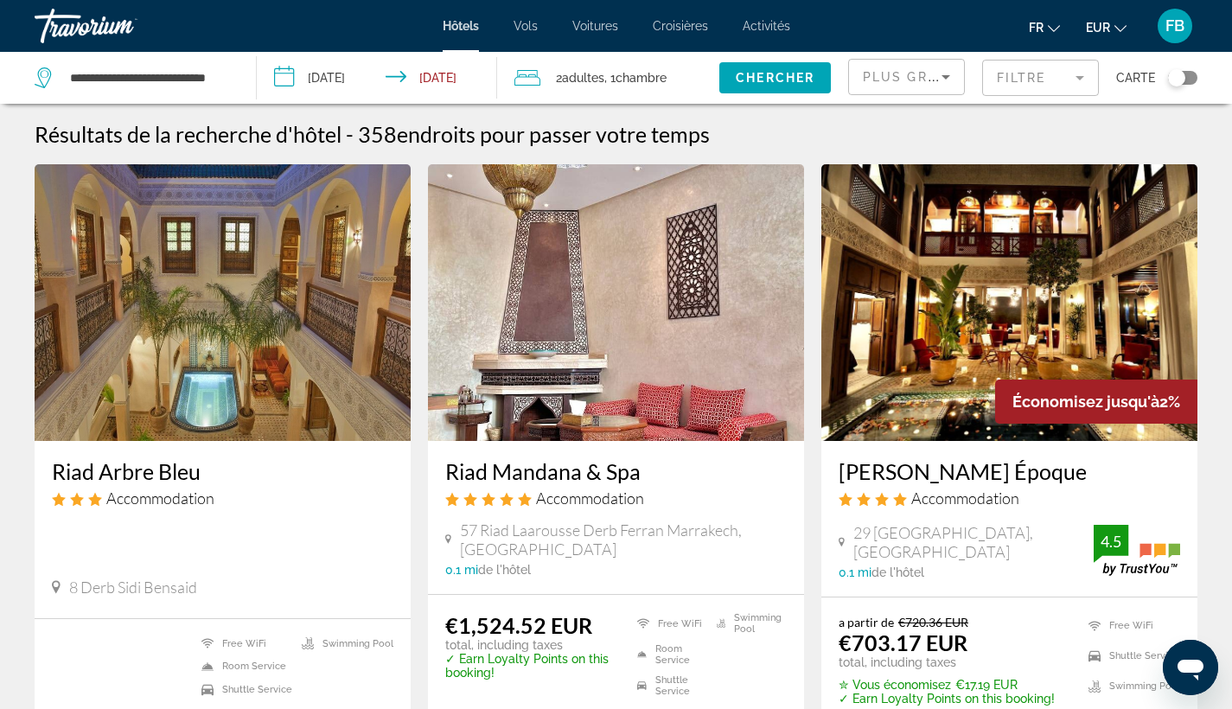
click at [342, 72] on input "**********" at bounding box center [380, 80] width 246 height 57
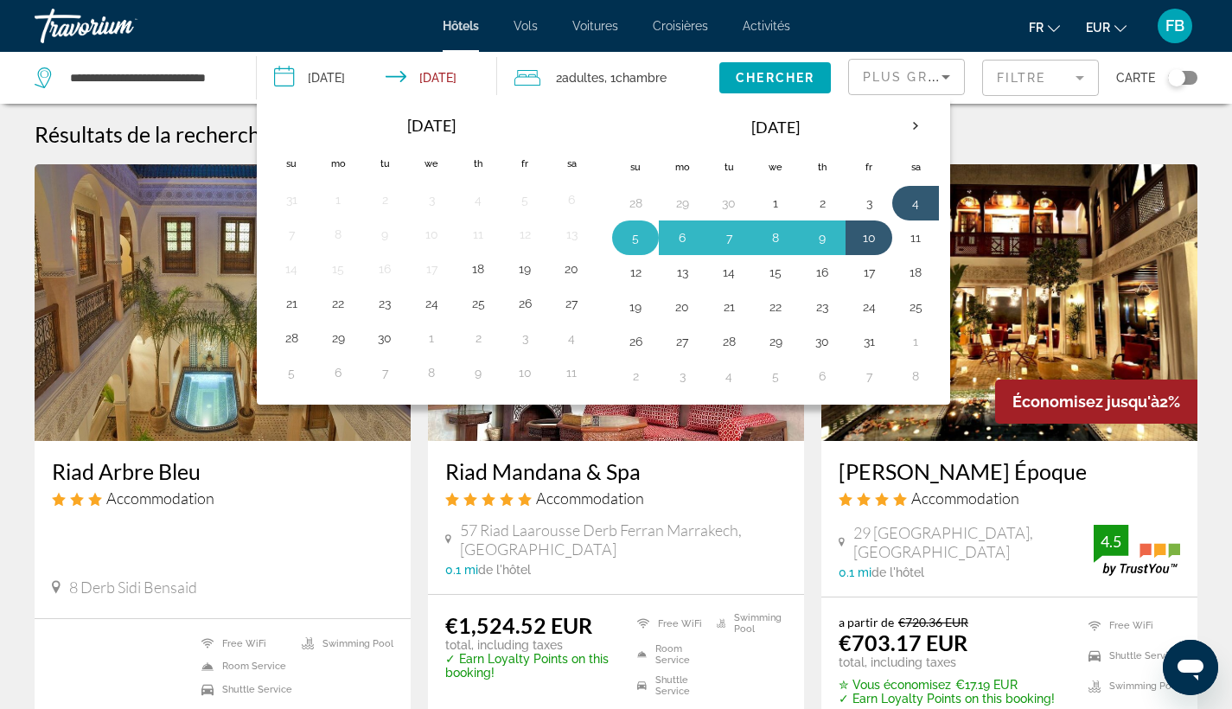
click at [638, 238] on button "5" at bounding box center [636, 238] width 28 height 24
click at [869, 237] on button "10" at bounding box center [869, 238] width 28 height 24
type input "**********"
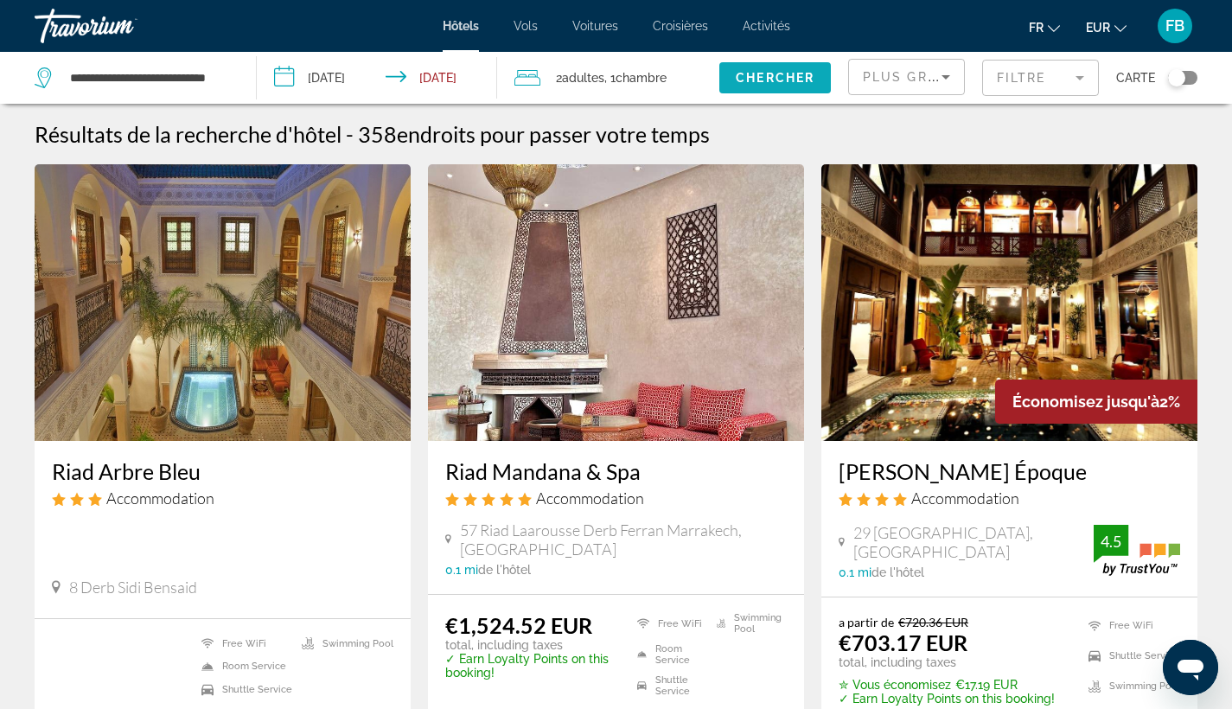
click at [783, 82] on span "Chercher" at bounding box center [775, 78] width 79 height 14
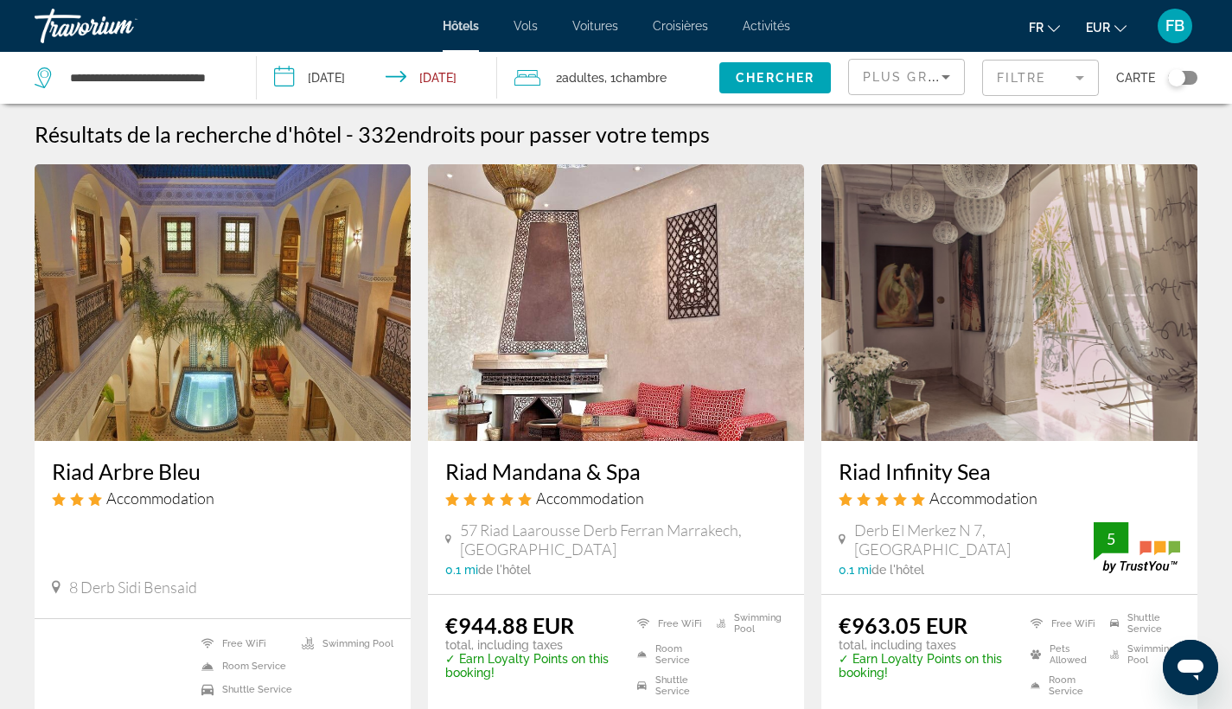
drag, startPoint x: 67, startPoint y: 77, endPoint x: 187, endPoint y: 77, distance: 119.3
click at [187, 77] on div "**********" at bounding box center [132, 78] width 195 height 26
drag, startPoint x: 72, startPoint y: 75, endPoint x: 267, endPoint y: 77, distance: 195.4
click at [267, 77] on div "**********" at bounding box center [616, 78] width 1232 height 52
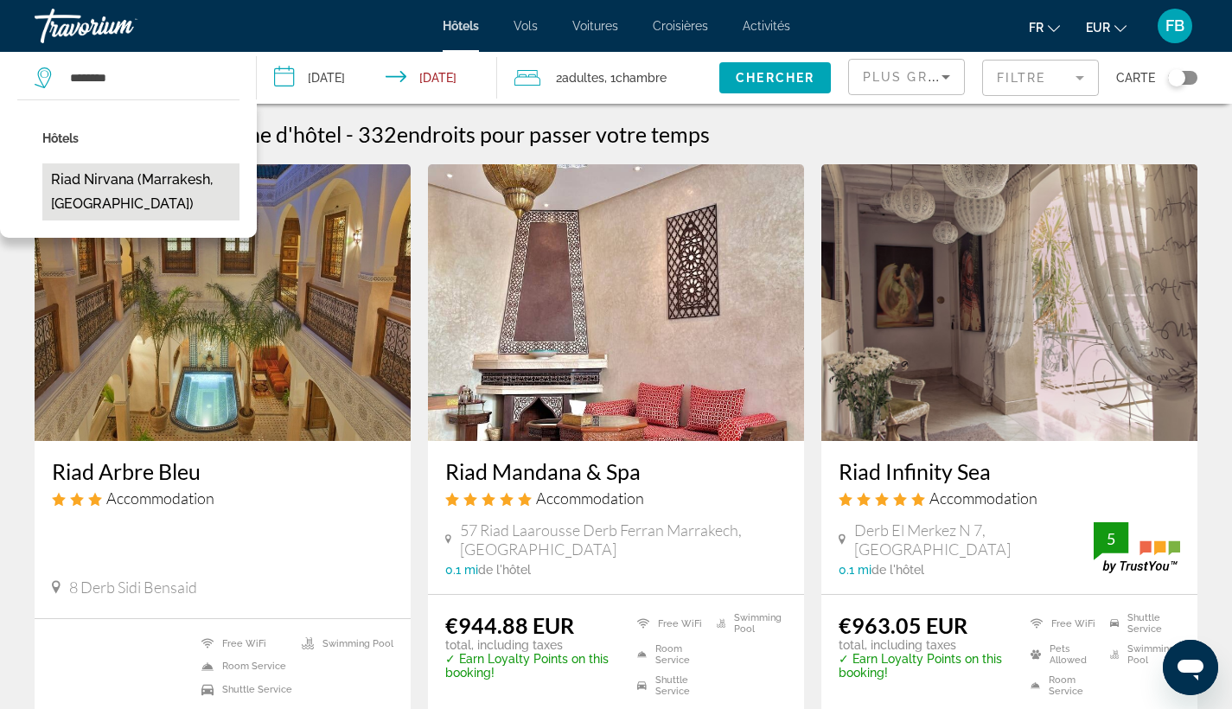
click at [144, 182] on button "Riad Nirvana (Marrakesh, [GEOGRAPHIC_DATA])" at bounding box center [140, 191] width 197 height 57
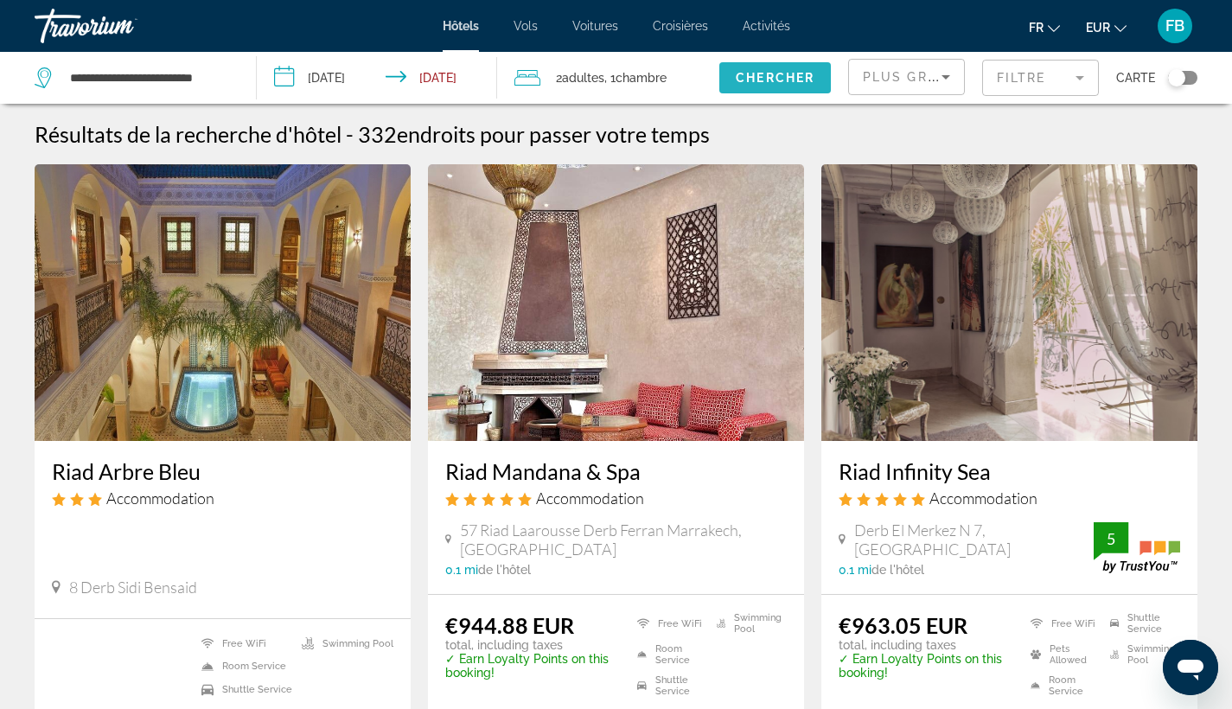
click at [796, 76] on span "Chercher" at bounding box center [775, 78] width 79 height 14
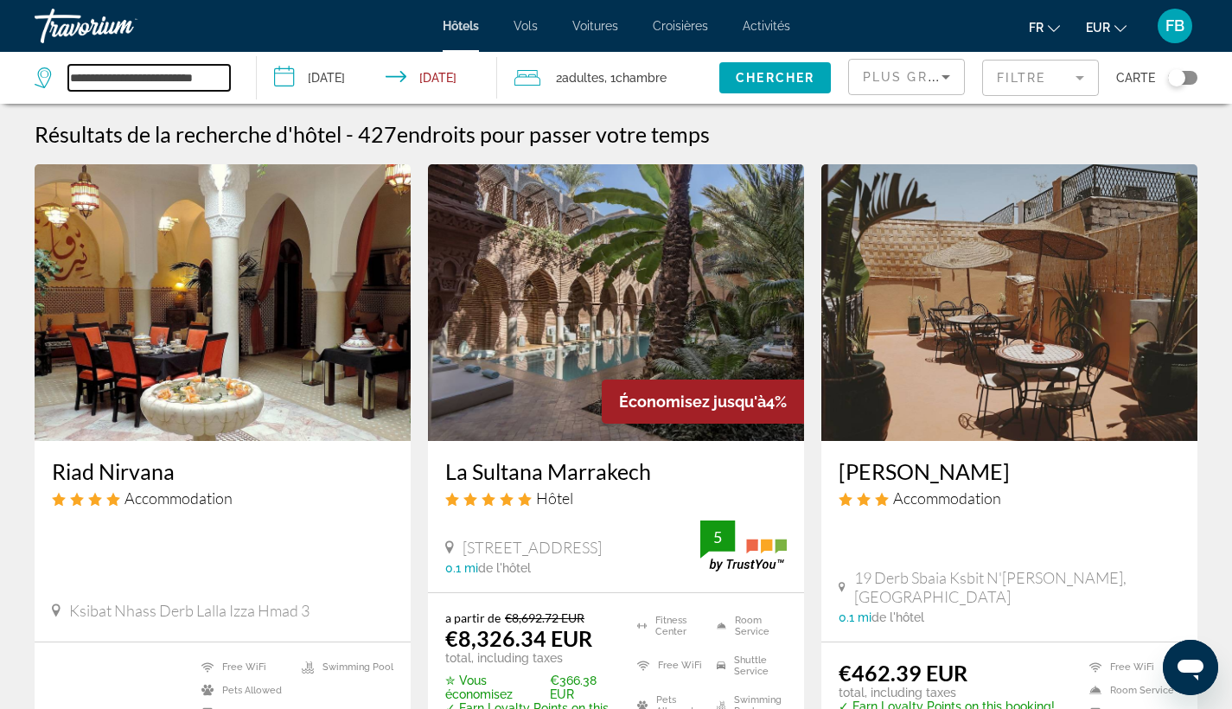
click at [71, 77] on input "**********" at bounding box center [149, 78] width 162 height 26
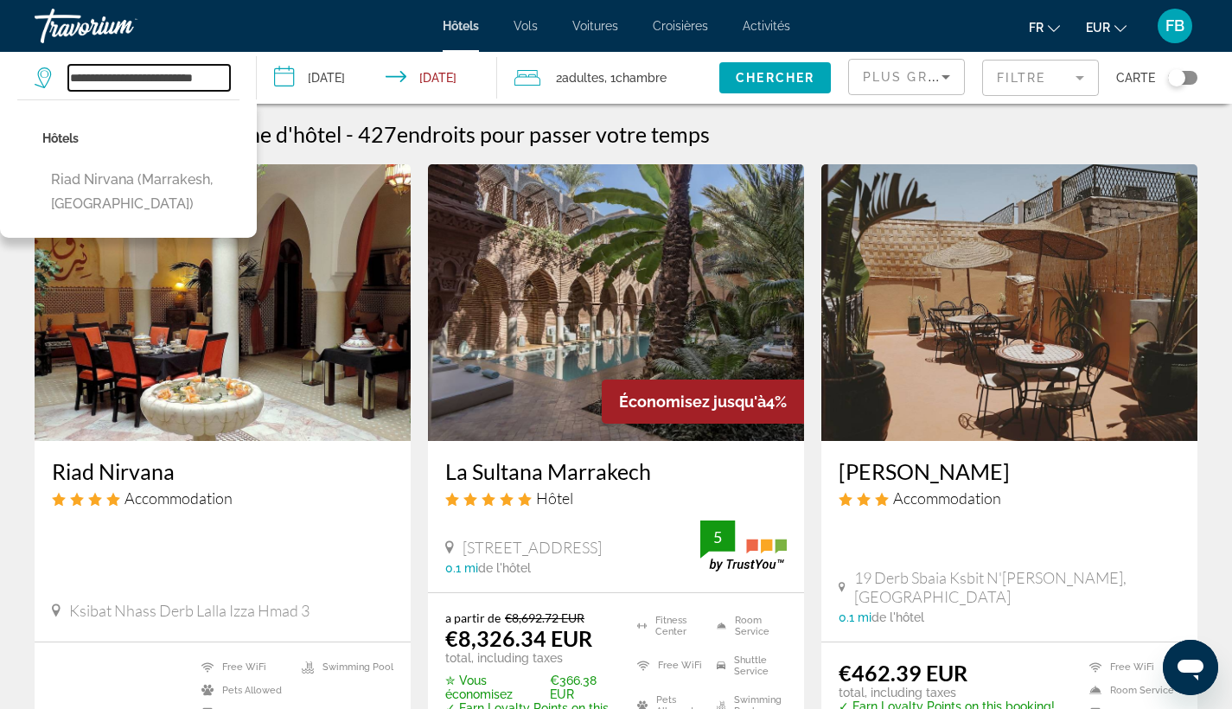
drag, startPoint x: 98, startPoint y: 78, endPoint x: 259, endPoint y: 73, distance: 160.9
click at [259, 73] on div "**********" at bounding box center [616, 78] width 1232 height 52
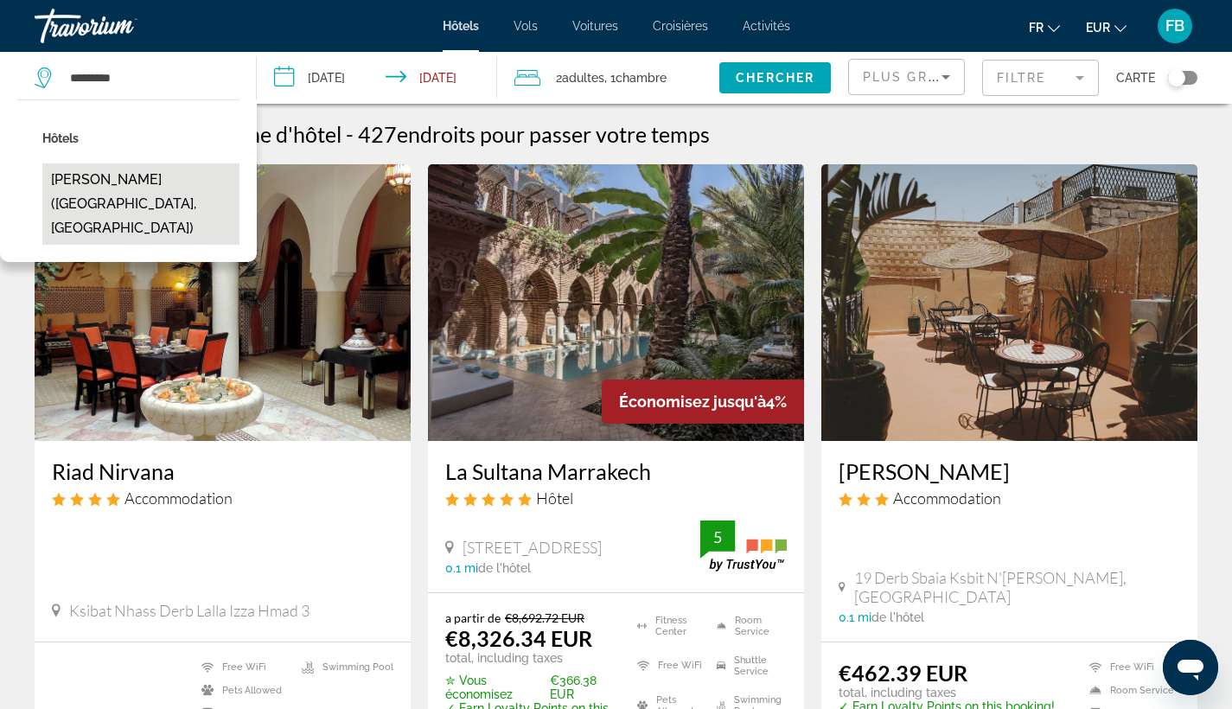
click at [163, 180] on button "[PERSON_NAME] ([GEOGRAPHIC_DATA], [GEOGRAPHIC_DATA])" at bounding box center [140, 203] width 197 height 81
type input "**********"
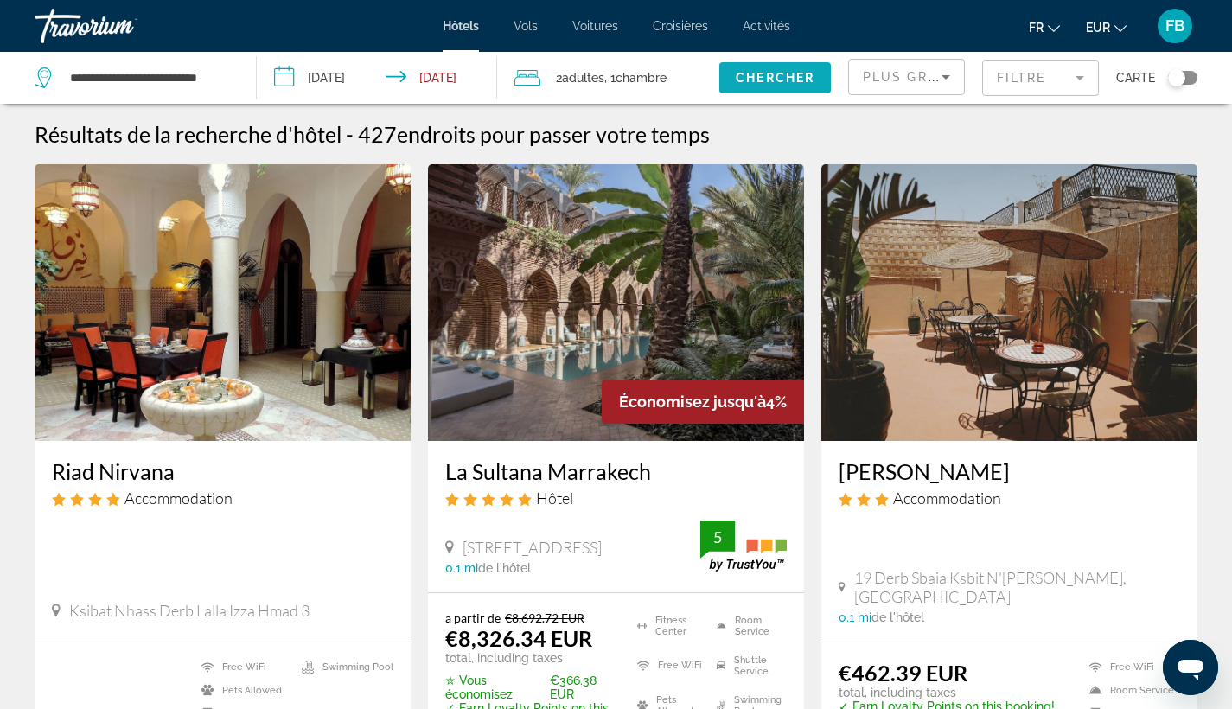
click at [786, 77] on span "Chercher" at bounding box center [775, 78] width 79 height 14
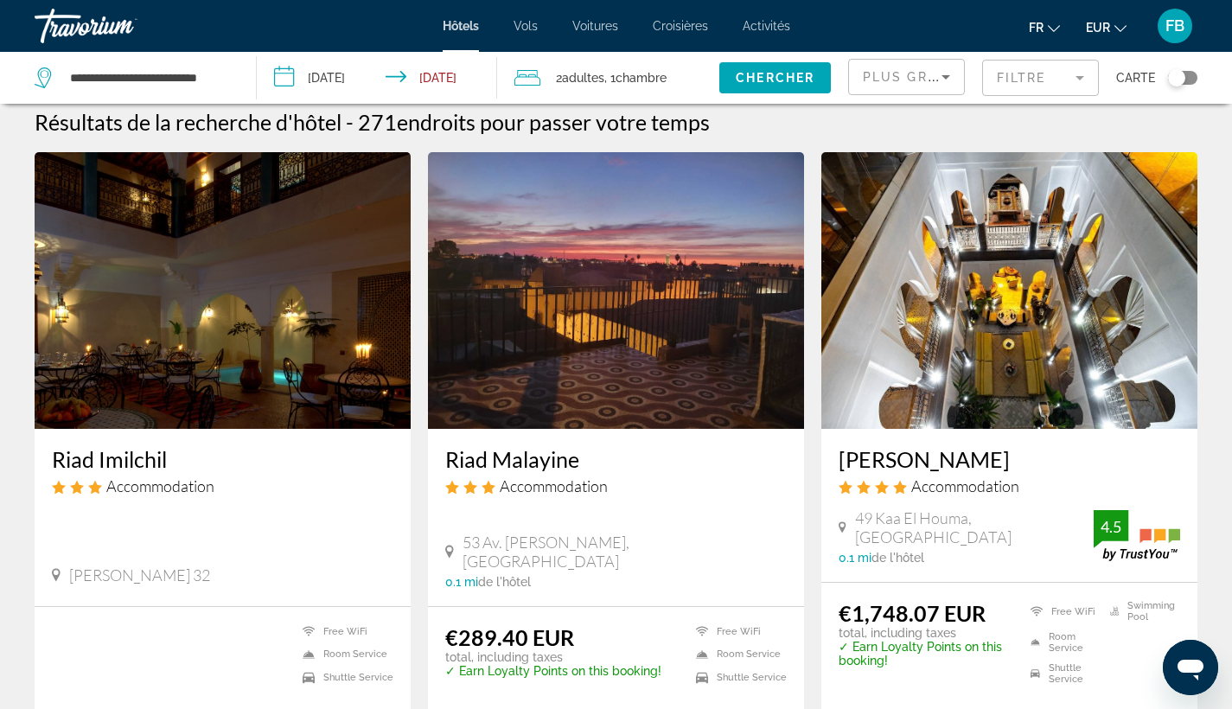
scroll to position [146, 0]
